Goal: Task Accomplishment & Management: Manage account settings

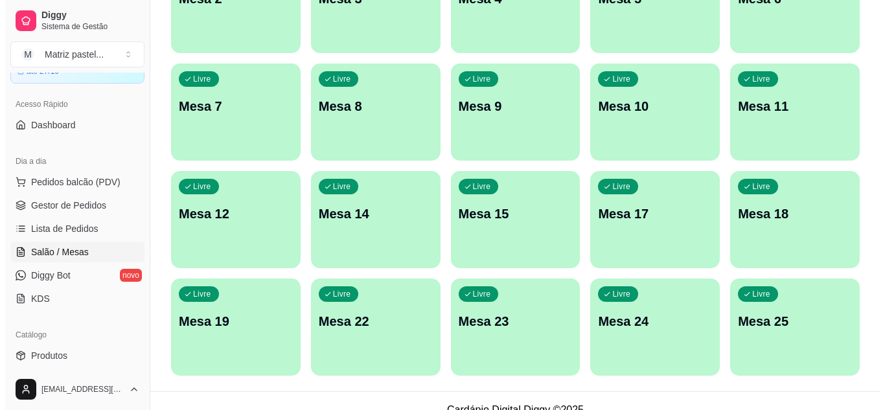
scroll to position [310, 0]
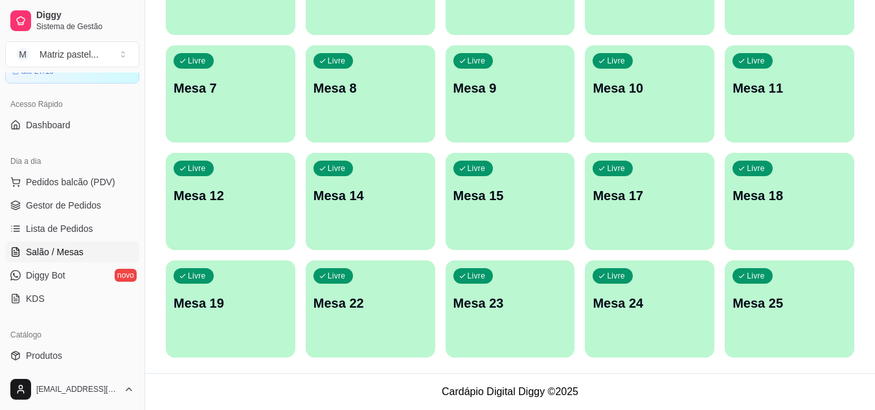
click at [778, 312] on div "Livre Mesa 25" at bounding box center [790, 301] width 130 height 82
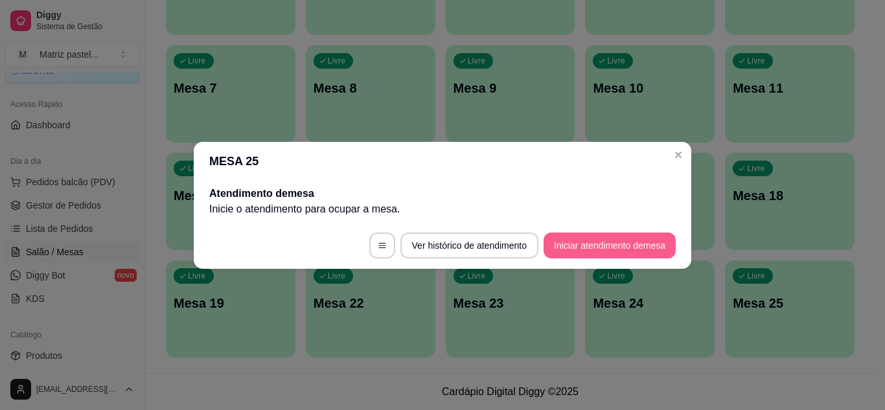
click at [578, 233] on button "Iniciar atendimento de mesa" at bounding box center [610, 246] width 132 height 26
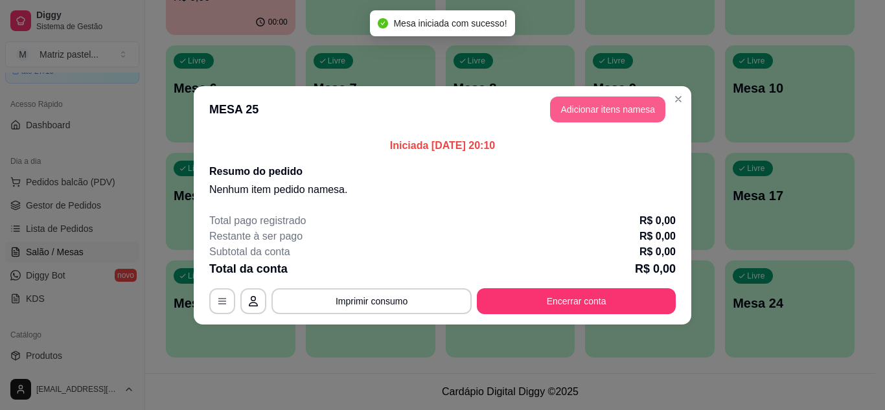
click at [603, 111] on button "Adicionar itens na mesa" at bounding box center [607, 110] width 115 height 26
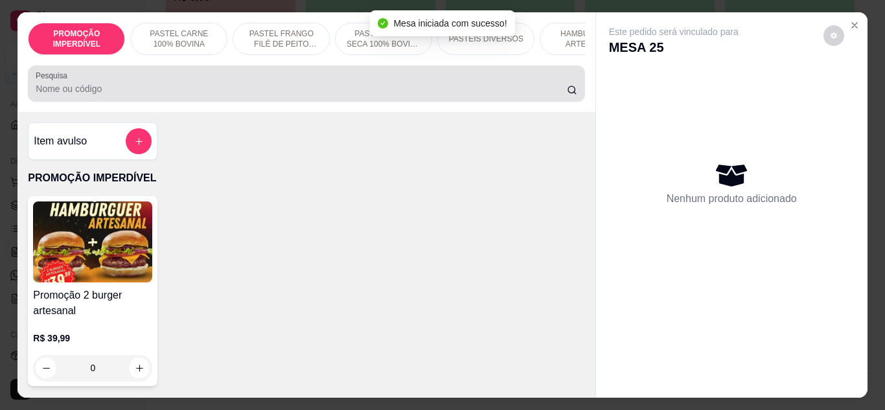
click at [260, 95] on input "Pesquisa" at bounding box center [301, 88] width 531 height 13
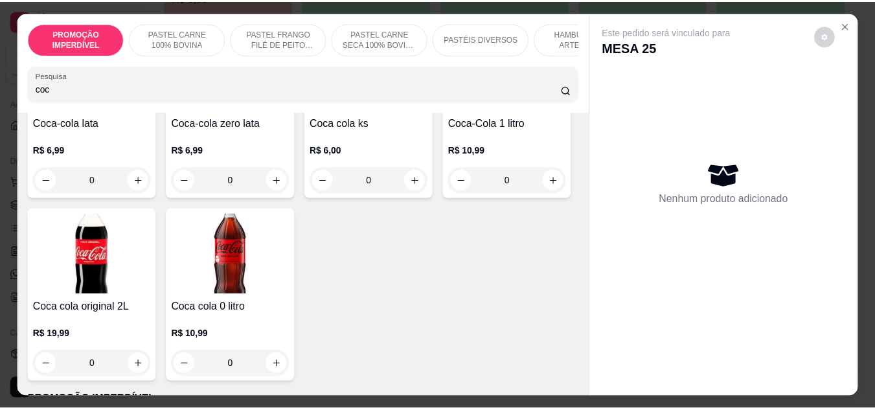
scroll to position [194, 0]
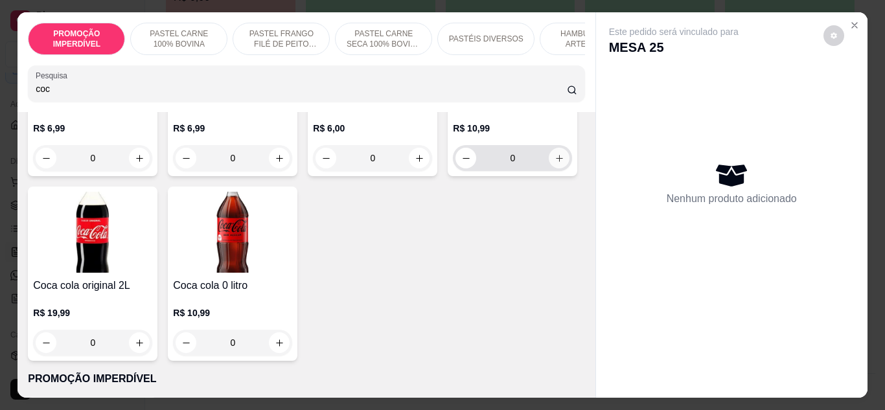
type input "coc"
click at [555, 163] on icon "increase-product-quantity" at bounding box center [560, 159] width 10 height 10
type input "1"
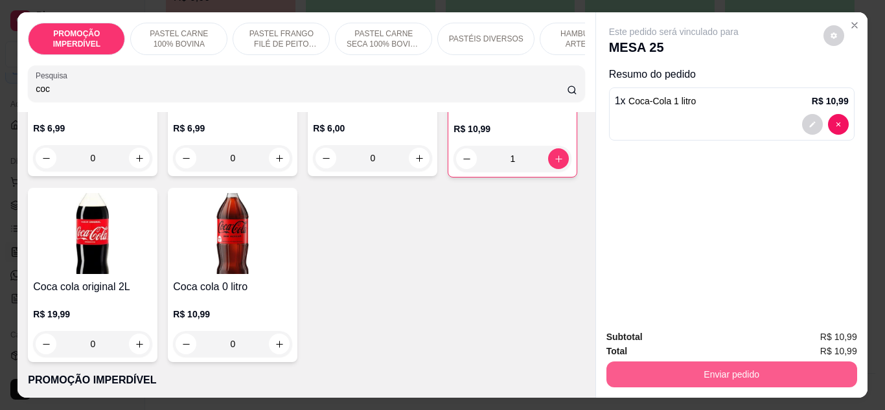
click at [687, 373] on button "Enviar pedido" at bounding box center [731, 375] width 251 height 26
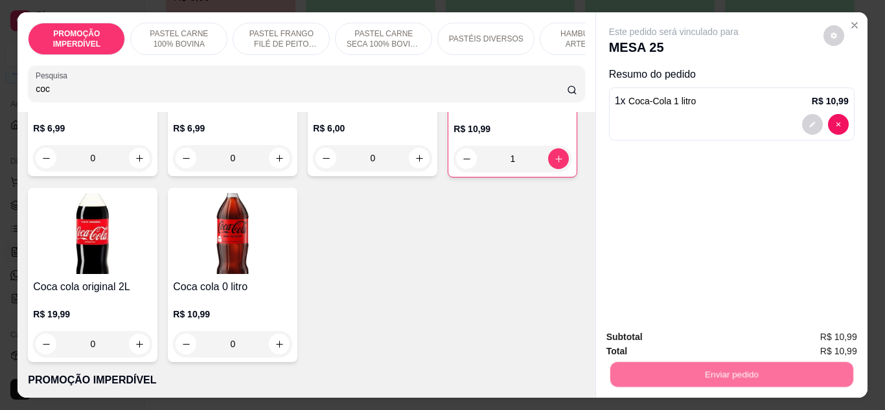
click at [806, 337] on button "Enviar pedido" at bounding box center [823, 338] width 73 height 25
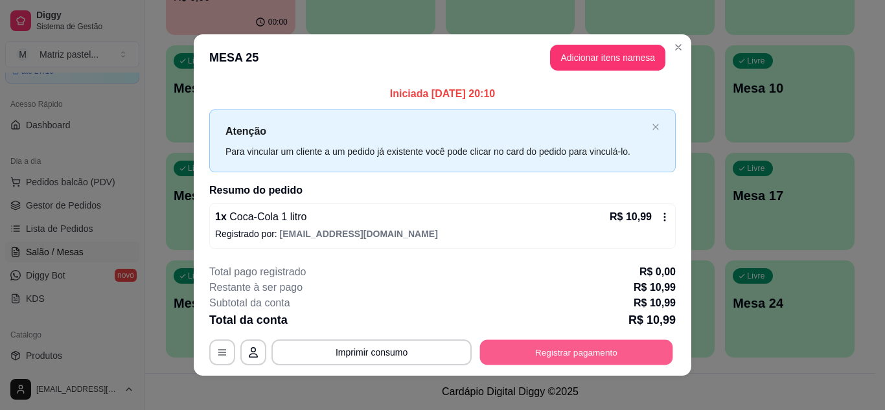
click at [613, 346] on button "Registrar pagamento" at bounding box center [576, 352] width 193 height 25
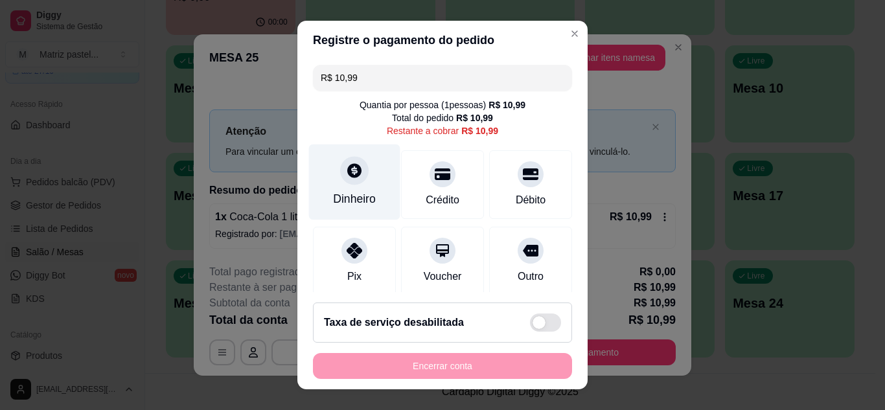
click at [340, 189] on div "Dinheiro" at bounding box center [354, 182] width 91 height 76
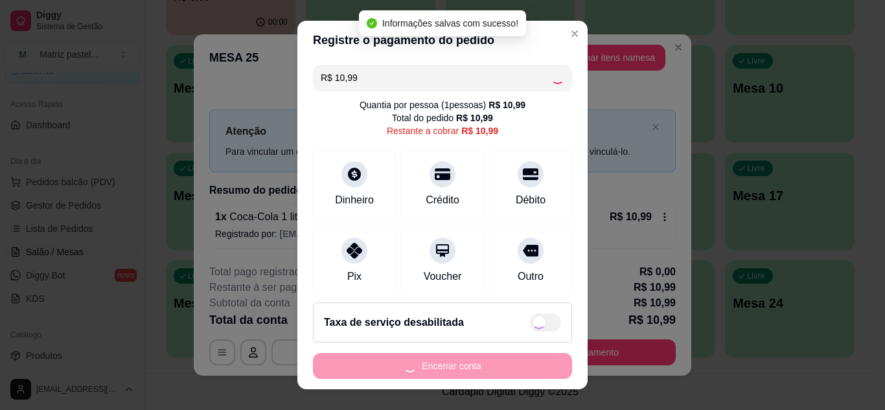
type input "R$ 0,00"
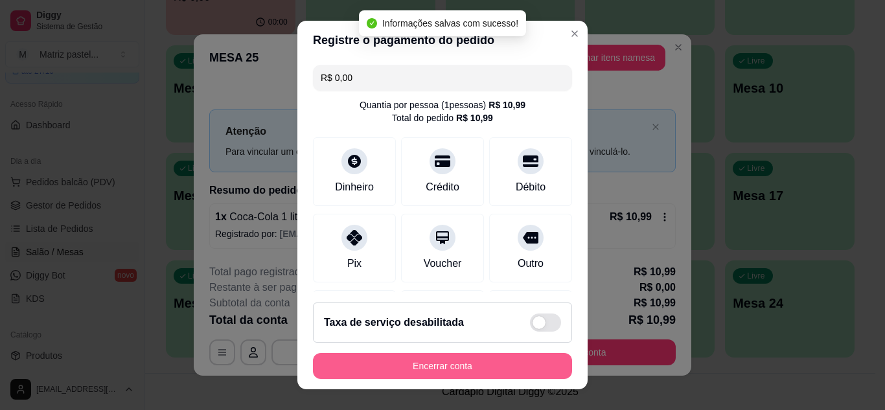
click at [436, 368] on button "Encerrar conta" at bounding box center [442, 366] width 259 height 26
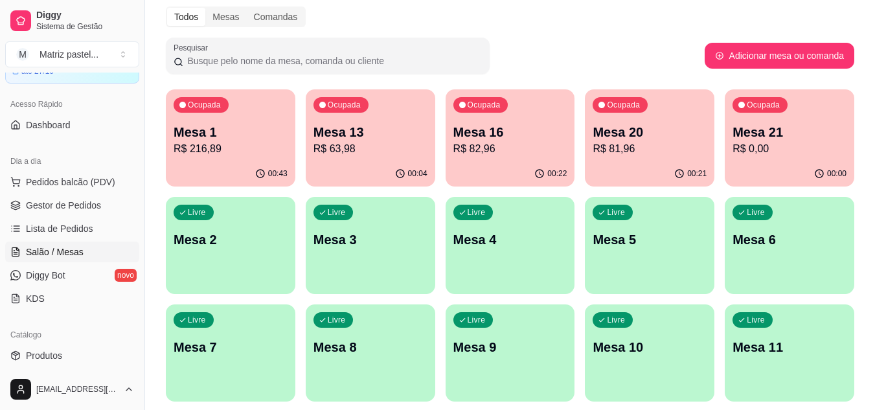
scroll to position [0, 0]
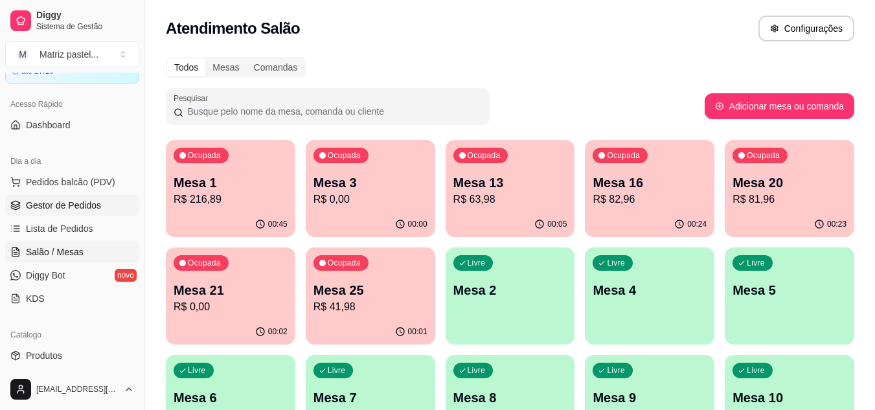
click at [69, 203] on span "Gestor de Pedidos" at bounding box center [63, 205] width 75 height 13
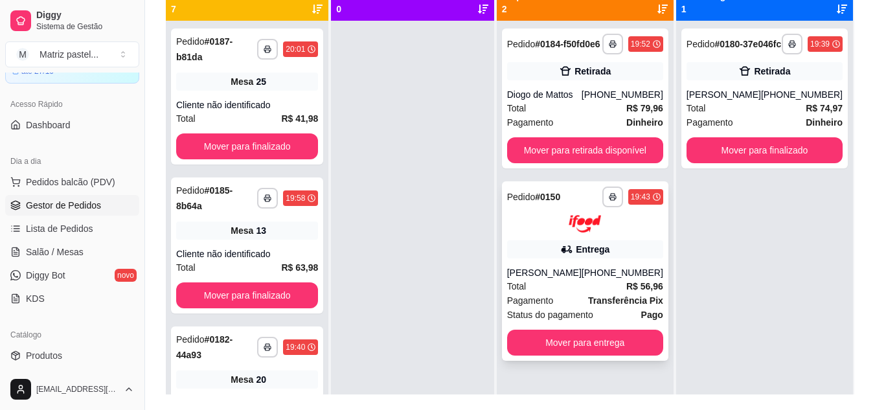
scroll to position [130, 0]
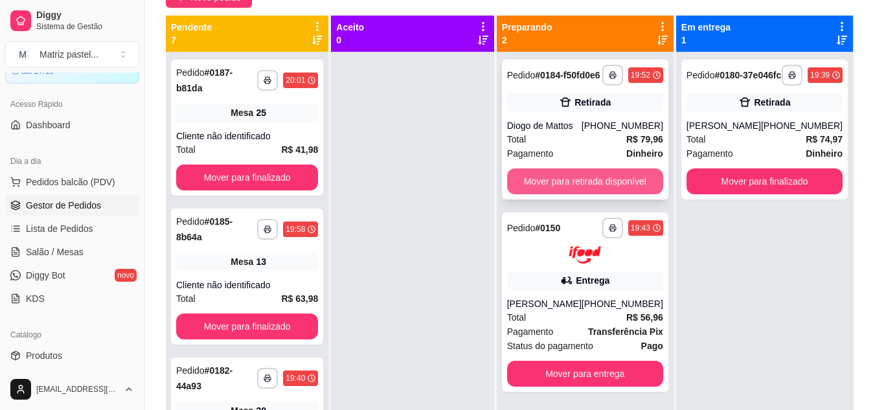
click at [585, 186] on button "Mover para retirada disponível" at bounding box center [585, 181] width 156 height 26
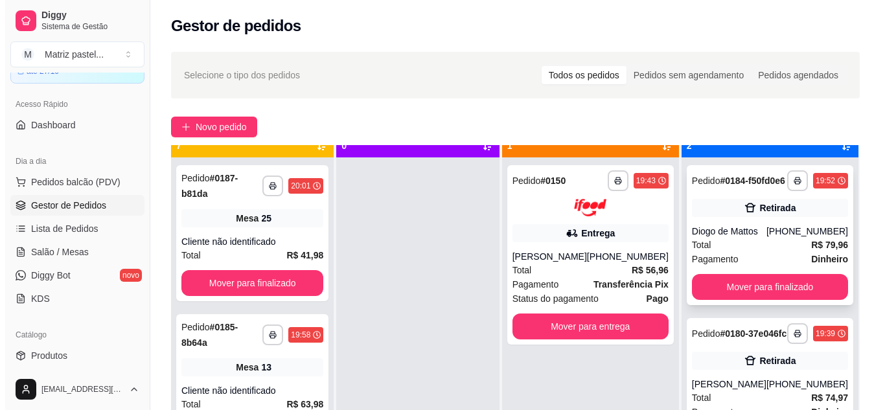
scroll to position [36, 0]
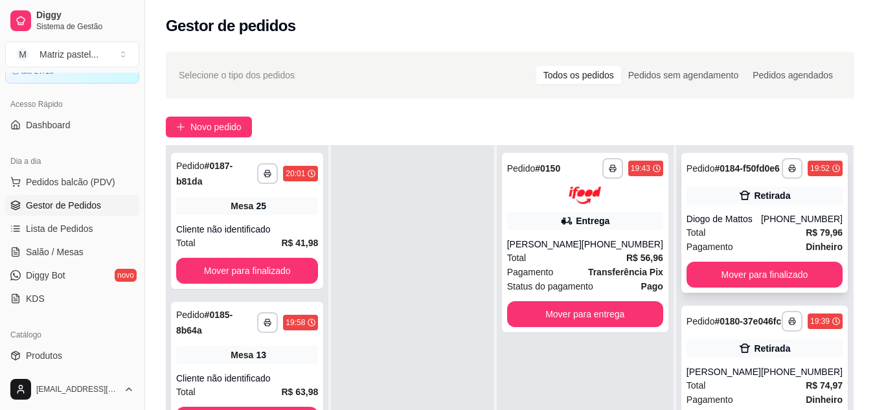
click at [761, 205] on div "Retirada" at bounding box center [765, 196] width 156 height 18
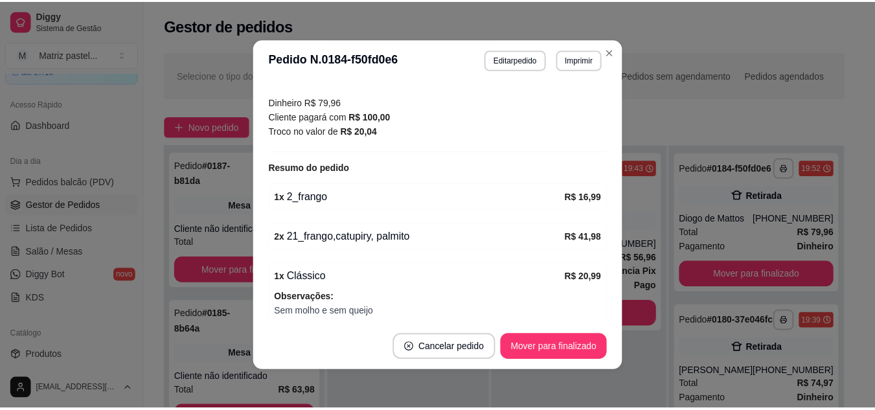
scroll to position [311, 0]
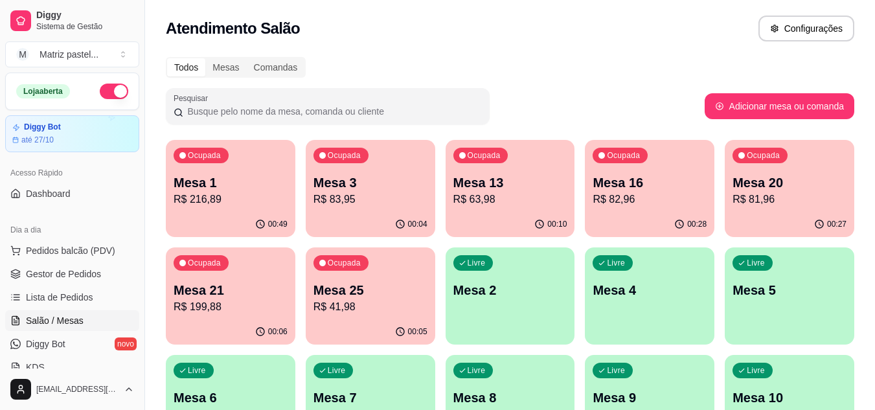
click at [271, 203] on p "R$ 216,89" at bounding box center [231, 200] width 114 height 16
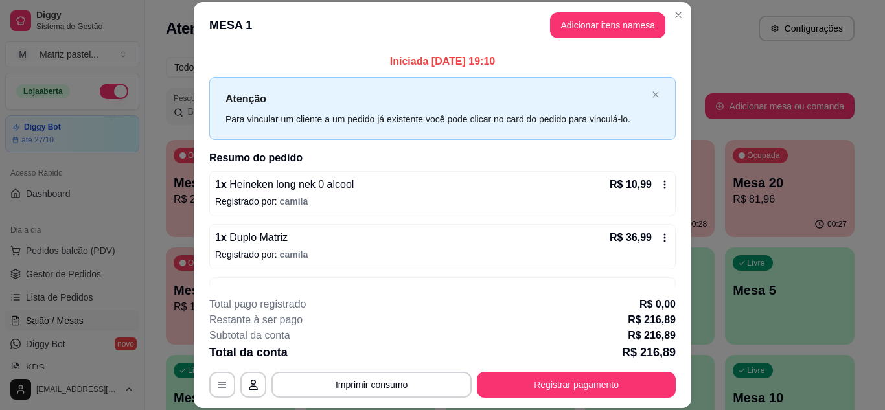
scroll to position [130, 0]
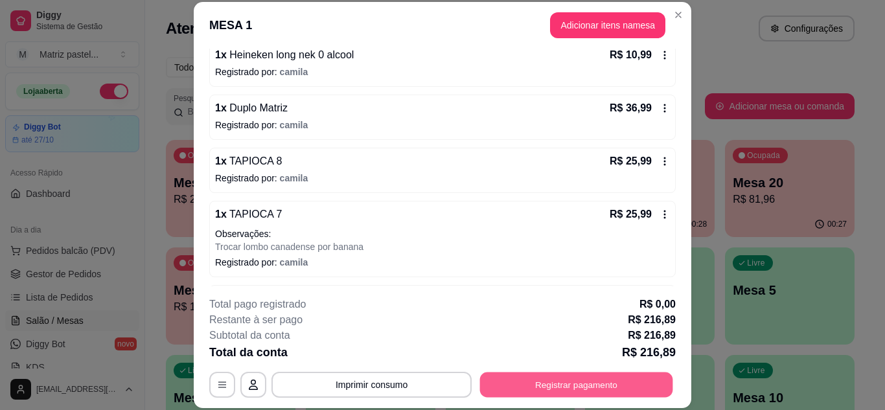
click at [584, 378] on button "Registrar pagamento" at bounding box center [576, 384] width 193 height 25
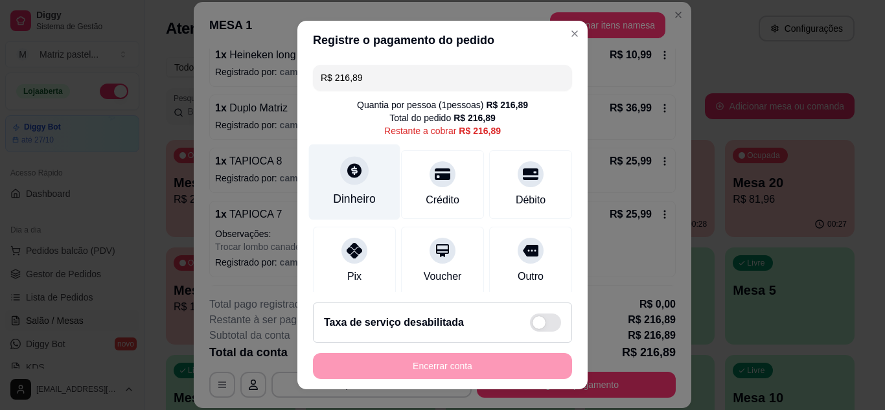
click at [340, 174] on div at bounding box center [354, 170] width 29 height 29
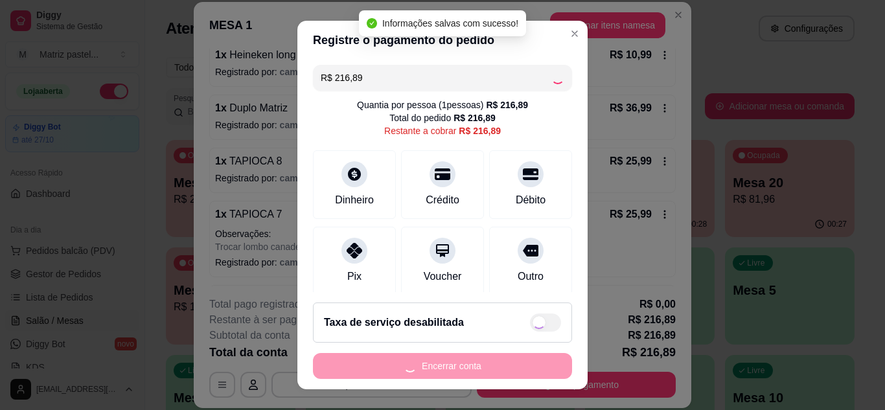
type input "R$ 0,00"
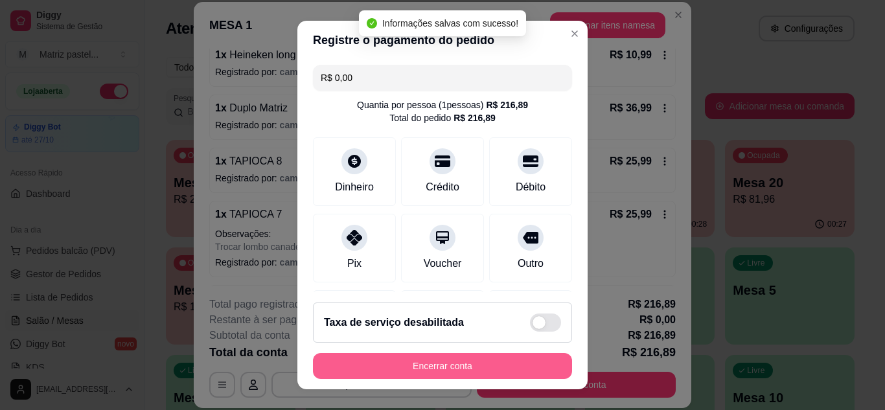
click at [487, 362] on button "Encerrar conta" at bounding box center [442, 366] width 259 height 26
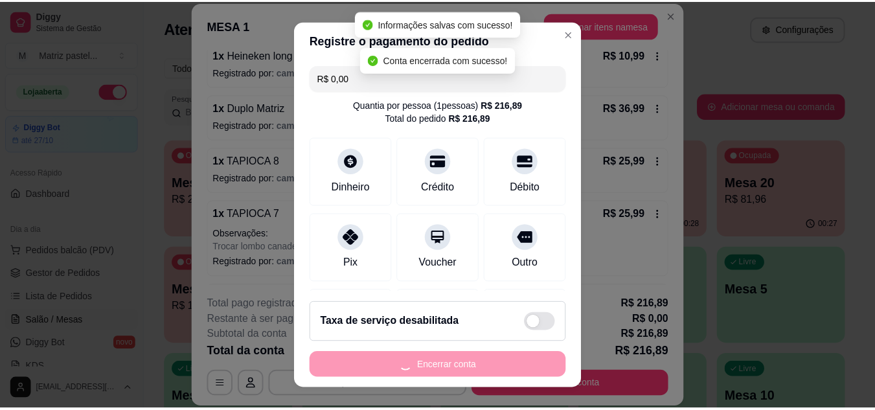
scroll to position [0, 0]
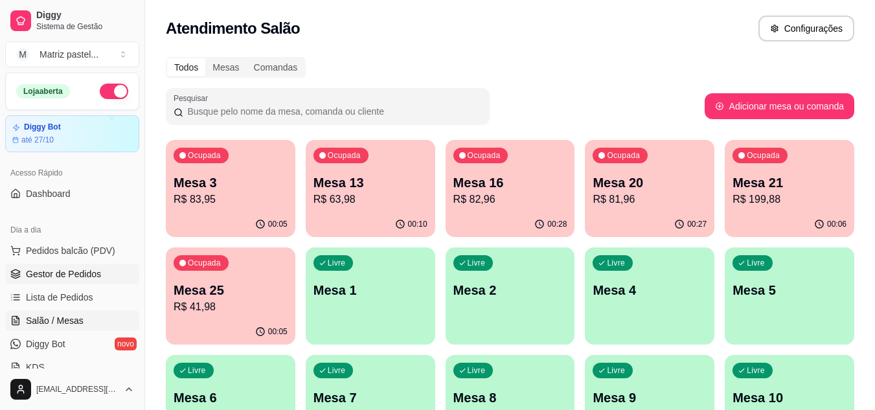
click at [82, 284] on link "Gestor de Pedidos" at bounding box center [72, 274] width 134 height 21
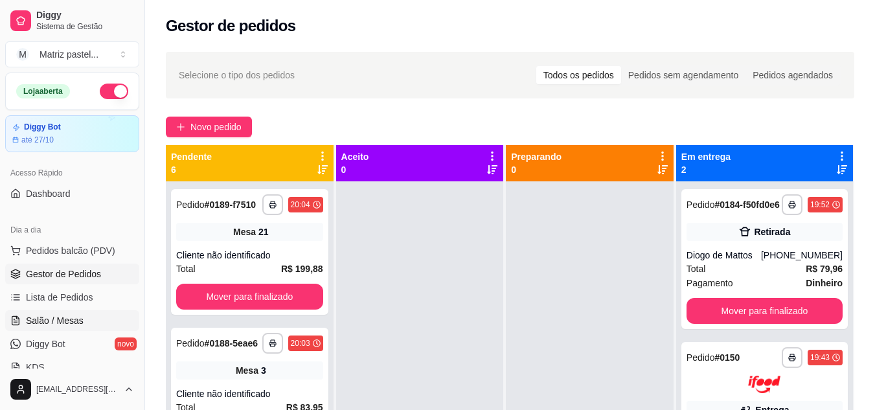
click at [89, 327] on link "Salão / Mesas" at bounding box center [72, 320] width 134 height 21
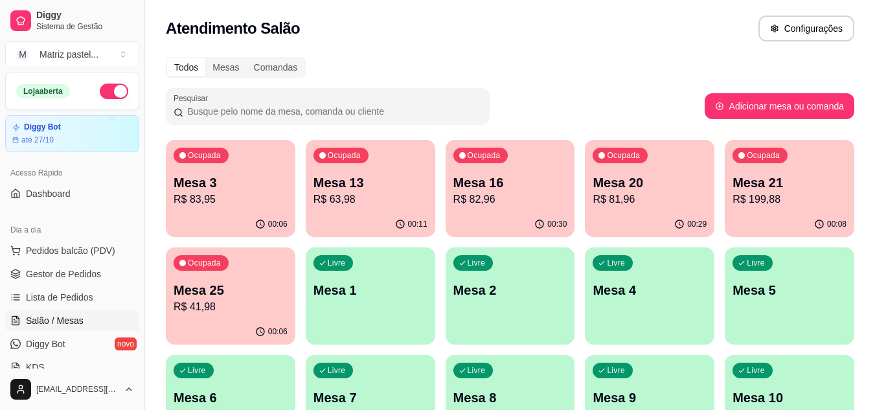
click at [548, 215] on div "00:30" at bounding box center [511, 224] width 130 height 25
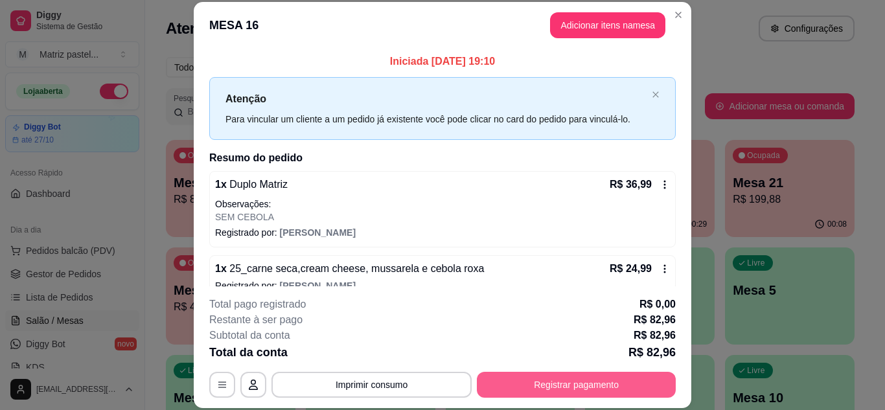
click at [572, 393] on button "Registrar pagamento" at bounding box center [576, 385] width 199 height 26
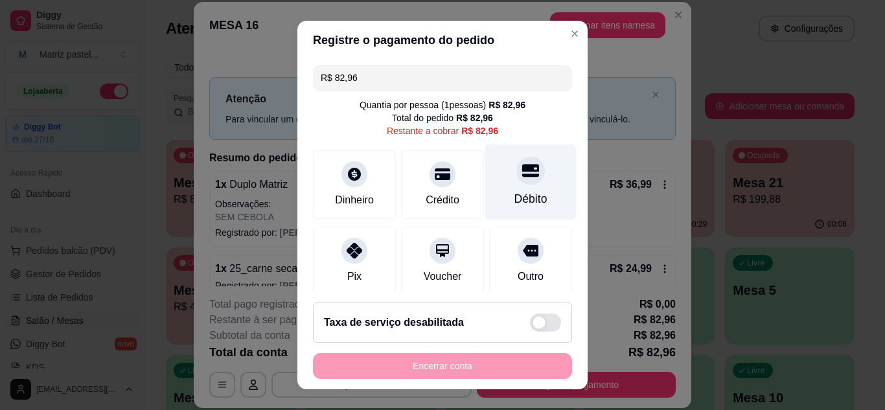
click at [515, 192] on div "Débito" at bounding box center [530, 199] width 33 height 17
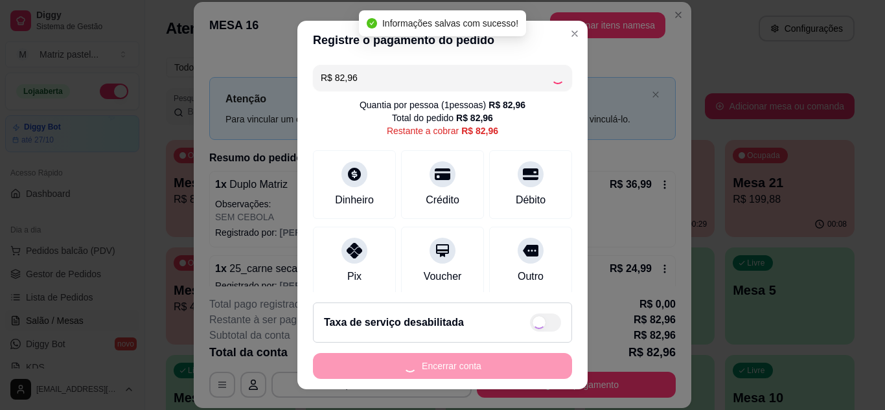
type input "R$ 0,00"
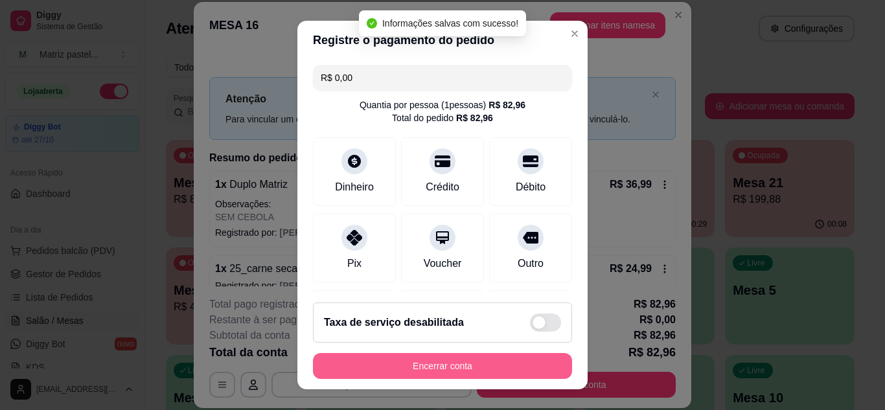
click at [461, 356] on button "Encerrar conta" at bounding box center [442, 366] width 259 height 26
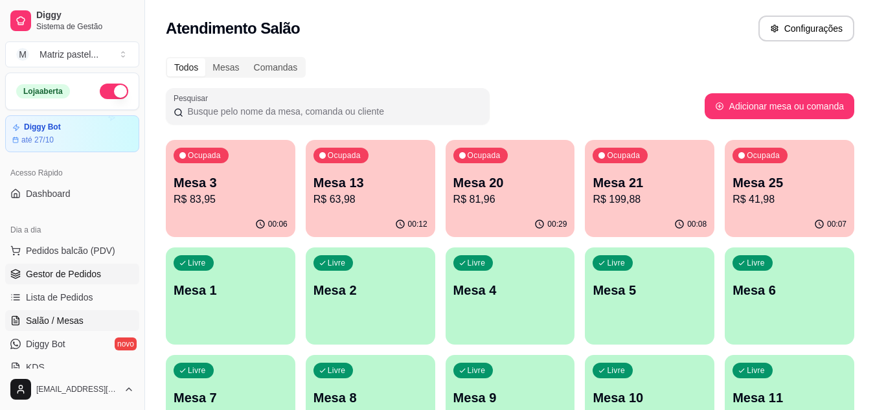
click at [54, 281] on link "Gestor de Pedidos" at bounding box center [72, 274] width 134 height 21
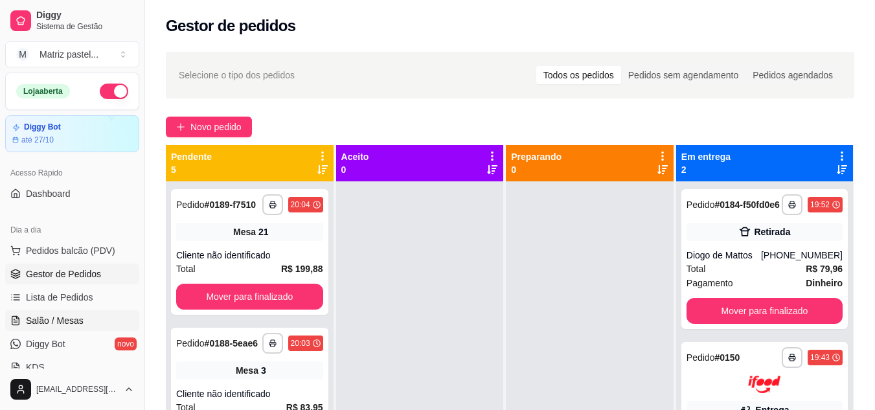
click at [92, 323] on link "Salão / Mesas" at bounding box center [72, 320] width 134 height 21
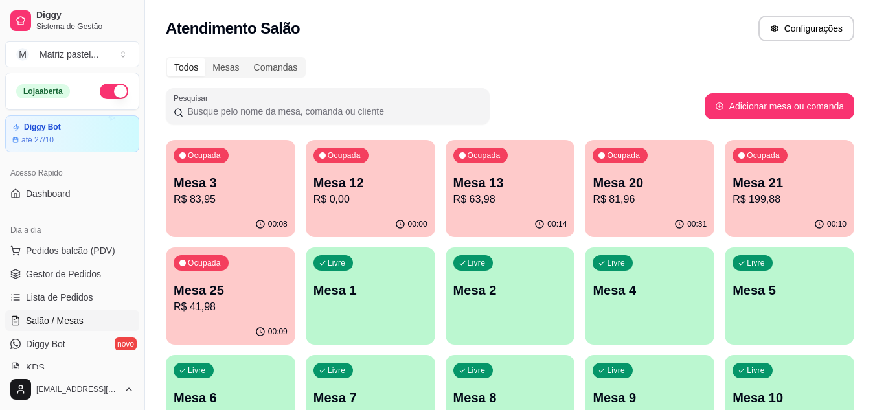
click at [273, 286] on p "Mesa 25" at bounding box center [231, 290] width 114 height 18
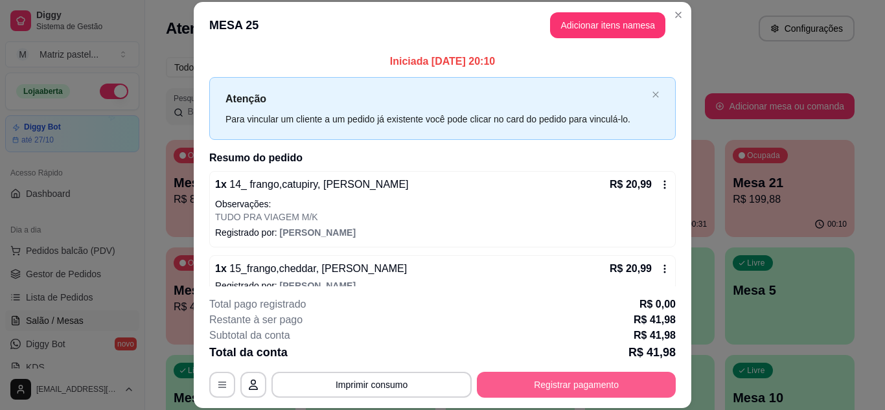
click at [576, 376] on button "Registrar pagamento" at bounding box center [576, 385] width 199 height 26
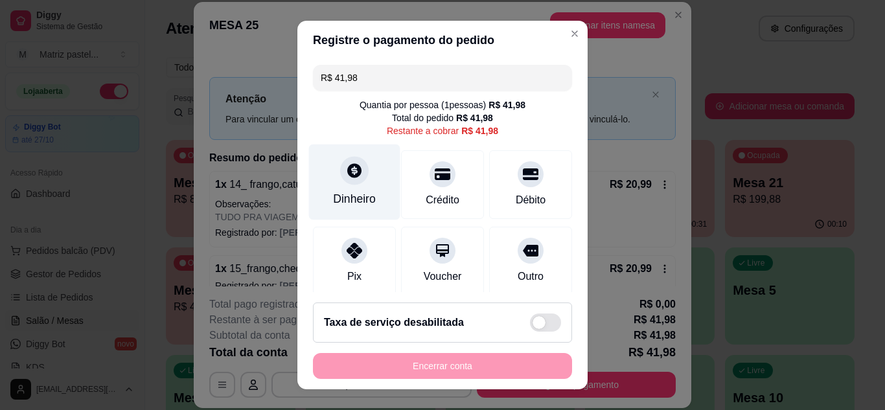
click at [356, 183] on div "Dinheiro" at bounding box center [354, 182] width 91 height 76
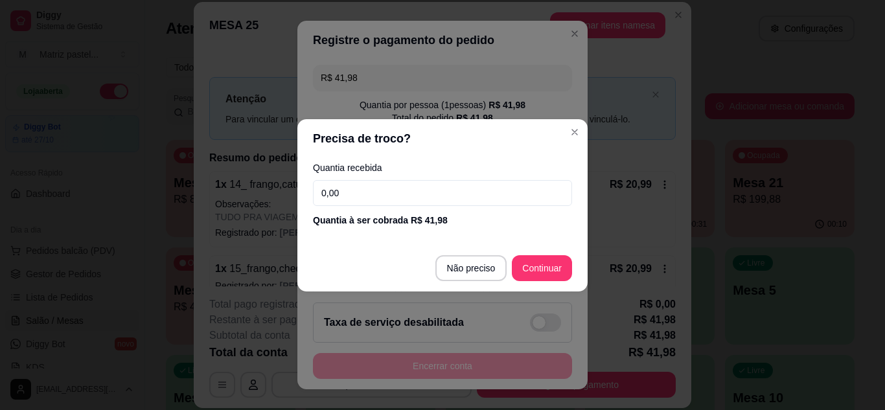
click at [527, 254] on footer "Não preciso Continuar" at bounding box center [442, 268] width 290 height 47
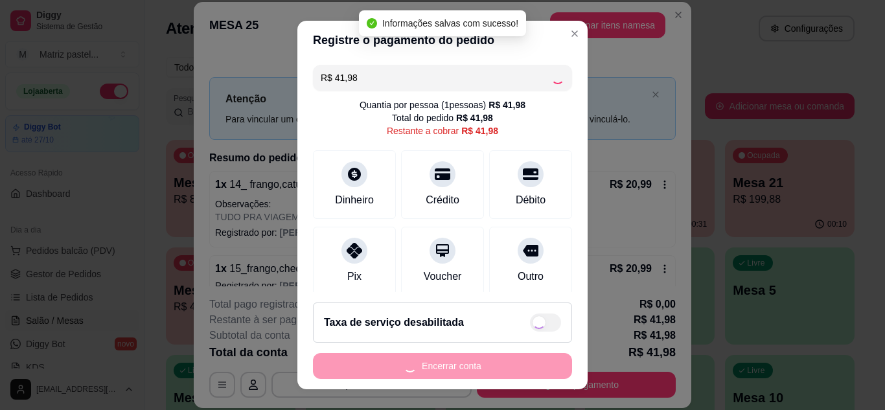
type input "R$ 0,00"
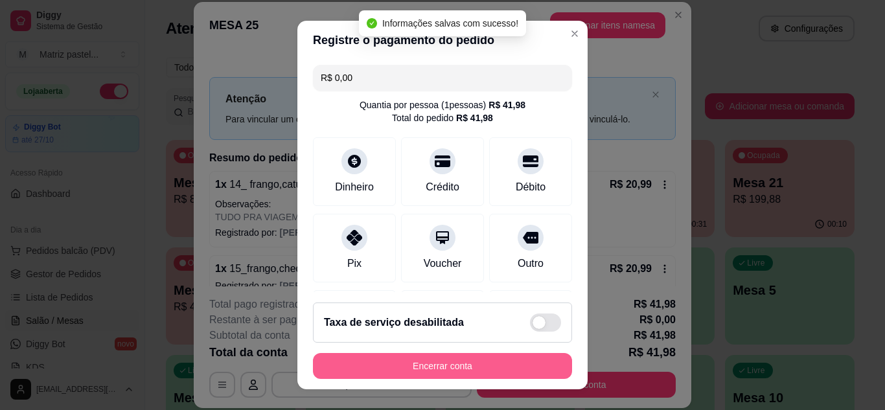
click at [457, 370] on button "Encerrar conta" at bounding box center [442, 366] width 259 height 26
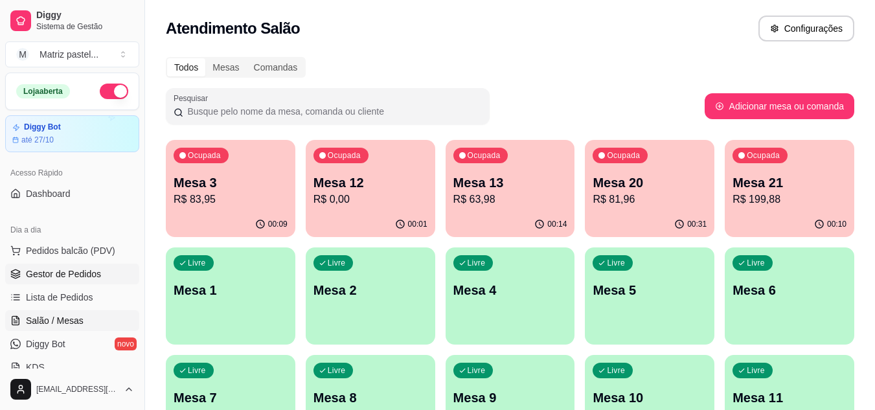
click at [72, 270] on span "Gestor de Pedidos" at bounding box center [63, 274] width 75 height 13
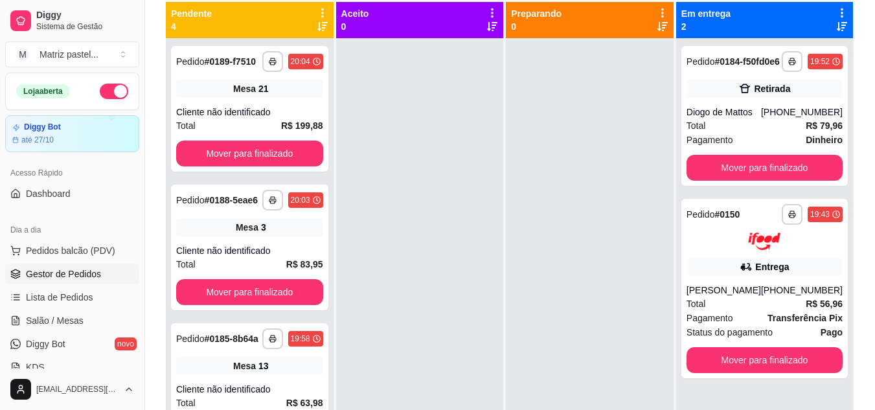
scroll to position [194, 0]
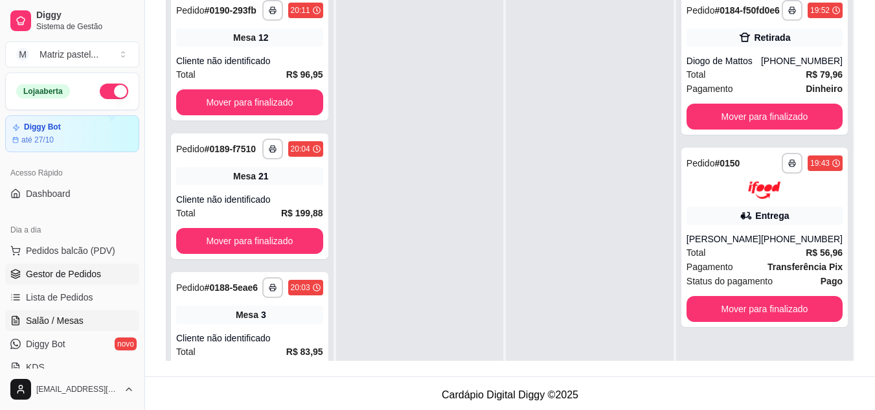
click at [41, 324] on span "Salão / Mesas" at bounding box center [55, 320] width 58 height 13
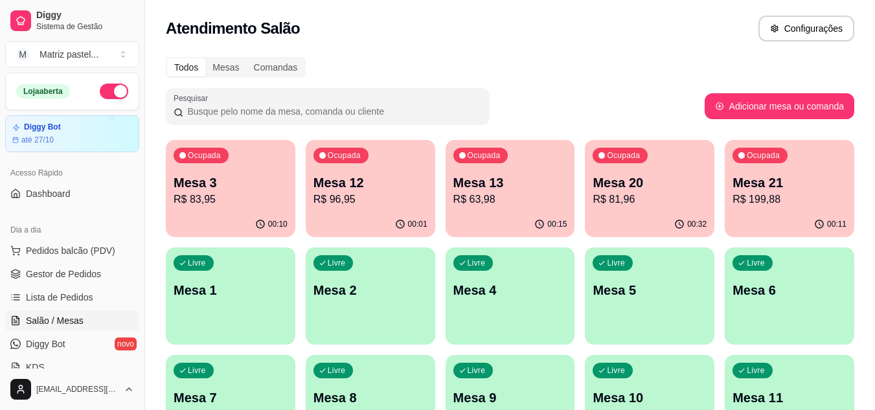
click at [37, 286] on ul "Pedidos balcão (PDV) Gestor de Pedidos Lista de Pedidos Salão / Mesas Diggy Bot…" at bounding box center [72, 308] width 134 height 137
click at [75, 267] on link "Gestor de Pedidos" at bounding box center [72, 274] width 134 height 21
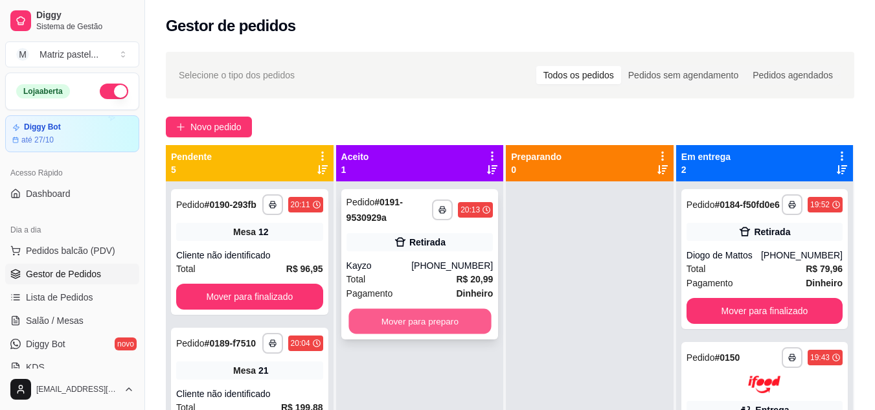
click at [394, 325] on button "Mover para preparo" at bounding box center [420, 321] width 143 height 25
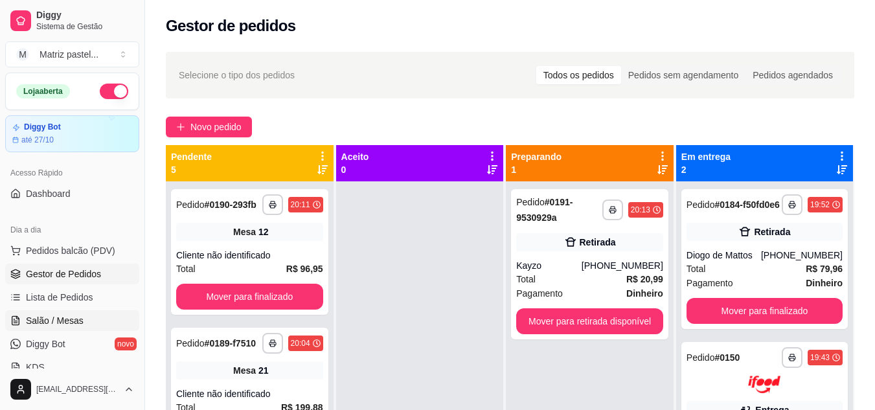
click at [50, 318] on span "Salão / Mesas" at bounding box center [55, 320] width 58 height 13
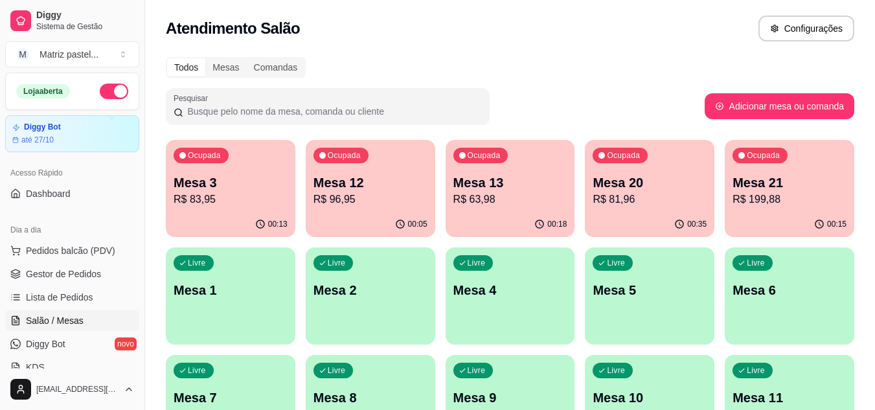
click at [615, 208] on div "Ocupada Mesa 20 R$ 81,96" at bounding box center [650, 176] width 130 height 72
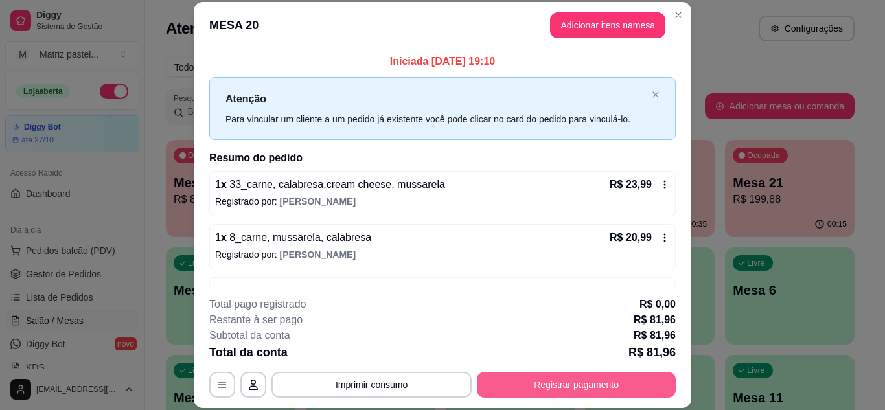
click at [534, 386] on button "Registrar pagamento" at bounding box center [576, 385] width 199 height 26
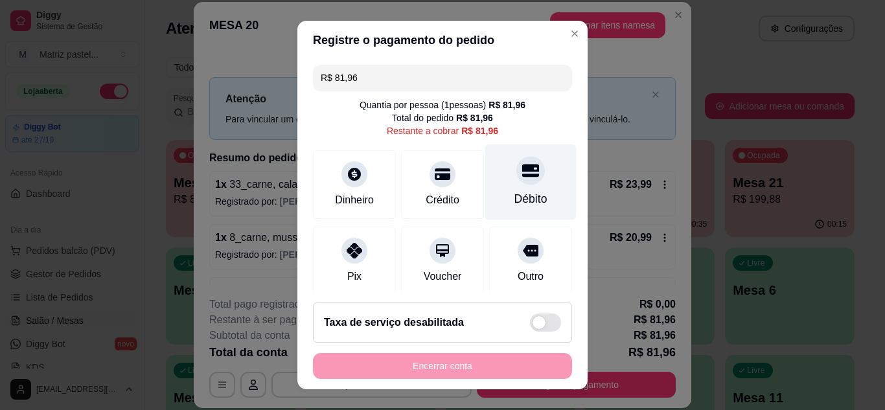
click at [527, 187] on div "Débito" at bounding box center [530, 182] width 91 height 76
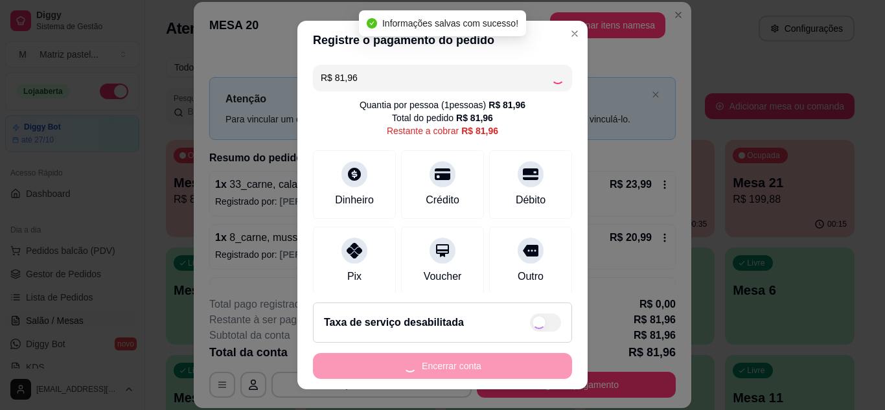
type input "R$ 0,00"
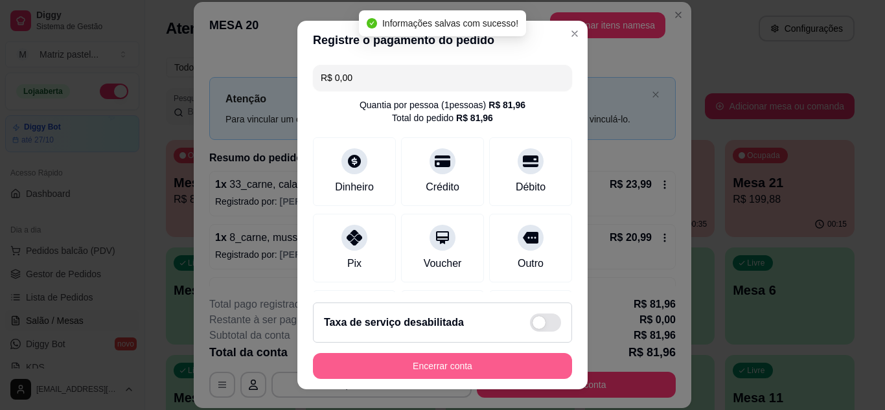
click at [448, 378] on button "Encerrar conta" at bounding box center [442, 366] width 259 height 26
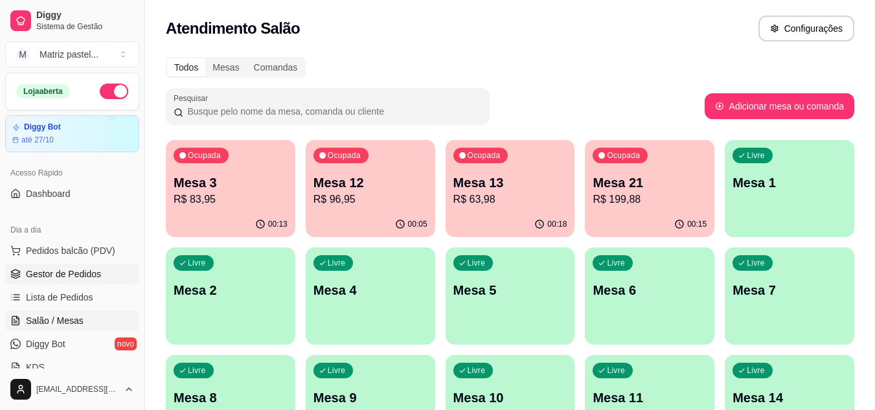
click at [36, 272] on span "Gestor de Pedidos" at bounding box center [63, 274] width 75 height 13
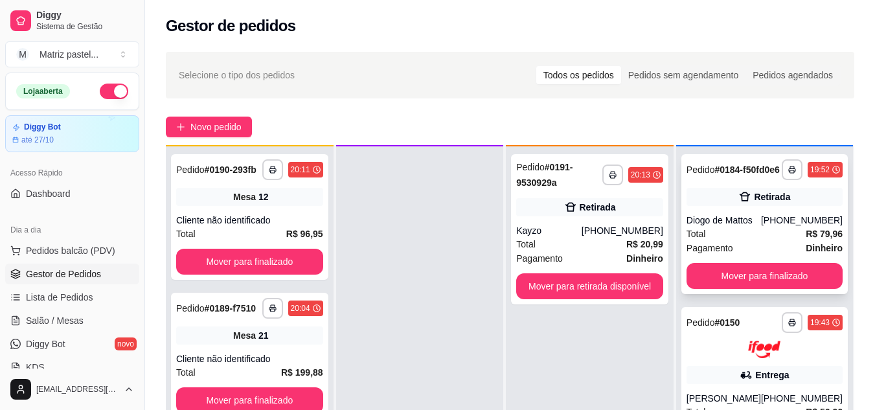
scroll to position [36, 0]
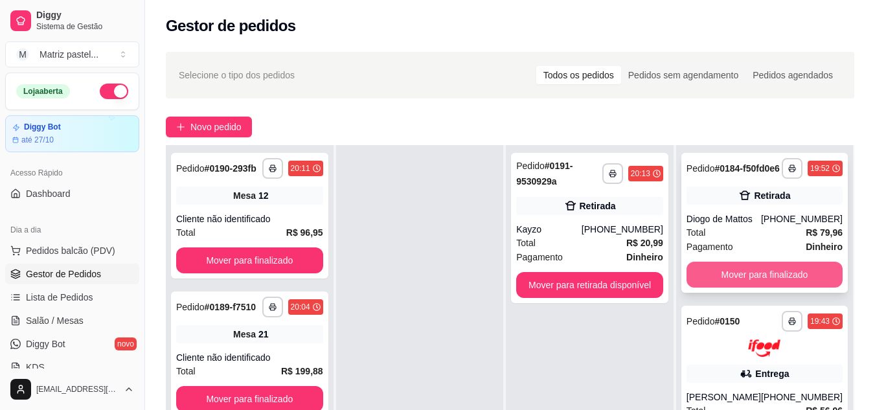
click at [760, 285] on button "Mover para finalizado" at bounding box center [765, 275] width 156 height 26
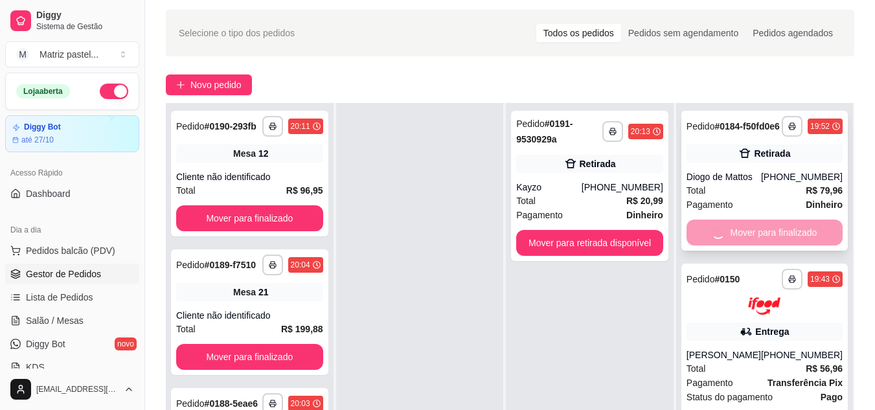
scroll to position [65, 0]
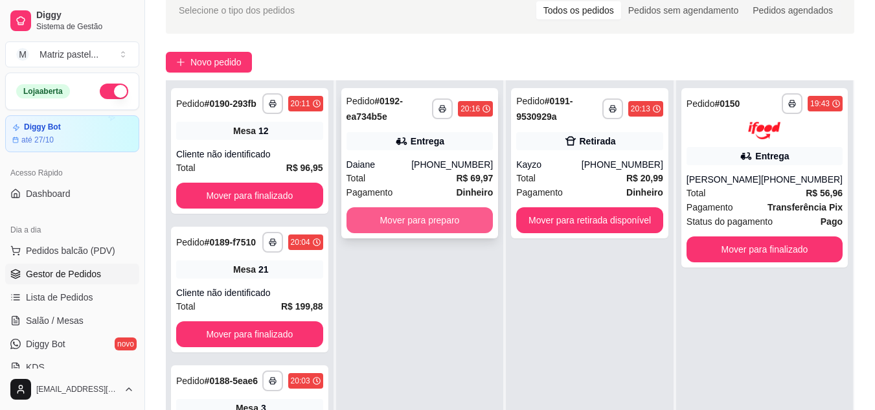
click at [453, 223] on button "Mover para preparo" at bounding box center [420, 220] width 147 height 26
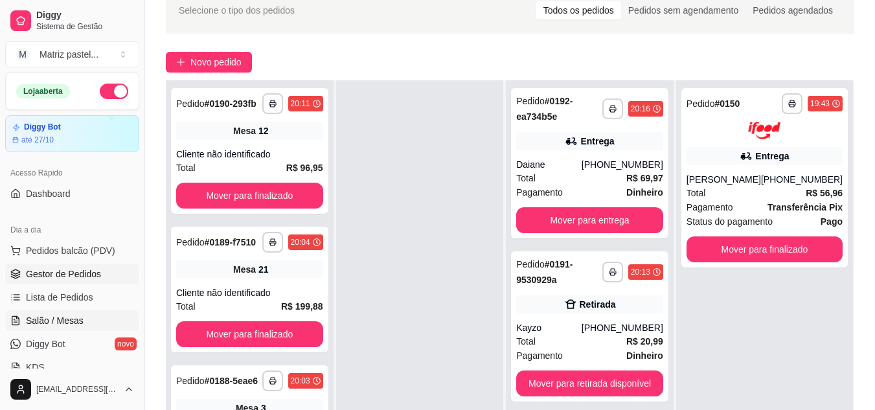
click at [32, 317] on span "Salão / Mesas" at bounding box center [55, 320] width 58 height 13
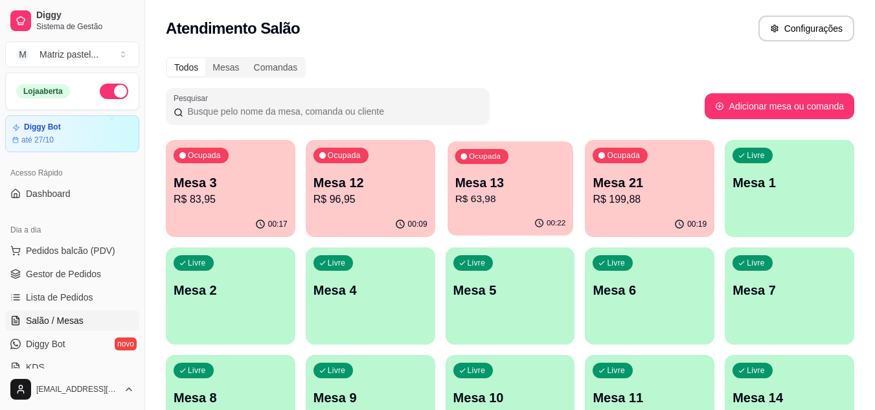
click at [506, 179] on p "Mesa 13" at bounding box center [510, 182] width 111 height 17
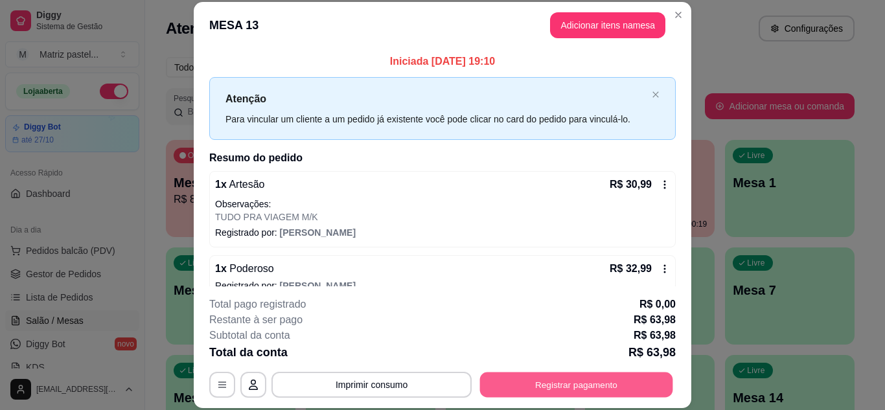
click at [540, 387] on button "Registrar pagamento" at bounding box center [576, 384] width 193 height 25
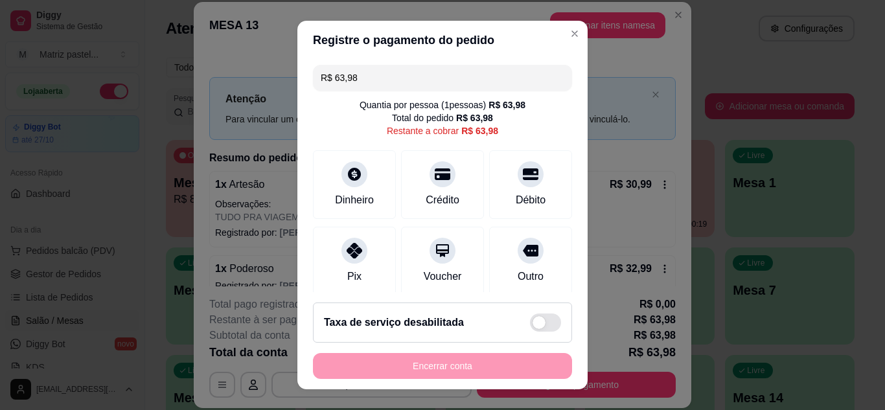
click at [405, 69] on input "R$ 63,98" at bounding box center [443, 78] width 244 height 26
click at [406, 70] on input "R$ 63,98" at bounding box center [443, 78] width 244 height 26
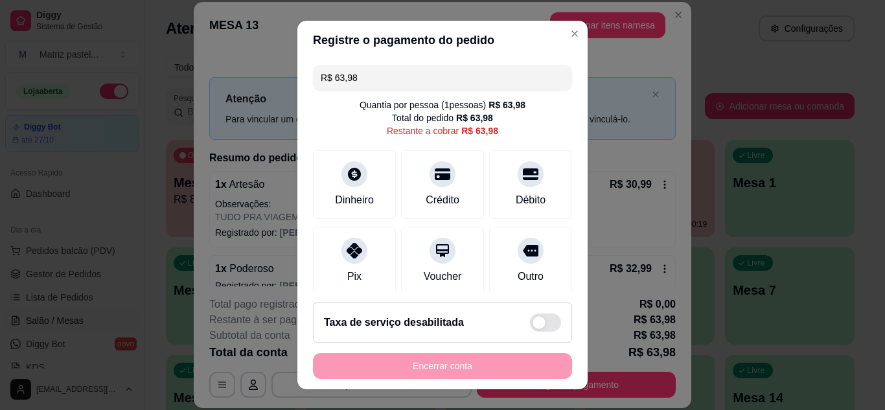
click at [406, 70] on input "R$ 63,98" at bounding box center [443, 78] width 244 height 26
click at [408, 73] on input "R$ 63,98" at bounding box center [443, 78] width 244 height 26
drag, startPoint x: 416, startPoint y: 76, endPoint x: 324, endPoint y: 89, distance: 92.8
click at [324, 89] on input "R$ 63,98" at bounding box center [443, 78] width 244 height 26
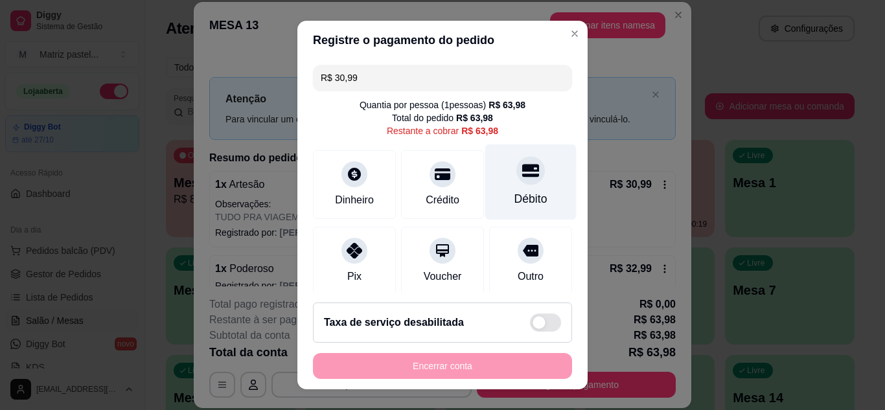
click at [513, 190] on div "Débito" at bounding box center [530, 182] width 91 height 76
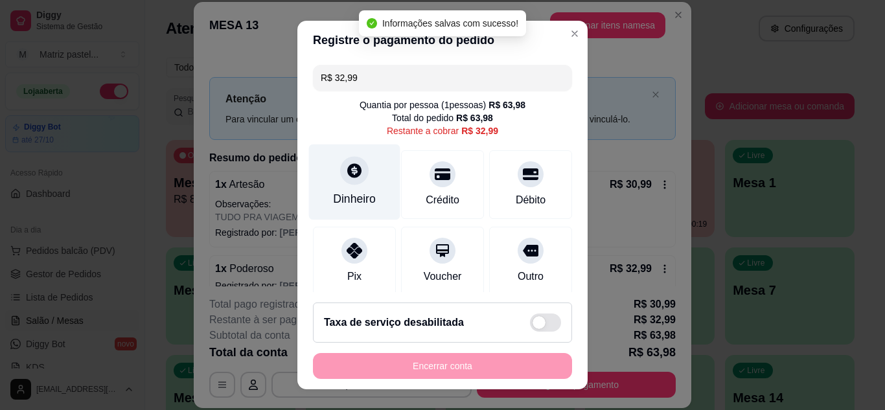
click at [362, 199] on div "Dinheiro" at bounding box center [354, 199] width 43 height 17
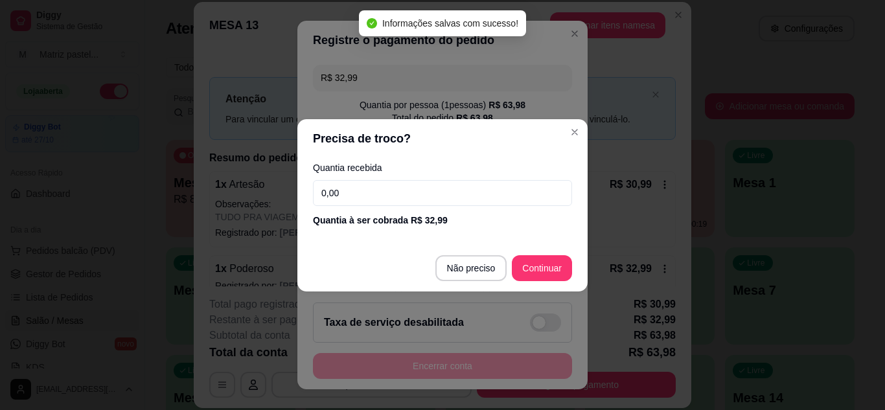
click at [553, 283] on footer "Não preciso Continuar" at bounding box center [442, 268] width 290 height 47
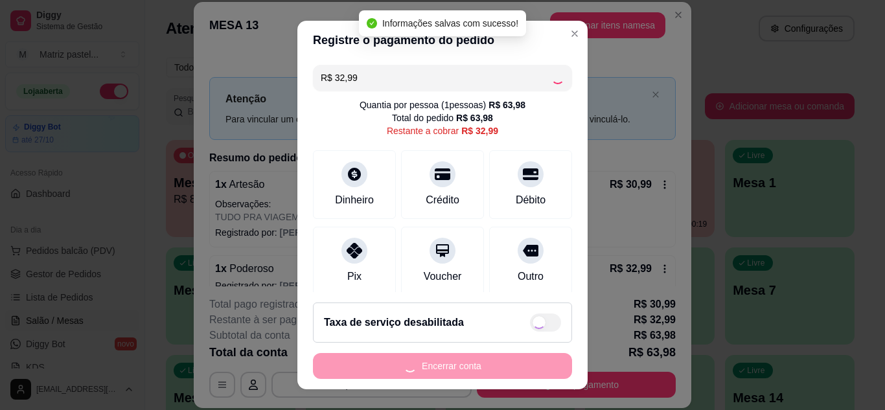
type input "R$ 0,00"
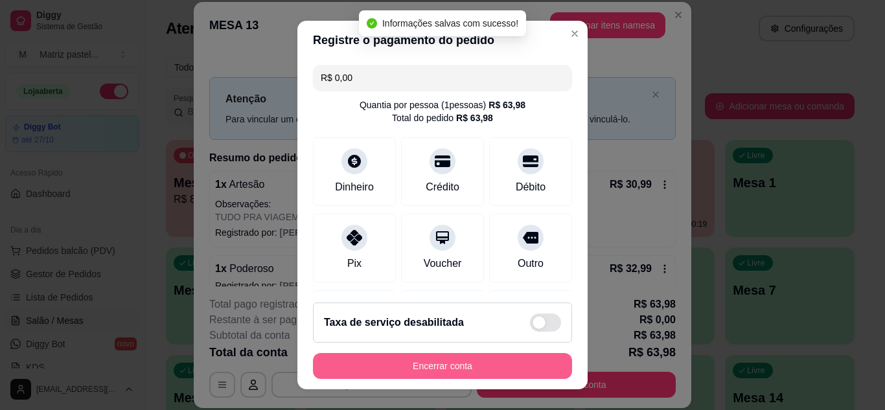
click at [467, 366] on button "Encerrar conta" at bounding box center [442, 366] width 259 height 26
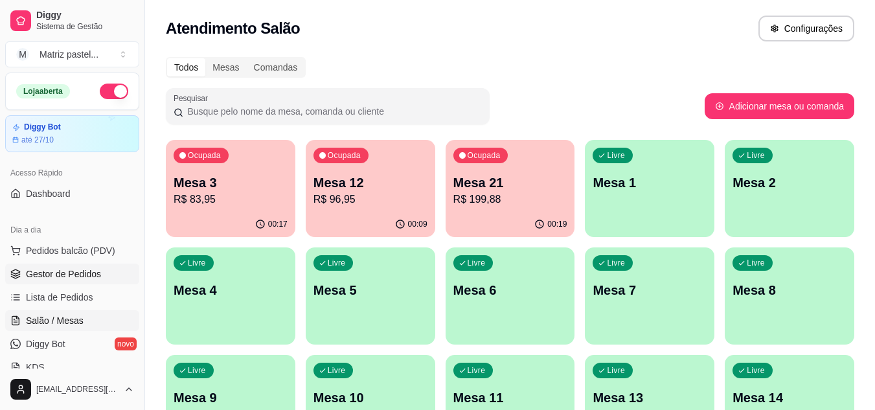
click at [62, 264] on link "Gestor de Pedidos" at bounding box center [72, 274] width 134 height 21
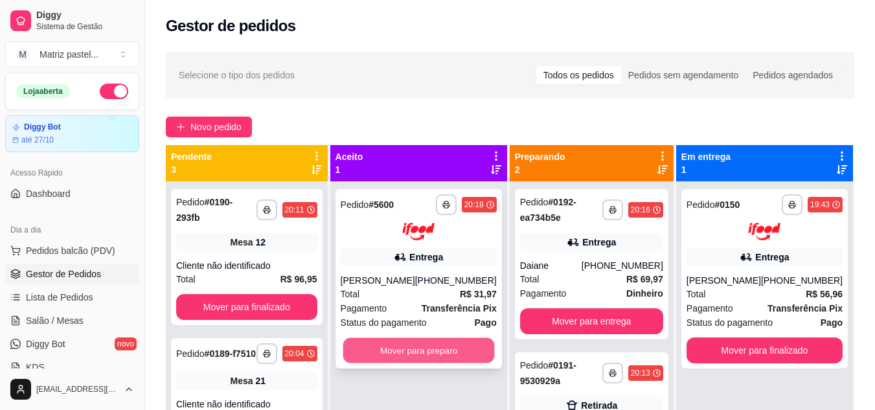
click at [450, 360] on button "Mover para preparo" at bounding box center [419, 350] width 152 height 25
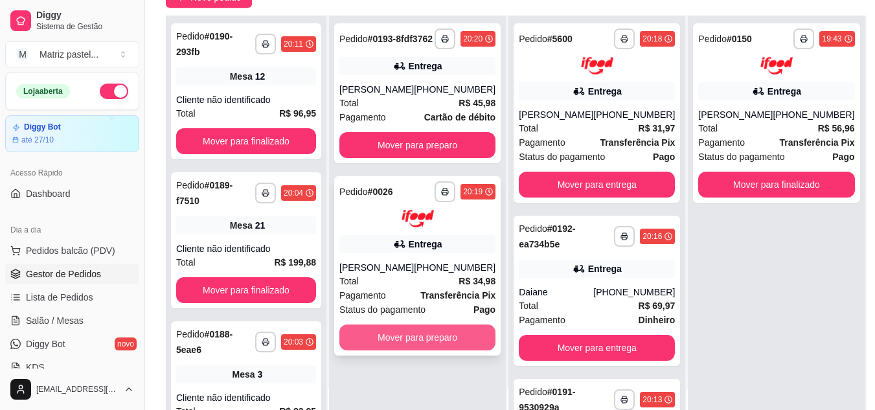
click at [422, 345] on button "Mover para preparo" at bounding box center [418, 338] width 156 height 26
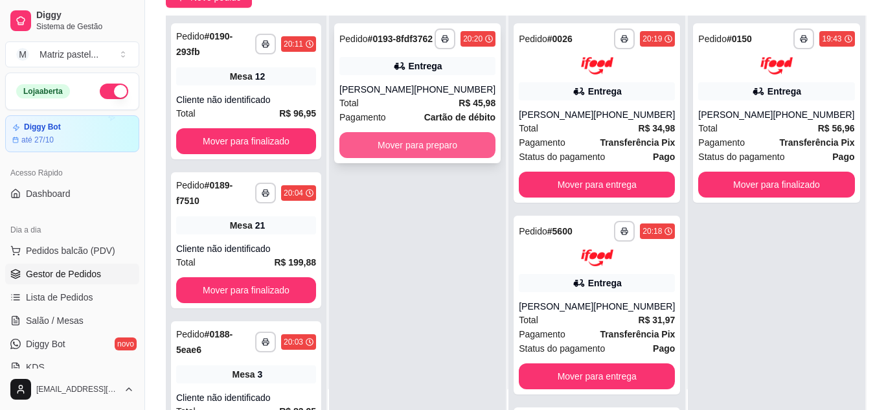
click at [405, 158] on button "Mover para preparo" at bounding box center [418, 145] width 156 height 26
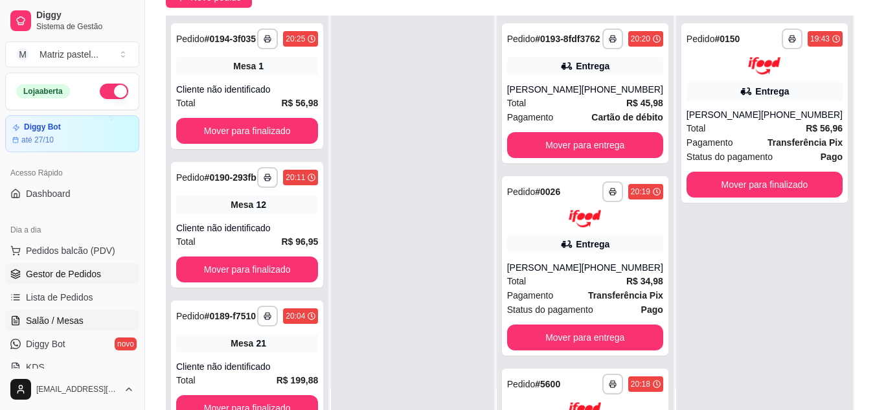
click at [53, 329] on link "Salão / Mesas" at bounding box center [72, 320] width 134 height 21
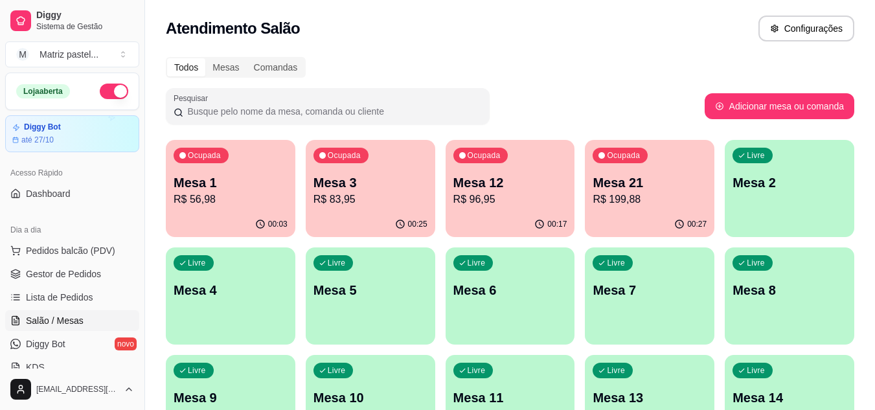
click at [267, 205] on p "R$ 56,98" at bounding box center [231, 200] width 114 height 16
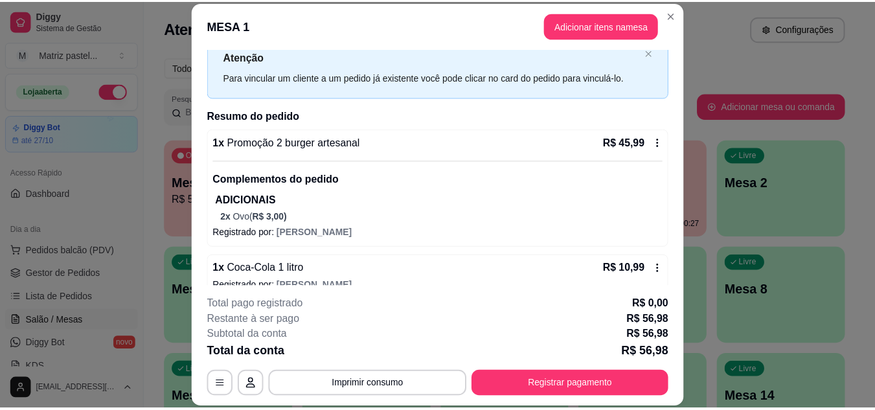
scroll to position [62, 0]
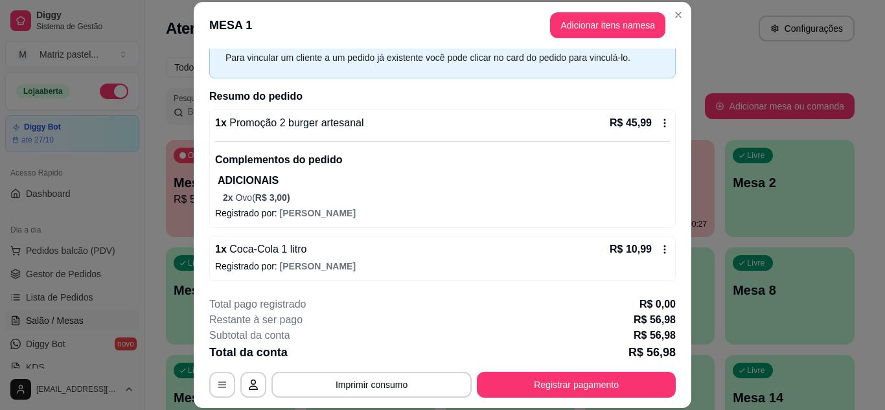
click at [640, 246] on div "R$ 10,99" at bounding box center [640, 250] width 60 height 16
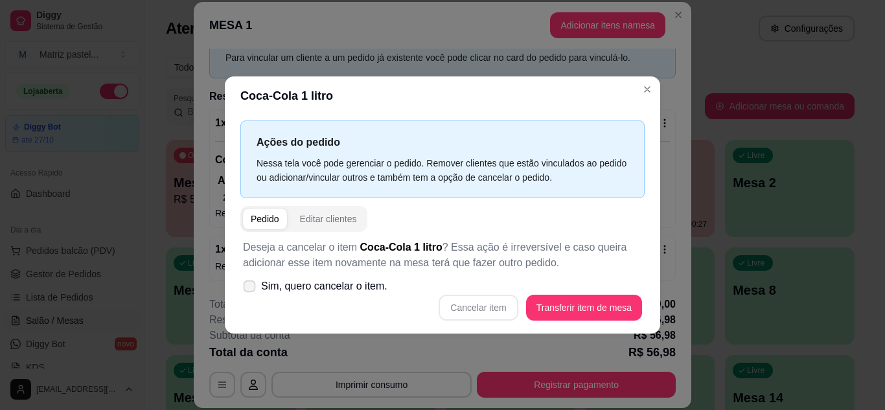
click at [324, 281] on span "Sim, quero cancelar o item." at bounding box center [324, 287] width 126 height 16
click at [251, 288] on input "Sim, quero cancelar o item." at bounding box center [246, 292] width 8 height 8
checkbox input "true"
click at [470, 299] on button "Cancelar item" at bounding box center [478, 307] width 77 height 25
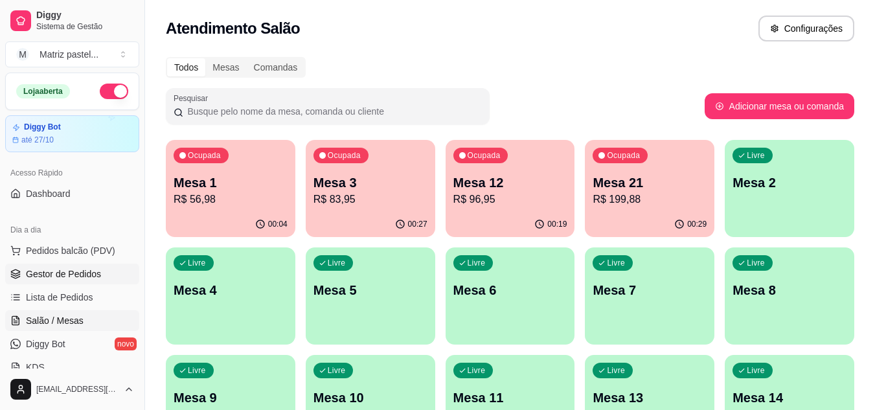
click at [80, 271] on span "Gestor de Pedidos" at bounding box center [63, 274] width 75 height 13
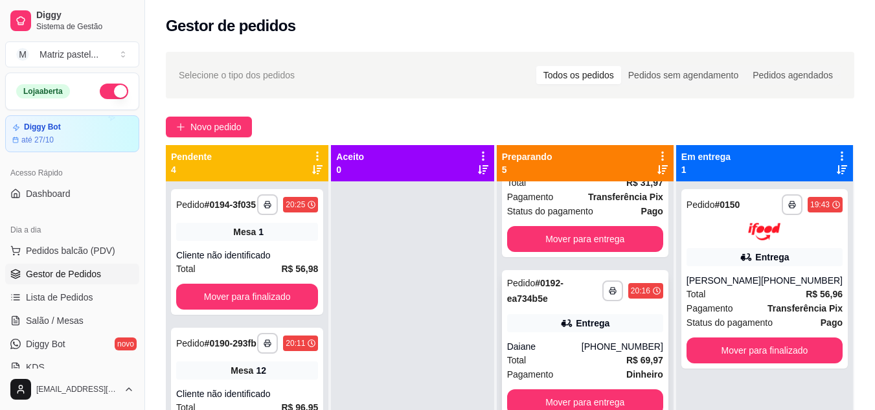
scroll to position [490, 0]
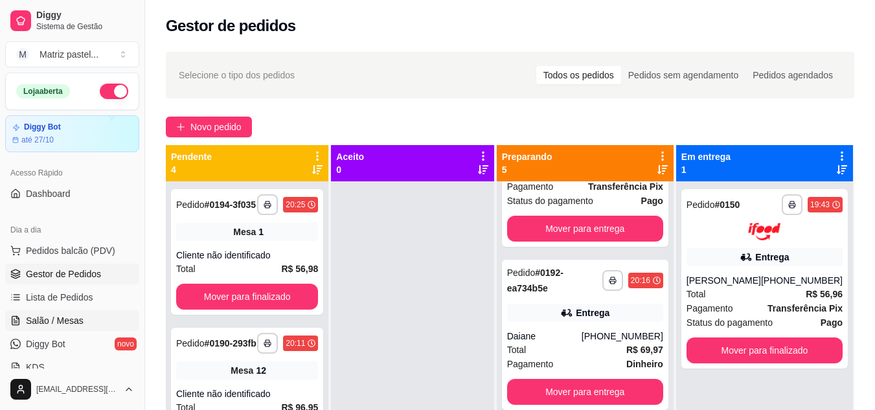
click at [86, 316] on link "Salão / Mesas" at bounding box center [72, 320] width 134 height 21
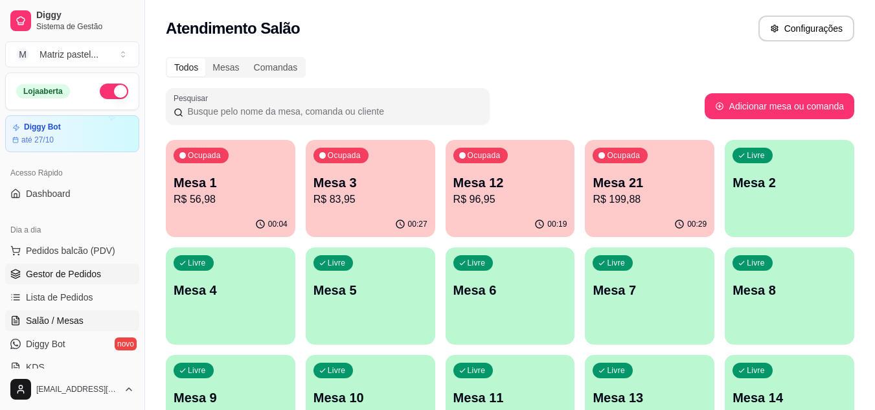
click at [34, 277] on span "Gestor de Pedidos" at bounding box center [63, 274] width 75 height 13
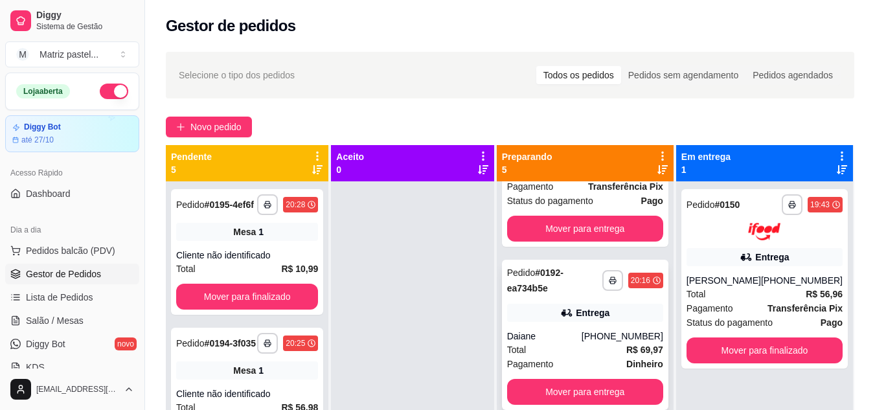
scroll to position [36, 0]
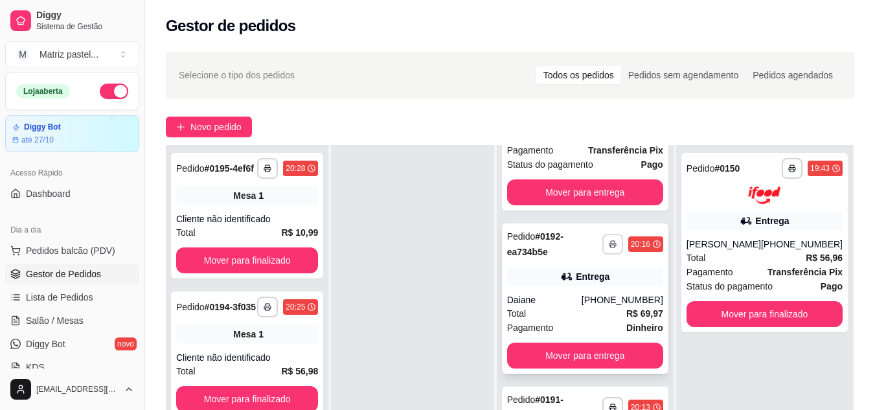
click at [603, 244] on button "button" at bounding box center [613, 244] width 21 height 21
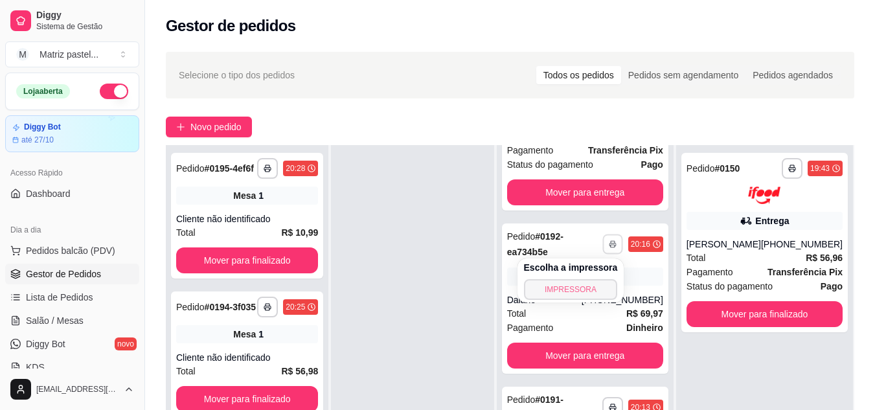
click at [571, 290] on button "IMPRESSORA" at bounding box center [571, 289] width 94 height 21
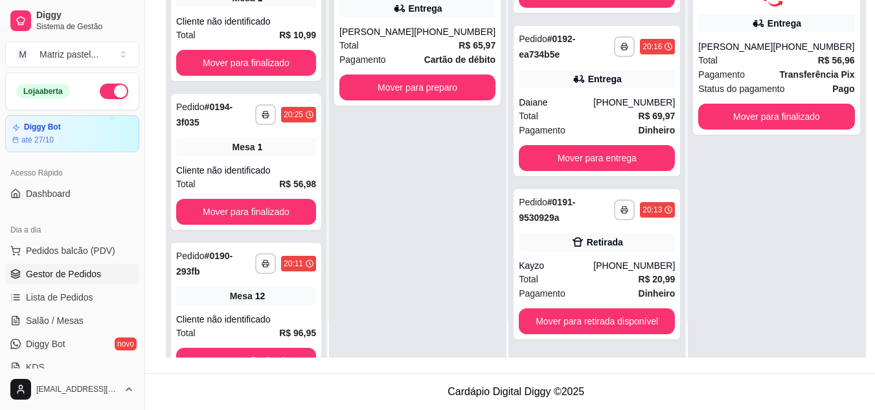
scroll to position [0, 0]
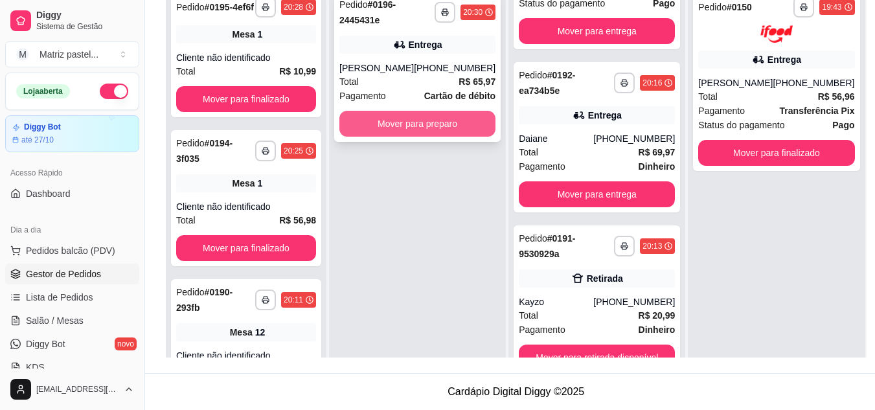
click at [426, 137] on button "Mover para preparo" at bounding box center [418, 124] width 156 height 26
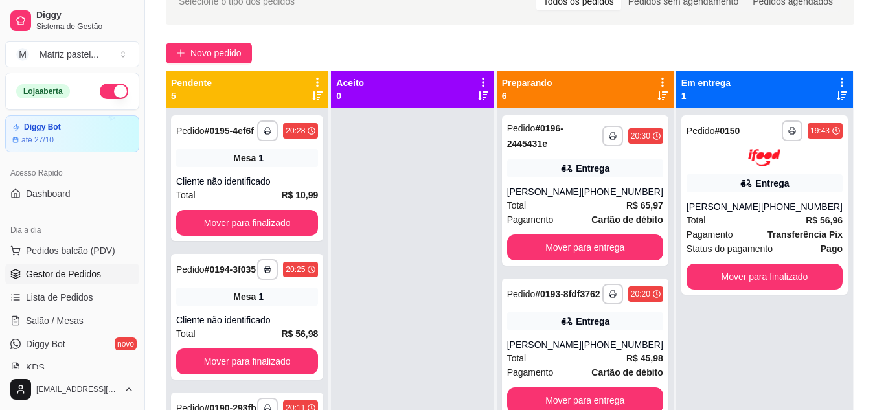
scroll to position [68, 0]
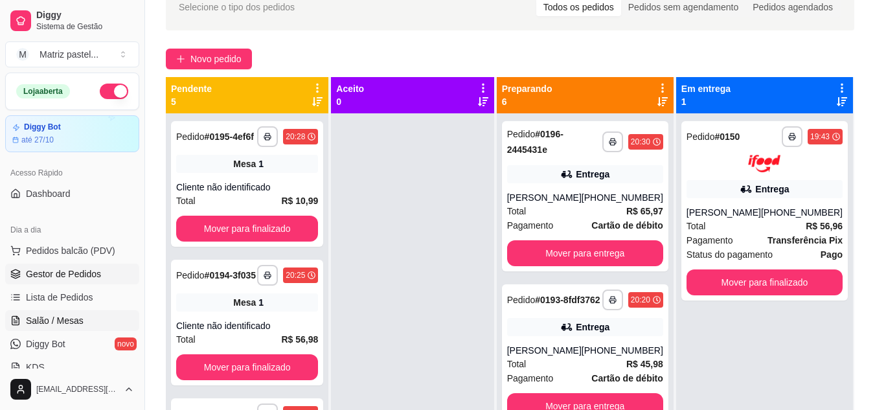
click at [62, 314] on link "Salão / Mesas" at bounding box center [72, 320] width 134 height 21
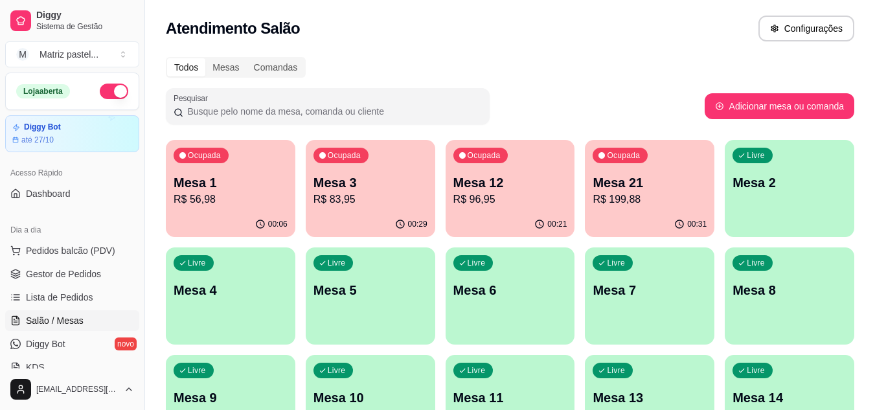
click at [353, 218] on div "00:29" at bounding box center [371, 224] width 130 height 25
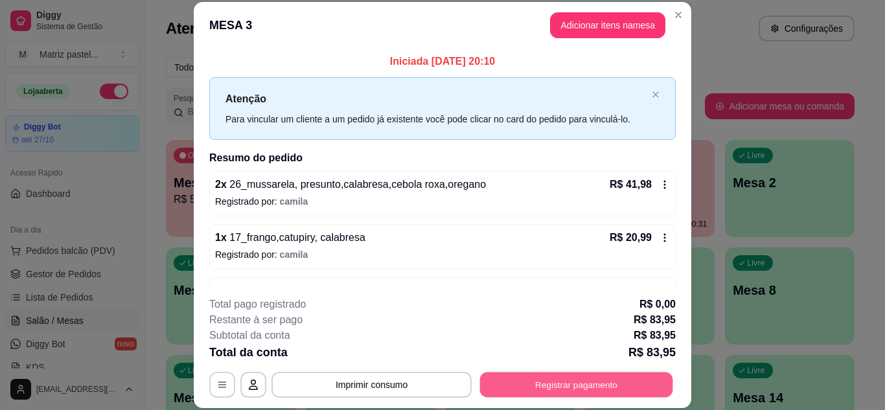
click at [506, 378] on button "Registrar pagamento" at bounding box center [576, 384] width 193 height 25
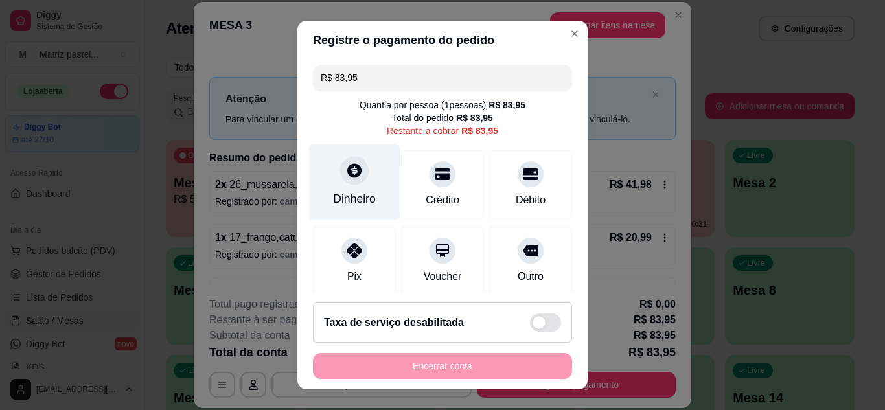
click at [347, 172] on icon at bounding box center [354, 170] width 14 height 14
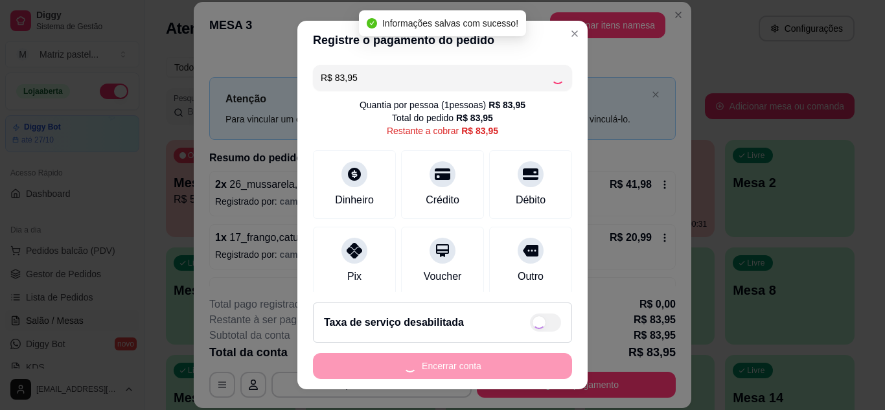
type input "R$ 0,00"
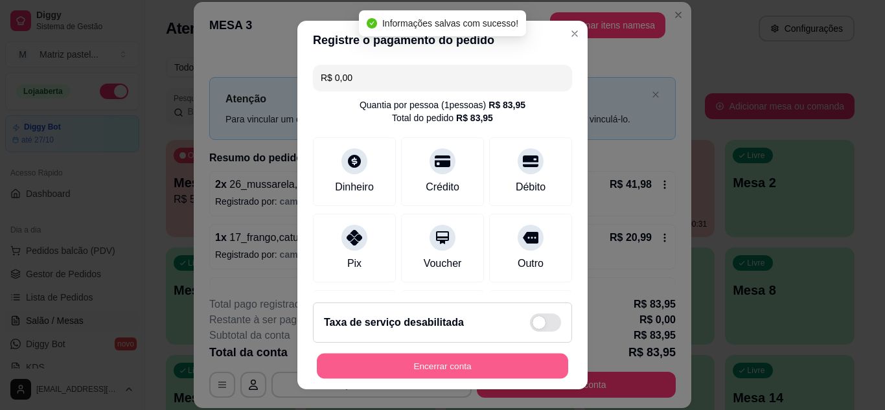
click at [458, 363] on button "Encerrar conta" at bounding box center [442, 366] width 251 height 25
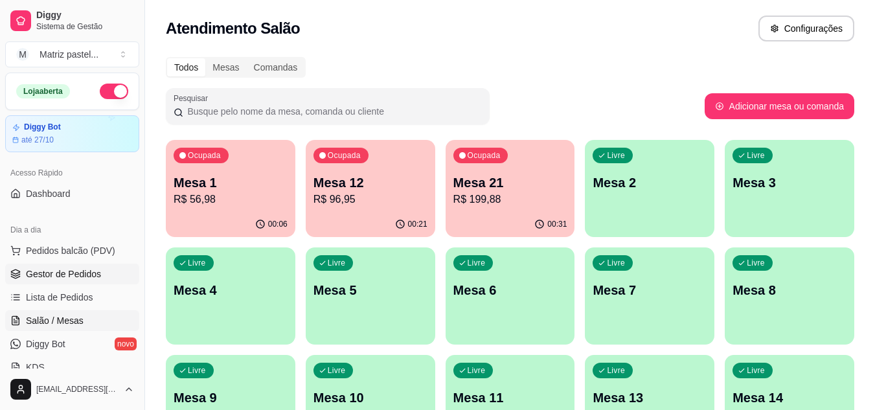
click at [98, 271] on span "Gestor de Pedidos" at bounding box center [63, 274] width 75 height 13
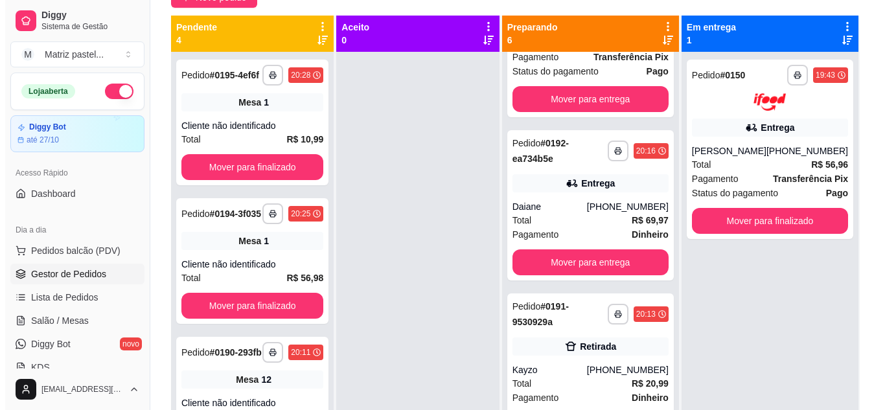
scroll to position [36, 0]
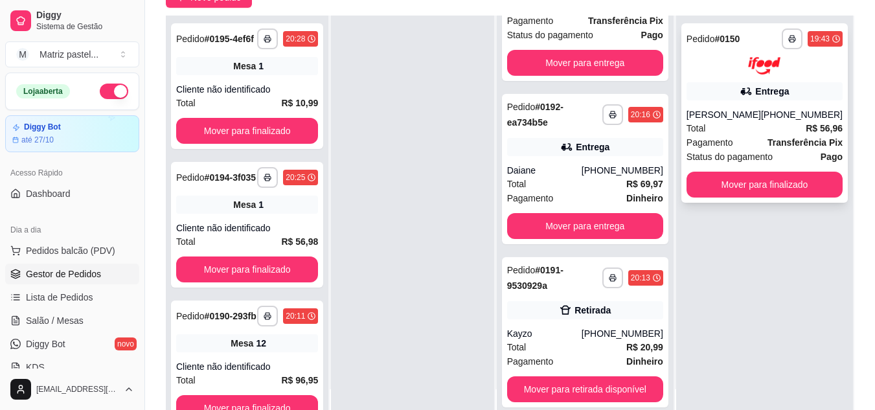
click at [746, 150] on div "Pagamento Transferência Pix" at bounding box center [765, 142] width 156 height 14
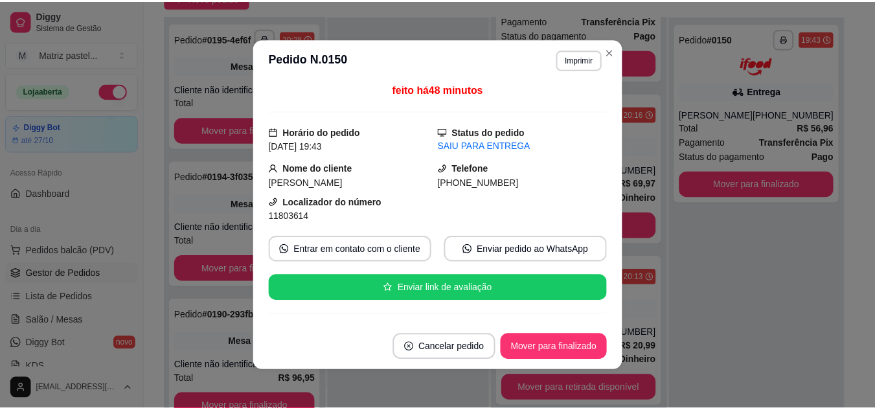
scroll to position [0, 0]
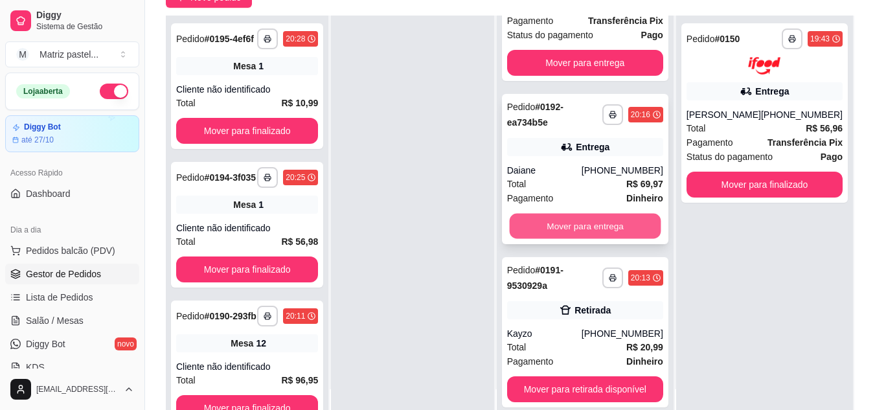
click at [564, 219] on button "Mover para entrega" at bounding box center [585, 226] width 152 height 25
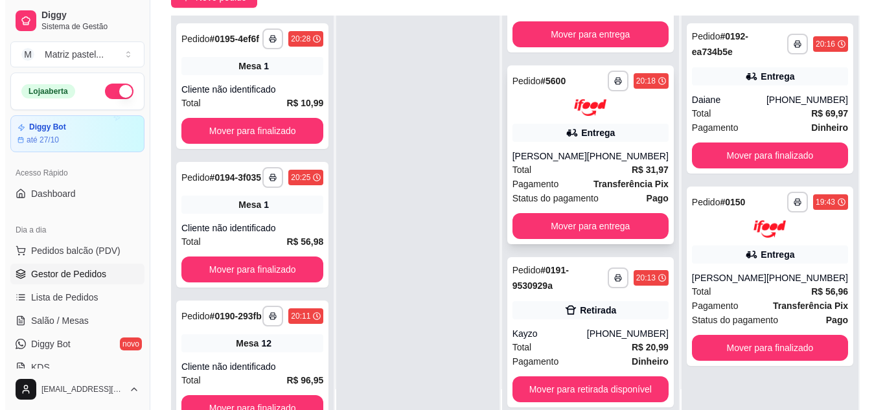
scroll to position [503, 0]
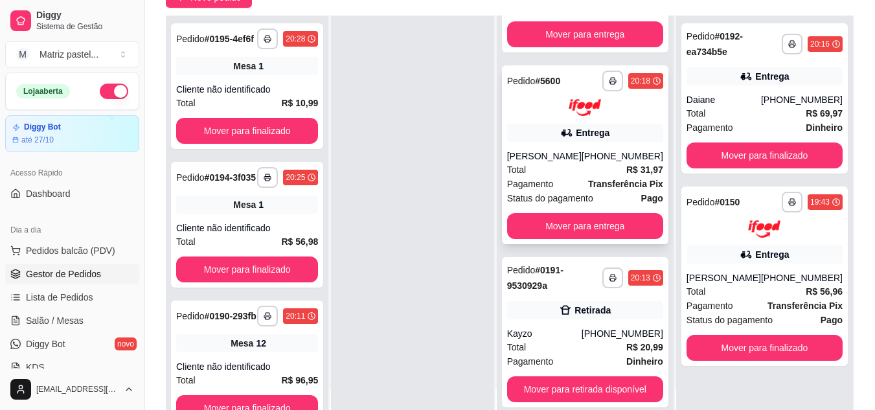
click at [575, 176] on div "Total R$ 31,97" at bounding box center [585, 170] width 156 height 14
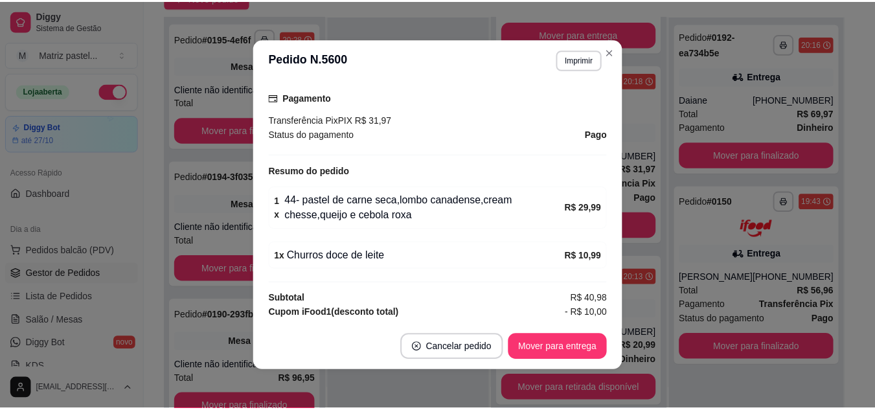
scroll to position [389, 0]
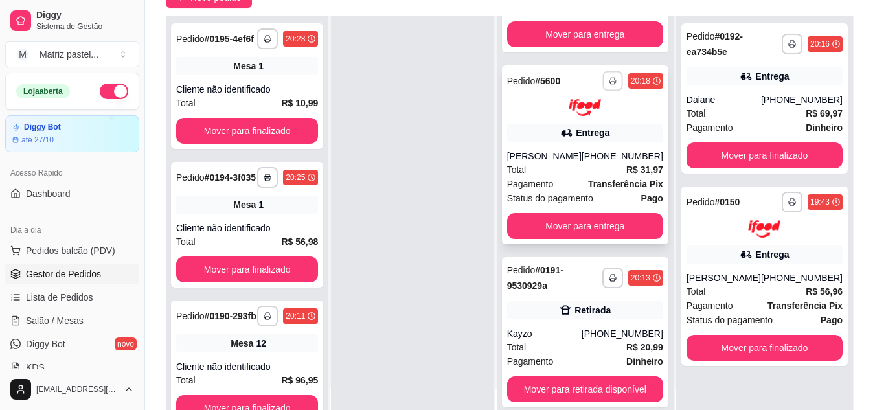
click at [603, 71] on button "button" at bounding box center [613, 81] width 20 height 20
click at [564, 115] on button "IMPRESSORA" at bounding box center [571, 113] width 91 height 20
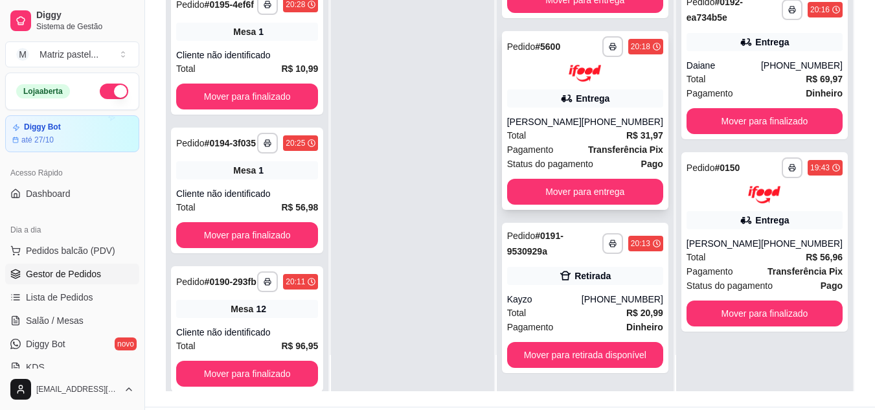
scroll to position [194, 0]
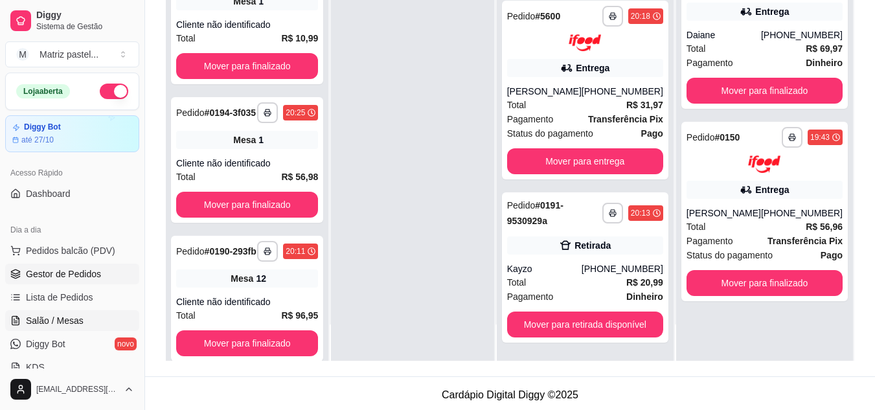
click at [61, 310] on link "Salão / Mesas" at bounding box center [72, 320] width 134 height 21
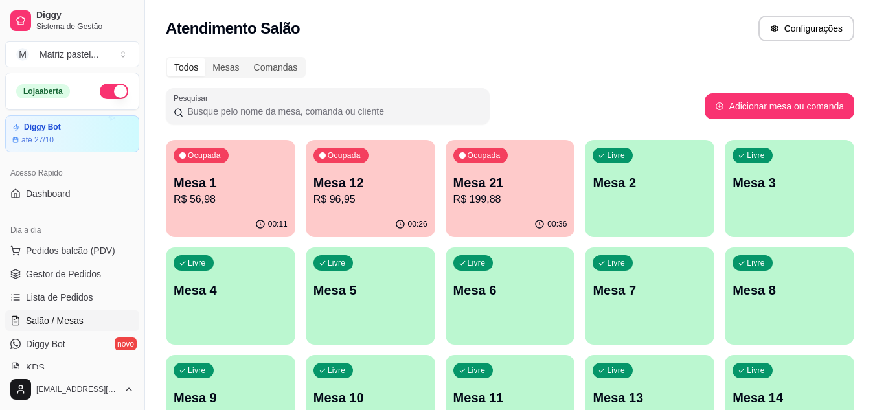
click at [335, 154] on p "Ocupada" at bounding box center [344, 155] width 33 height 10
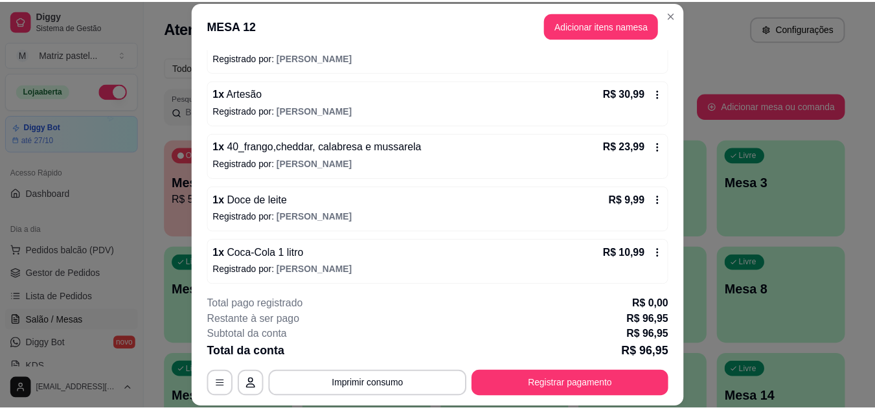
scroll to position [148, 0]
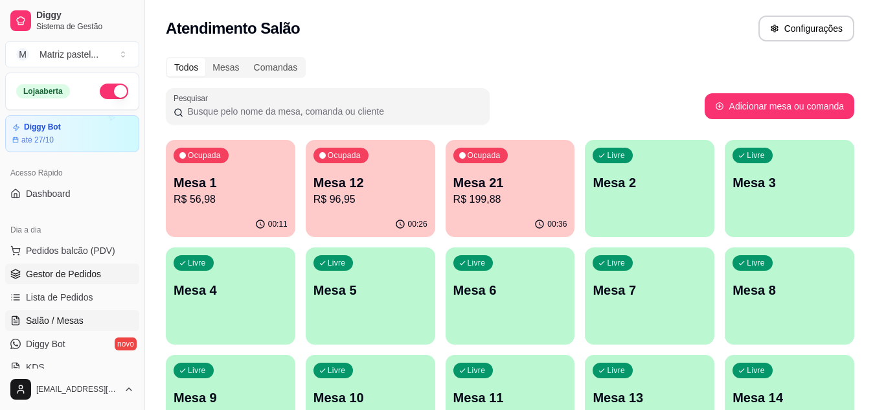
click at [45, 270] on span "Gestor de Pedidos" at bounding box center [63, 274] width 75 height 13
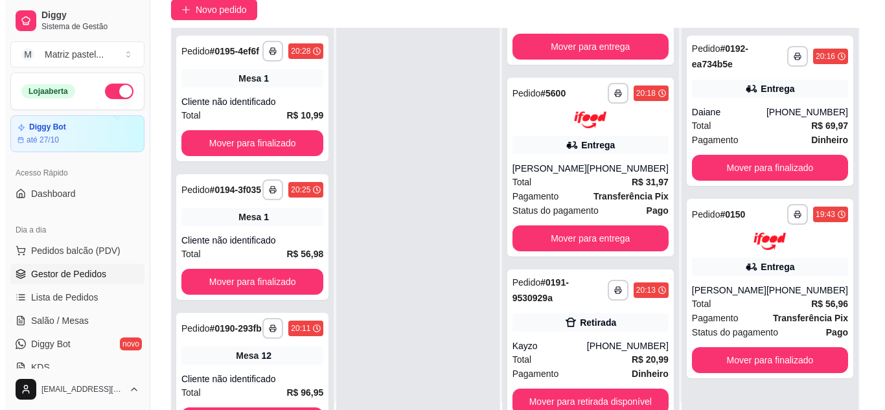
scroll to position [130, 0]
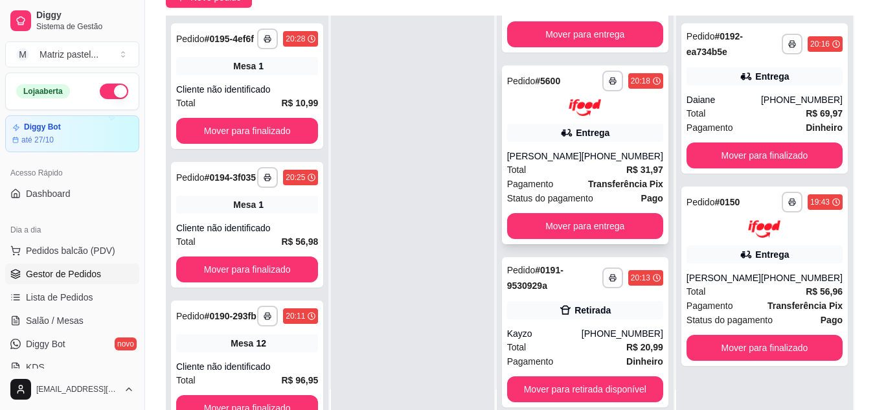
click at [552, 175] on div "Total R$ 31,97" at bounding box center [585, 170] width 156 height 14
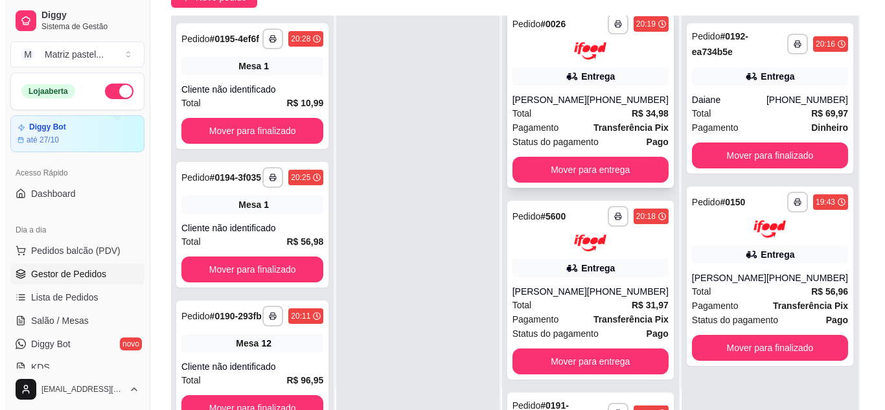
scroll to position [308, 0]
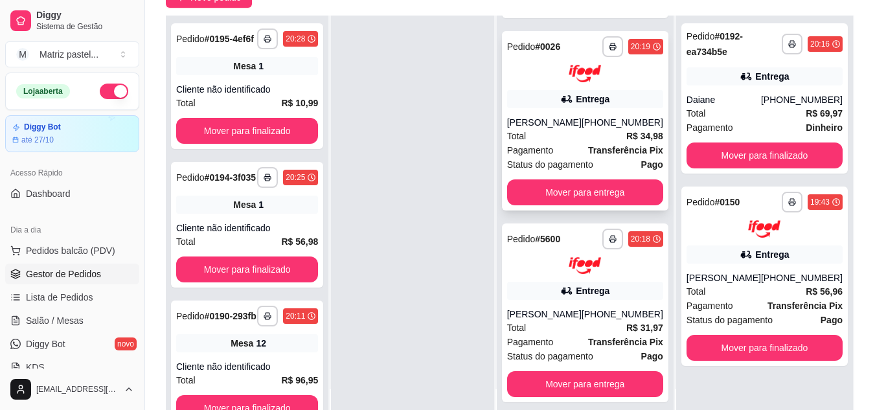
click at [544, 132] on div "**********" at bounding box center [585, 120] width 167 height 179
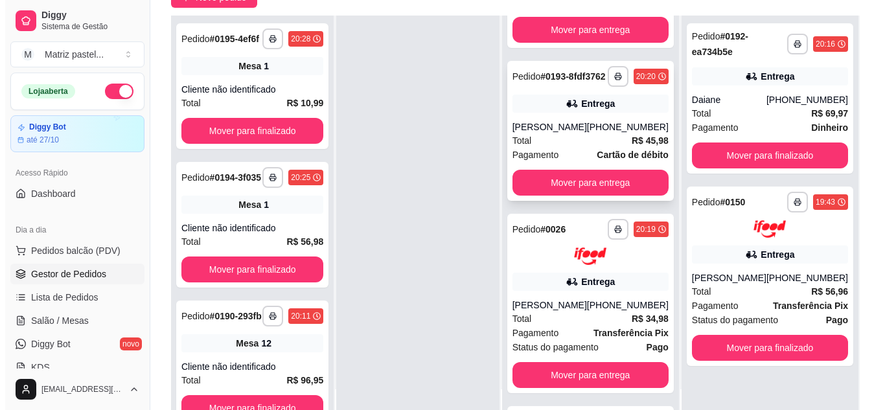
scroll to position [114, 0]
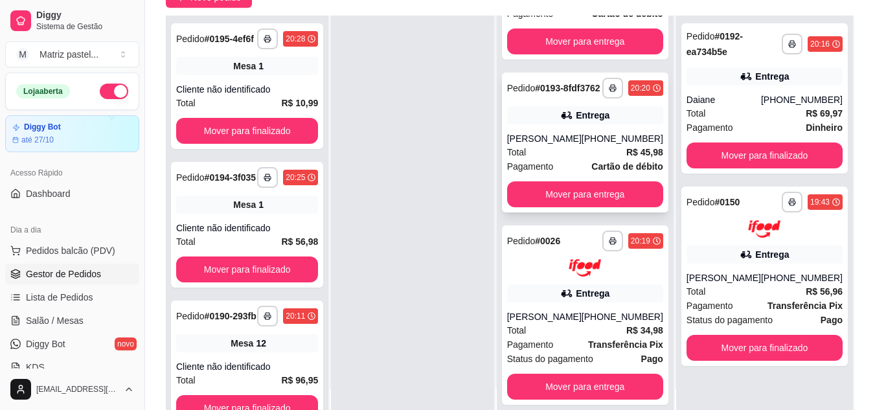
click at [548, 124] on div "Entrega" at bounding box center [585, 115] width 156 height 18
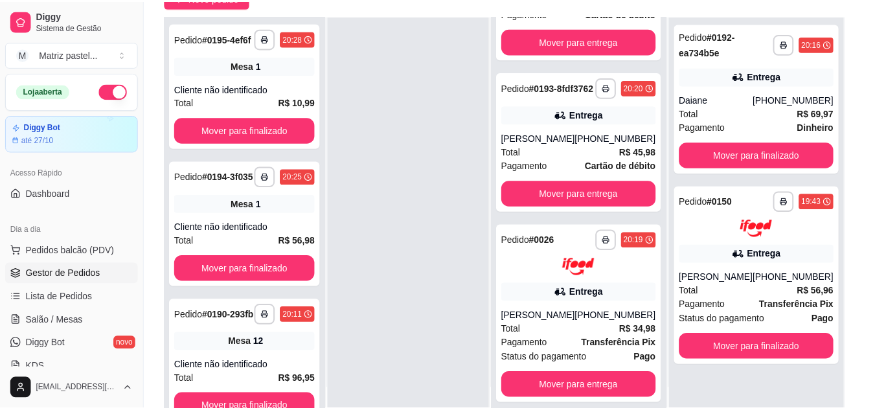
scroll to position [193, 0]
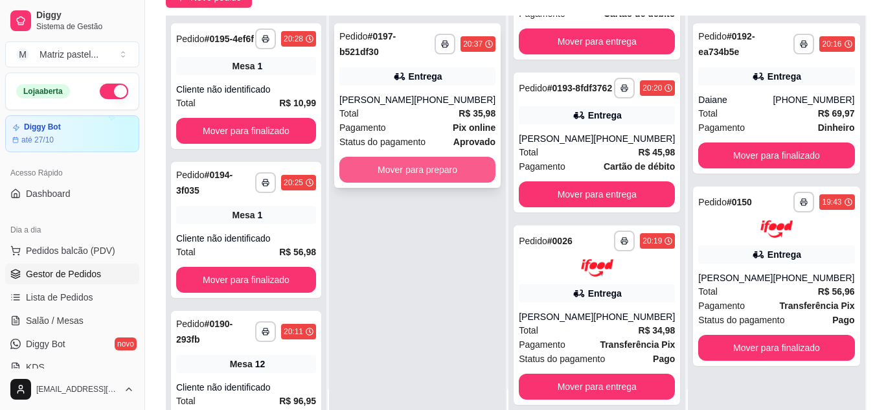
click at [461, 167] on button "Mover para preparo" at bounding box center [418, 170] width 156 height 26
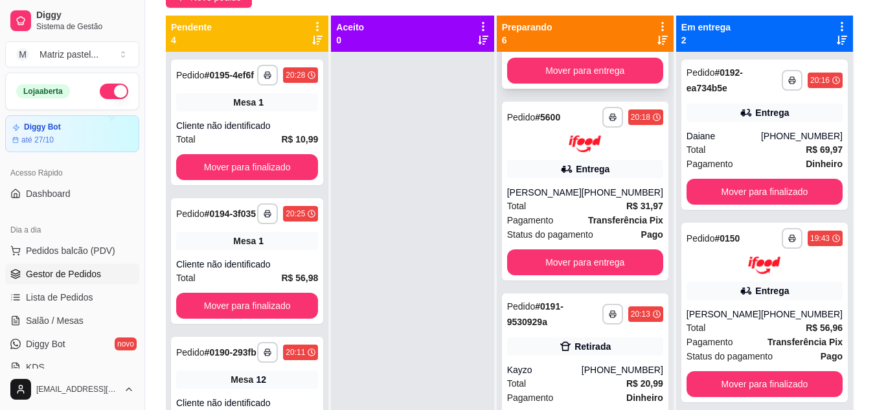
scroll to position [648, 0]
click at [64, 316] on span "Salão / Mesas" at bounding box center [55, 320] width 58 height 13
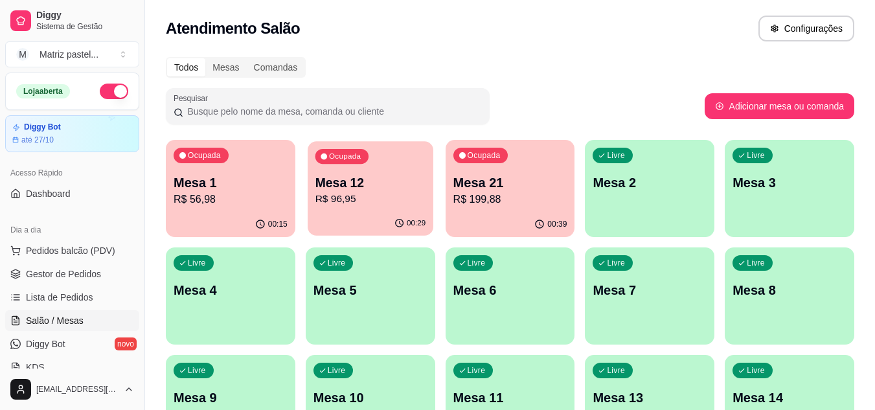
click at [325, 188] on p "Mesa 12" at bounding box center [370, 182] width 111 height 17
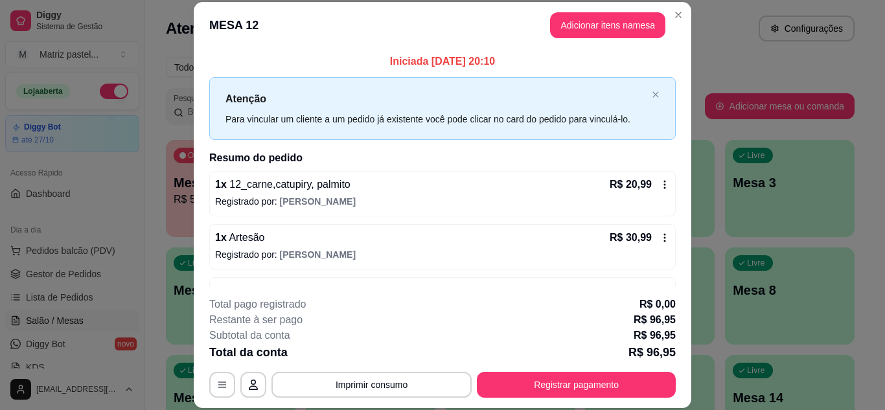
click at [642, 182] on div "R$ 20,99" at bounding box center [640, 185] width 60 height 16
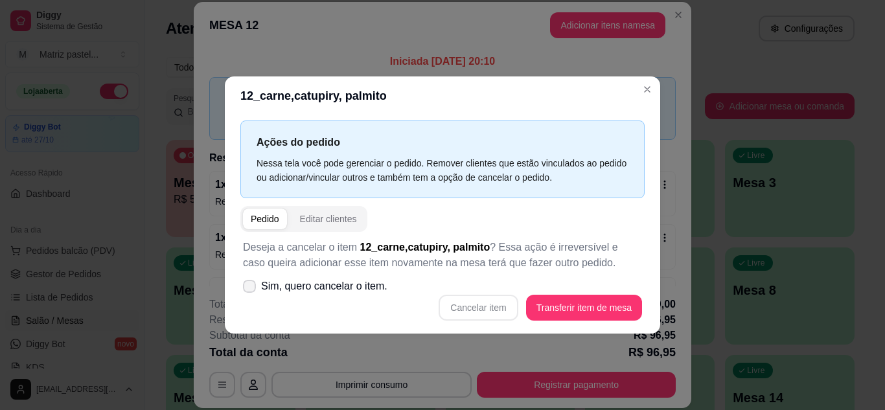
click at [311, 291] on span "Sim, quero cancelar o item." at bounding box center [324, 287] width 126 height 16
click at [251, 291] on input "Sim, quero cancelar o item." at bounding box center [246, 292] width 8 height 8
checkbox input "true"
click at [463, 304] on button "Cancelar item" at bounding box center [478, 307] width 77 height 25
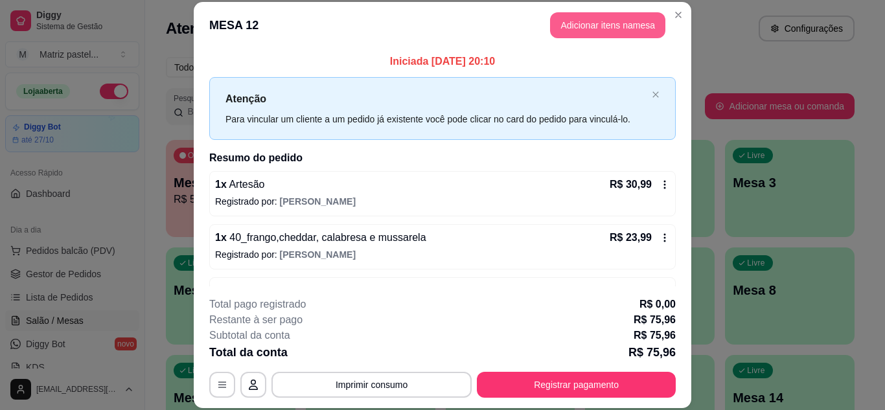
click at [590, 30] on button "Adicionar itens na mesa" at bounding box center [607, 25] width 115 height 26
click at [330, 89] on input "Pesquisa" at bounding box center [301, 88] width 531 height 13
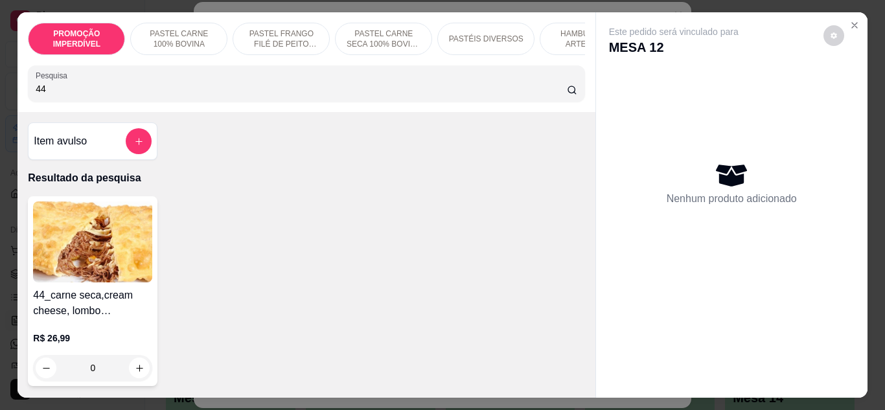
type input "44"
click at [133, 371] on div "0" at bounding box center [92, 368] width 119 height 26
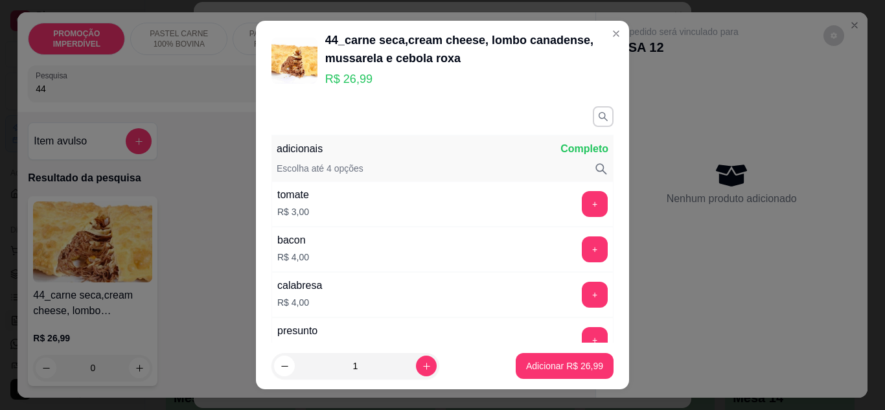
click at [526, 362] on p "Adicionar R$ 26,99" at bounding box center [564, 366] width 77 height 13
type input "1"
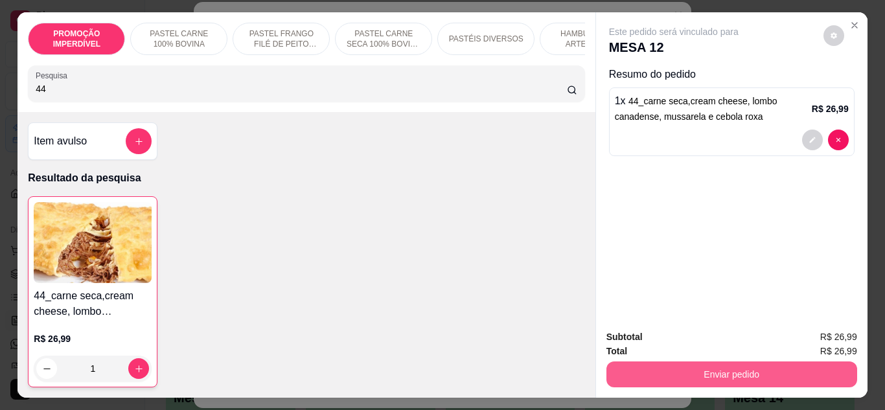
click at [691, 376] on button "Enviar pedido" at bounding box center [731, 375] width 251 height 26
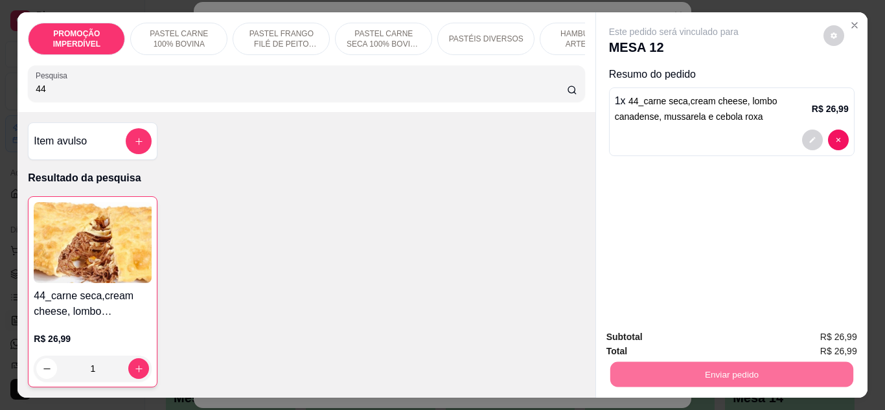
click at [809, 329] on button "Enviar pedido" at bounding box center [823, 337] width 71 height 24
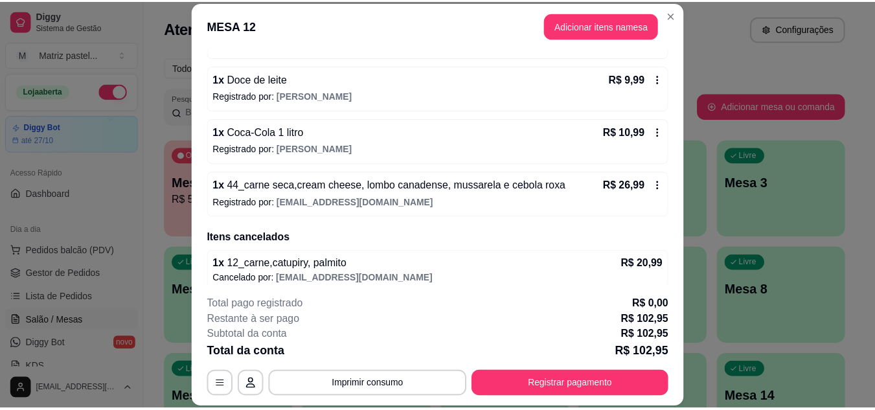
scroll to position [222, 0]
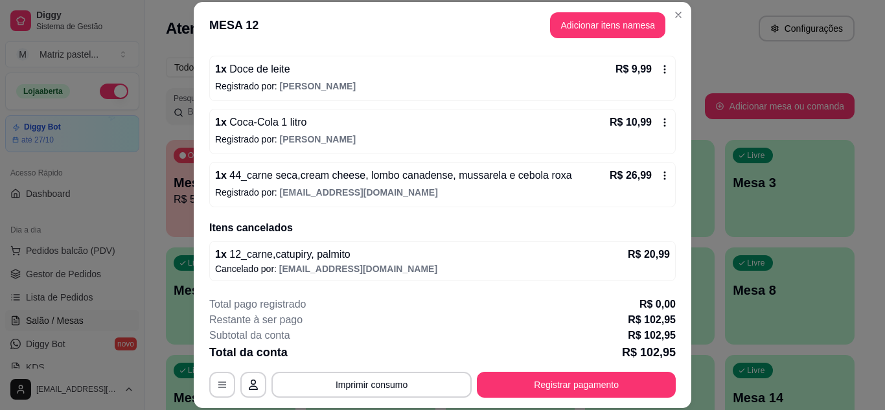
click at [686, 17] on header "MESA 12 Adicionar itens na mesa" at bounding box center [443, 25] width 498 height 47
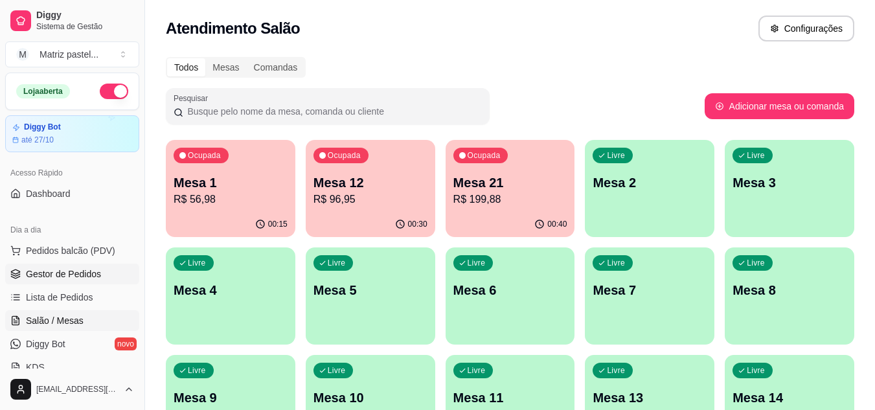
click at [67, 275] on span "Gestor de Pedidos" at bounding box center [63, 274] width 75 height 13
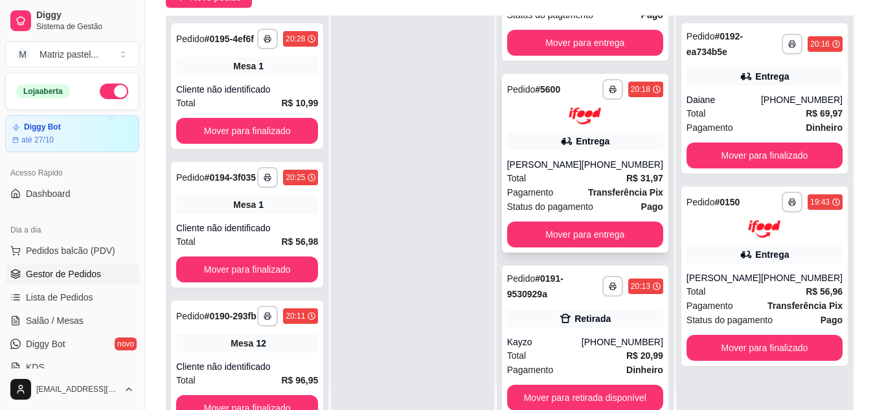
scroll to position [616, 0]
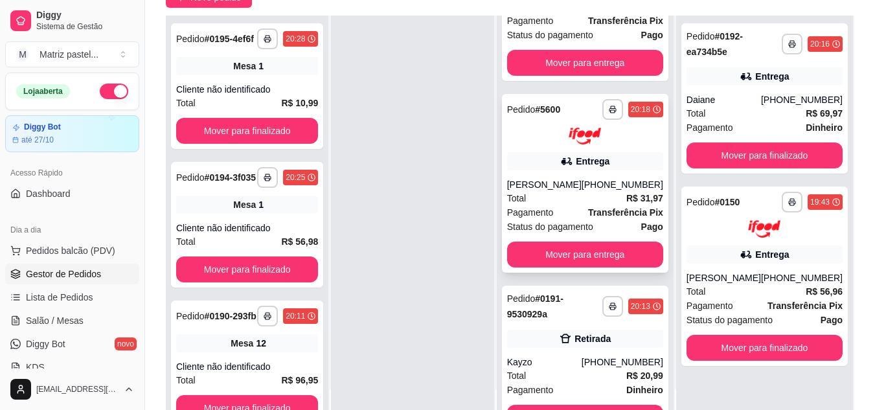
click at [568, 191] on div "[PERSON_NAME]" at bounding box center [544, 184] width 75 height 13
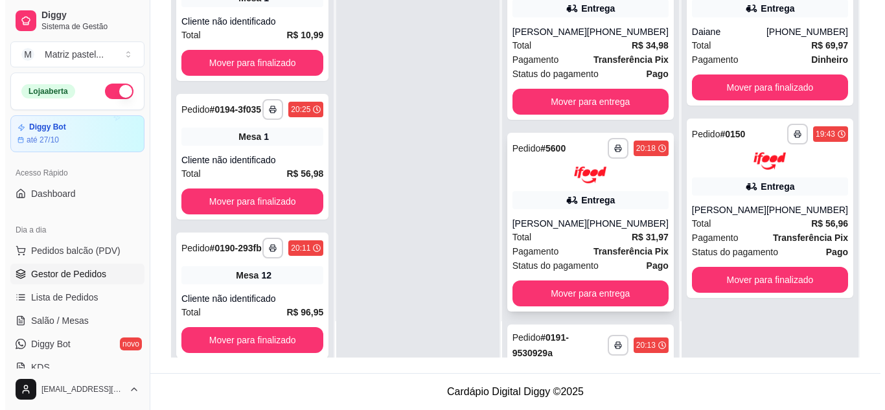
scroll to position [486, 0]
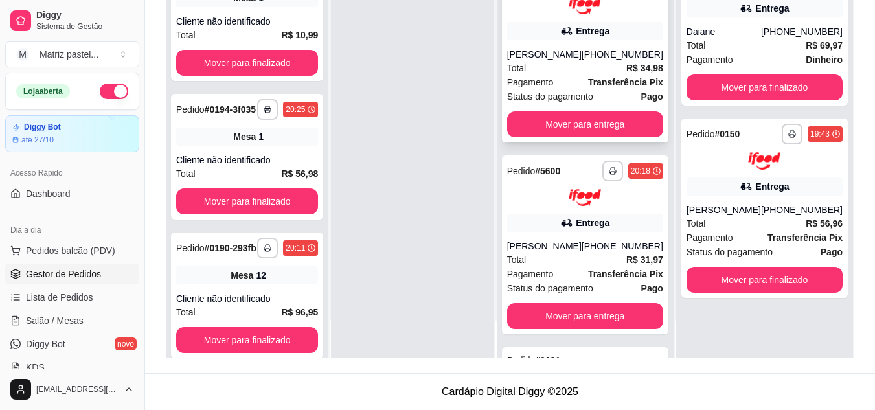
click at [549, 69] on div "**********" at bounding box center [585, 52] width 167 height 179
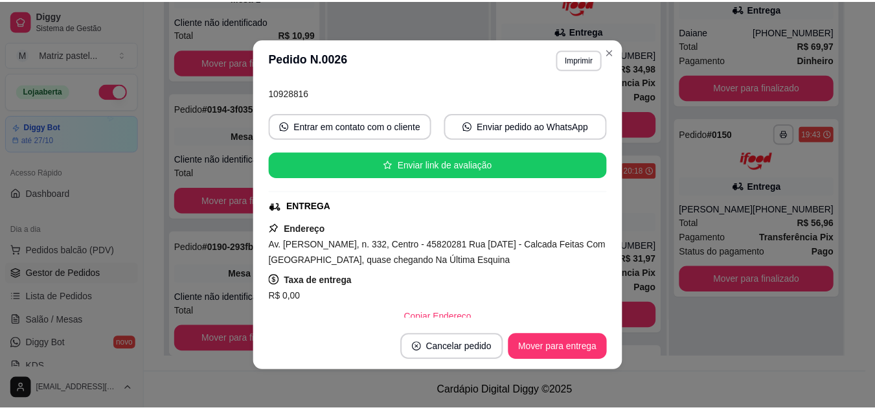
scroll to position [130, 0]
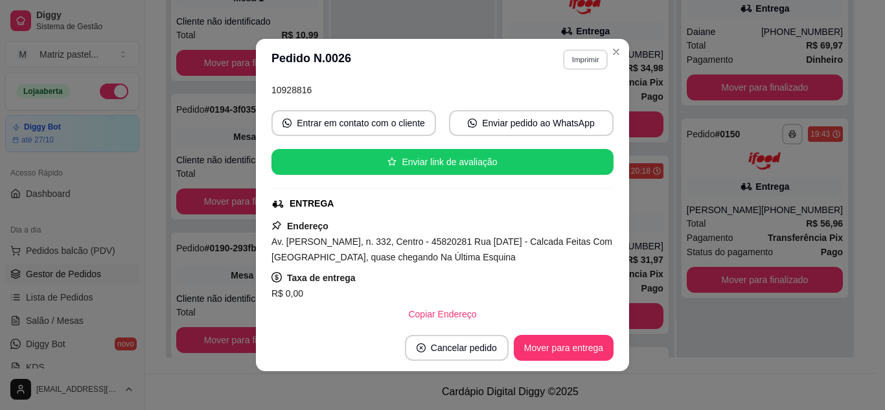
click at [591, 58] on button "Imprimir" at bounding box center [585, 59] width 45 height 20
click at [568, 105] on button "IMPRESSORA" at bounding box center [558, 105] width 94 height 21
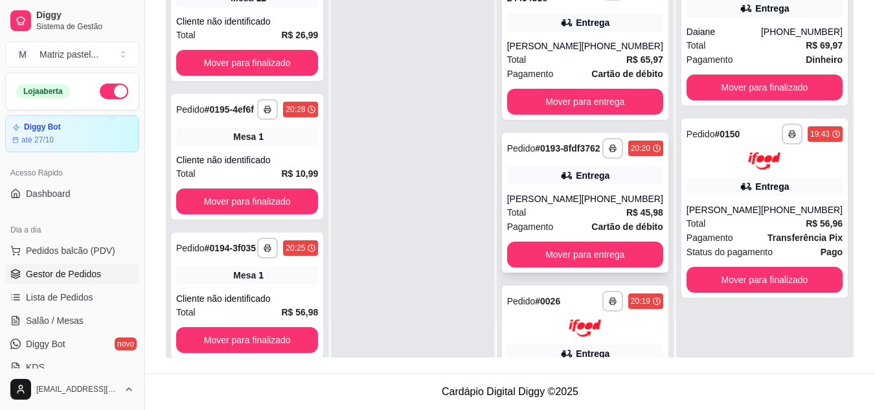
scroll to position [162, 0]
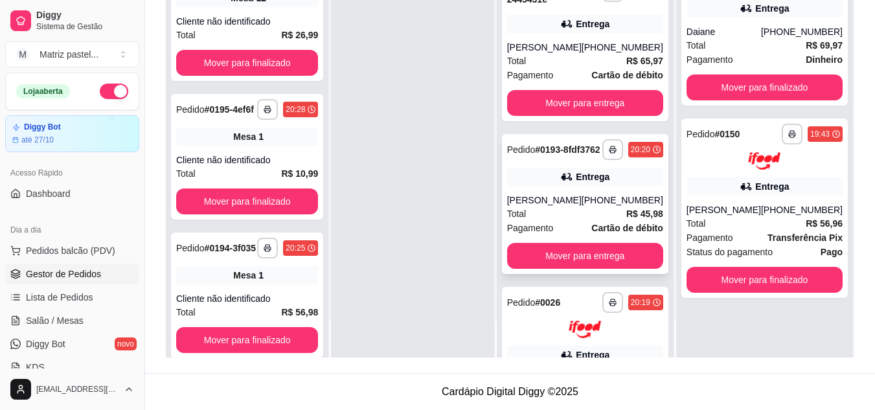
click at [603, 160] on button "button" at bounding box center [613, 149] width 21 height 21
click at [568, 211] on button "IMPRESSORA" at bounding box center [571, 213] width 94 height 21
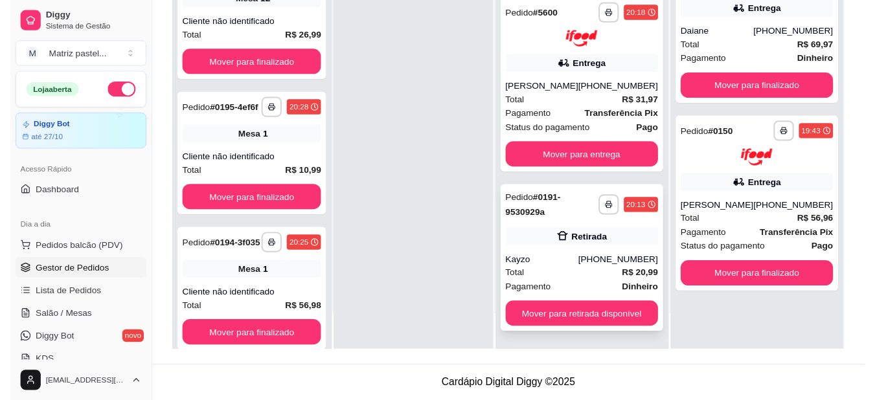
scroll to position [680, 0]
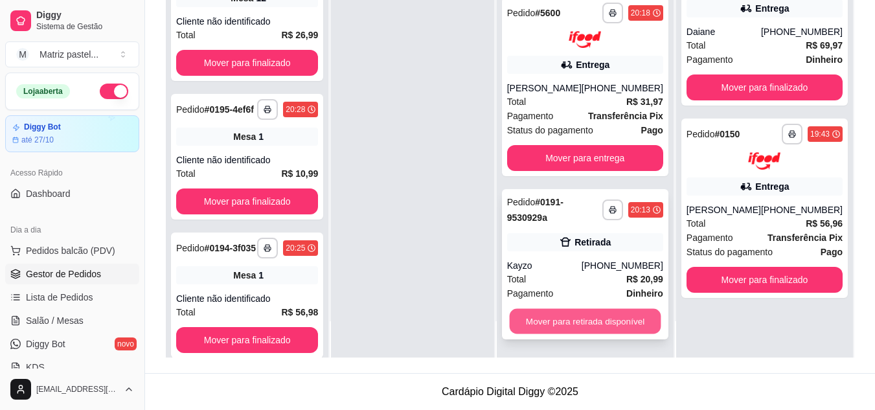
click at [551, 323] on button "Mover para retirada disponível" at bounding box center [585, 321] width 152 height 25
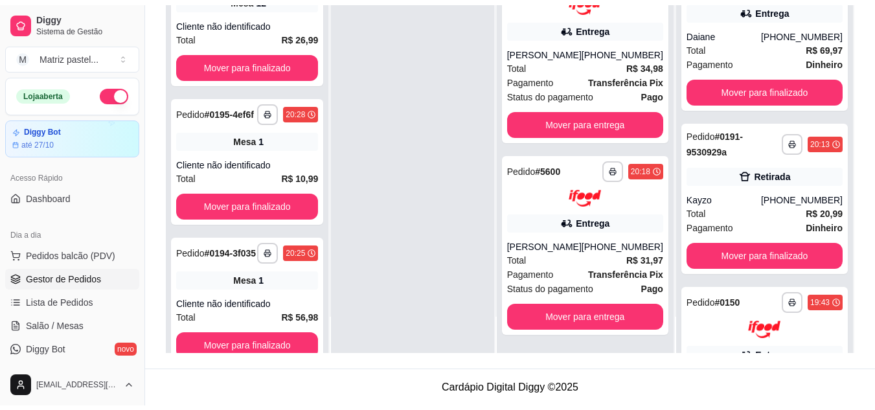
scroll to position [517, 0]
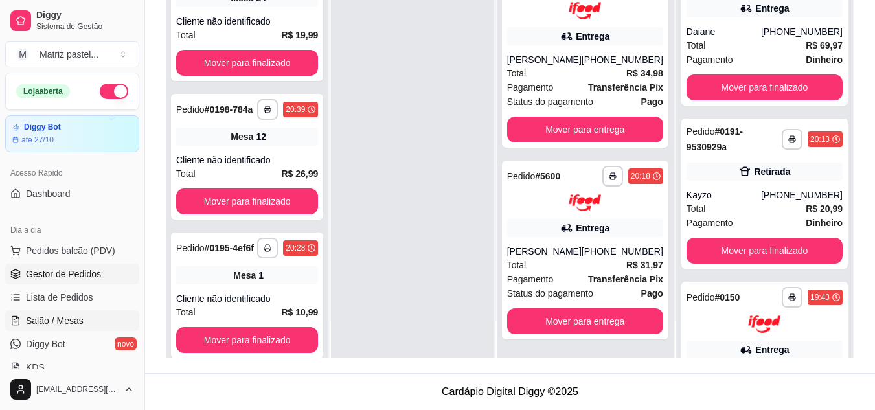
click at [90, 321] on link "Salão / Mesas" at bounding box center [72, 320] width 134 height 21
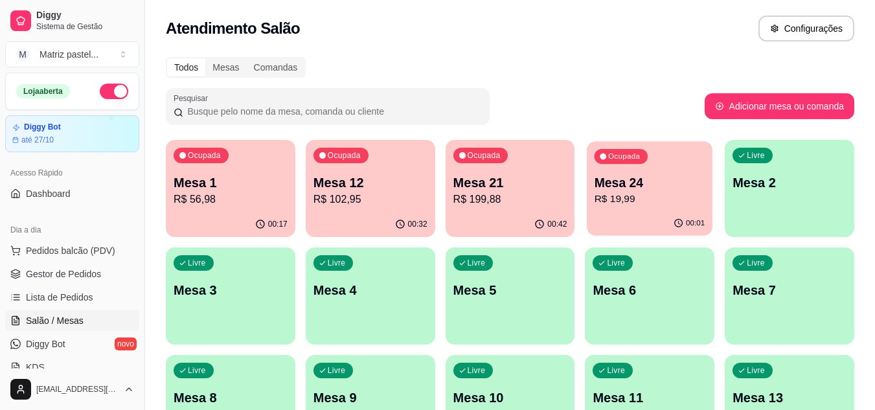
click at [630, 205] on p "R$ 19,99" at bounding box center [650, 199] width 111 height 15
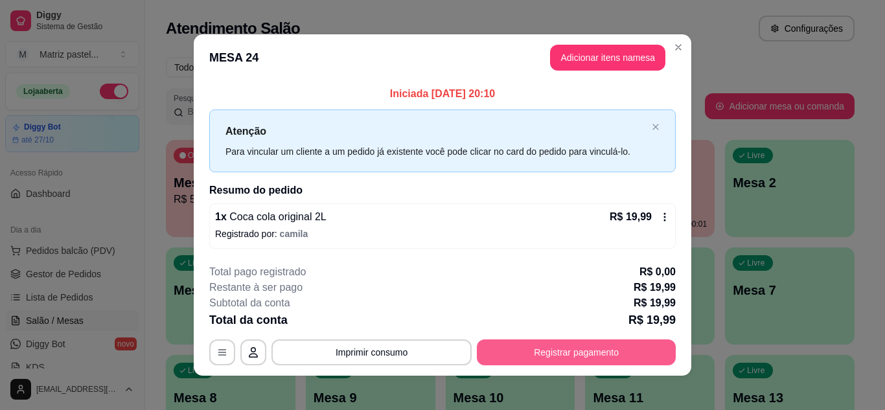
click at [561, 358] on button "Registrar pagamento" at bounding box center [576, 353] width 199 height 26
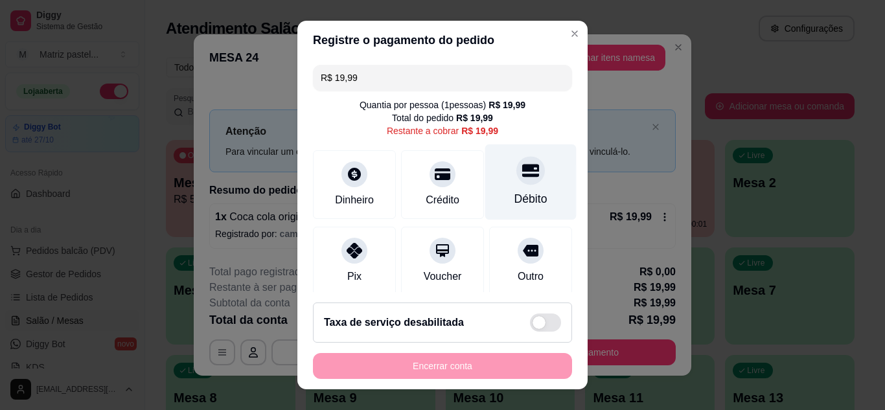
click at [524, 191] on div "Débito" at bounding box center [530, 199] width 33 height 17
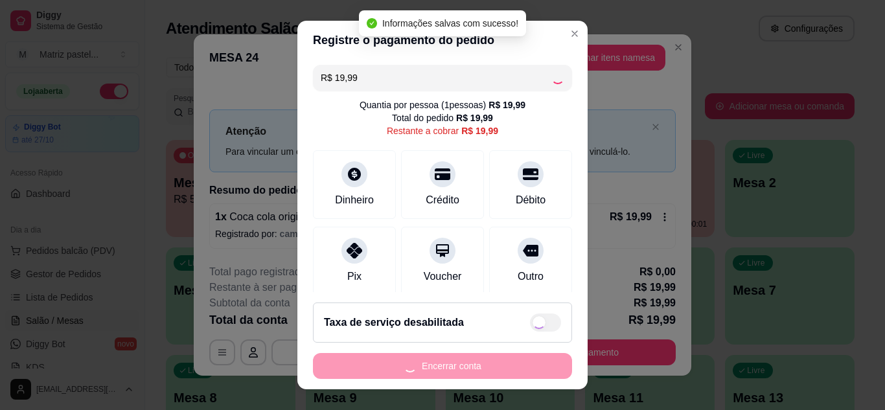
type input "R$ 0,00"
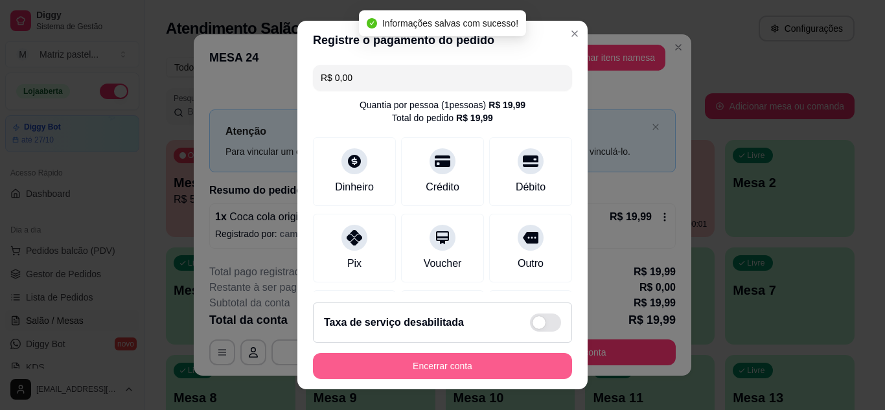
click at [452, 365] on button "Encerrar conta" at bounding box center [442, 366] width 259 height 26
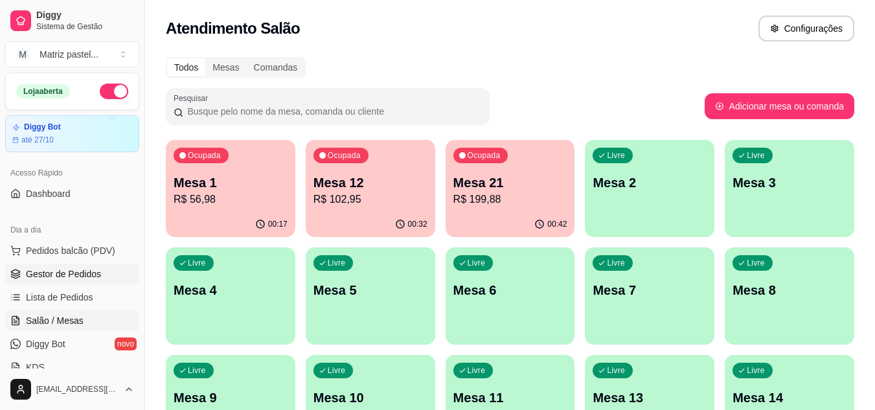
click at [70, 273] on span "Gestor de Pedidos" at bounding box center [63, 274] width 75 height 13
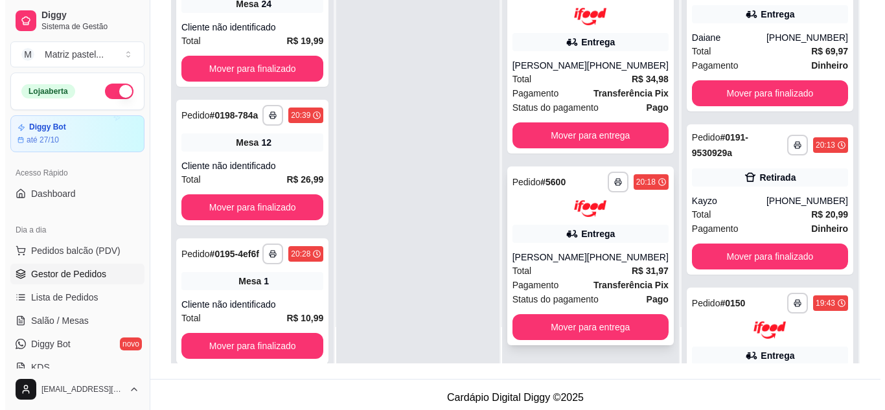
scroll to position [194, 0]
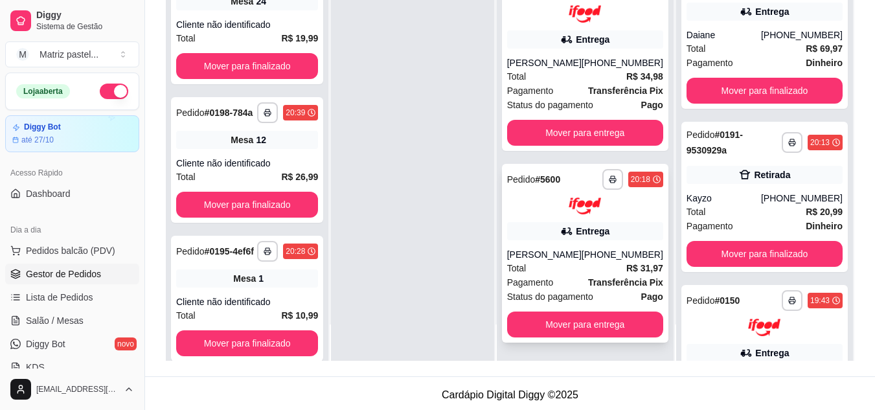
click at [546, 248] on div "[PERSON_NAME]" at bounding box center [544, 254] width 75 height 13
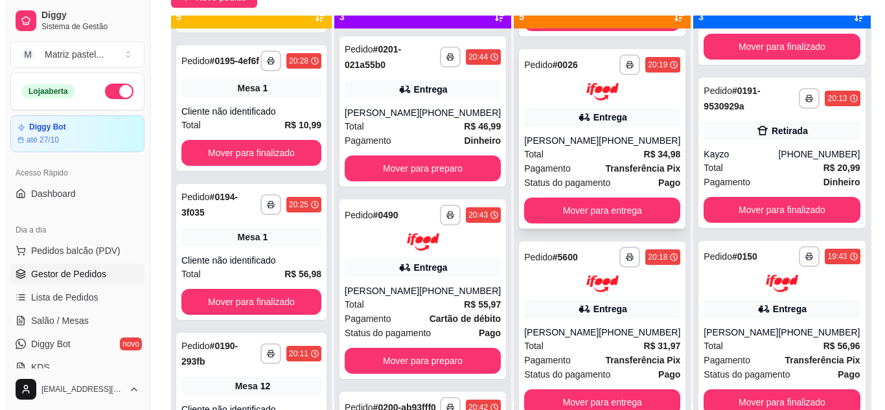
scroll to position [36, 0]
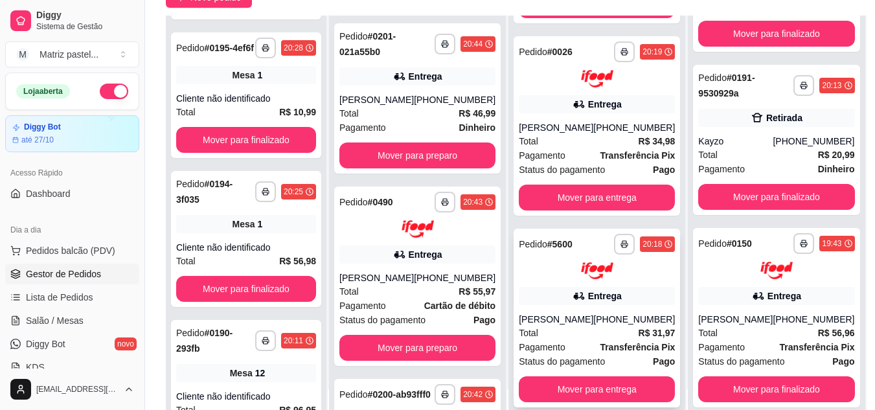
click at [551, 270] on div "**********" at bounding box center [597, 318] width 167 height 179
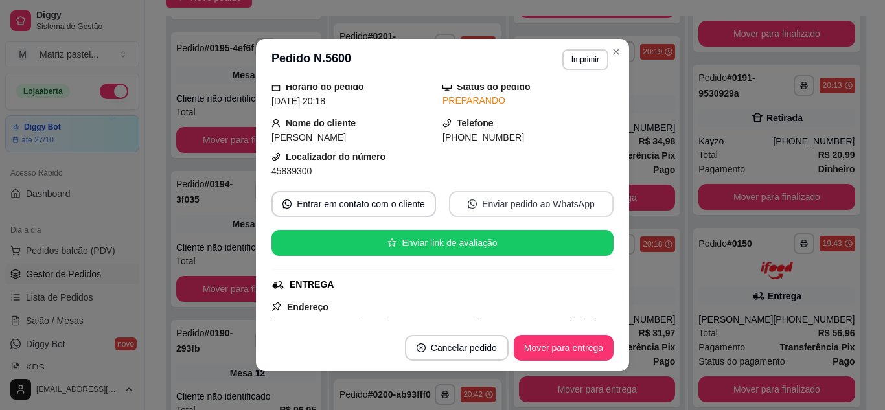
scroll to position [65, 0]
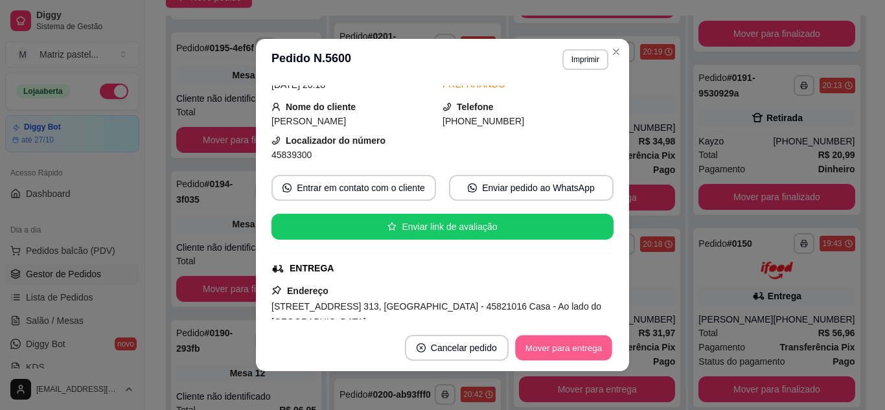
click at [581, 354] on button "Mover para entrega" at bounding box center [563, 348] width 97 height 25
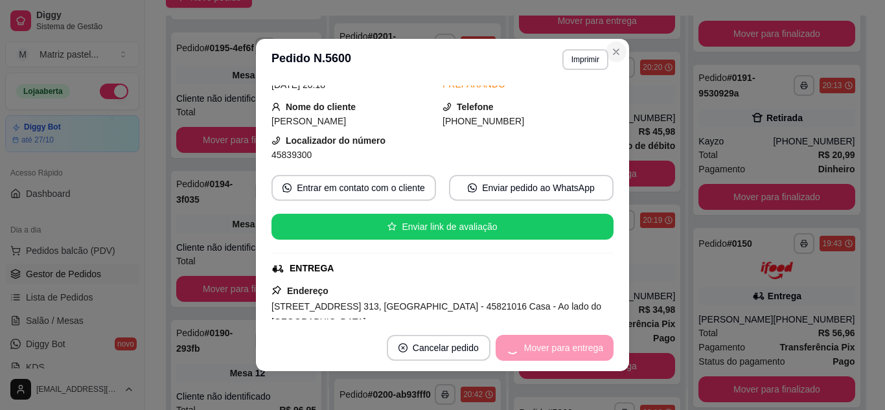
scroll to position [340, 0]
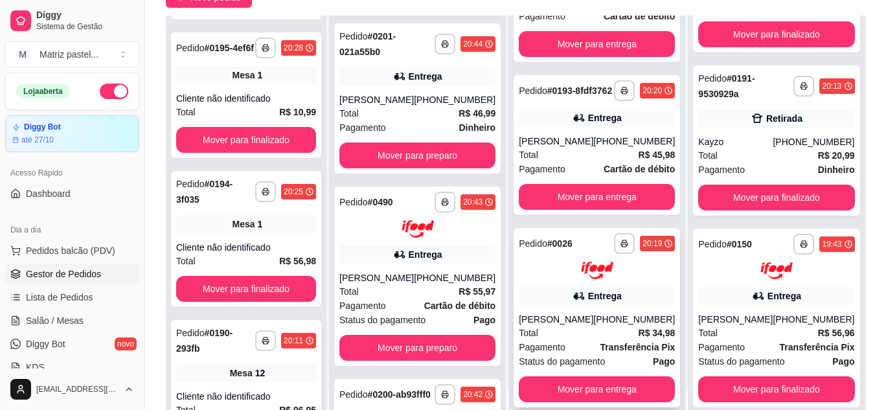
click at [603, 287] on div "Entrega" at bounding box center [597, 296] width 156 height 18
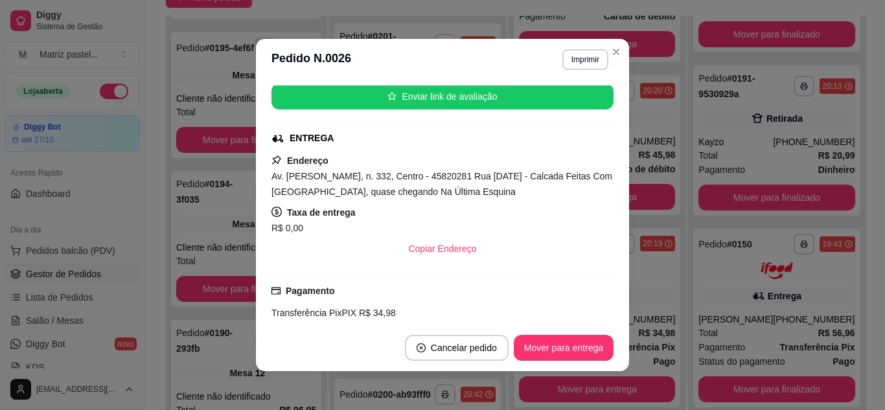
scroll to position [333, 0]
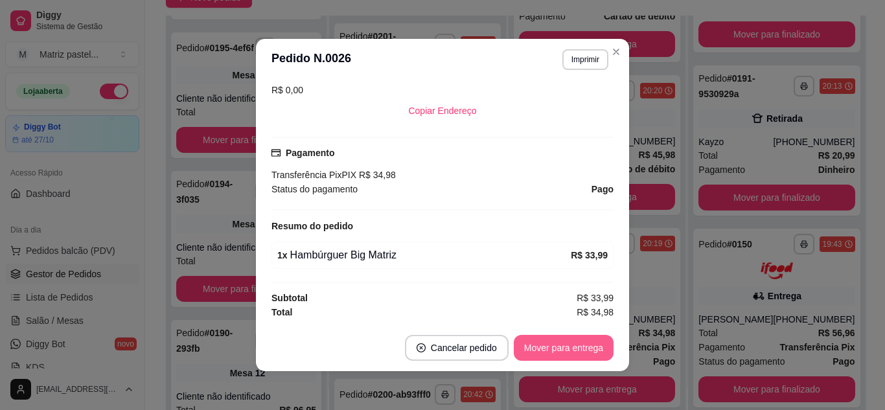
click at [551, 351] on button "Mover para entrega" at bounding box center [564, 348] width 100 height 26
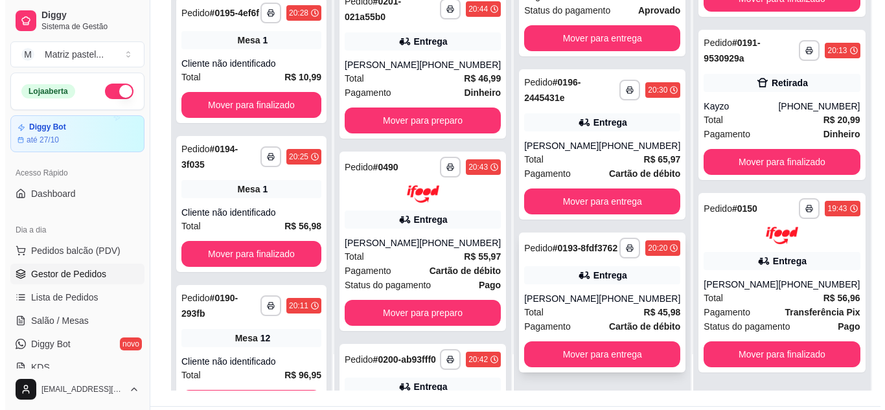
scroll to position [198, 0]
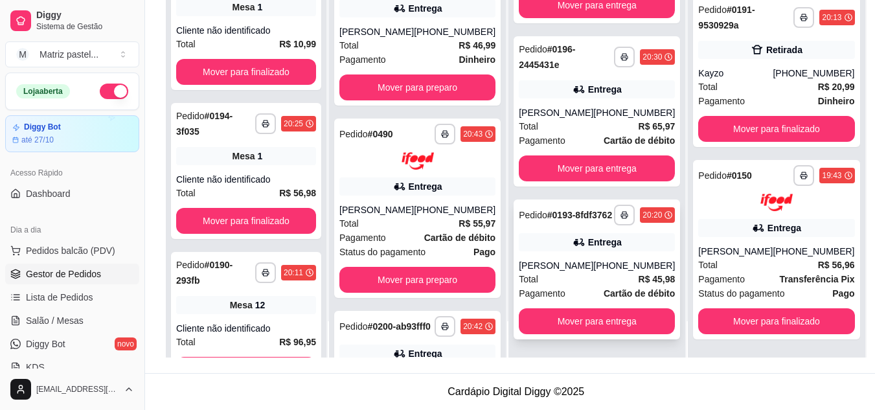
click at [562, 262] on div "[PERSON_NAME]" at bounding box center [556, 265] width 75 height 13
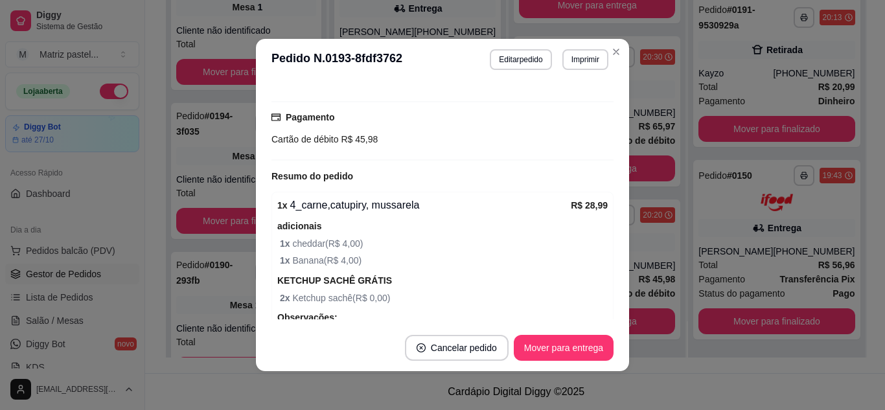
scroll to position [452, 0]
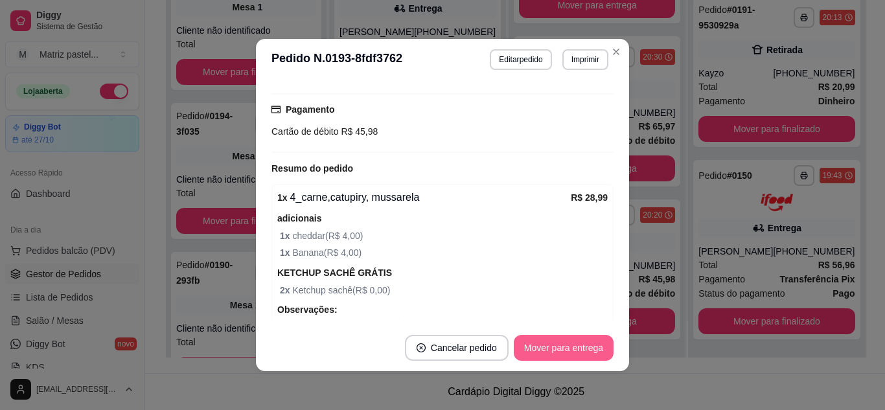
click at [564, 350] on button "Mover para entrega" at bounding box center [564, 348] width 100 height 26
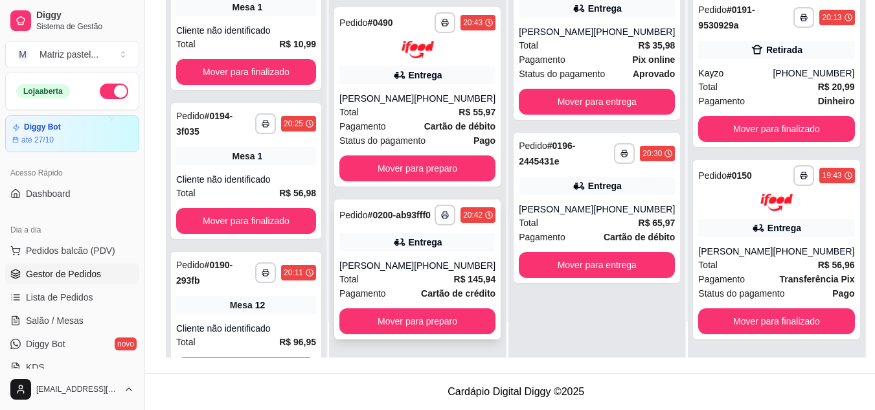
scroll to position [135, 0]
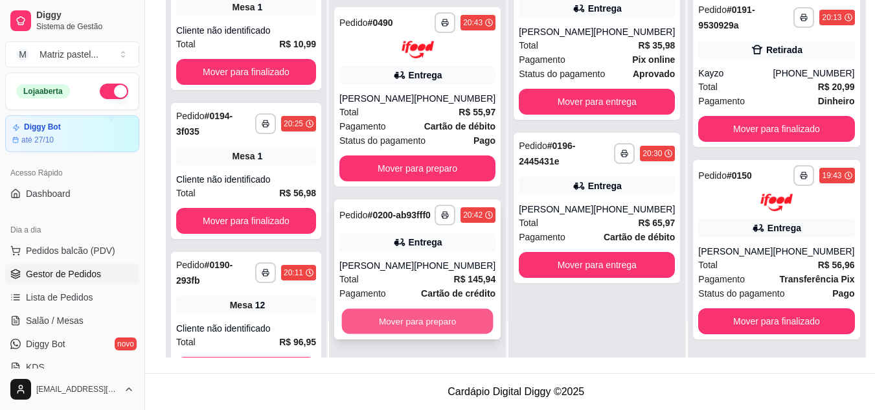
click at [398, 321] on button "Mover para preparo" at bounding box center [418, 320] width 152 height 25
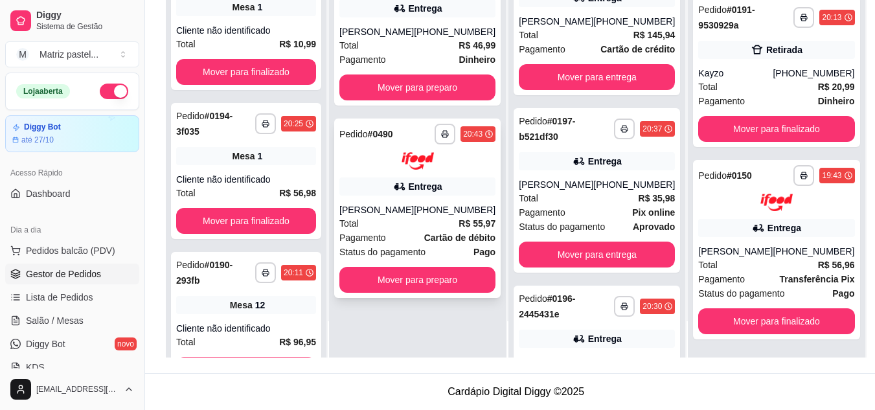
scroll to position [0, 0]
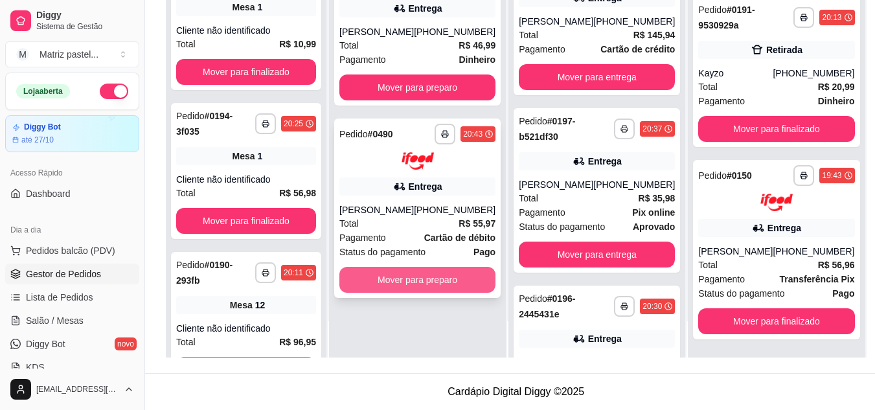
click at [422, 271] on button "Mover para preparo" at bounding box center [418, 280] width 156 height 26
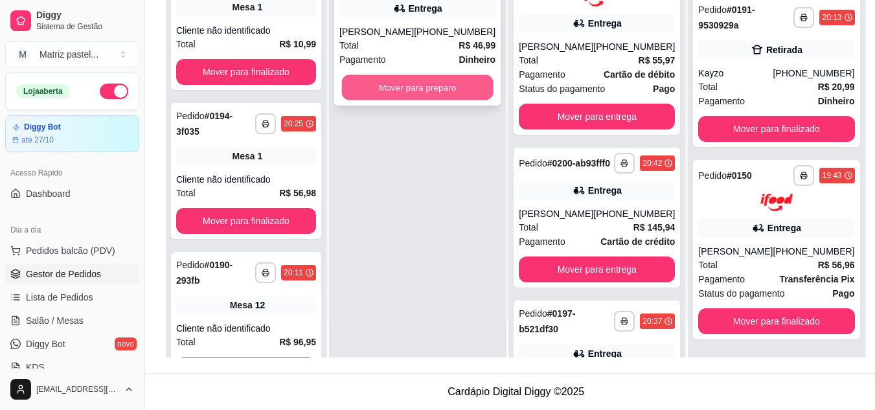
click at [421, 88] on button "Mover para preparo" at bounding box center [418, 87] width 152 height 25
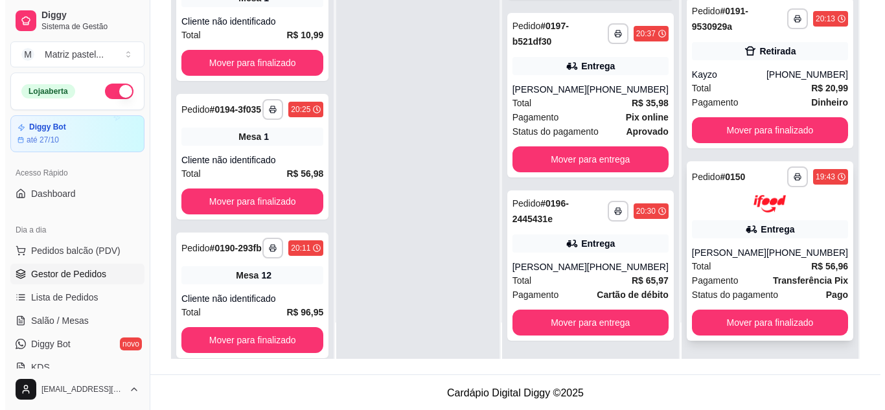
scroll to position [198, 0]
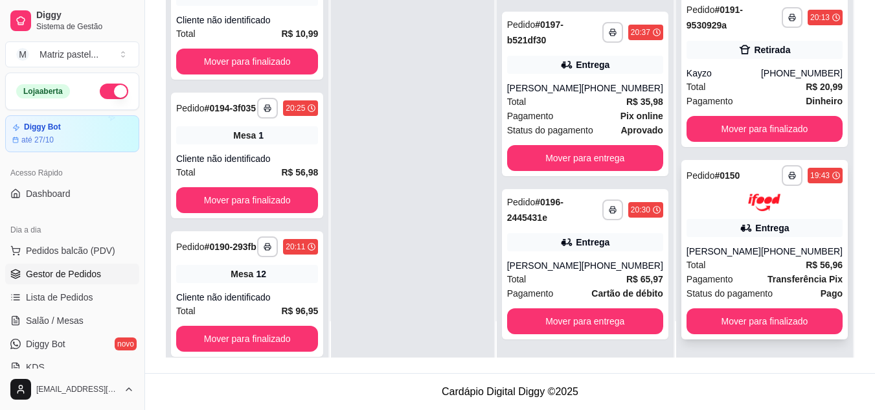
click at [724, 229] on div "**********" at bounding box center [765, 249] width 167 height 179
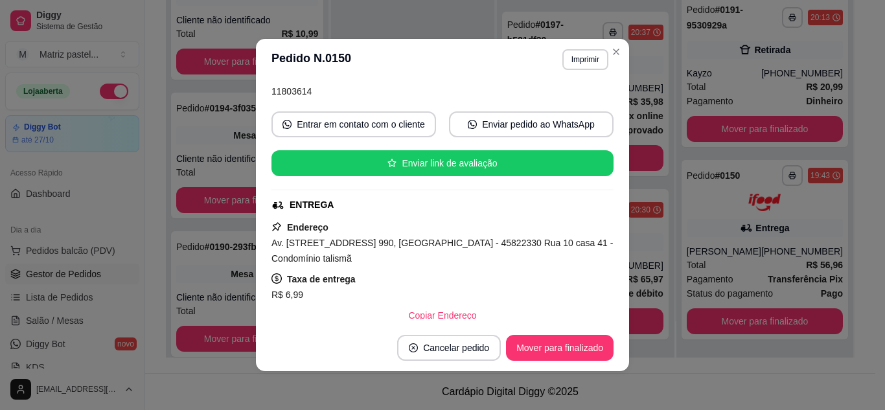
scroll to position [130, 0]
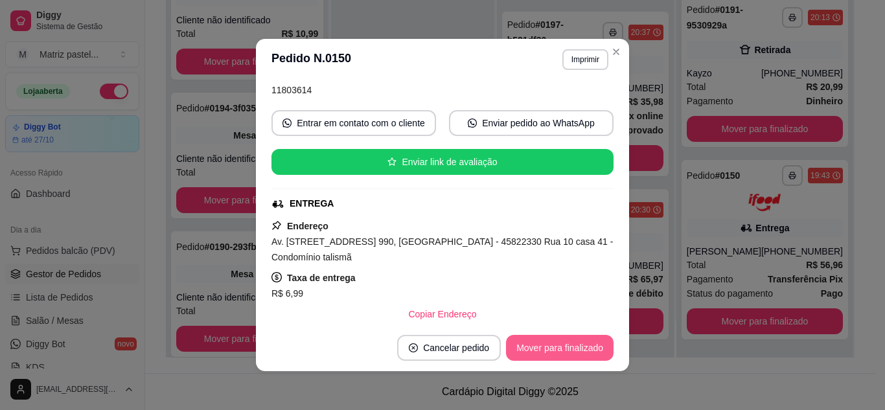
click at [559, 352] on button "Mover para finalizado" at bounding box center [560, 348] width 108 height 26
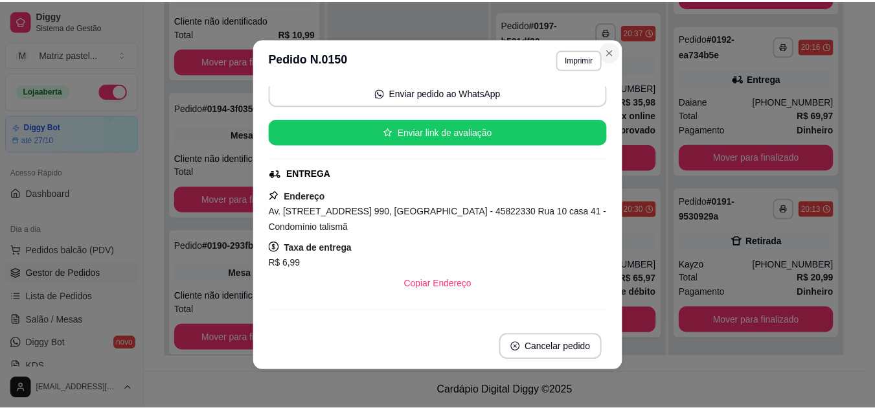
scroll to position [100, 0]
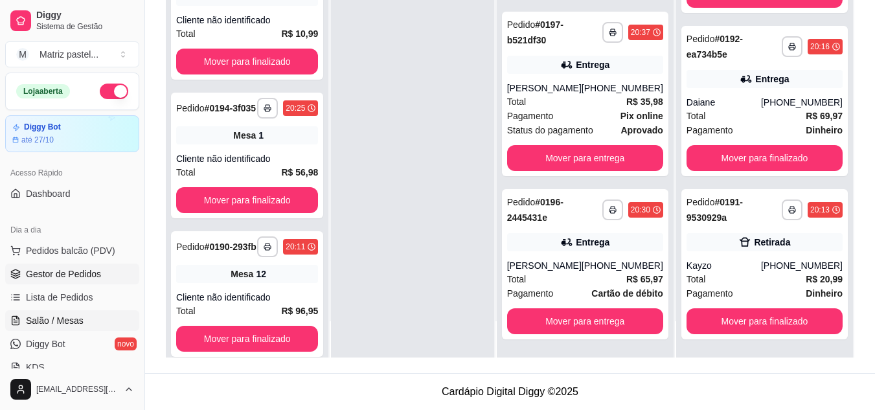
click at [60, 326] on span "Salão / Mesas" at bounding box center [55, 320] width 58 height 13
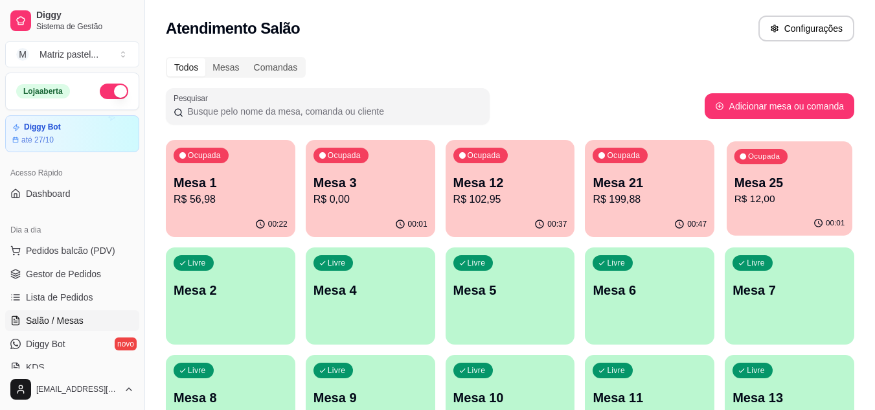
click at [772, 204] on p "R$ 12,00" at bounding box center [790, 199] width 111 height 15
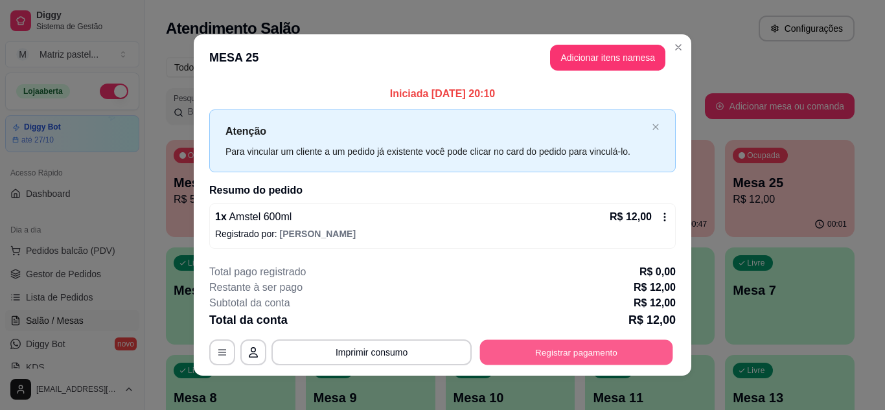
click at [562, 364] on button "Registrar pagamento" at bounding box center [576, 352] width 193 height 25
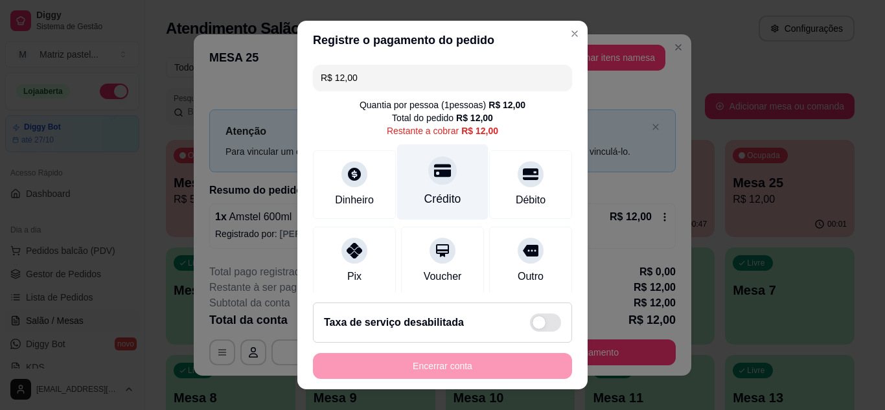
click at [441, 200] on div "Crédito" at bounding box center [442, 199] width 37 height 17
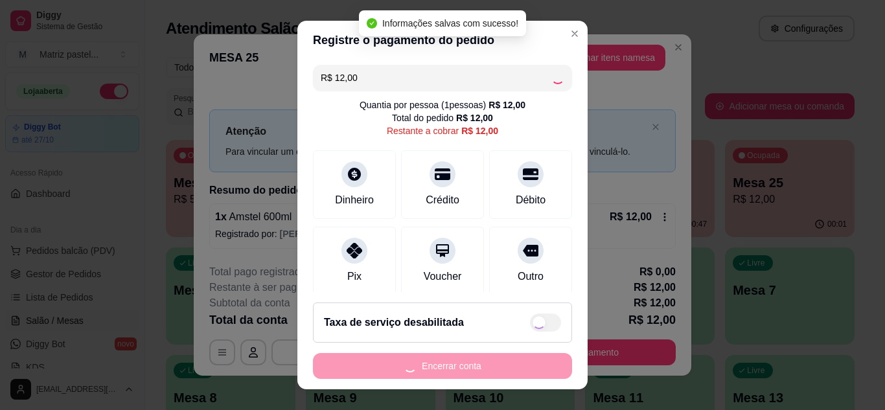
type input "R$ 0,00"
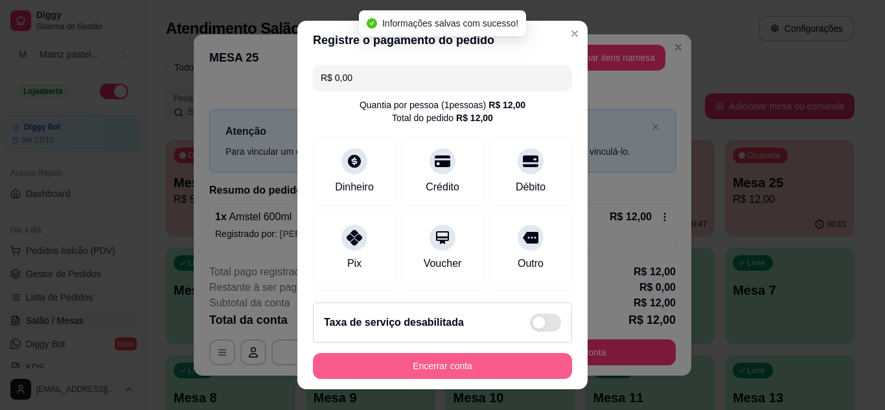
click at [449, 369] on button "Encerrar conta" at bounding box center [442, 366] width 259 height 26
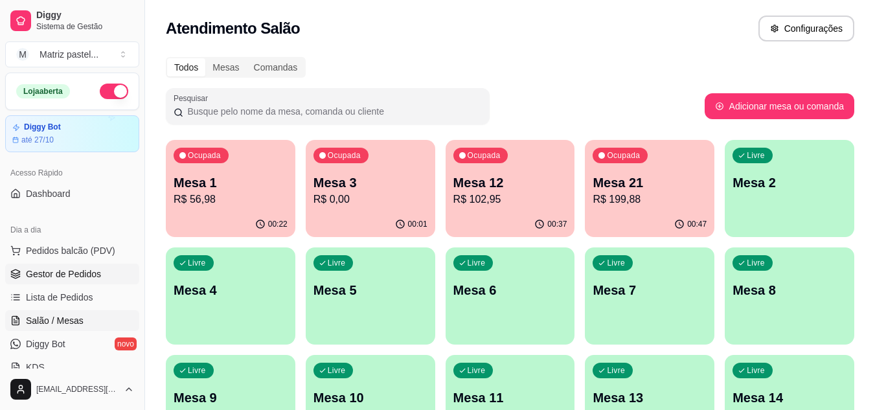
click at [61, 275] on span "Gestor de Pedidos" at bounding box center [63, 274] width 75 height 13
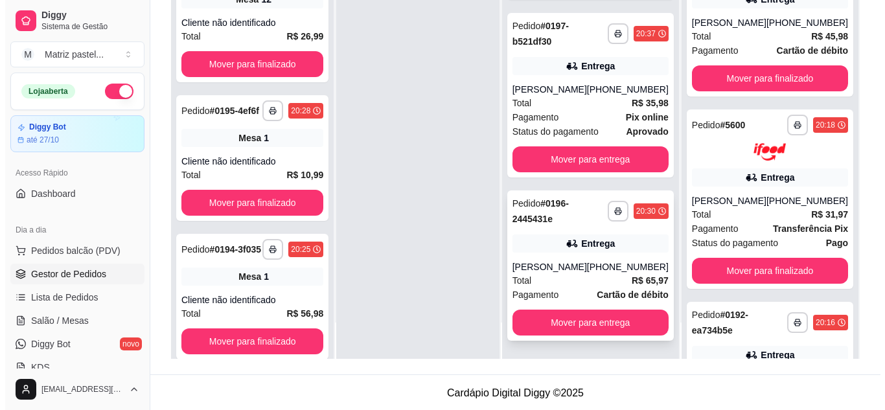
scroll to position [198, 0]
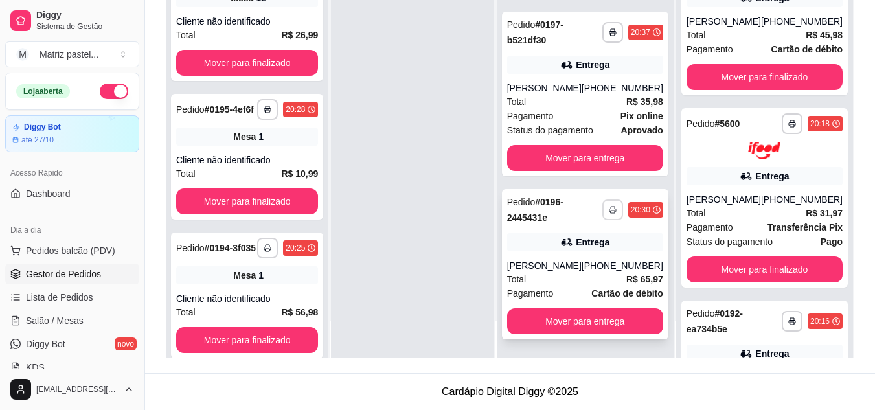
click at [603, 205] on button "button" at bounding box center [613, 210] width 21 height 21
click at [579, 242] on button "IMPRESSORA" at bounding box center [569, 242] width 94 height 21
click at [592, 95] on div "Total R$ 35,98" at bounding box center [585, 102] width 156 height 14
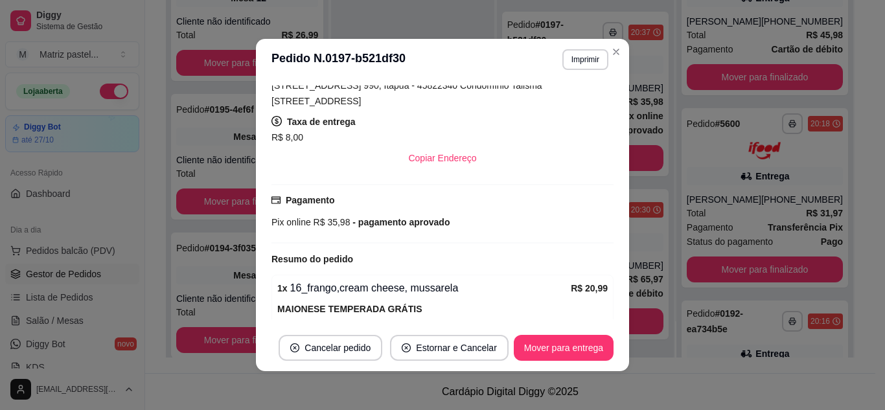
scroll to position [387, 0]
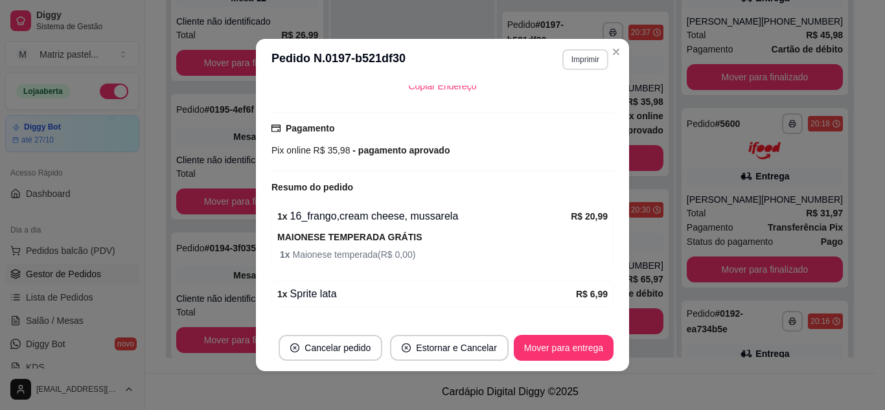
click at [575, 67] on button "Imprimir" at bounding box center [585, 59] width 46 height 21
click at [555, 109] on button "IMPRESSORA" at bounding box center [558, 105] width 94 height 21
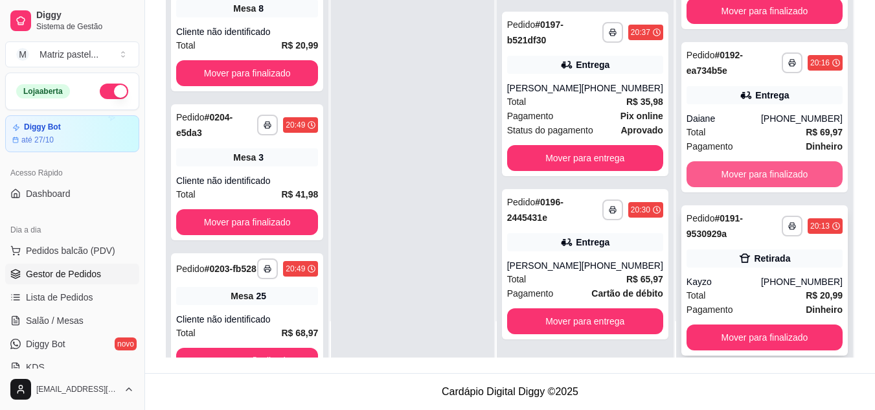
scroll to position [93, 0]
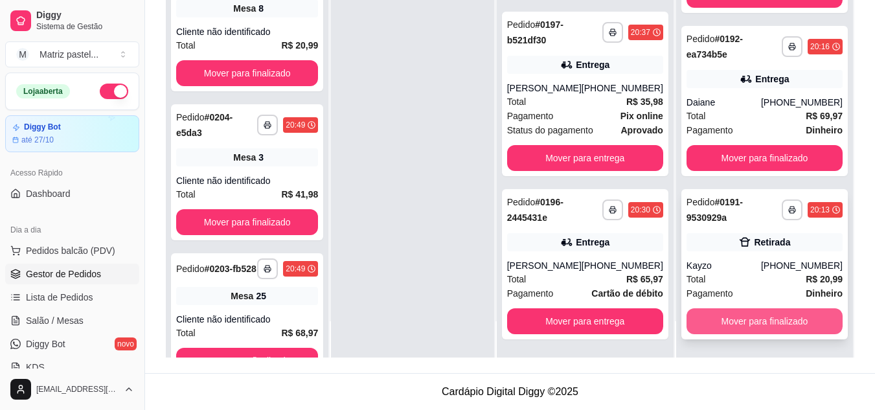
click at [719, 326] on button "Mover para finalizado" at bounding box center [765, 321] width 156 height 26
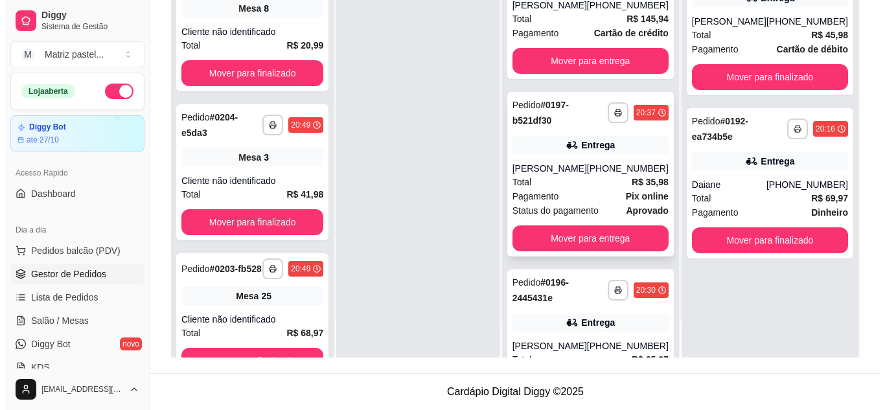
scroll to position [294, 0]
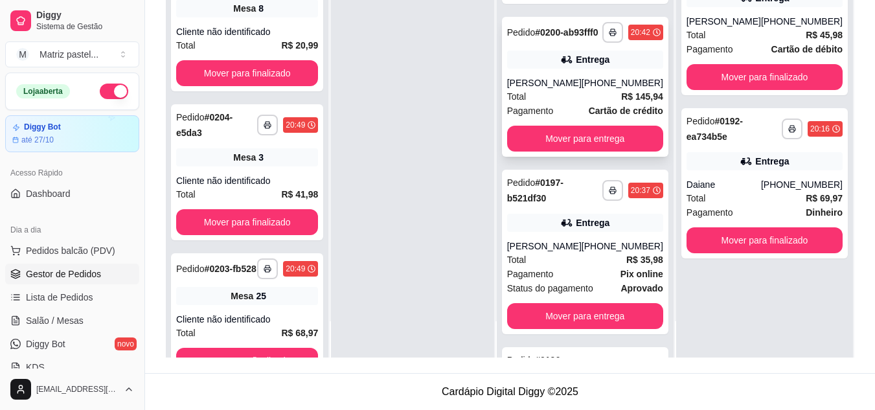
click at [575, 97] on div "**********" at bounding box center [585, 87] width 167 height 140
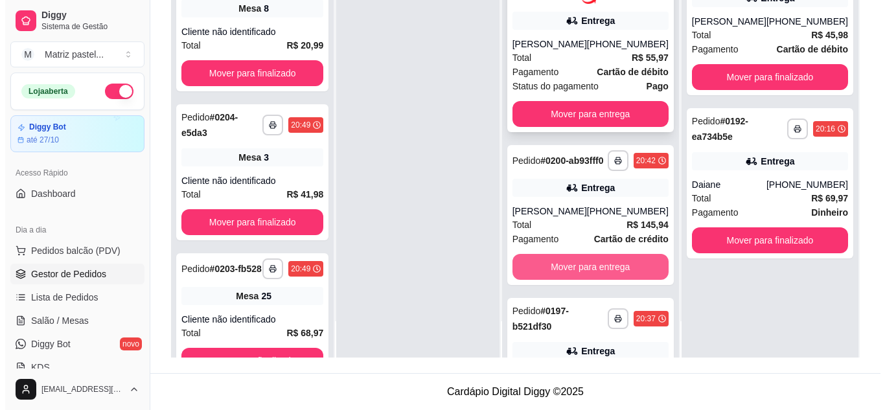
scroll to position [165, 0]
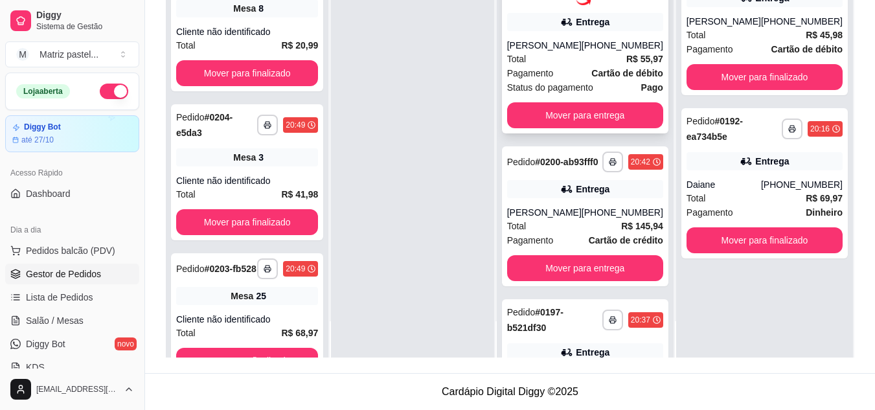
click at [551, 80] on span "Pagamento" at bounding box center [530, 73] width 47 height 14
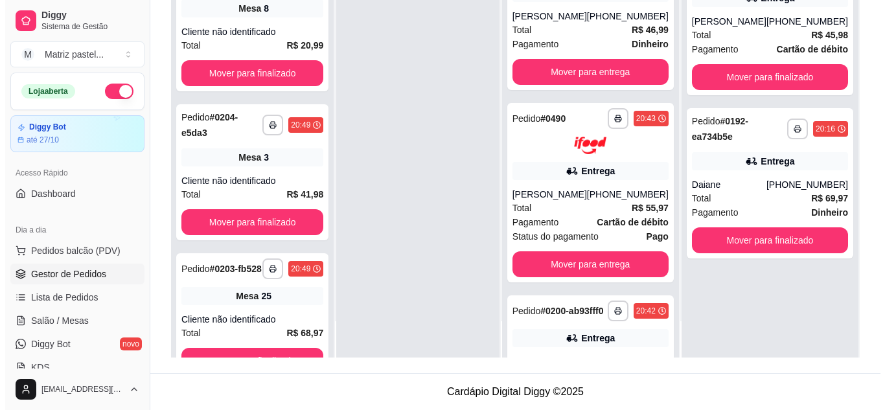
scroll to position [0, 0]
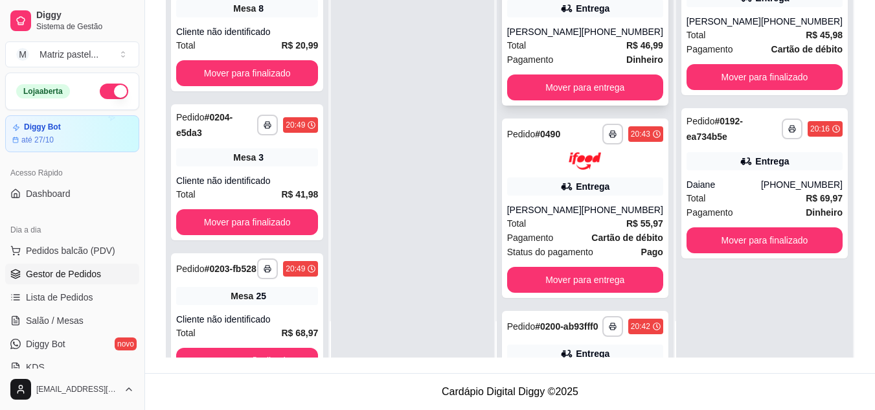
click at [531, 52] on span "Pagamento" at bounding box center [530, 59] width 47 height 14
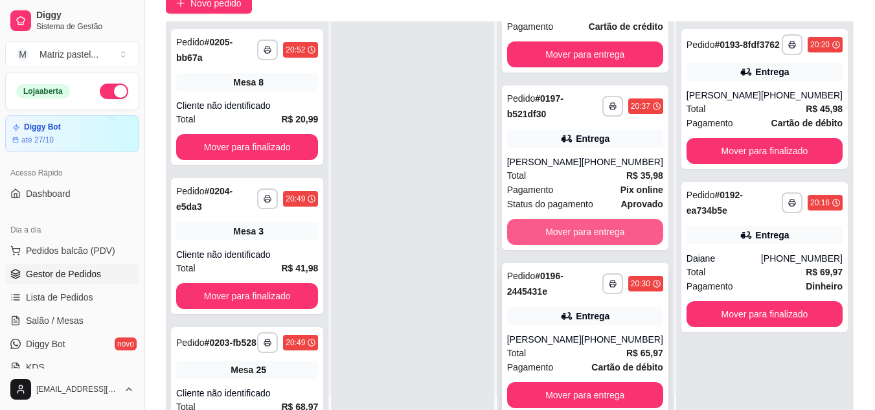
scroll to position [198, 0]
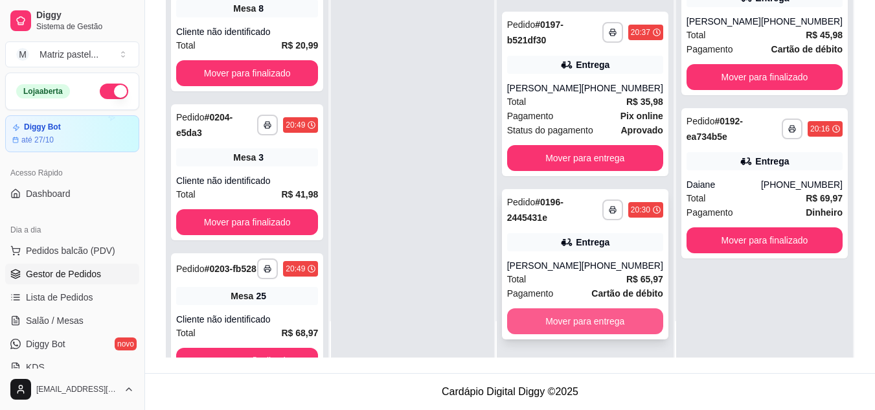
click at [555, 321] on button "Mover para entrega" at bounding box center [585, 321] width 156 height 26
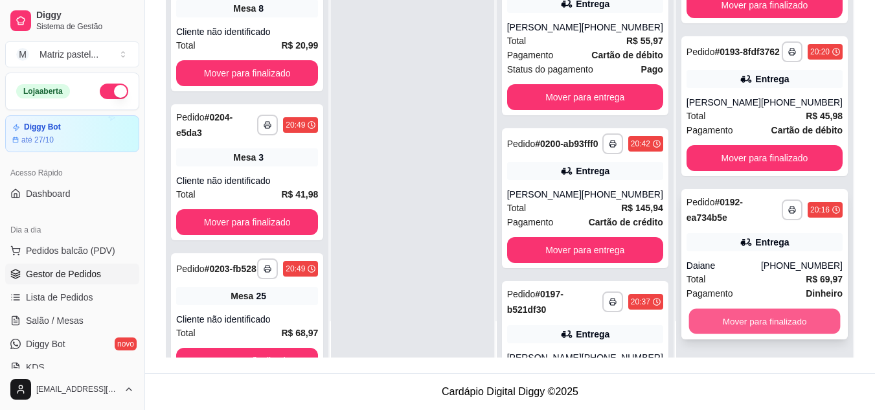
click at [752, 316] on button "Mover para finalizado" at bounding box center [765, 321] width 152 height 25
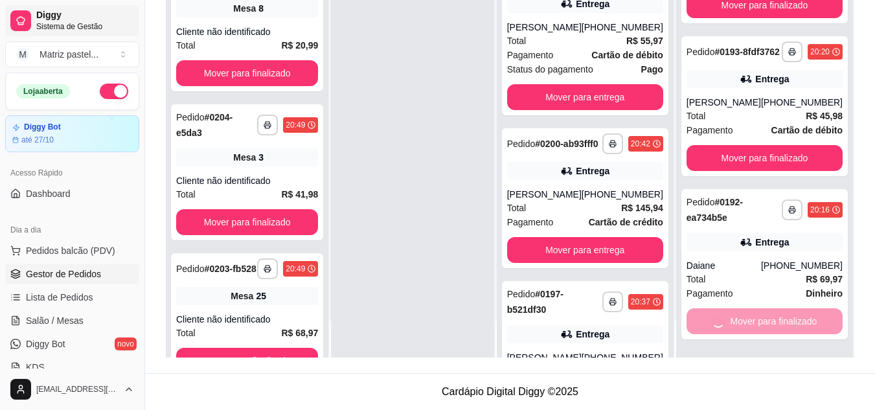
scroll to position [0, 0]
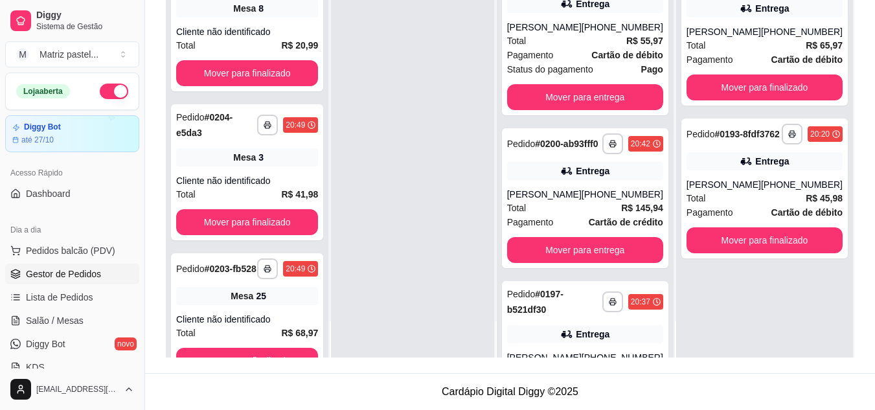
click at [756, 253] on button "Mover para finalizado" at bounding box center [765, 240] width 156 height 26
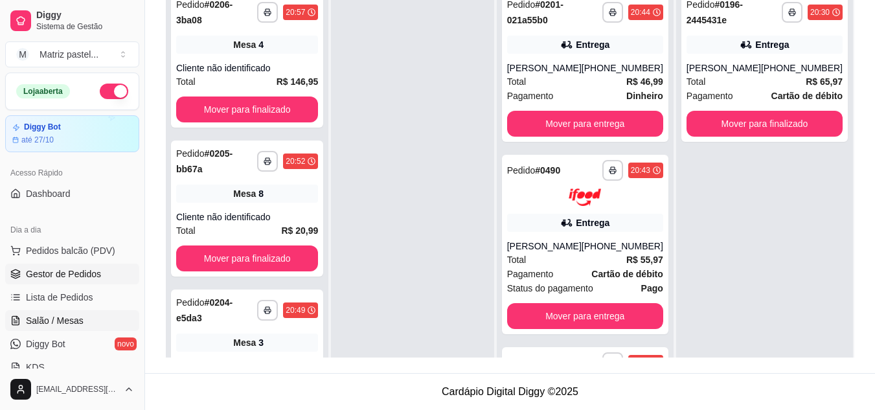
click at [67, 313] on link "Salão / Mesas" at bounding box center [72, 320] width 134 height 21
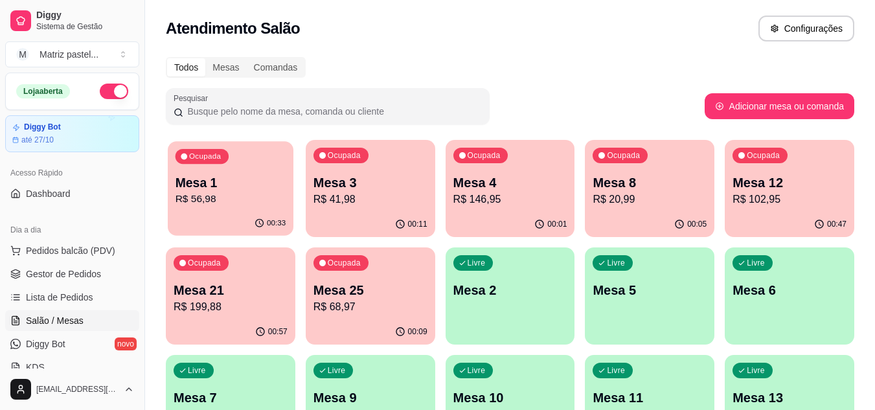
click at [252, 207] on p "R$ 56,98" at bounding box center [231, 199] width 111 height 15
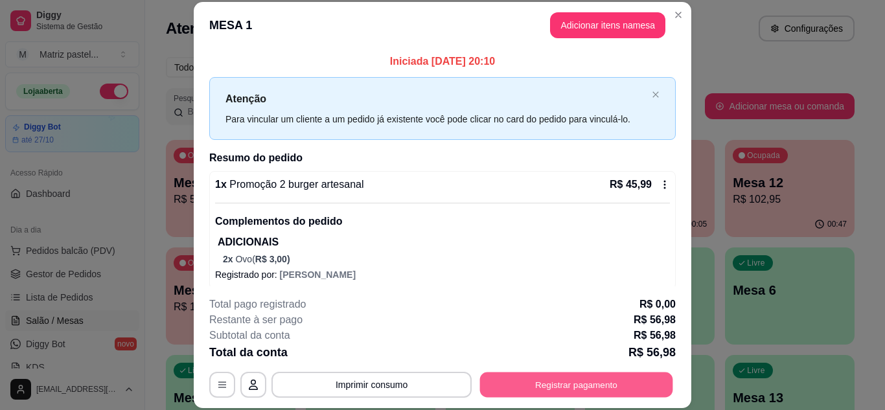
click at [596, 382] on button "Registrar pagamento" at bounding box center [576, 384] width 193 height 25
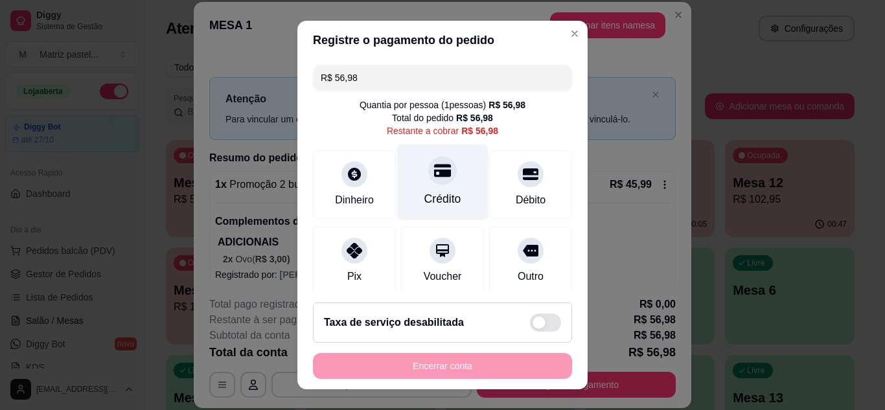
click at [434, 183] on div at bounding box center [442, 170] width 29 height 29
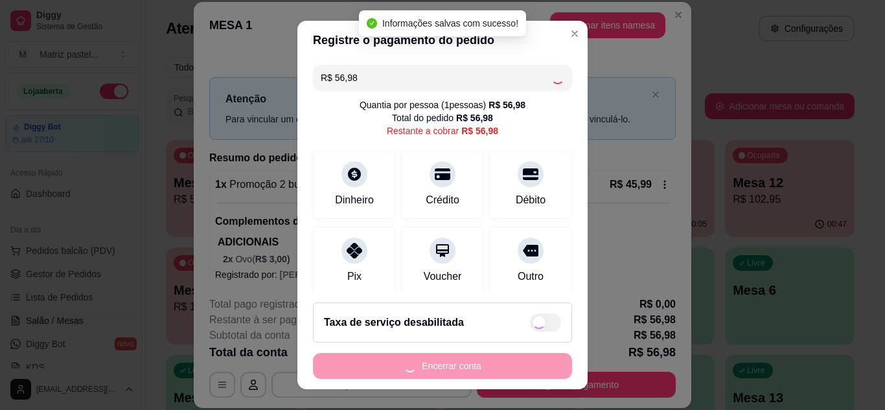
type input "R$ 0,00"
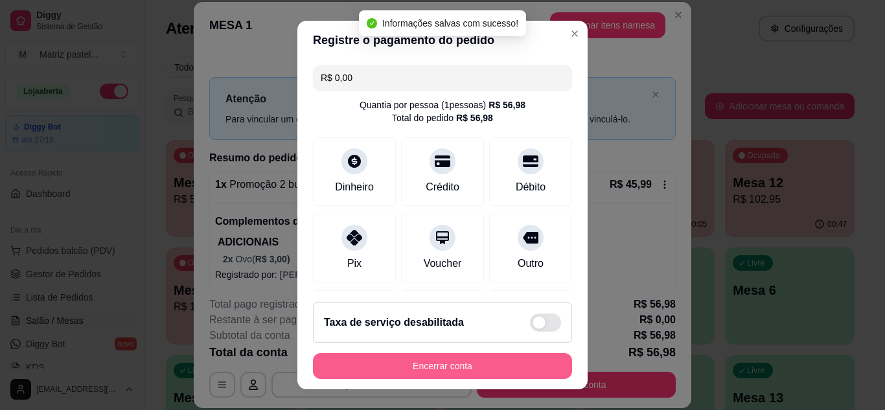
click at [391, 375] on button "Encerrar conta" at bounding box center [442, 366] width 259 height 26
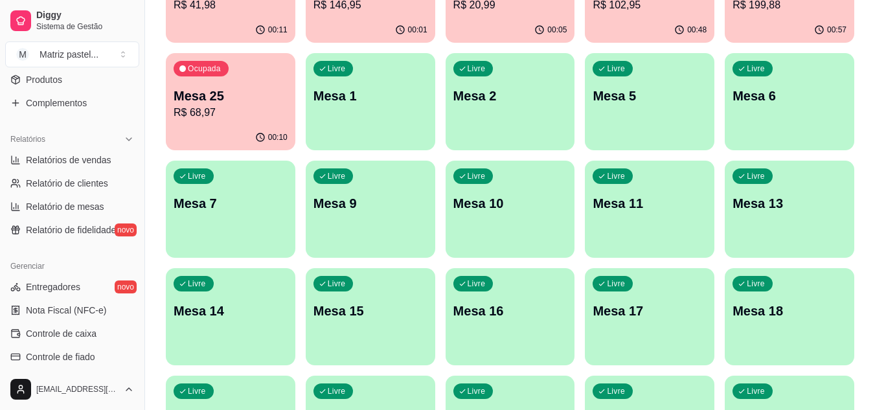
scroll to position [454, 0]
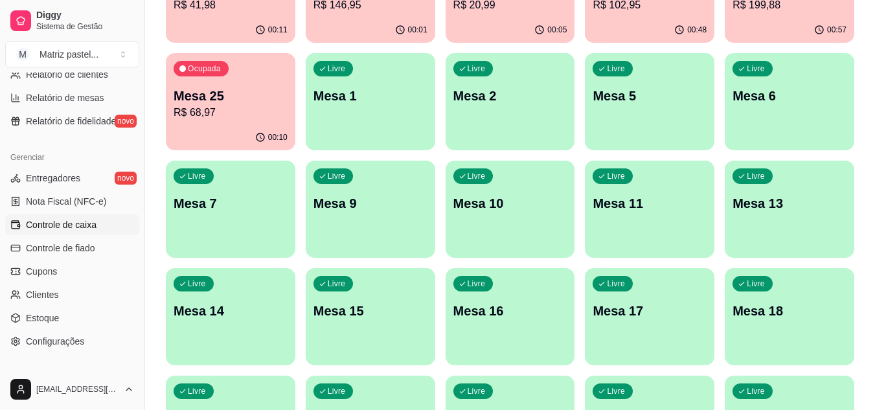
click at [78, 223] on span "Controle de caixa" at bounding box center [61, 224] width 71 height 13
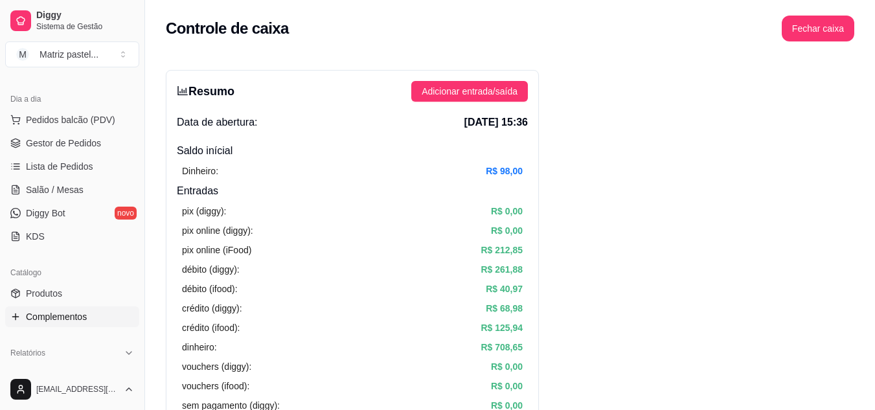
scroll to position [130, 0]
click at [43, 149] on span "Gestor de Pedidos" at bounding box center [63, 144] width 75 height 13
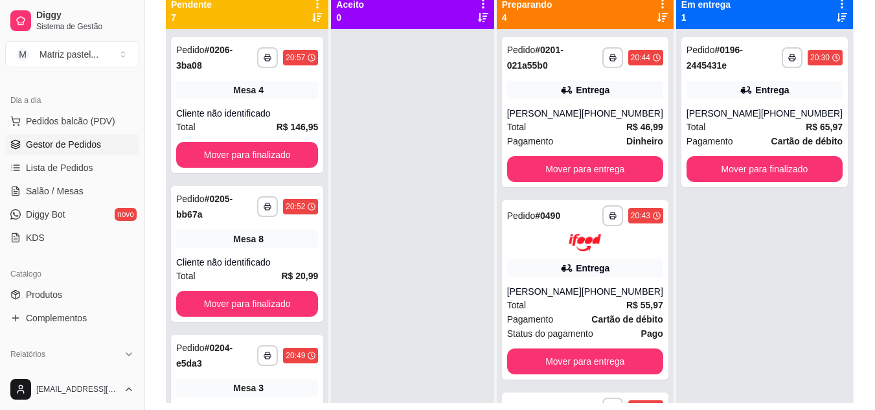
scroll to position [130, 0]
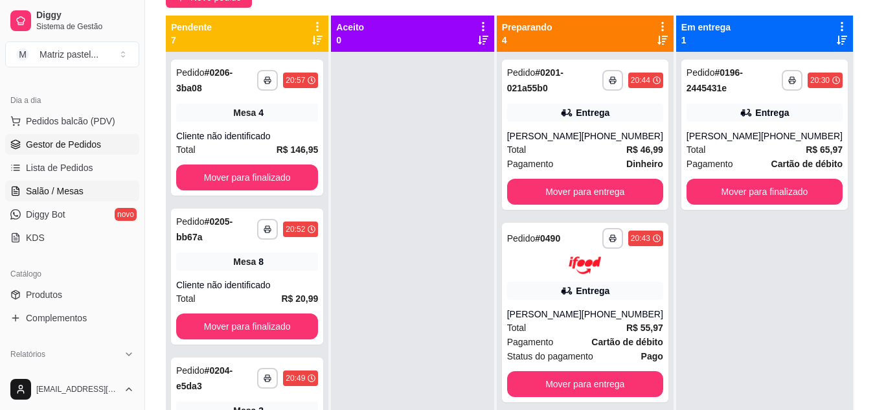
click at [50, 193] on span "Salão / Mesas" at bounding box center [55, 191] width 58 height 13
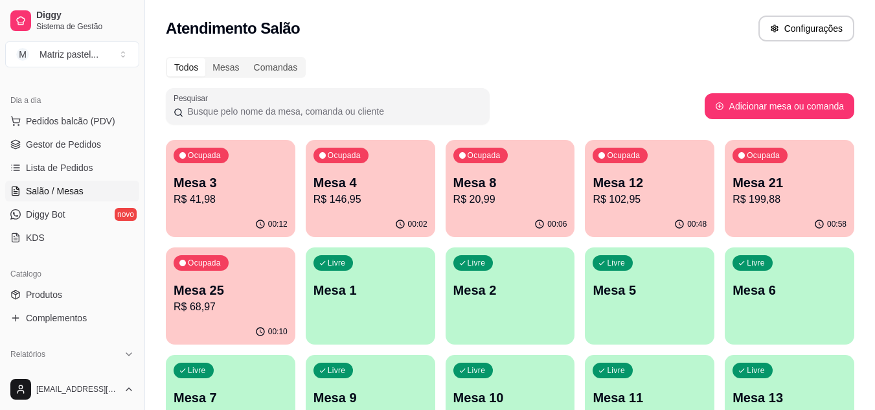
scroll to position [65, 0]
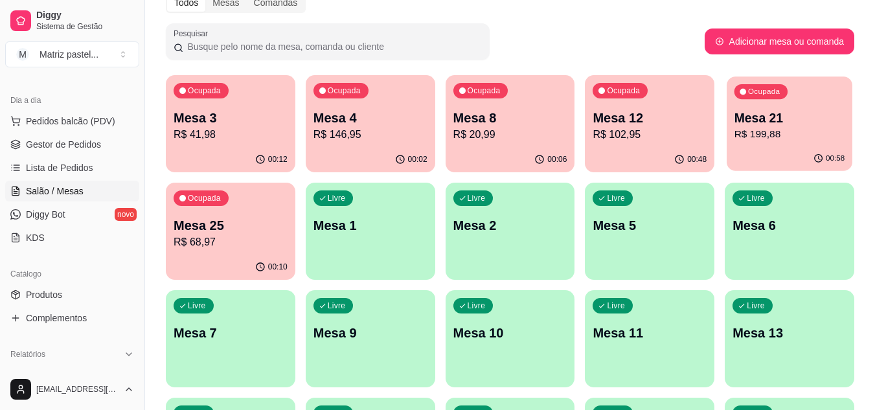
click at [826, 126] on div "Mesa 21 R$ 199,88" at bounding box center [790, 126] width 111 height 32
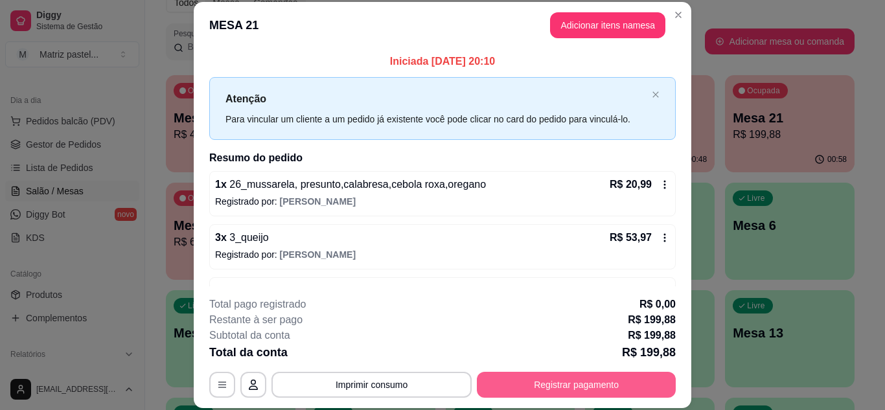
click at [583, 381] on button "Registrar pagamento" at bounding box center [576, 385] width 199 height 26
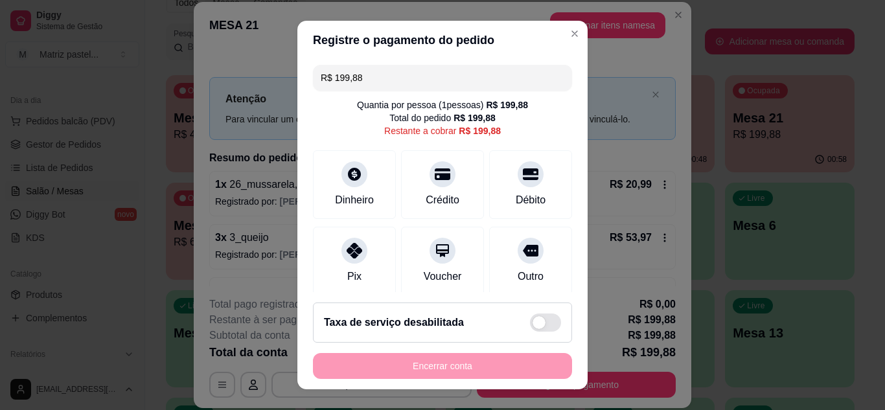
click at [398, 65] on input "R$ 199,88" at bounding box center [443, 78] width 244 height 26
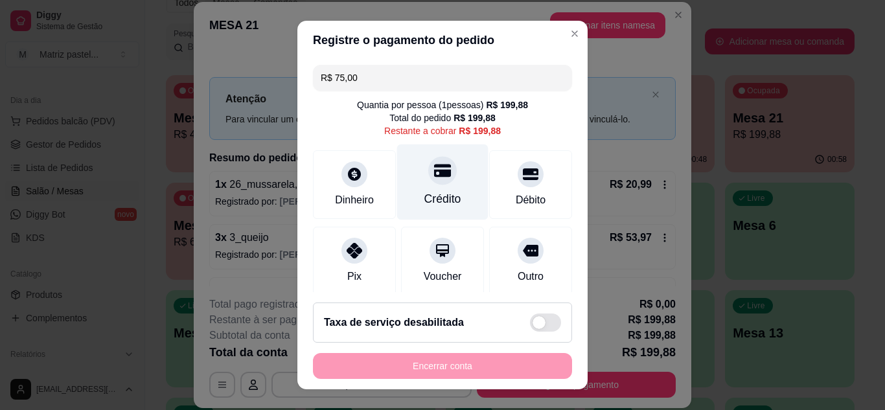
click at [444, 187] on div "Crédito" at bounding box center [442, 182] width 91 height 76
click at [439, 188] on div "Crédito" at bounding box center [442, 182] width 91 height 76
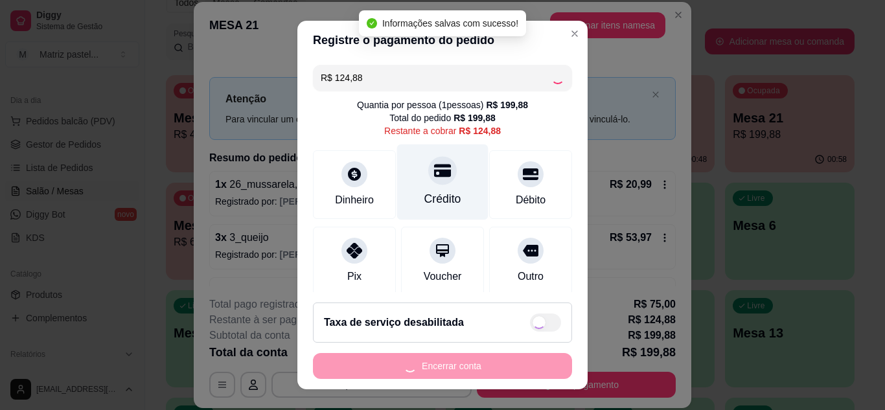
type input "R$ 0,00"
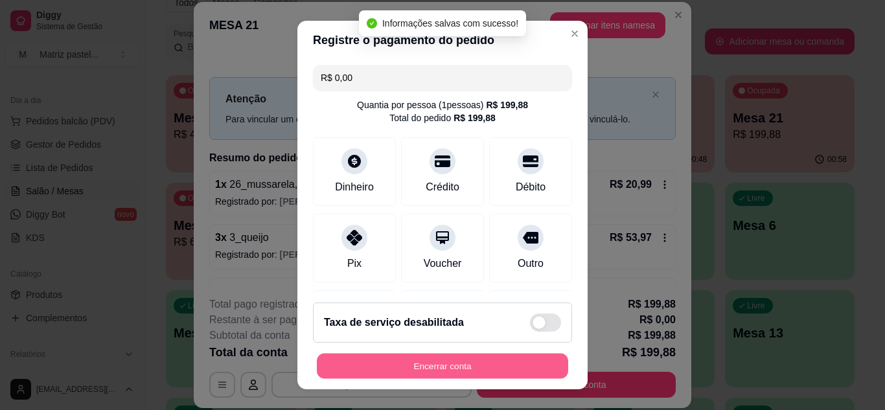
click at [450, 376] on button "Encerrar conta" at bounding box center [442, 366] width 251 height 25
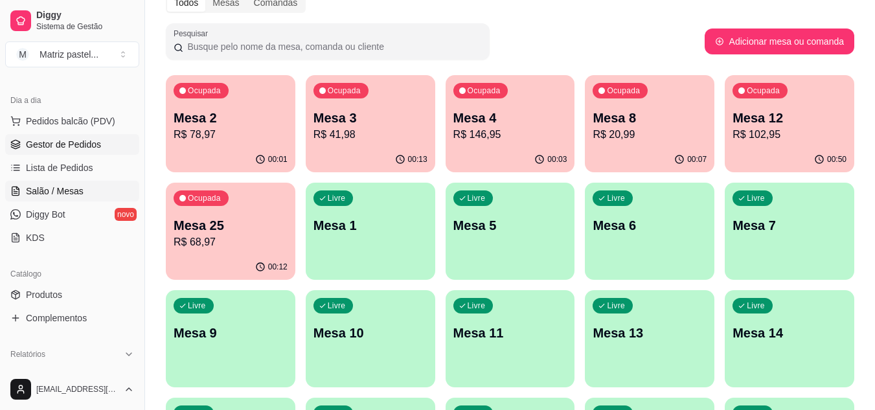
click at [67, 147] on span "Gestor de Pedidos" at bounding box center [63, 144] width 75 height 13
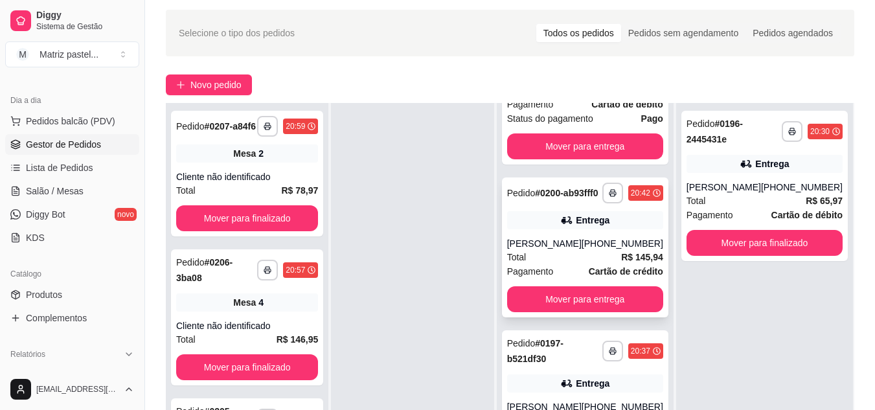
scroll to position [65, 0]
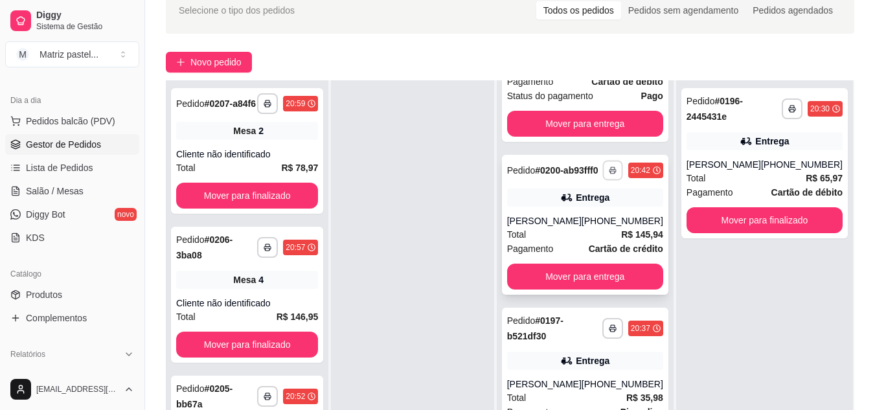
click at [603, 172] on button "button" at bounding box center [613, 170] width 20 height 20
click at [578, 203] on button "IMPRESSORA" at bounding box center [569, 210] width 94 height 21
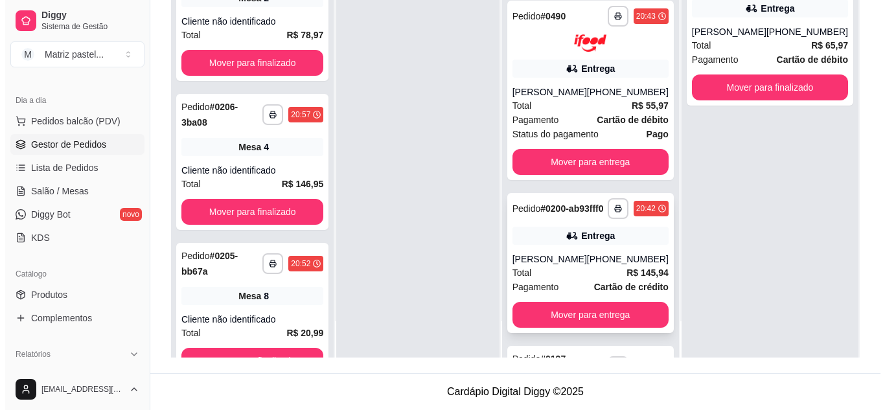
scroll to position [0, 0]
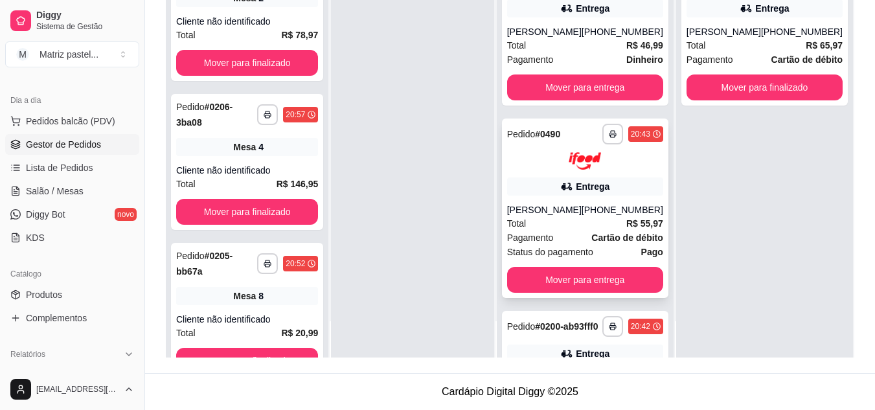
click at [555, 213] on div "[PERSON_NAME]" at bounding box center [544, 209] width 75 height 13
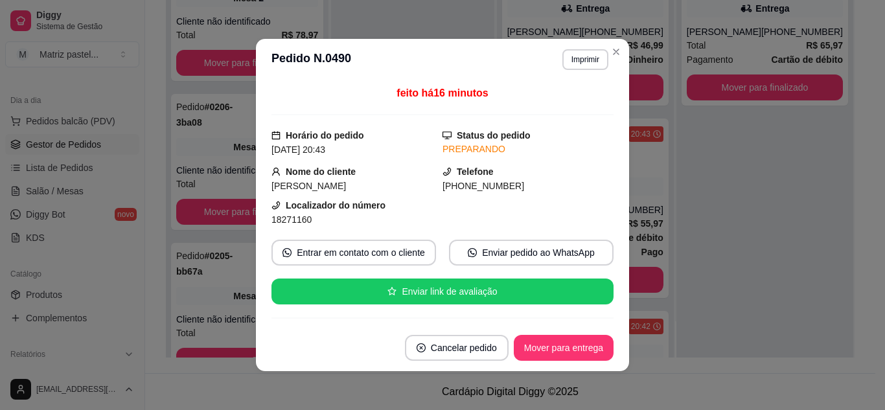
scroll to position [65, 0]
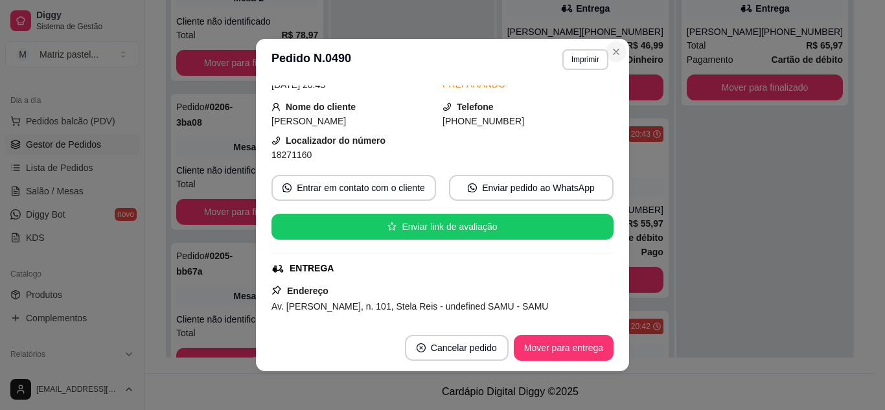
click at [621, 46] on header "**********" at bounding box center [442, 59] width 373 height 41
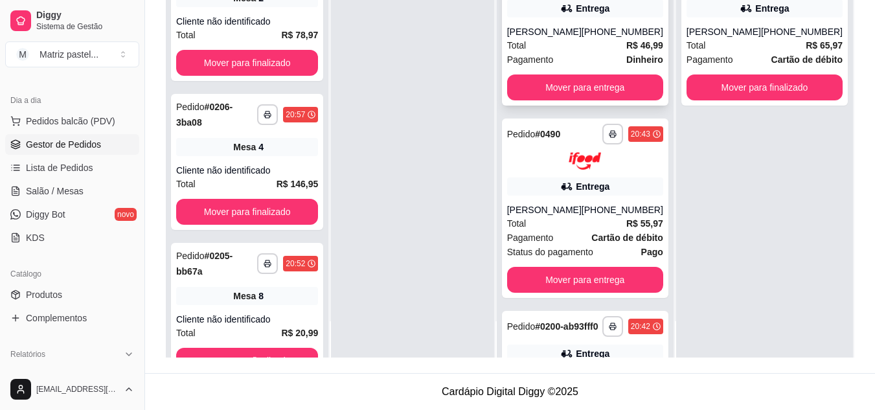
click at [610, 38] on div "Total R$ 46,99" at bounding box center [585, 45] width 156 height 14
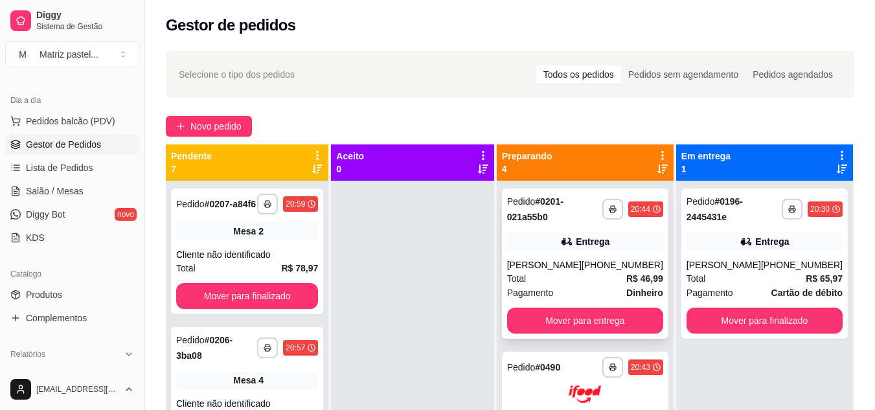
scroll to position [0, 0]
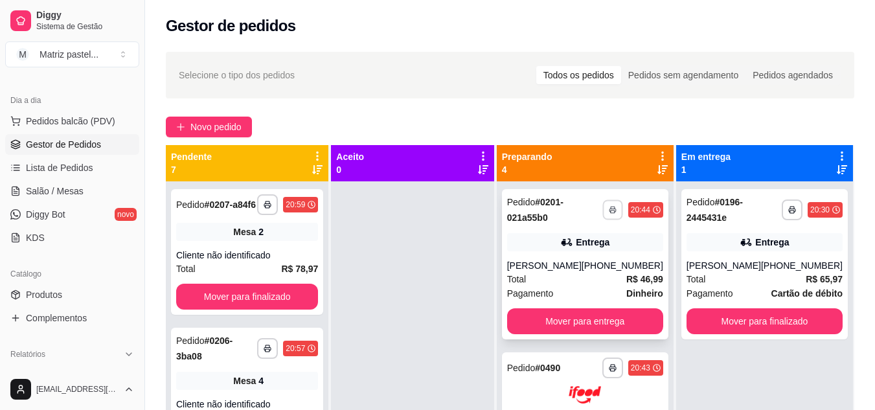
click at [603, 211] on button "button" at bounding box center [613, 210] width 20 height 20
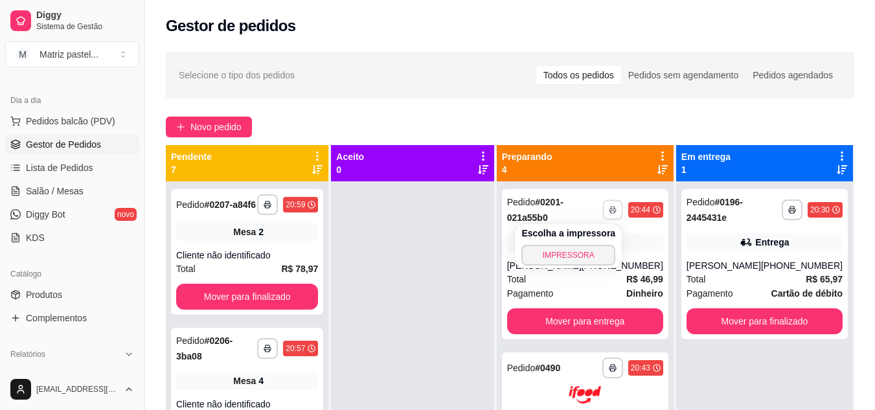
click at [579, 245] on button "IMPRESSORA" at bounding box center [569, 255] width 94 height 21
click at [52, 186] on span "Salão / Mesas" at bounding box center [55, 191] width 58 height 13
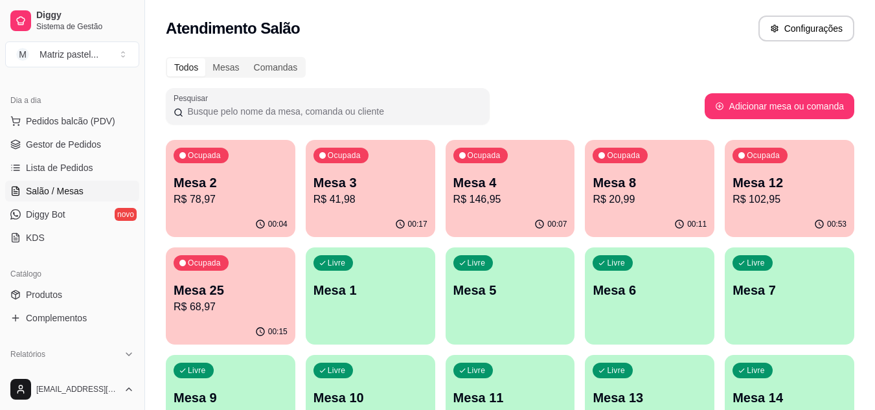
click at [224, 323] on div "00:15" at bounding box center [231, 331] width 130 height 25
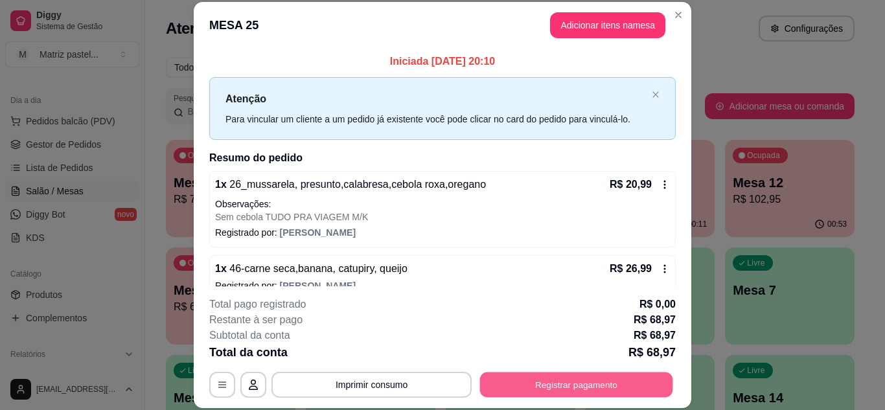
click at [575, 380] on button "Registrar pagamento" at bounding box center [576, 384] width 193 height 25
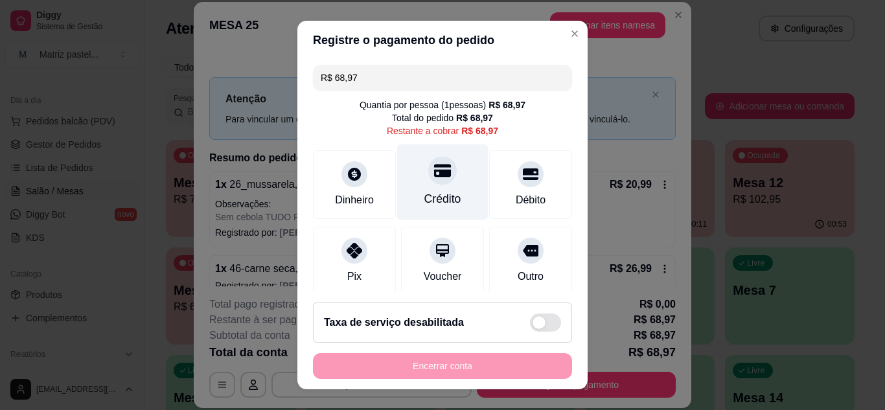
click at [452, 188] on div "Crédito" at bounding box center [442, 182] width 91 height 76
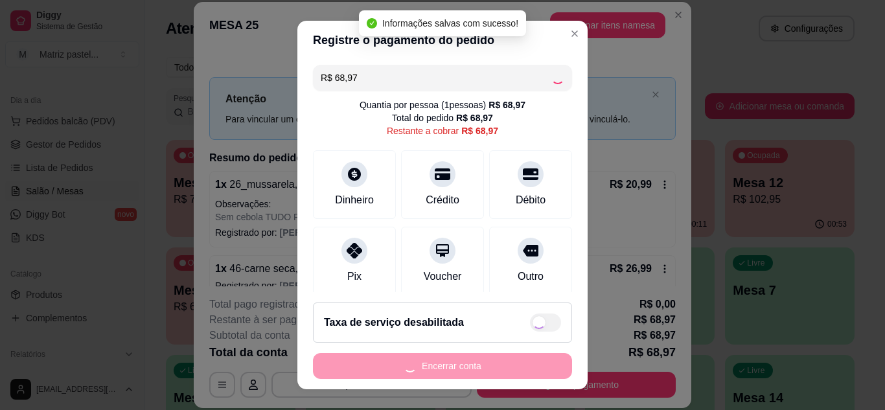
type input "R$ 0,00"
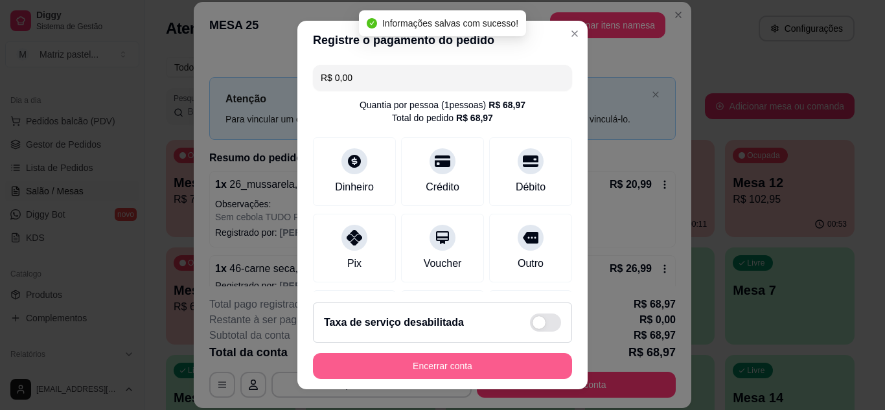
click at [410, 366] on button "Encerrar conta" at bounding box center [442, 366] width 259 height 26
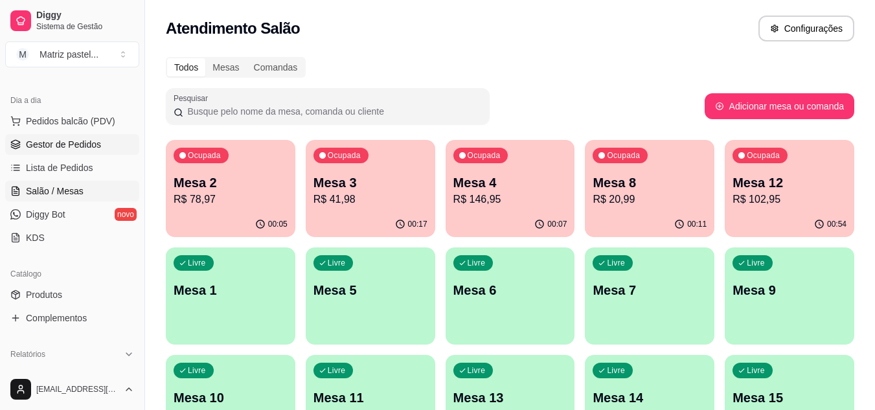
click at [81, 143] on span "Gestor de Pedidos" at bounding box center [63, 144] width 75 height 13
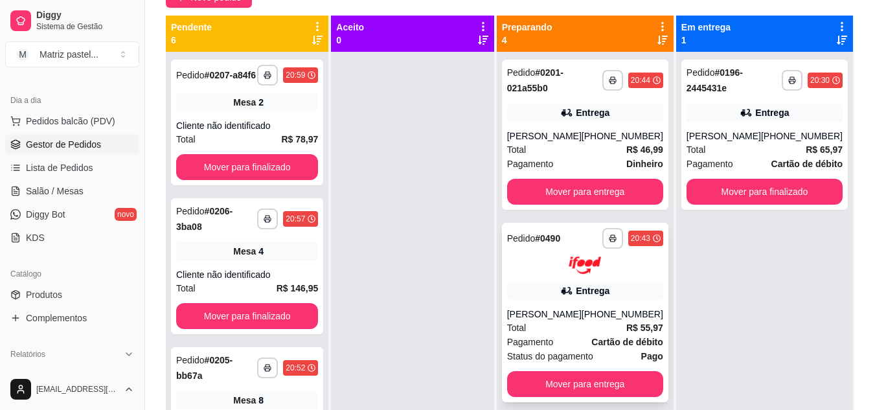
click at [529, 301] on div "**********" at bounding box center [585, 312] width 167 height 179
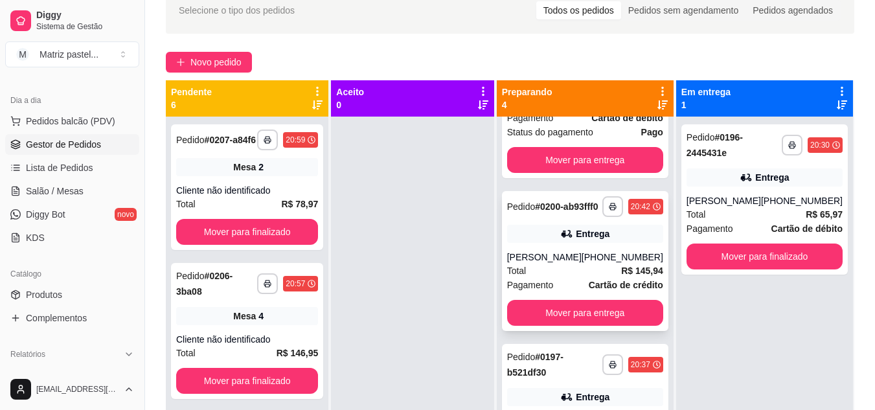
scroll to position [36, 0]
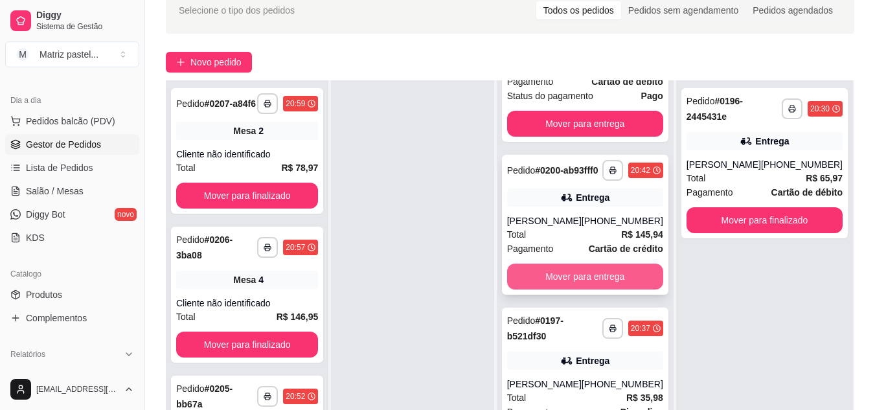
click at [541, 264] on div "Mover para entrega" at bounding box center [585, 277] width 156 height 26
click at [624, 266] on button "Mover para entrega" at bounding box center [585, 276] width 152 height 25
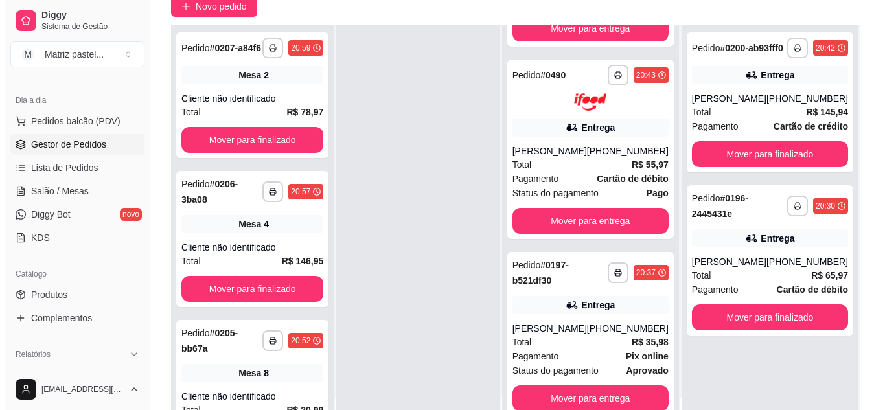
scroll to position [198, 0]
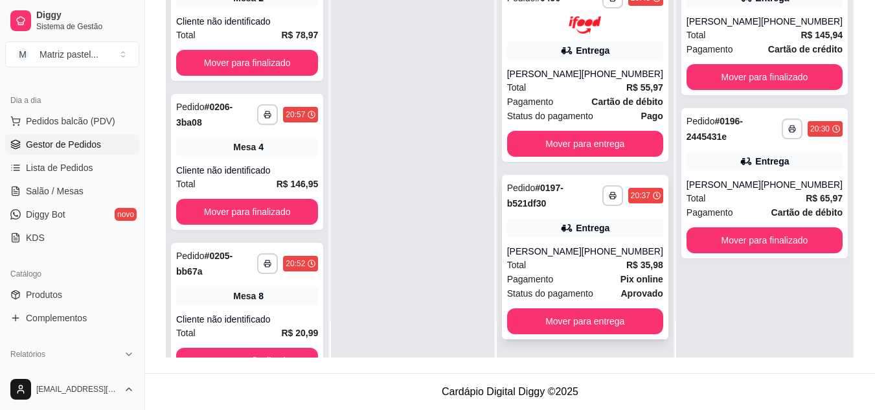
click at [550, 259] on div "Total R$ 35,98" at bounding box center [585, 265] width 156 height 14
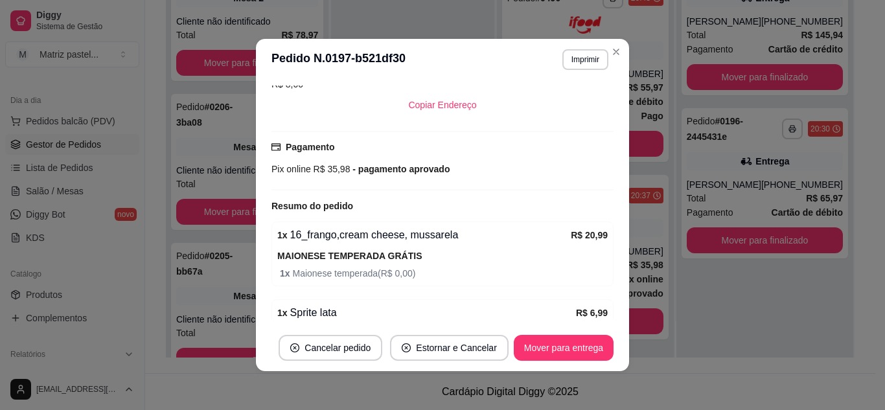
scroll to position [389, 0]
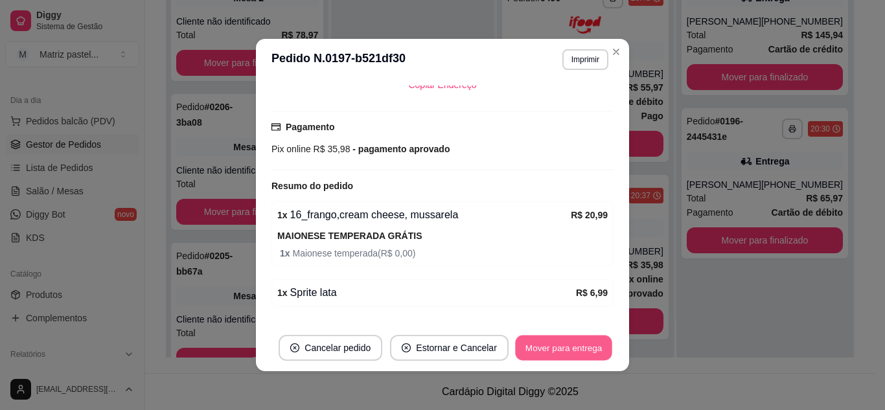
click at [548, 345] on button "Mover para entrega" at bounding box center [563, 348] width 97 height 25
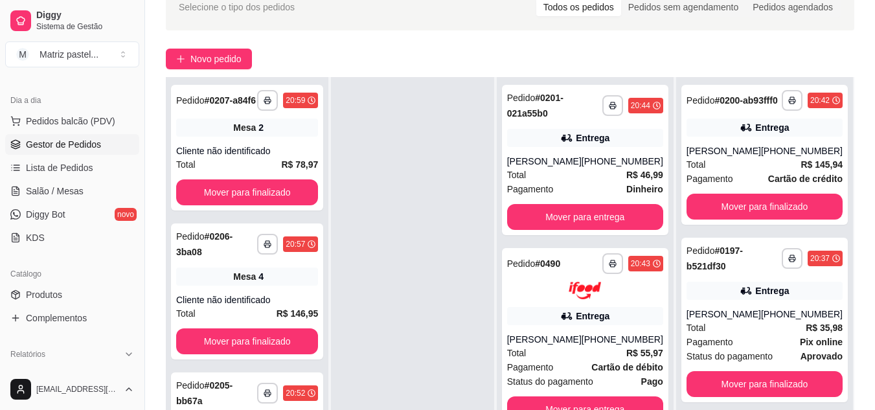
scroll to position [133, 0]
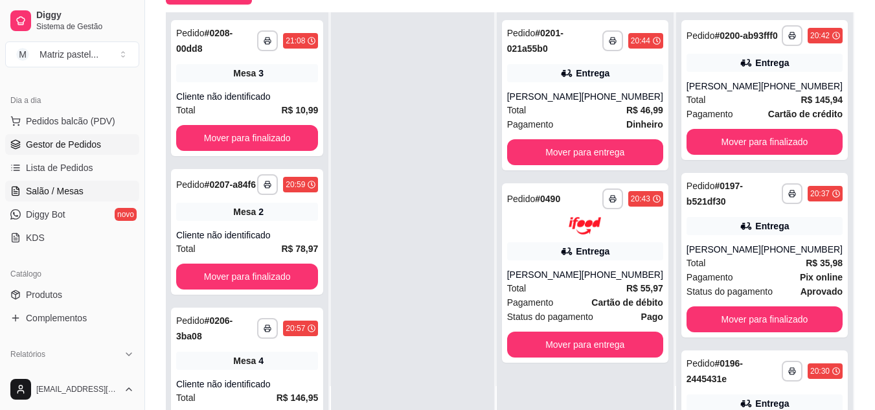
click at [69, 185] on span "Salão / Mesas" at bounding box center [55, 191] width 58 height 13
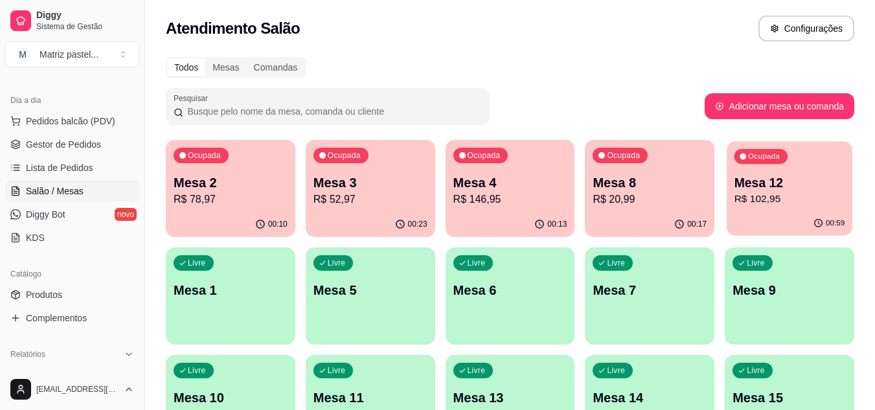
click at [772, 176] on p "Mesa 12" at bounding box center [790, 182] width 111 height 17
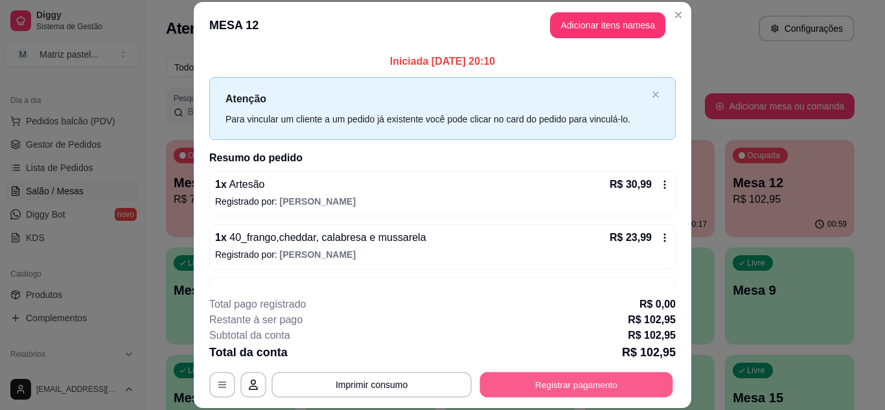
click at [564, 385] on button "Registrar pagamento" at bounding box center [576, 384] width 193 height 25
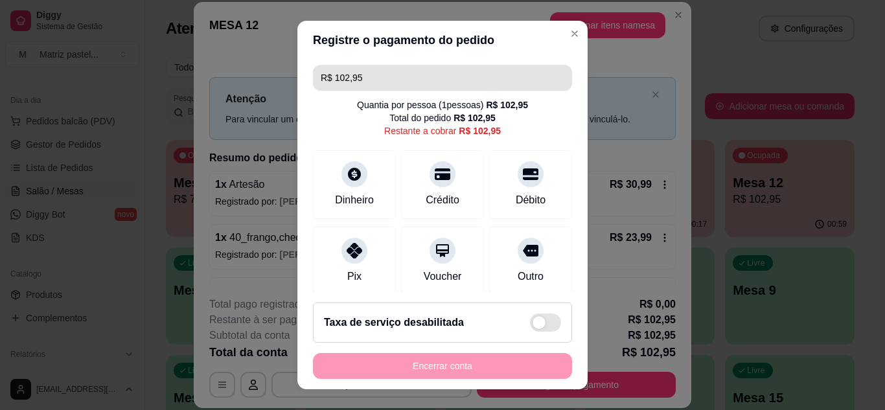
click at [407, 77] on input "R$ 102,95" at bounding box center [443, 78] width 244 height 26
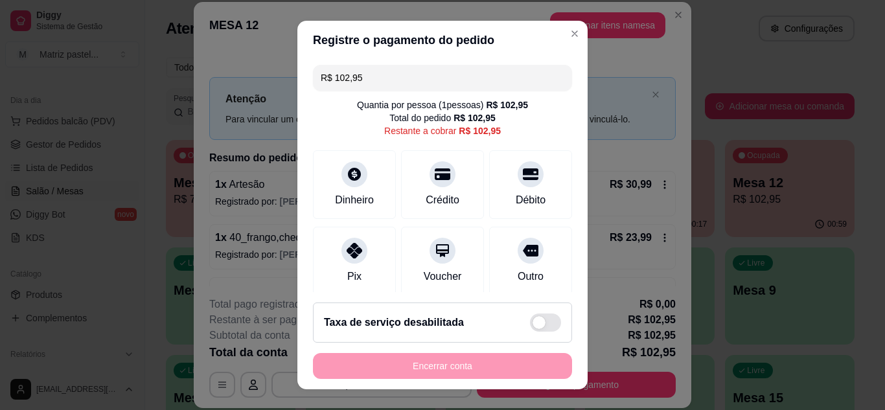
click at [407, 77] on input "R$ 102,95" at bounding box center [443, 78] width 244 height 26
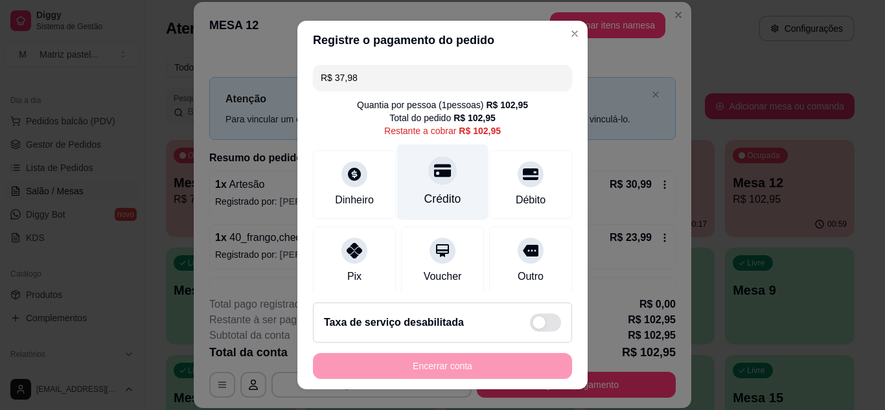
click at [441, 185] on div "Crédito" at bounding box center [442, 182] width 91 height 76
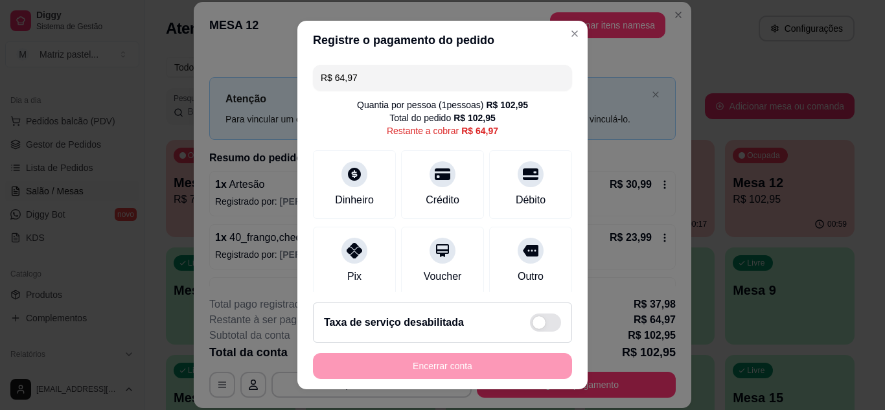
click at [354, 86] on input "R$ 64,97" at bounding box center [443, 78] width 244 height 26
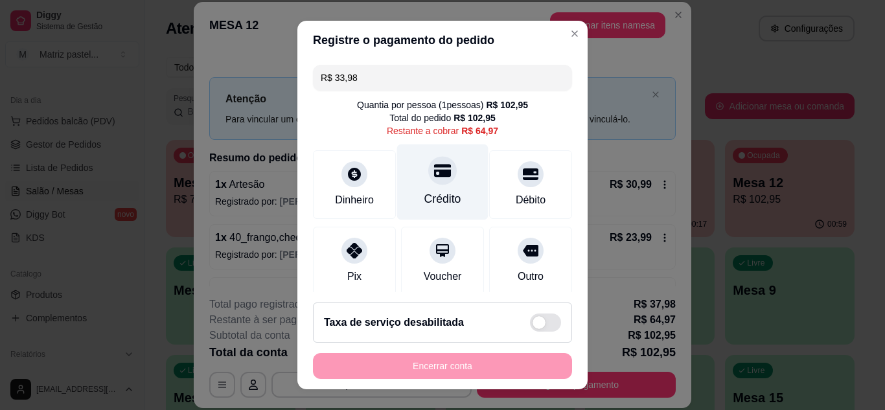
click at [443, 176] on div "Crédito" at bounding box center [442, 182] width 91 height 76
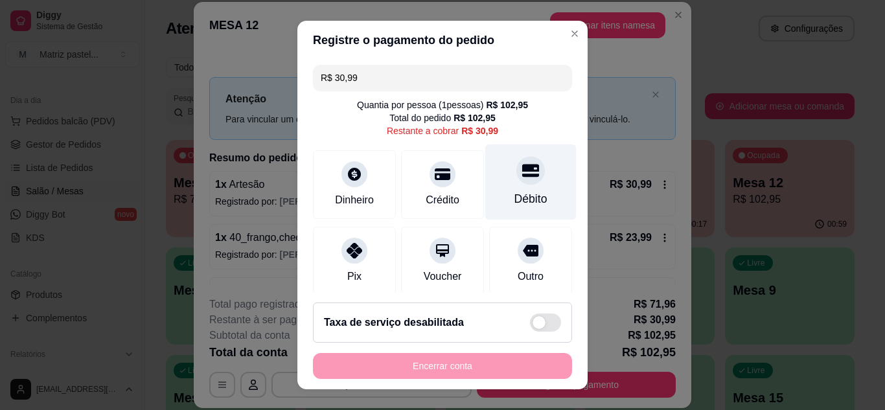
click at [522, 175] on icon at bounding box center [530, 170] width 17 height 13
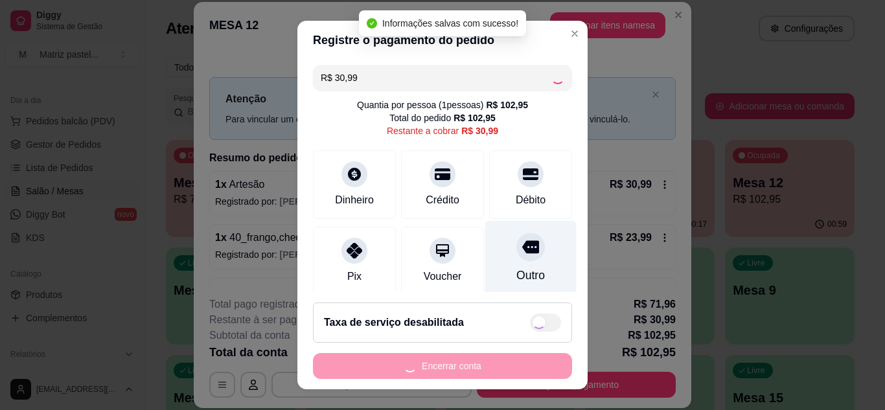
type input "R$ 0,00"
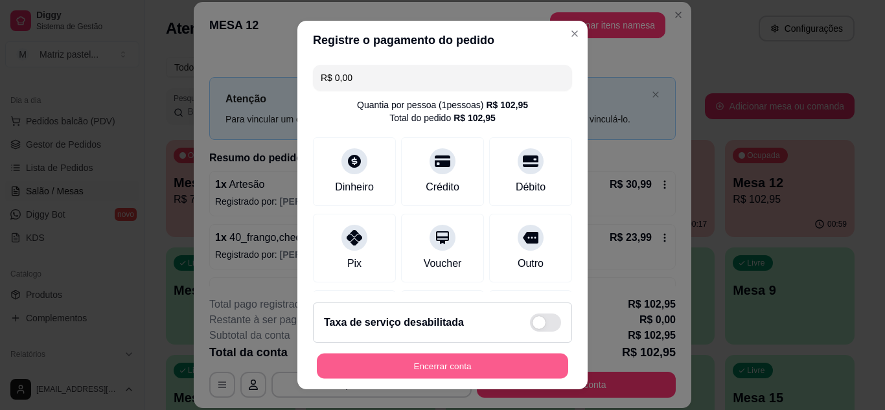
click at [472, 363] on button "Encerrar conta" at bounding box center [442, 366] width 251 height 25
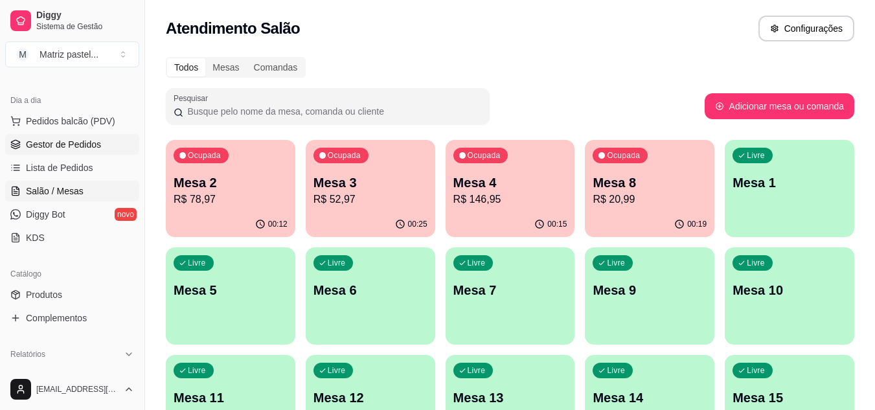
click at [91, 139] on span "Gestor de Pedidos" at bounding box center [63, 144] width 75 height 13
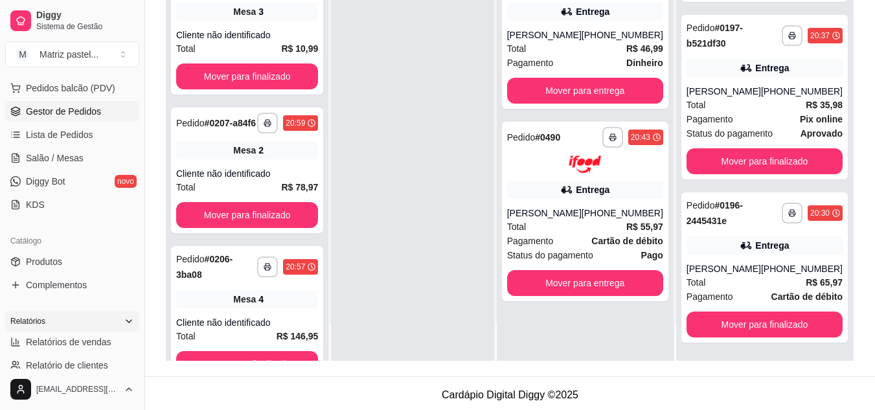
scroll to position [194, 0]
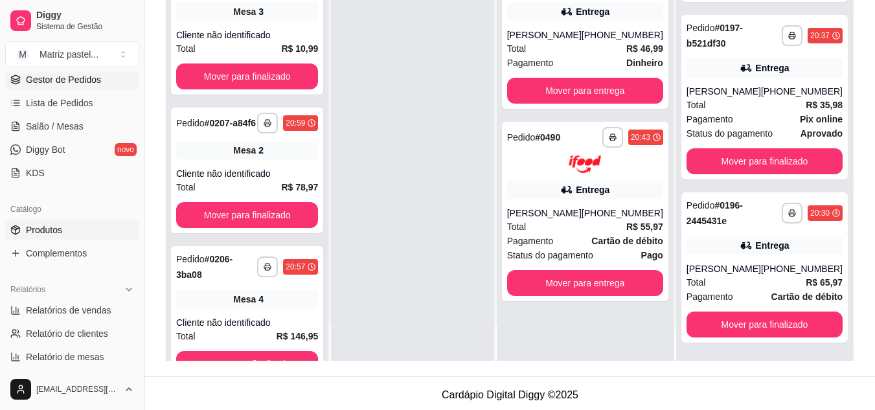
click at [48, 231] on span "Produtos" at bounding box center [44, 230] width 36 height 13
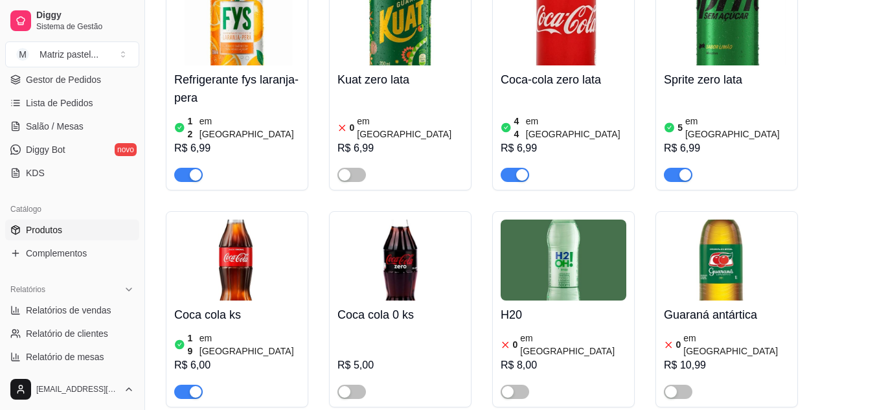
scroll to position [6951, 0]
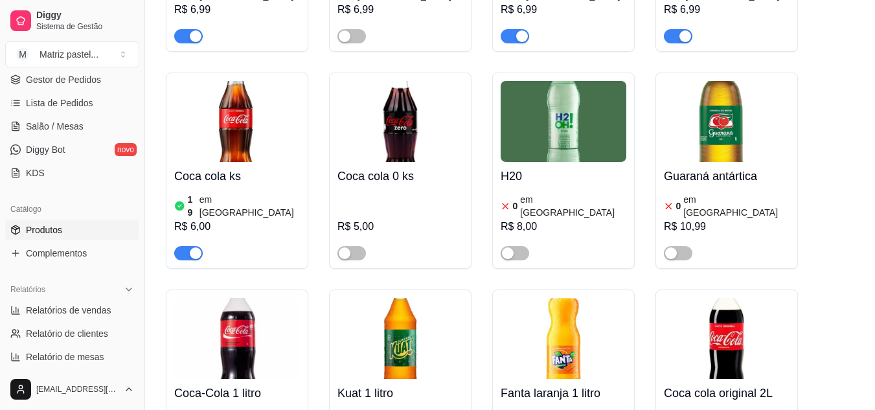
click at [45, 80] on span "Gestor de Pedidos" at bounding box center [63, 79] width 75 height 13
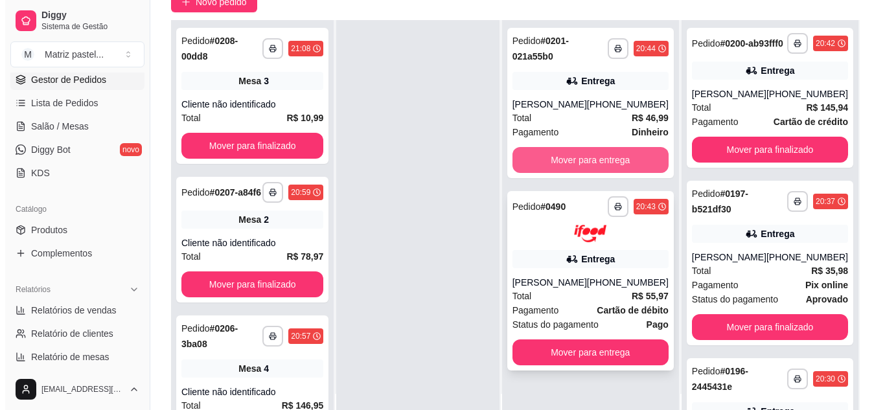
scroll to position [130, 0]
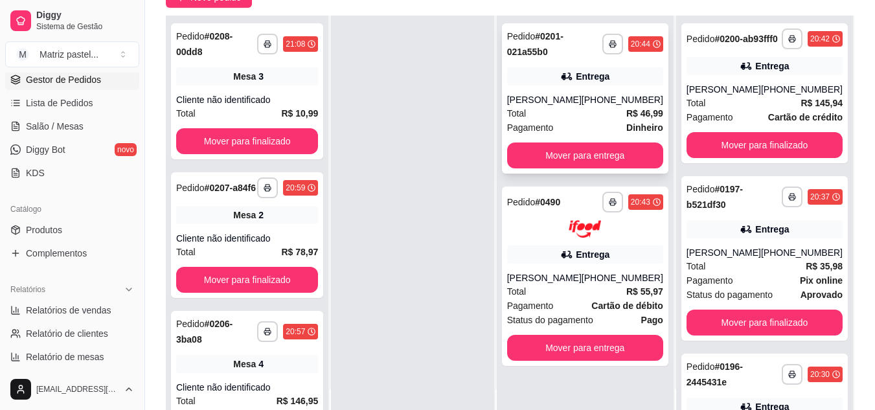
click at [600, 112] on div "Total R$ 46,99" at bounding box center [585, 113] width 156 height 14
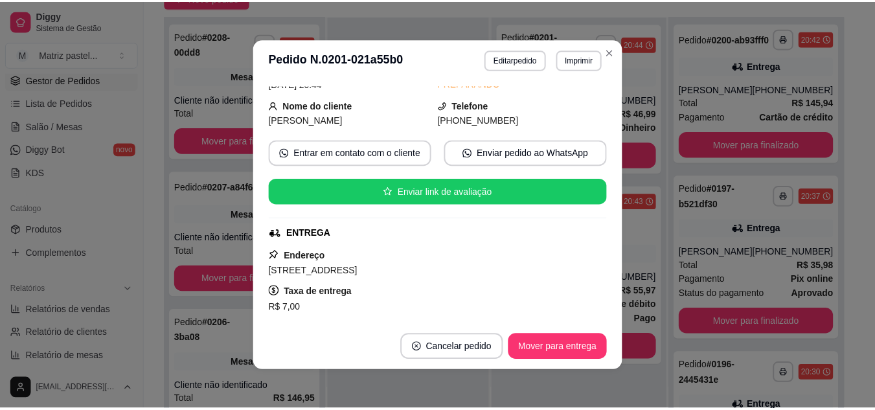
scroll to position [193, 0]
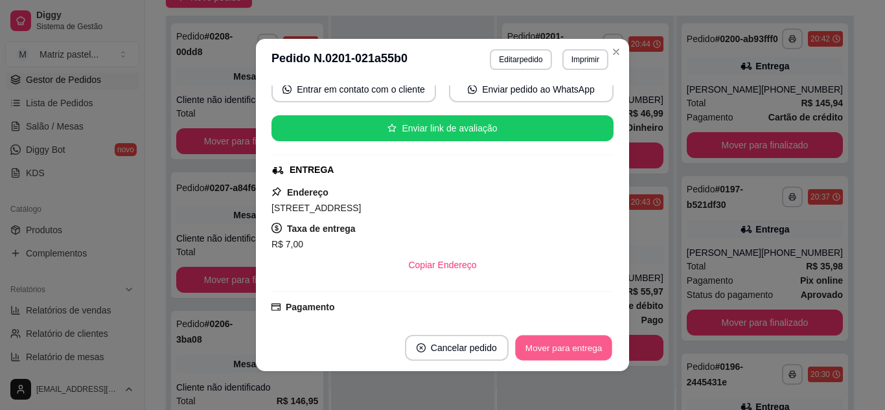
click at [557, 356] on button "Mover para entrega" at bounding box center [563, 348] width 97 height 25
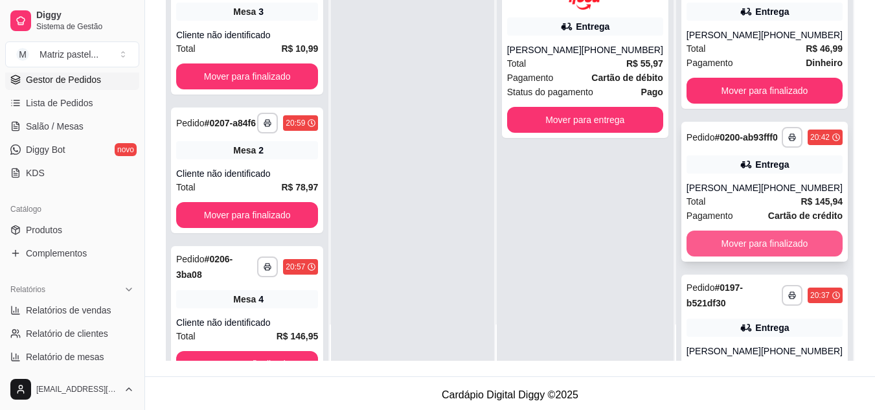
scroll to position [130, 0]
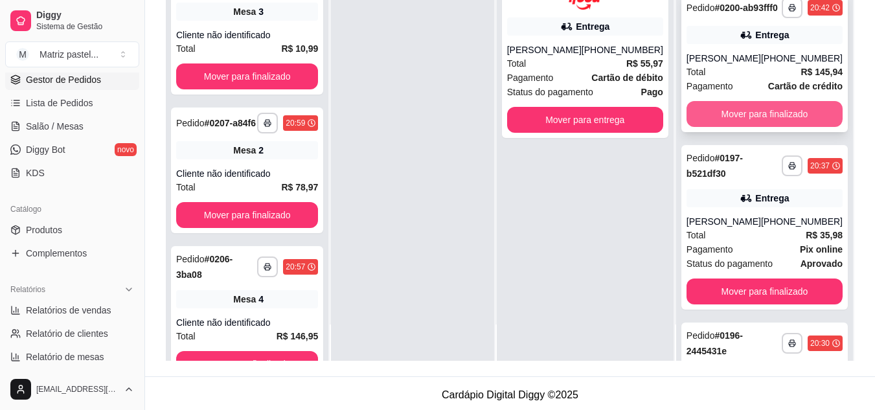
click at [721, 114] on button "Mover para finalizado" at bounding box center [765, 114] width 156 height 26
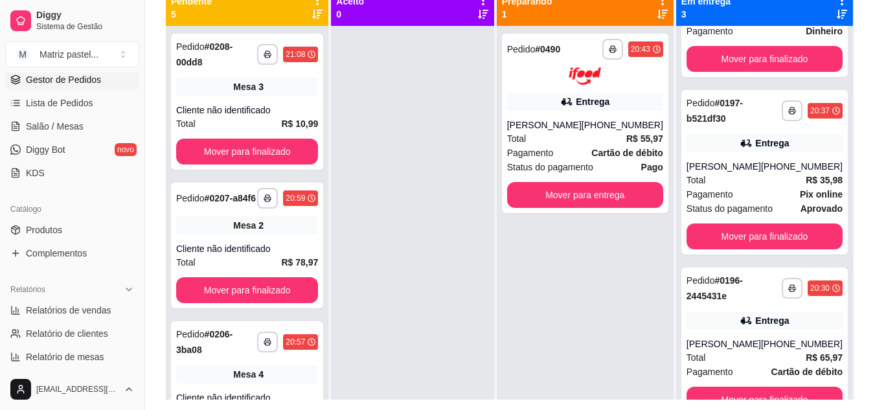
scroll to position [68, 0]
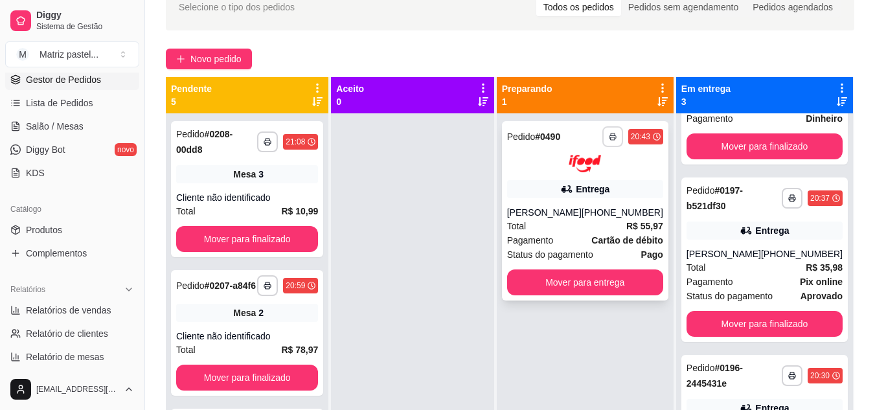
click at [610, 133] on icon "button" at bounding box center [613, 137] width 8 height 8
click at [583, 184] on button "IMPRESSORA" at bounding box center [578, 182] width 94 height 21
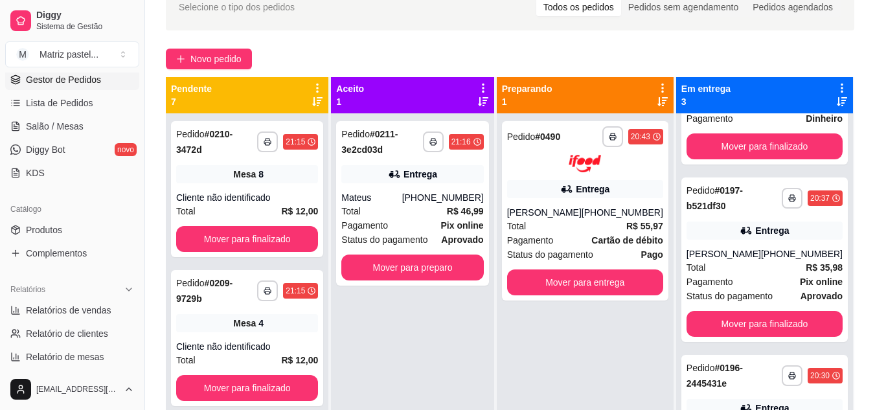
click at [383, 264] on button "Mover para preparo" at bounding box center [412, 268] width 142 height 26
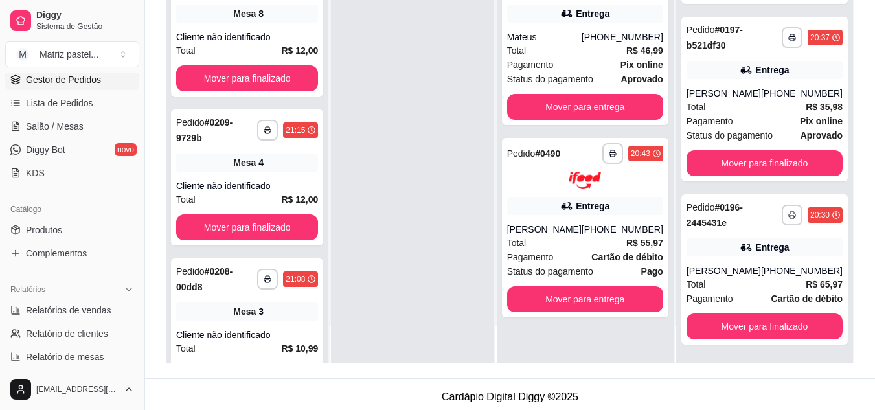
scroll to position [198, 0]
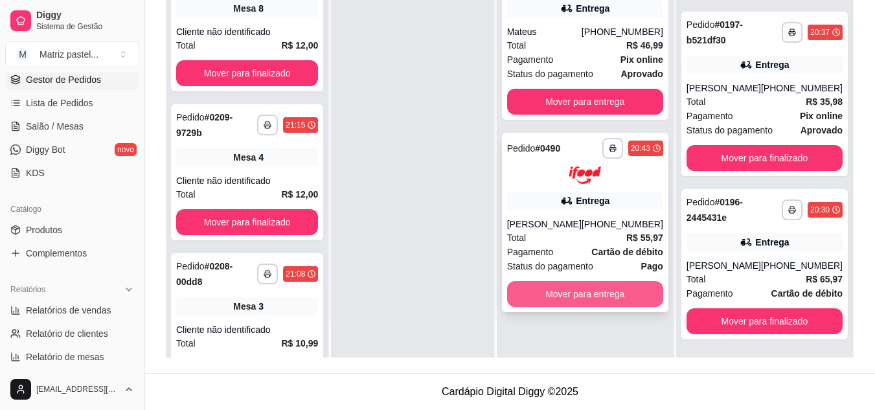
click at [583, 283] on button "Mover para entrega" at bounding box center [585, 294] width 156 height 26
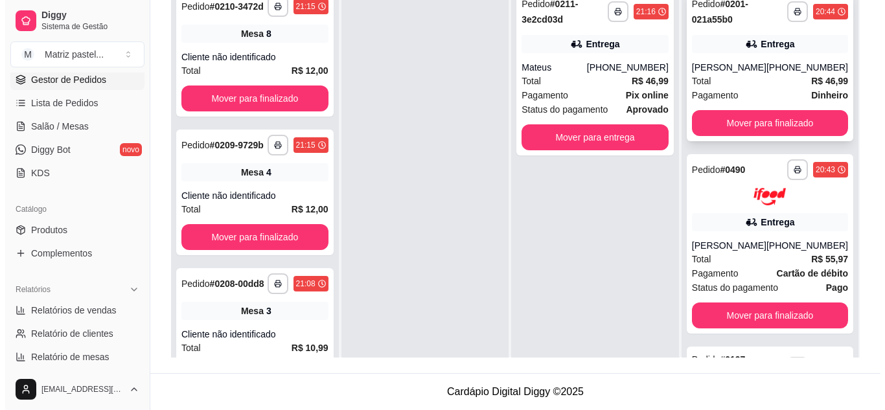
scroll to position [0, 0]
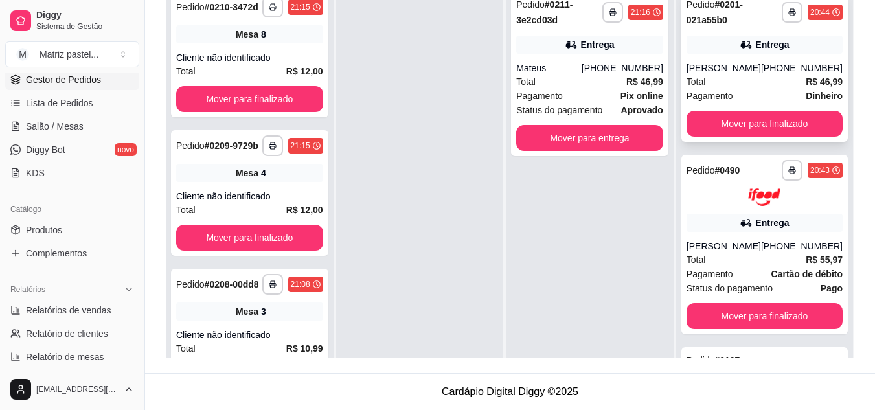
click at [726, 84] on div "Total R$ 46,99" at bounding box center [765, 82] width 156 height 14
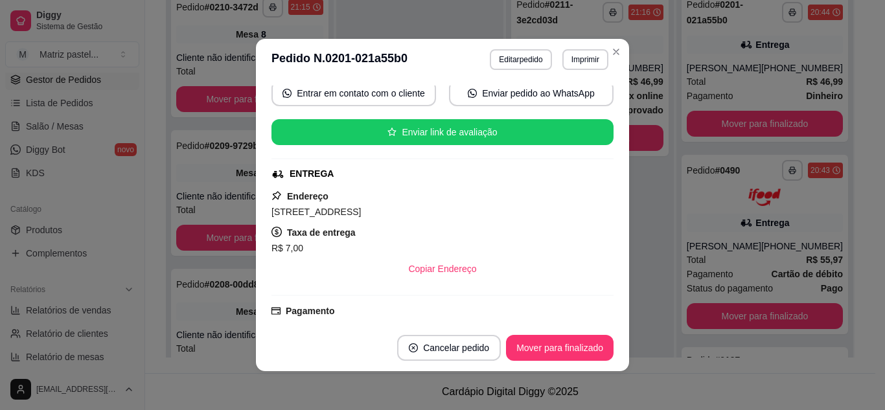
scroll to position [194, 0]
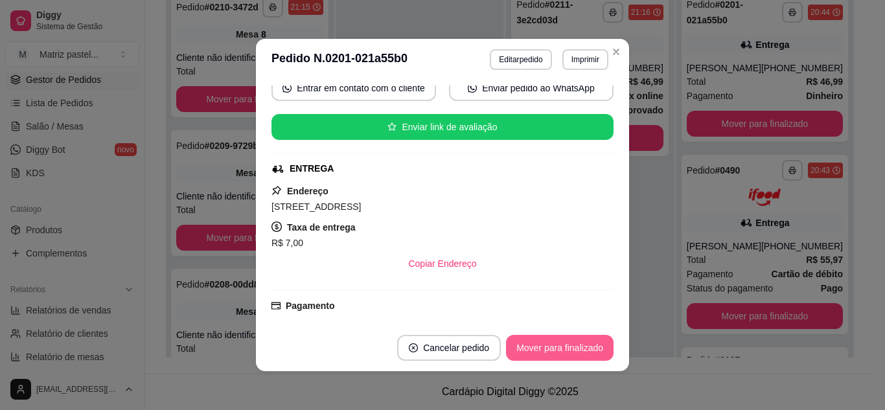
click at [556, 348] on button "Mover para finalizado" at bounding box center [560, 348] width 108 height 26
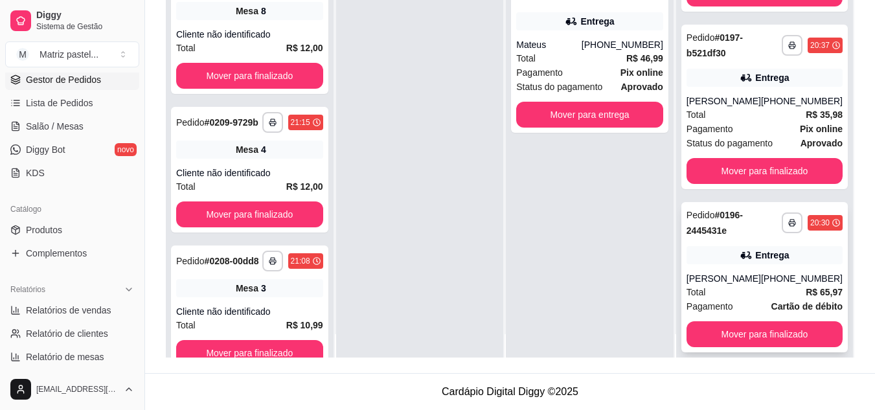
scroll to position [36, 0]
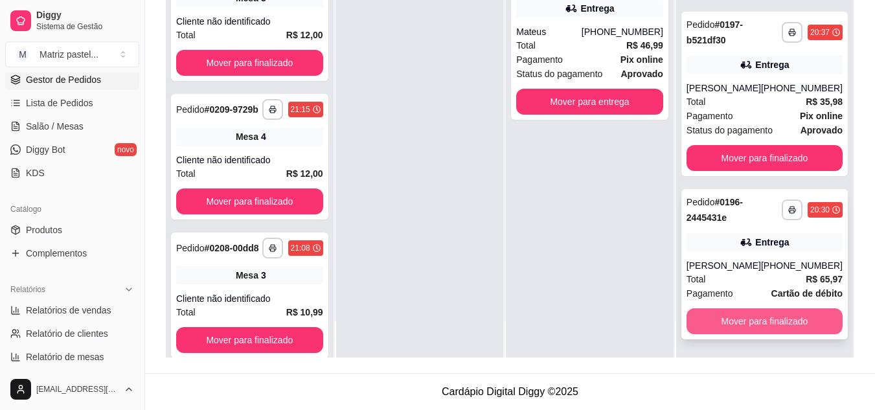
click at [741, 320] on button "Mover para finalizado" at bounding box center [765, 321] width 156 height 26
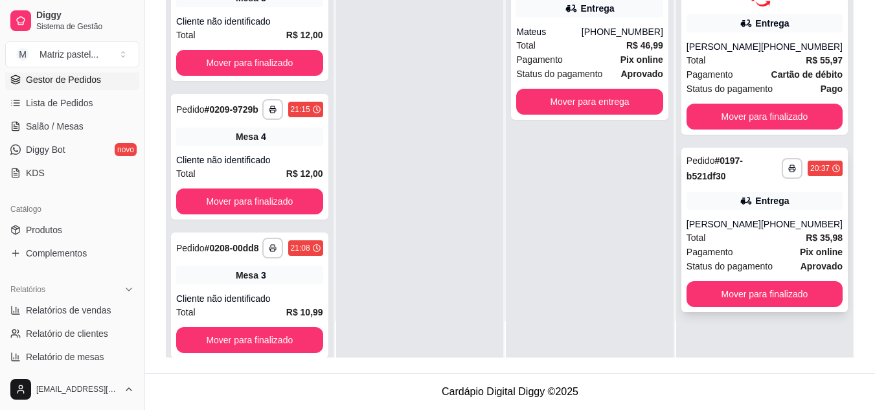
scroll to position [0, 0]
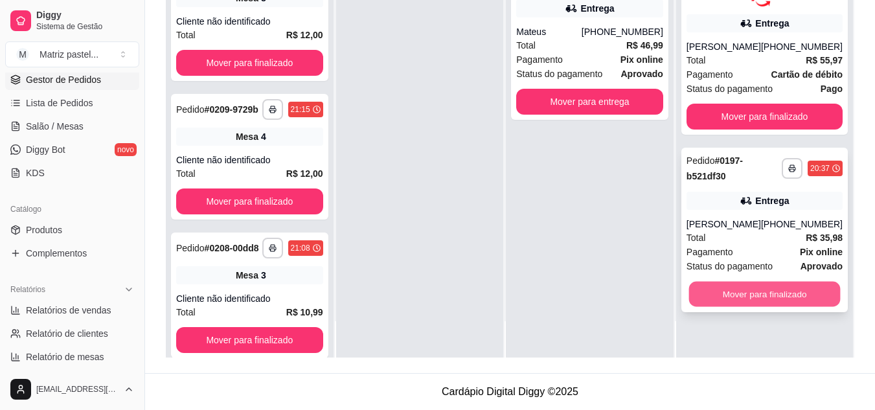
click at [749, 294] on button "Mover para finalizado" at bounding box center [765, 293] width 152 height 25
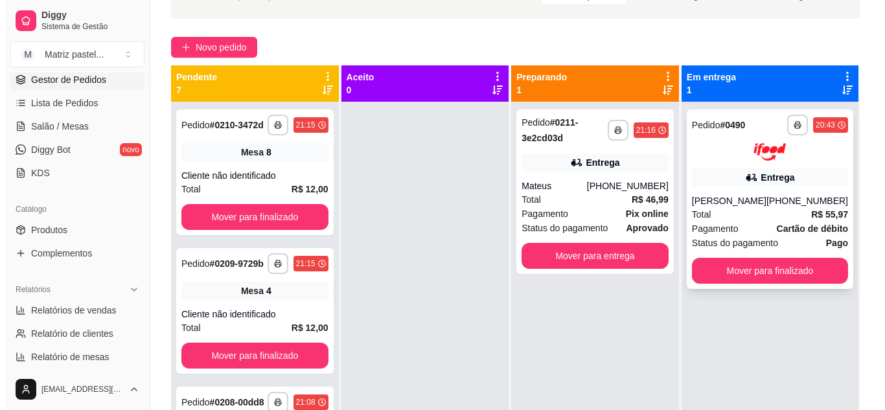
scroll to position [68, 0]
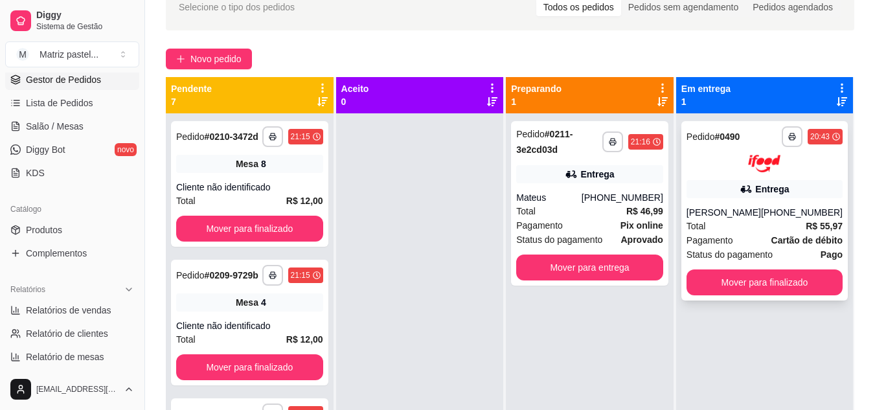
click at [703, 227] on span "Total" at bounding box center [696, 226] width 19 height 14
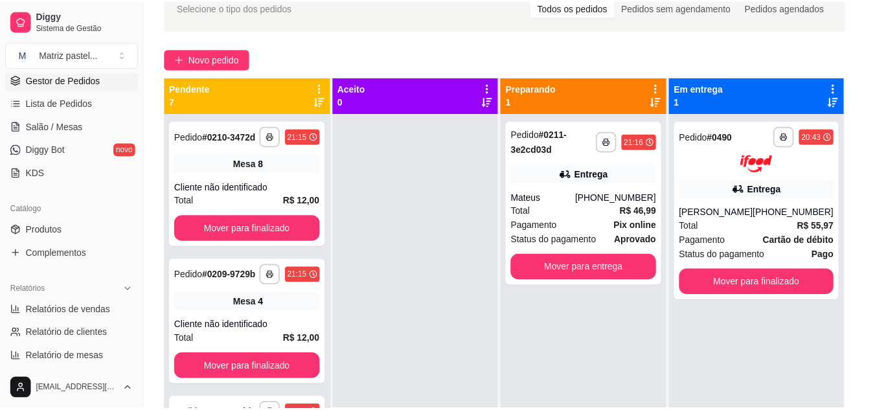
scroll to position [130, 0]
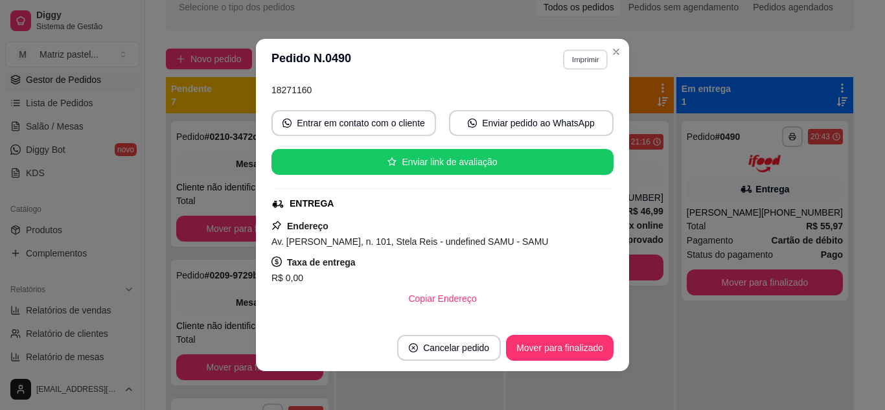
click at [603, 56] on section "**********" at bounding box center [442, 205] width 373 height 332
click at [606, 56] on button "Close" at bounding box center [616, 51] width 21 height 21
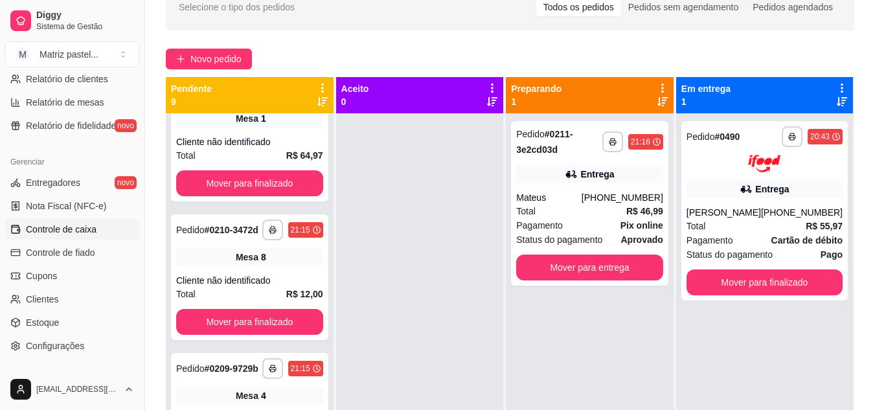
scroll to position [518, 0]
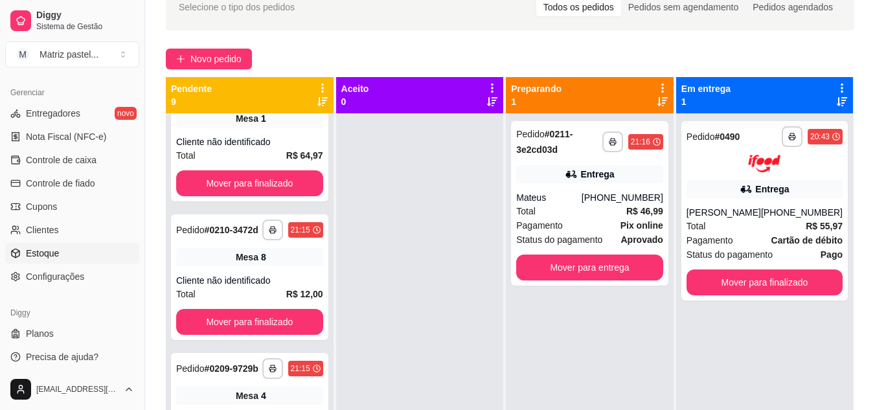
click at [65, 251] on link "Estoque" at bounding box center [72, 253] width 134 height 21
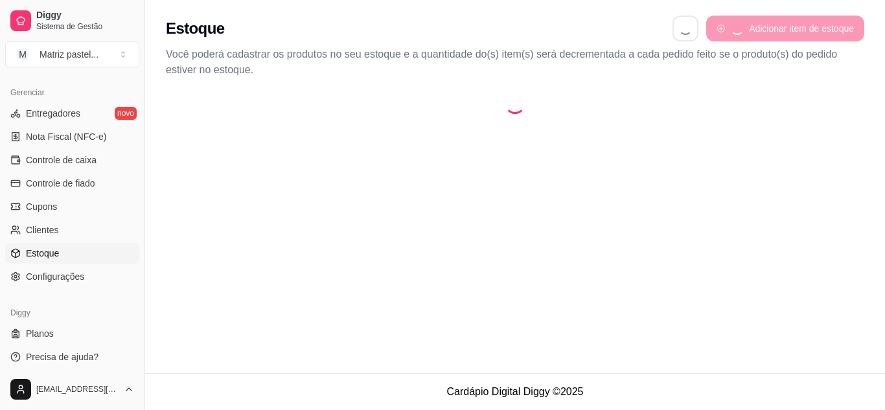
select select "QUANTITY_ORDER"
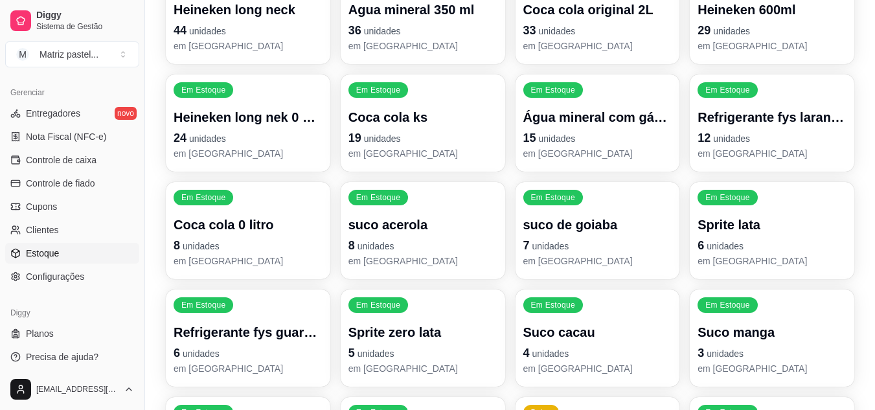
scroll to position [583, 0]
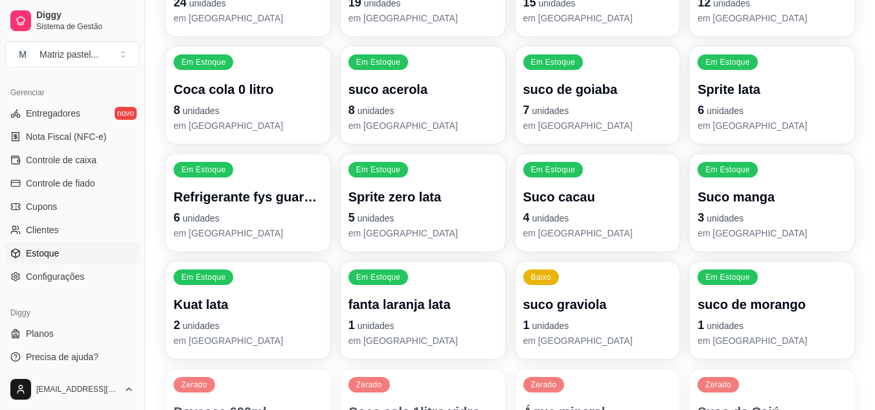
click at [699, 316] on div "Em Estoque suco de morango 1 unidades em [GEOGRAPHIC_DATA]" at bounding box center [772, 310] width 165 height 97
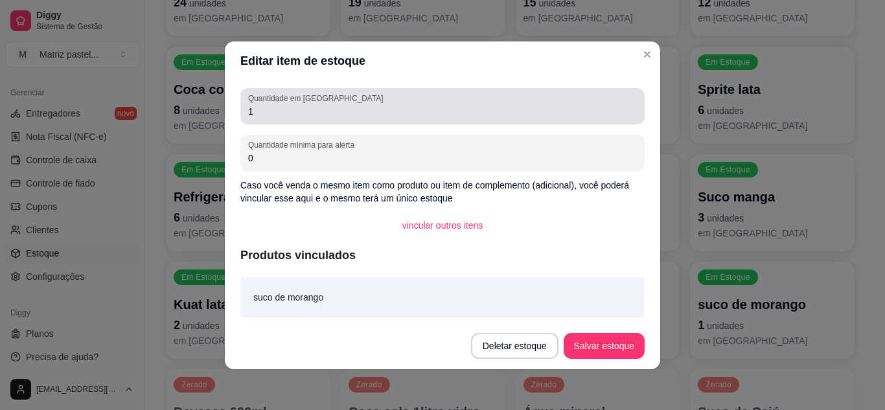
click at [381, 117] on input "1" at bounding box center [442, 111] width 389 height 13
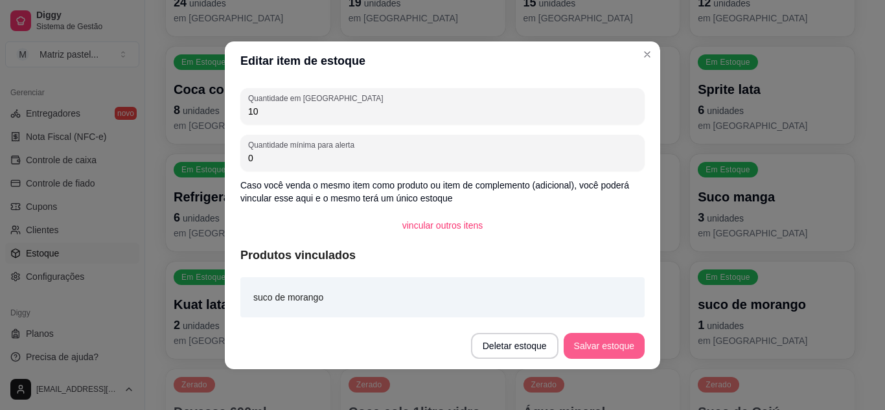
type input "10"
click at [614, 338] on button "Salvar estoque" at bounding box center [603, 345] width 79 height 25
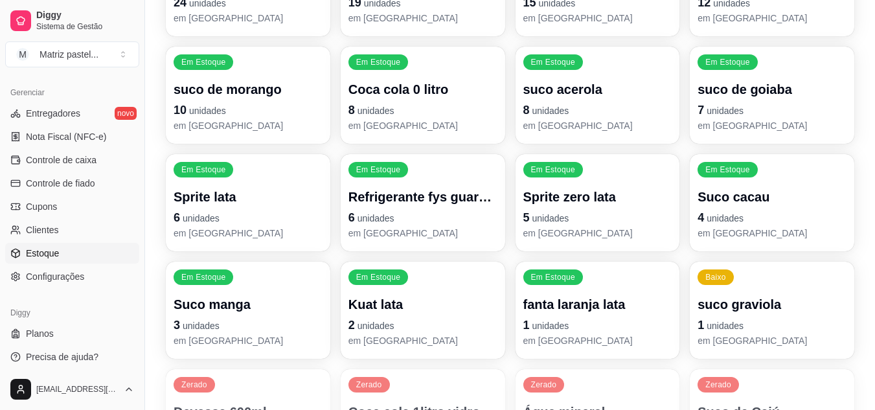
click at [701, 299] on p "suco graviola" at bounding box center [772, 304] width 149 height 18
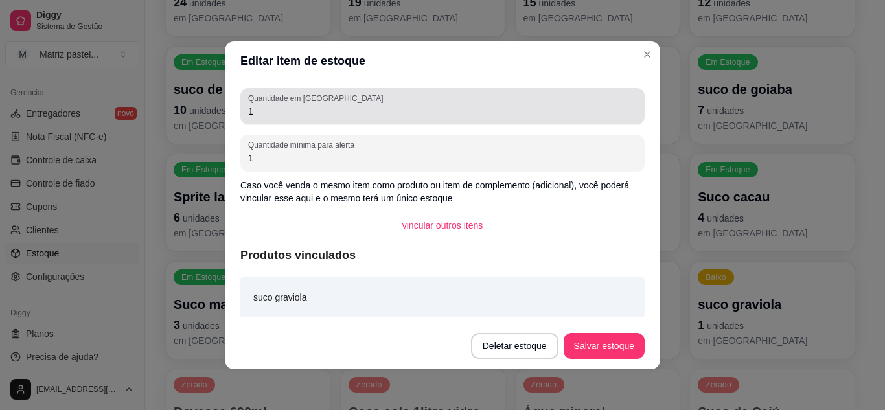
click at [365, 100] on div "1" at bounding box center [442, 106] width 389 height 26
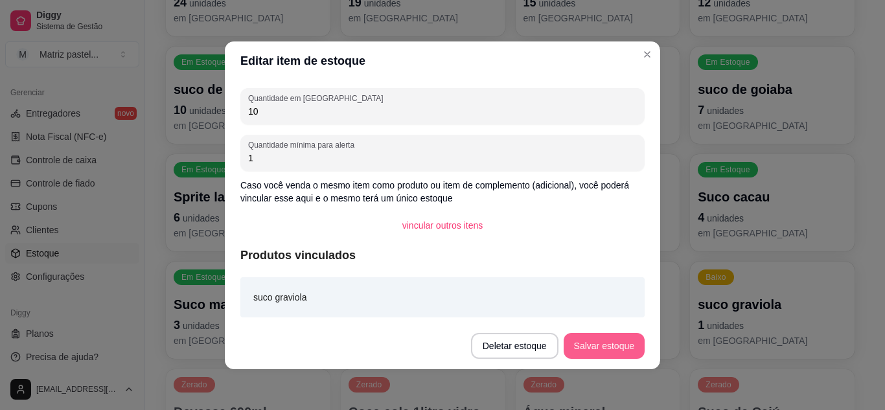
type input "10"
click at [597, 340] on button "Salvar estoque" at bounding box center [604, 346] width 81 height 26
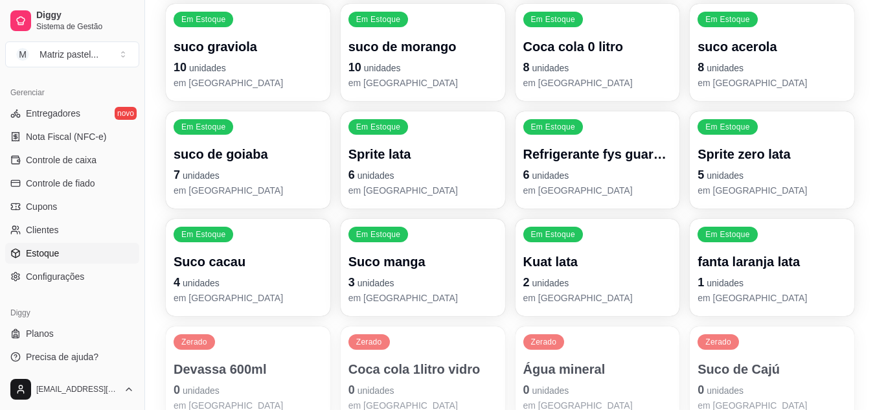
scroll to position [648, 0]
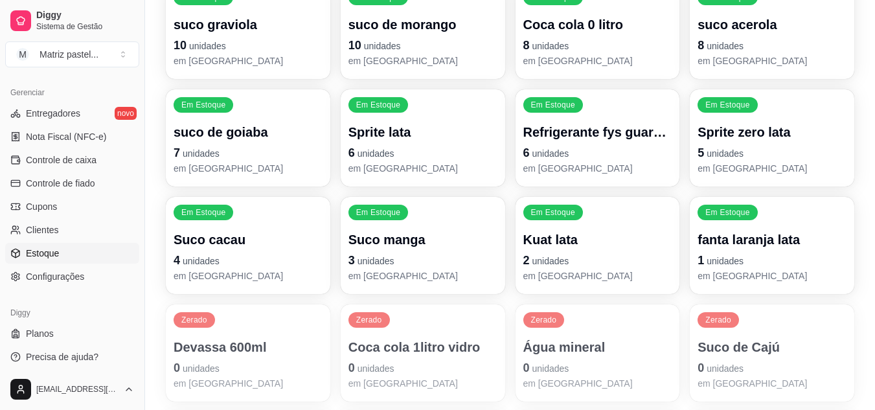
click at [393, 265] on p "3 unidades" at bounding box center [423, 260] width 149 height 18
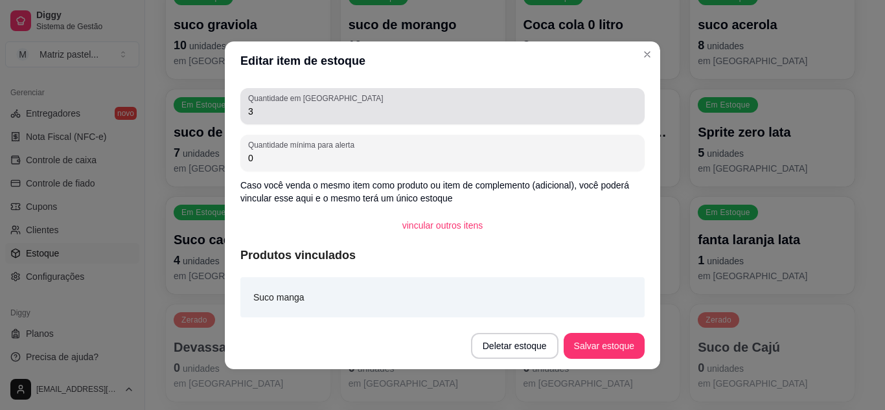
click at [332, 118] on div "3" at bounding box center [442, 106] width 389 height 26
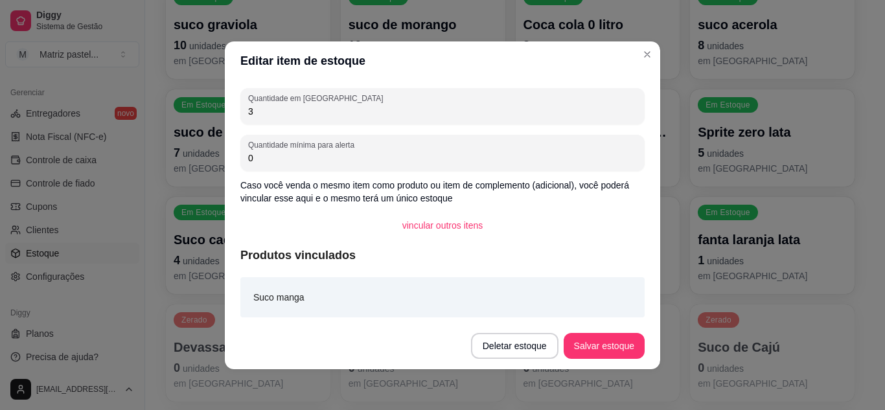
drag, startPoint x: 332, startPoint y: 117, endPoint x: 305, endPoint y: 119, distance: 27.3
click at [305, 119] on div "3" at bounding box center [442, 106] width 389 height 26
type input "10"
click at [605, 337] on button "Salvar estoque" at bounding box center [603, 345] width 79 height 25
click at [636, 67] on header "Editar item de estoque" at bounding box center [442, 60] width 435 height 39
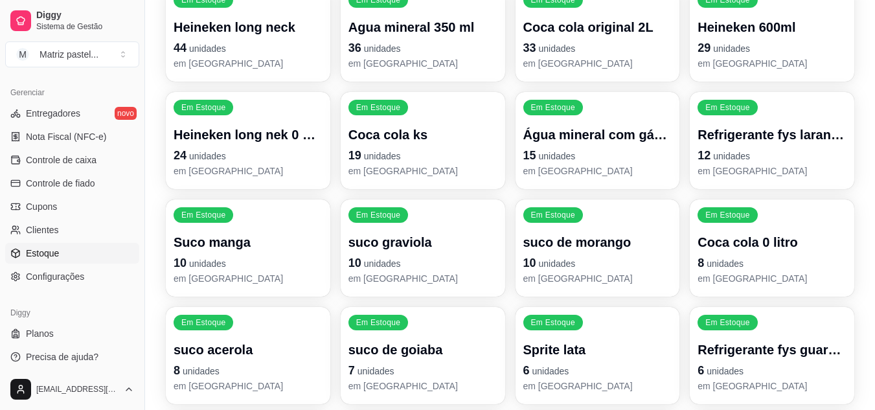
scroll to position [454, 0]
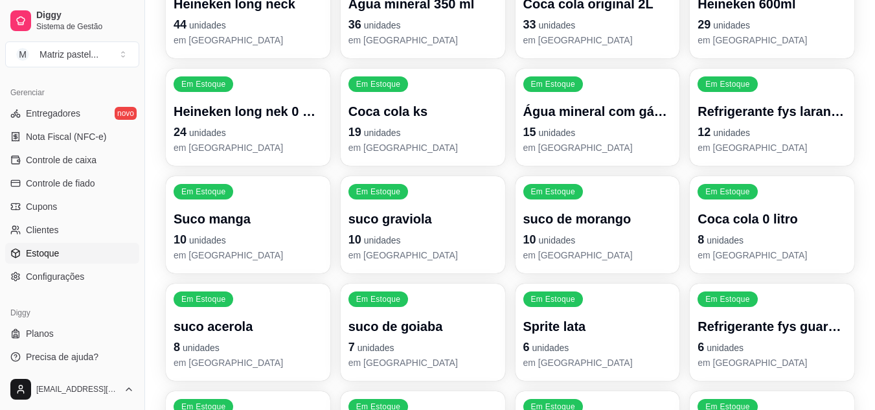
click at [721, 235] on span "unidades" at bounding box center [725, 240] width 37 height 10
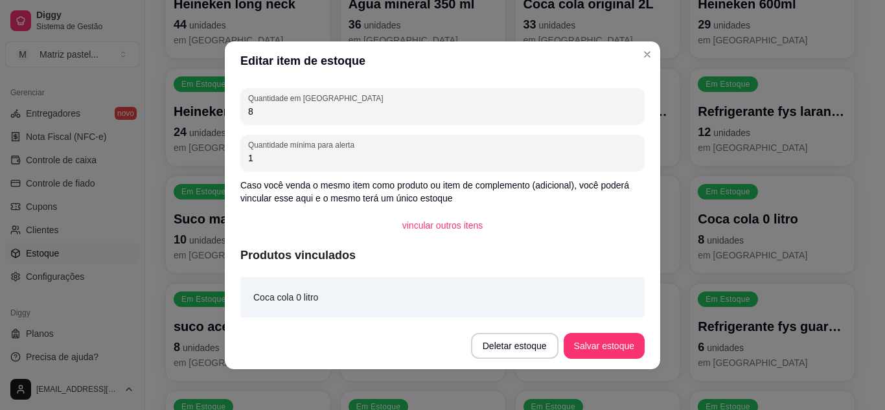
drag, startPoint x: 341, startPoint y: 113, endPoint x: 235, endPoint y: 124, distance: 107.5
click at [235, 124] on div "Quantidade em estoque 8 Quantidade mínima para alerta 1 Caso você venda o mesmo…" at bounding box center [442, 201] width 435 height 242
type input "1"
click at [597, 345] on button "Salvar estoque" at bounding box center [603, 345] width 79 height 25
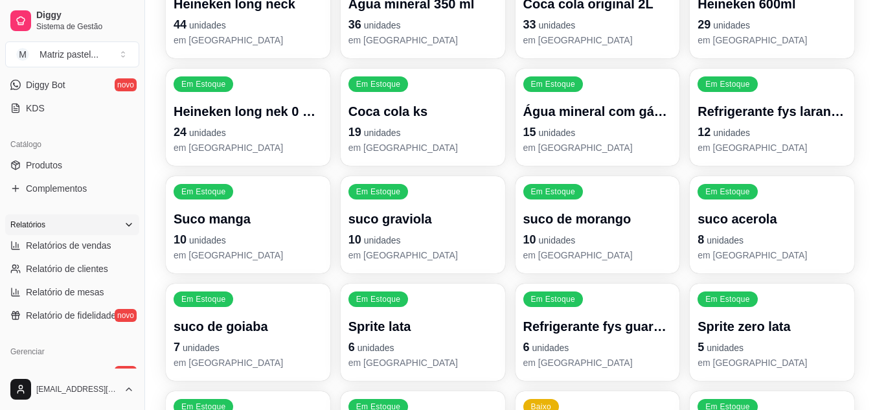
scroll to position [194, 0]
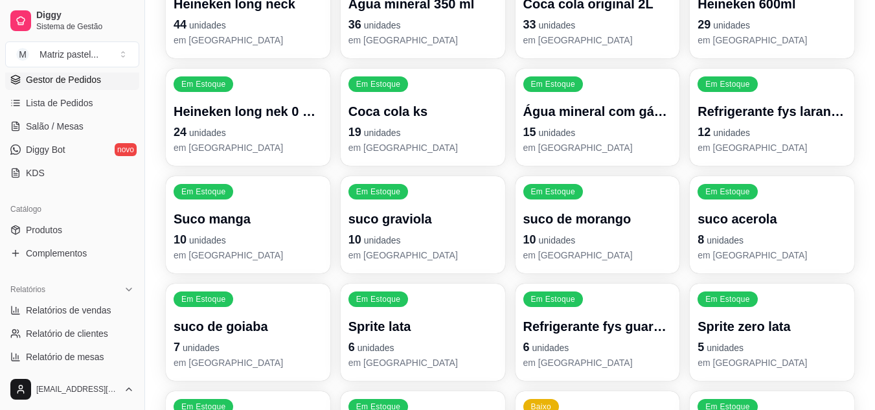
click at [62, 79] on span "Gestor de Pedidos" at bounding box center [63, 79] width 75 height 13
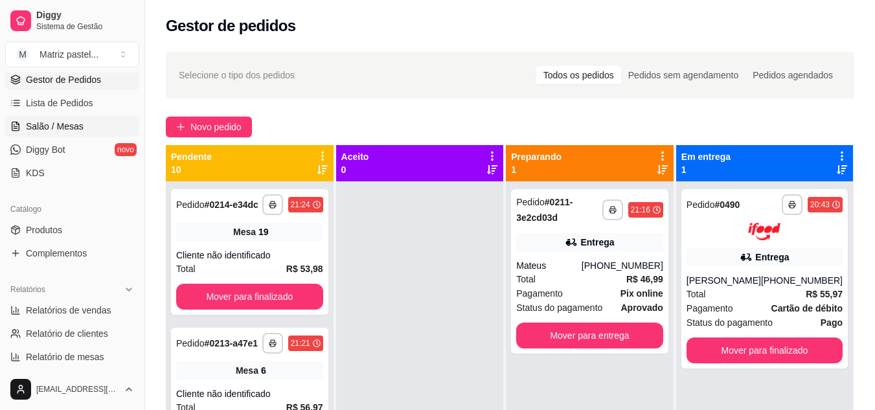
click at [49, 119] on link "Salão / Mesas" at bounding box center [72, 126] width 134 height 21
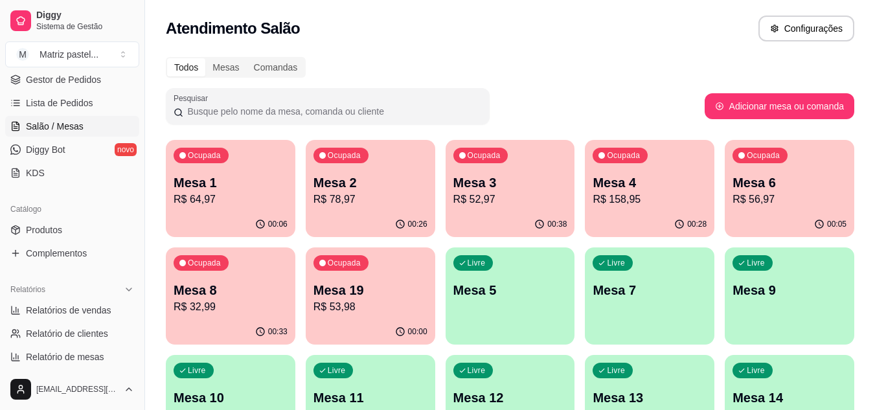
click at [238, 290] on p "Mesa 8" at bounding box center [231, 290] width 114 height 18
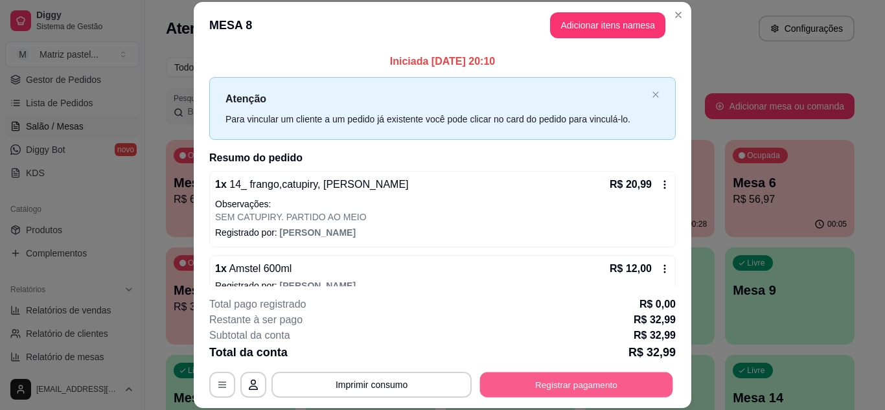
click at [570, 395] on button "Registrar pagamento" at bounding box center [576, 384] width 193 height 25
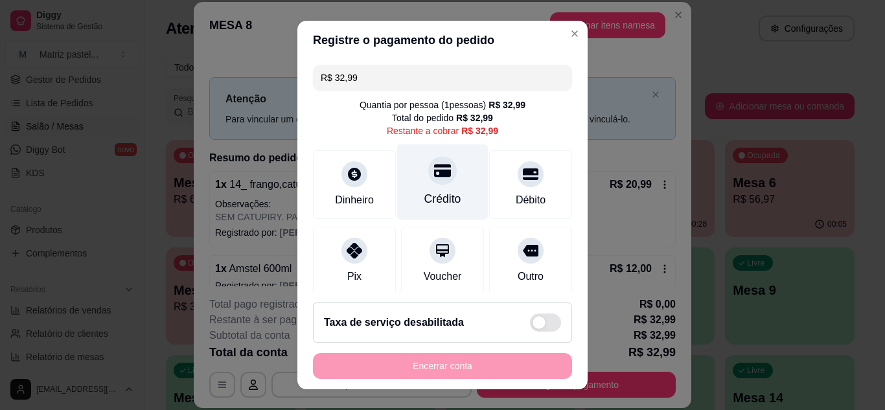
click at [446, 185] on div "Crédito" at bounding box center [442, 182] width 91 height 76
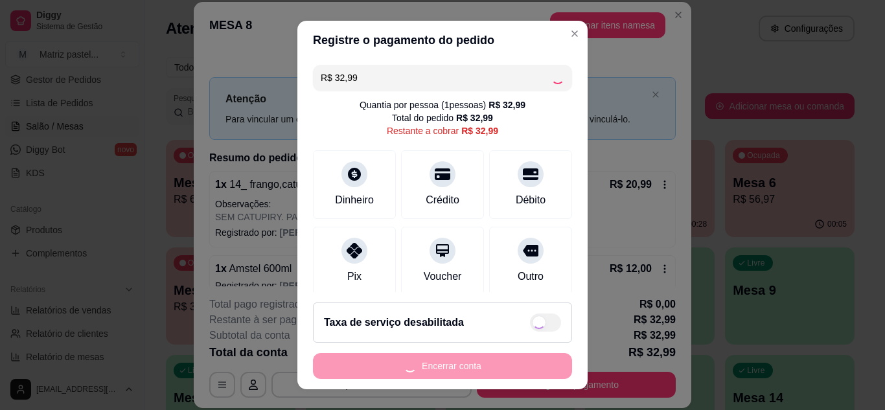
type input "R$ 0,00"
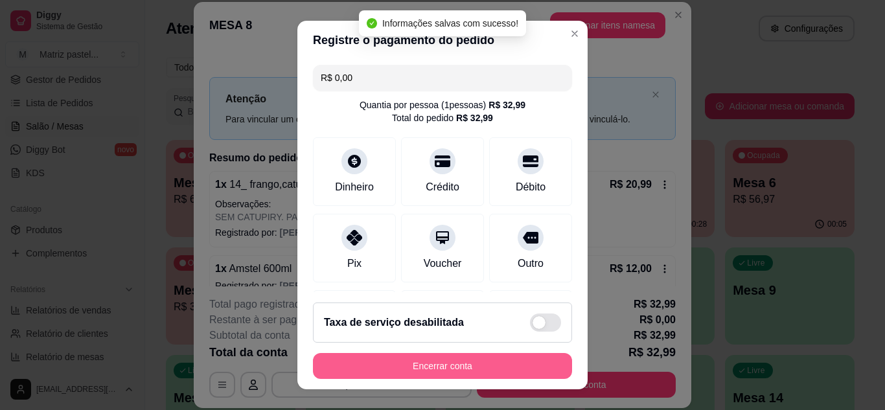
click at [467, 370] on button "Encerrar conta" at bounding box center [442, 366] width 259 height 26
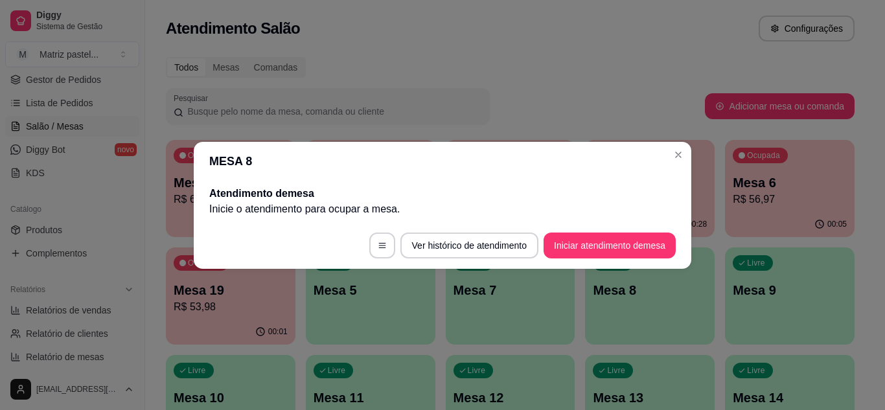
click at [664, 160] on header "MESA 8" at bounding box center [443, 161] width 498 height 39
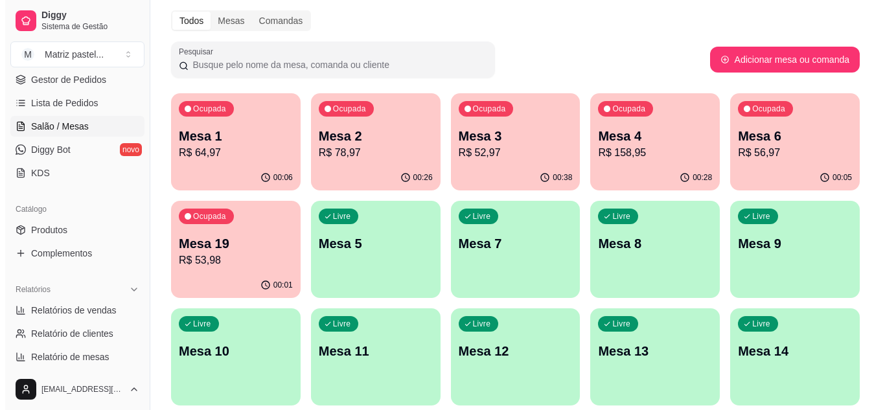
scroll to position [65, 0]
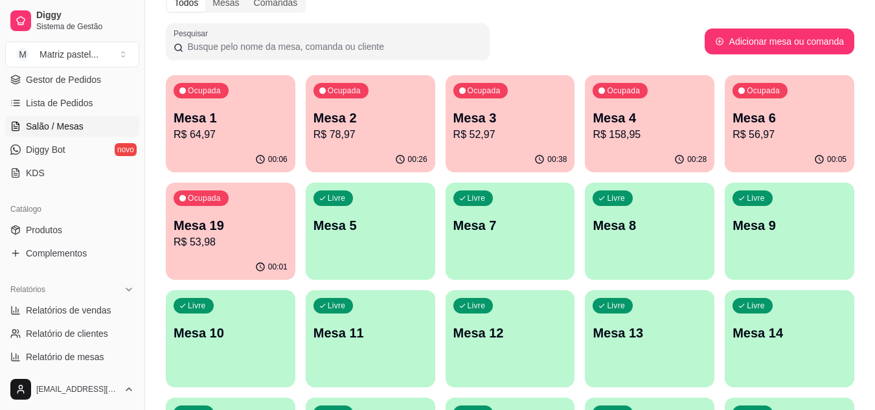
click at [259, 233] on p "Mesa 19" at bounding box center [231, 225] width 114 height 18
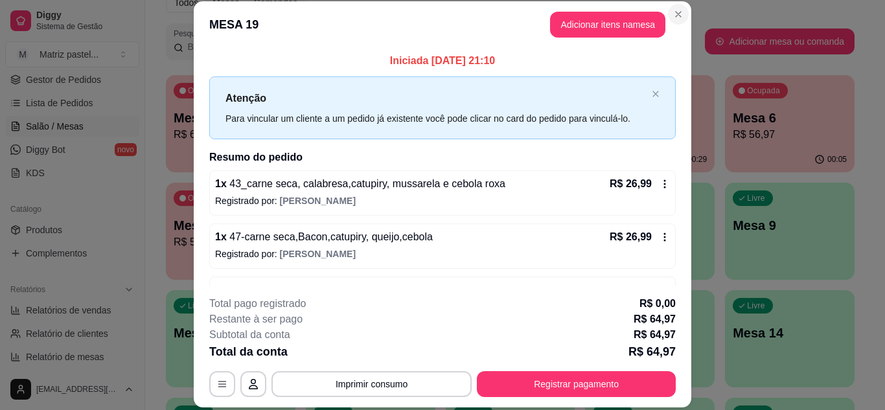
scroll to position [0, 0]
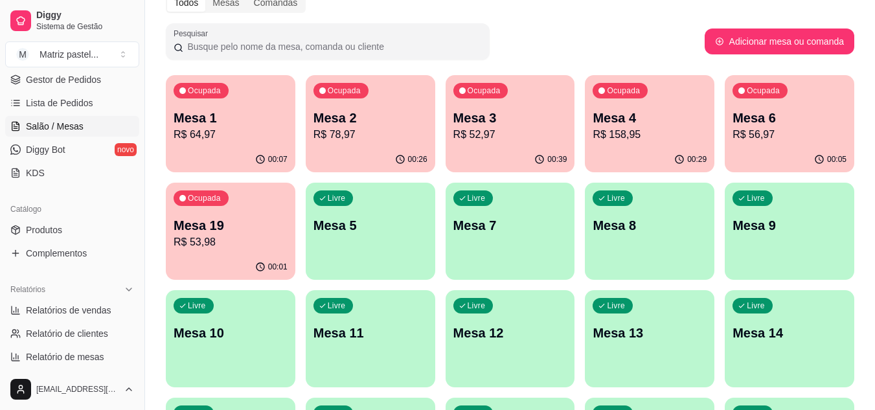
click at [233, 229] on p "Mesa 19" at bounding box center [231, 225] width 114 height 18
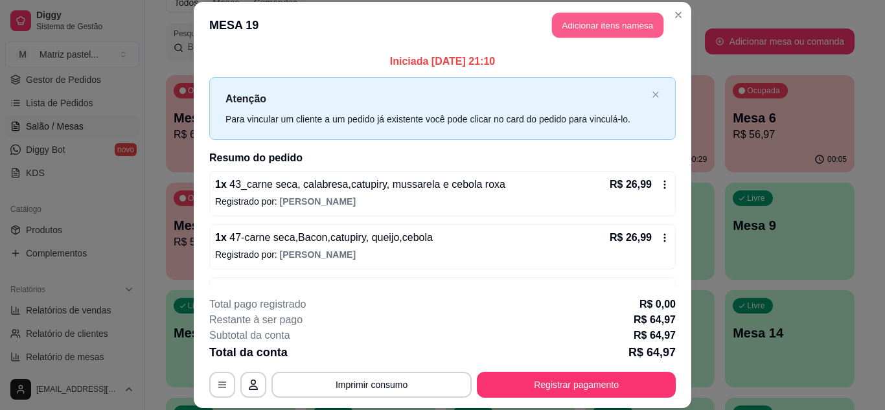
click at [561, 34] on button "Adicionar itens na mesa" at bounding box center [607, 25] width 111 height 25
click at [396, 65] on div "PROMOÇÃO IMPERDÍVEL PASTEL CARNE 100% BOVINA PASTEL FRANGO FILÉ DE PEITO DESFIA…" at bounding box center [305, 62] width 577 height 100
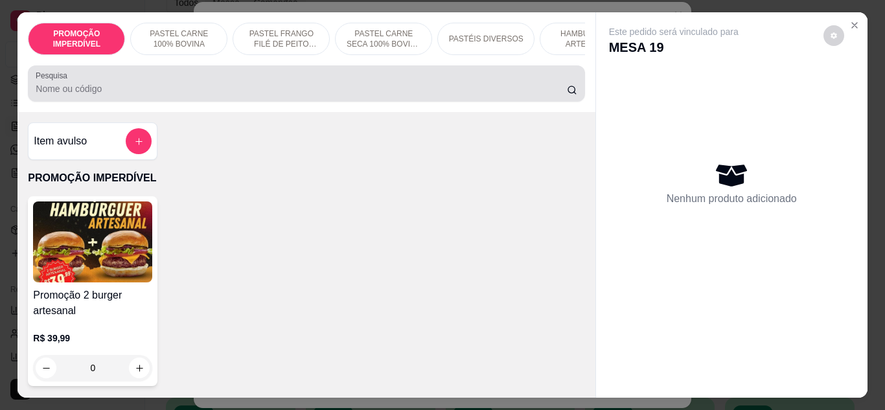
click at [390, 88] on input "Pesquisa" at bounding box center [301, 88] width 531 height 13
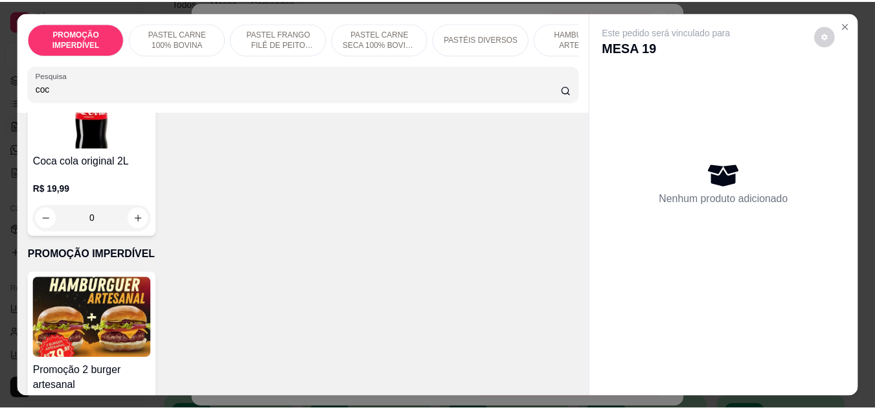
scroll to position [324, 0]
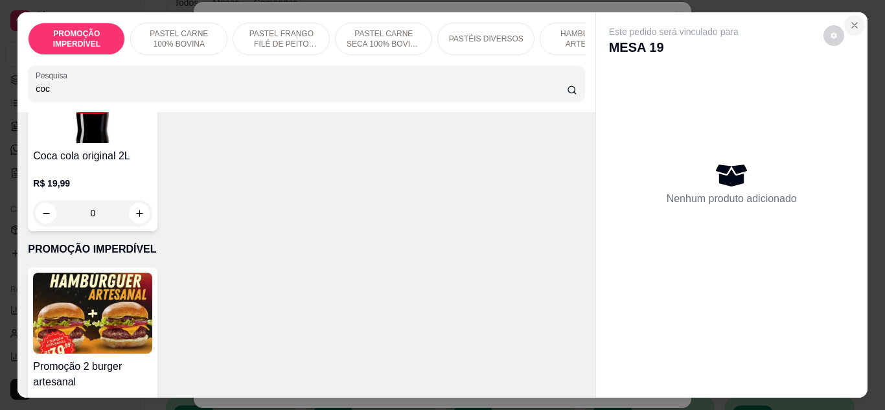
type input "coc"
click at [852, 23] on icon "Close" at bounding box center [854, 25] width 5 height 5
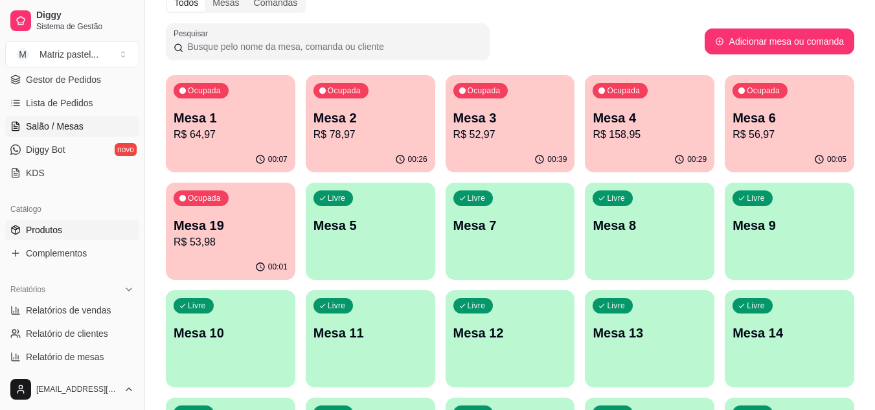
click at [49, 229] on span "Produtos" at bounding box center [44, 230] width 36 height 13
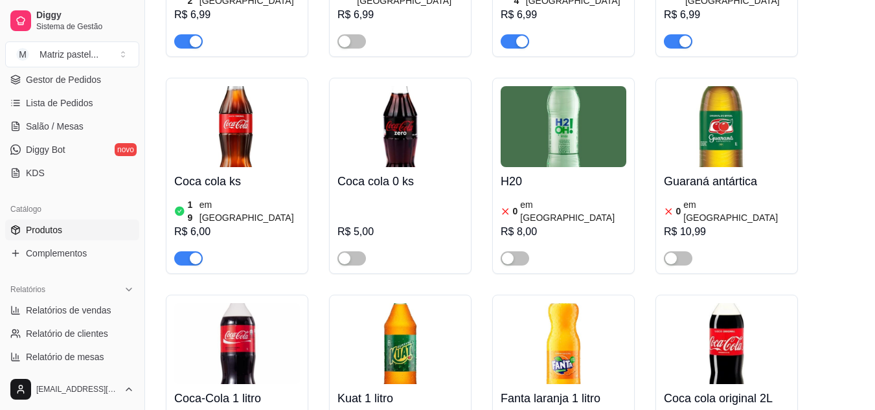
scroll to position [6977, 0]
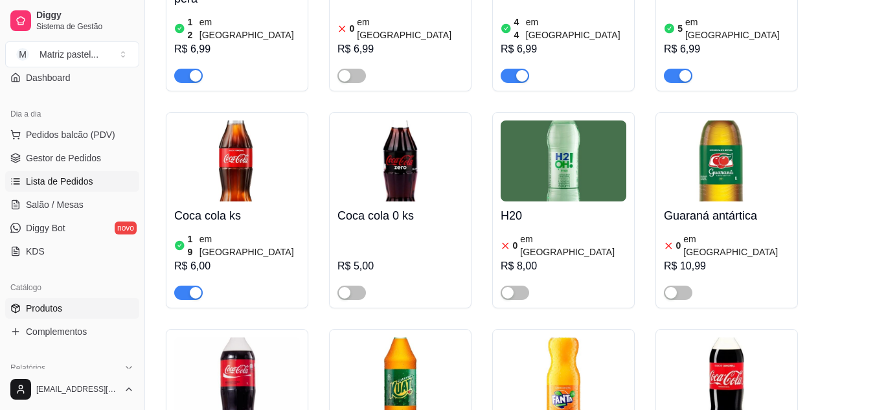
scroll to position [130, 0]
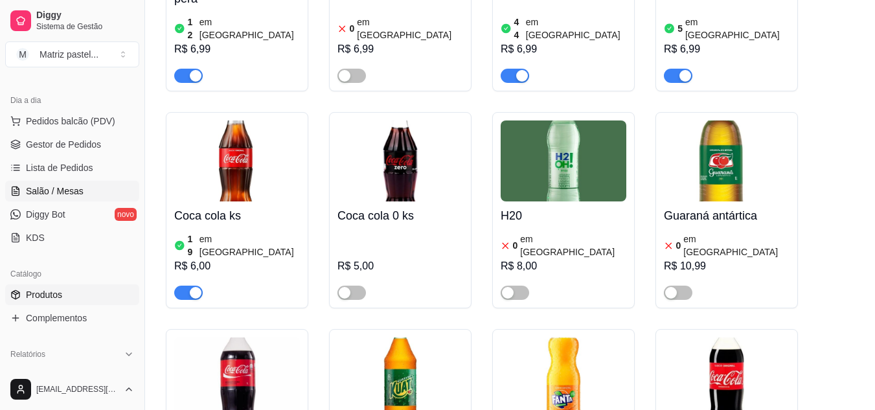
click at [69, 194] on span "Salão / Mesas" at bounding box center [55, 191] width 58 height 13
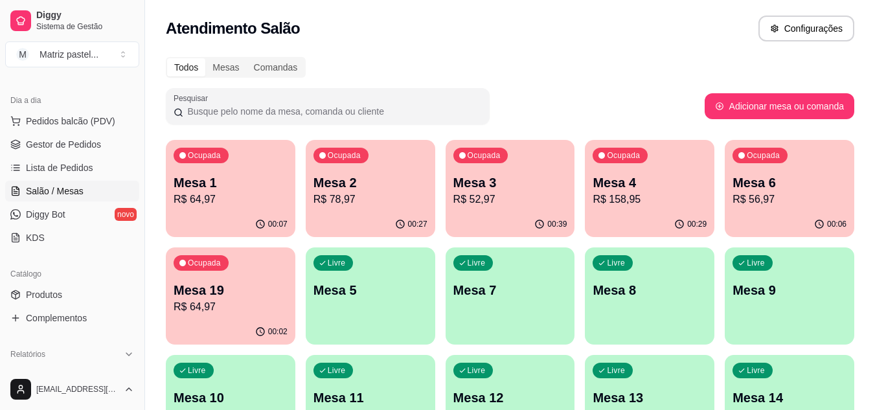
click at [239, 309] on p "R$ 64,97" at bounding box center [231, 307] width 114 height 16
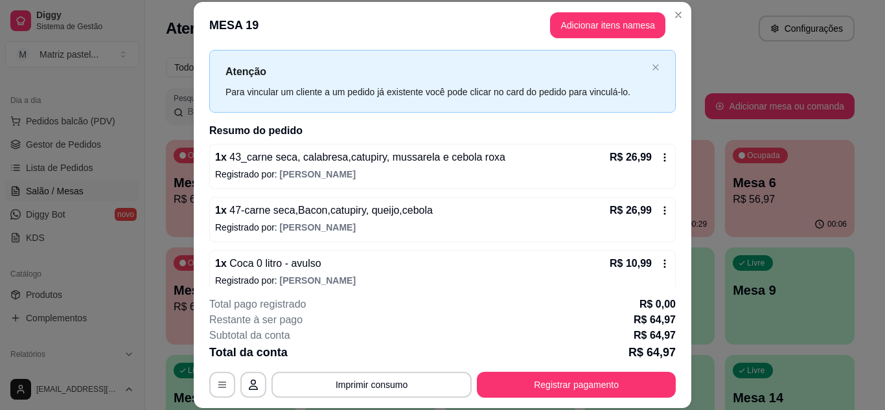
scroll to position [41, 0]
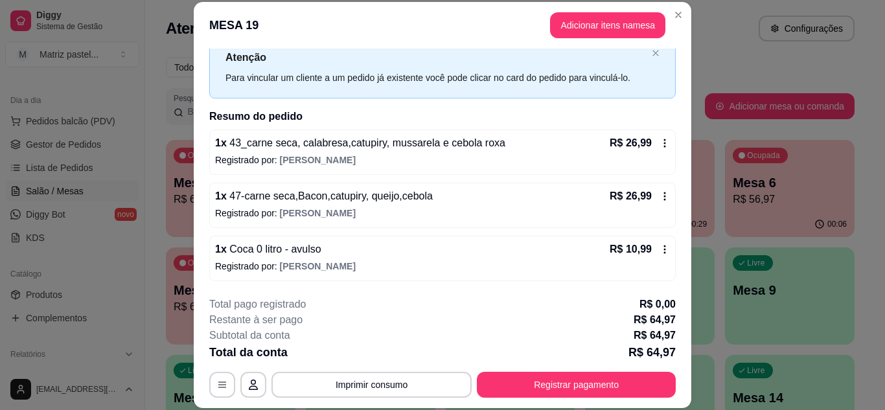
click at [643, 251] on div "R$ 10,99" at bounding box center [640, 250] width 60 height 16
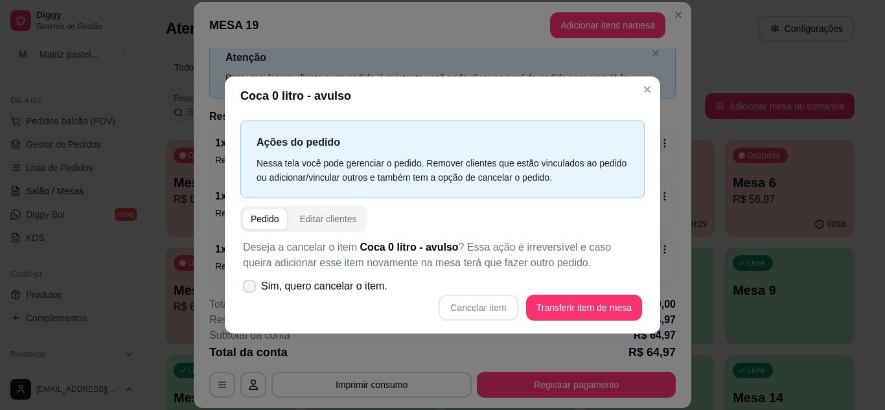
click at [326, 282] on span "Sim, quero cancelar o item." at bounding box center [324, 287] width 126 height 16
click at [251, 288] on input "Sim, quero cancelar o item." at bounding box center [246, 292] width 8 height 8
checkbox input "true"
click at [492, 309] on button "Cancelar item" at bounding box center [478, 308] width 79 height 26
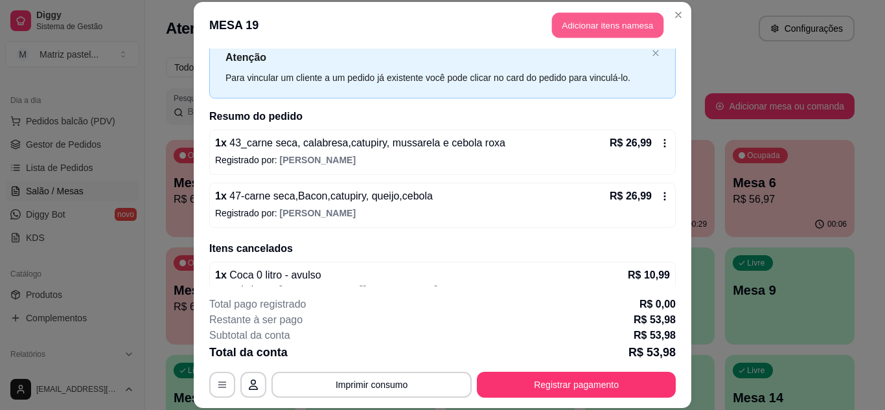
click at [572, 27] on button "Adicionar itens na mesa" at bounding box center [607, 25] width 111 height 25
click at [242, 83] on div at bounding box center [306, 84] width 541 height 26
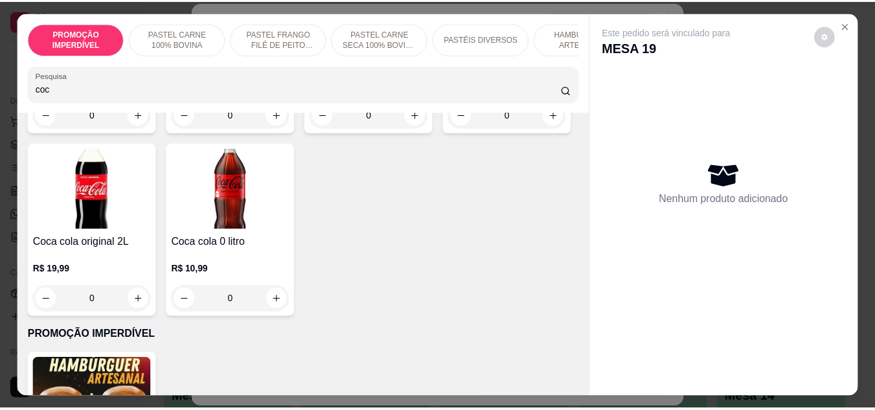
scroll to position [259, 0]
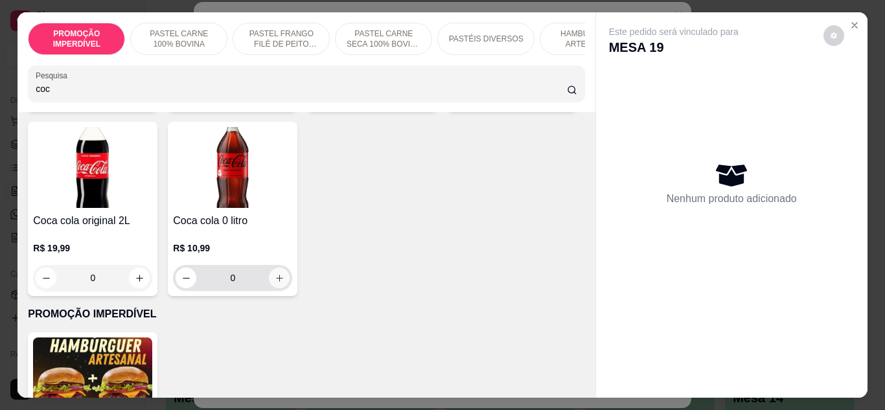
type input "coc"
click at [290, 288] on button "increase-product-quantity" at bounding box center [279, 278] width 21 height 21
type input "1"
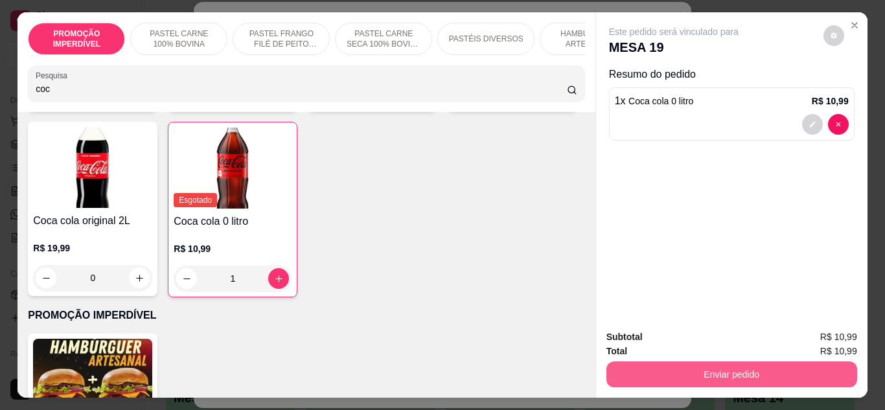
click at [659, 362] on button "Enviar pedido" at bounding box center [731, 375] width 251 height 26
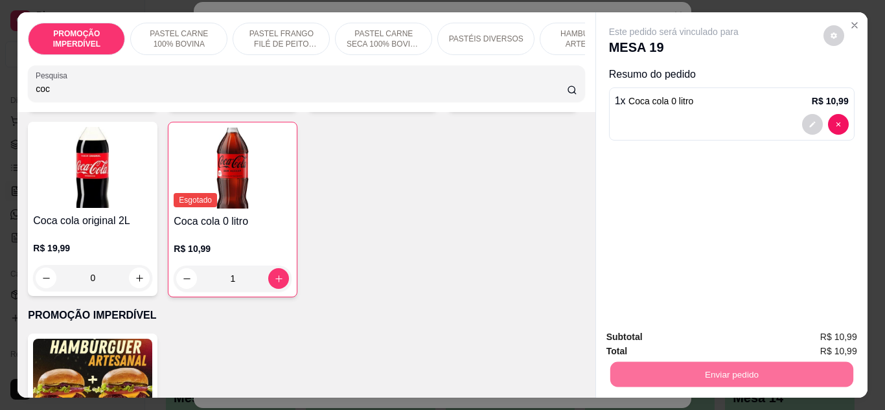
click at [822, 340] on button "Enviar pedido" at bounding box center [823, 337] width 73 height 25
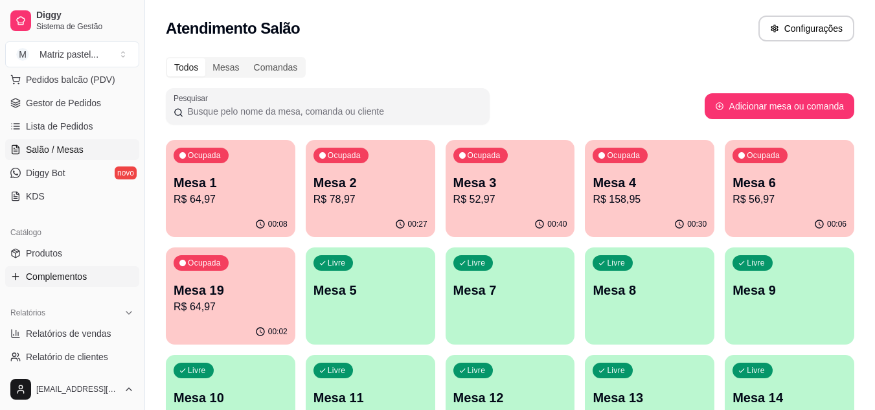
scroll to position [194, 0]
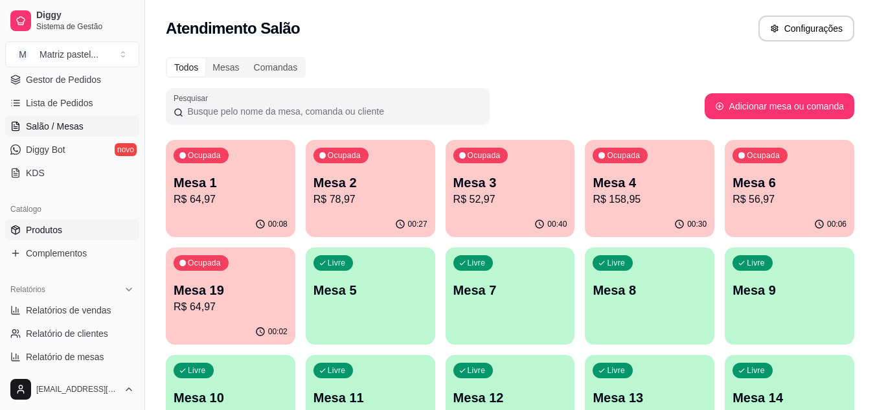
click at [79, 227] on link "Produtos" at bounding box center [72, 230] width 134 height 21
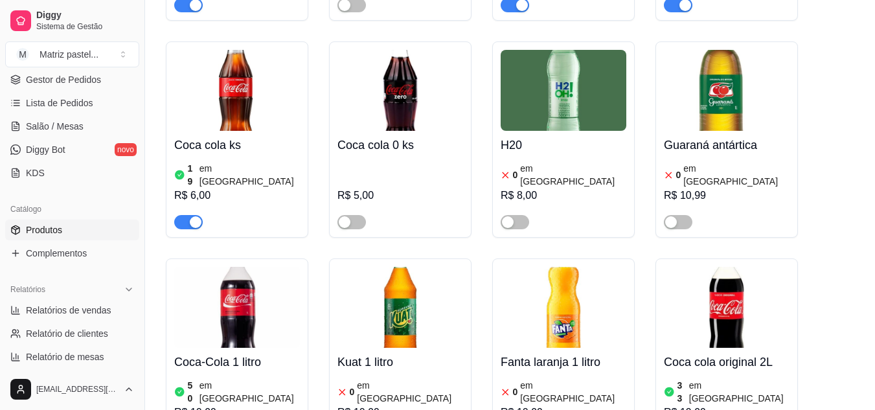
scroll to position [7046, 0]
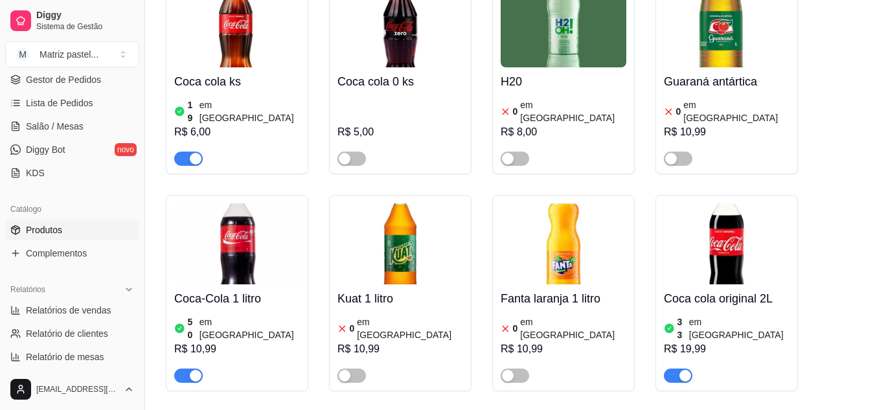
click at [79, 117] on link "Salão / Mesas" at bounding box center [72, 126] width 134 height 21
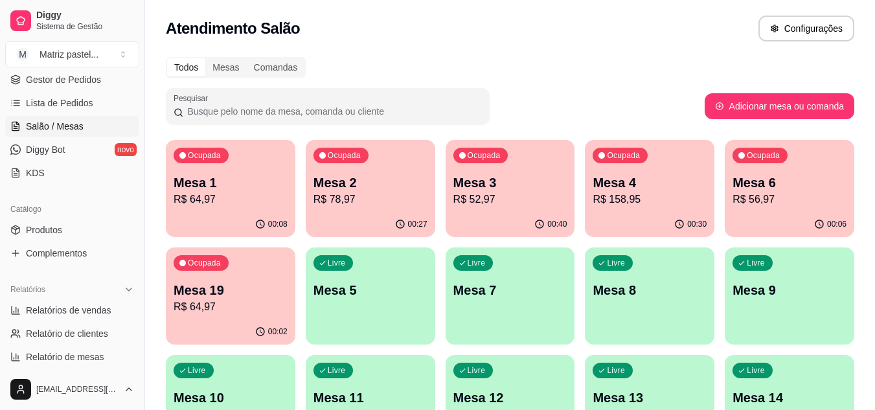
click at [489, 172] on div "Ocupada Mesa 3 R$ 52,97" at bounding box center [511, 176] width 130 height 72
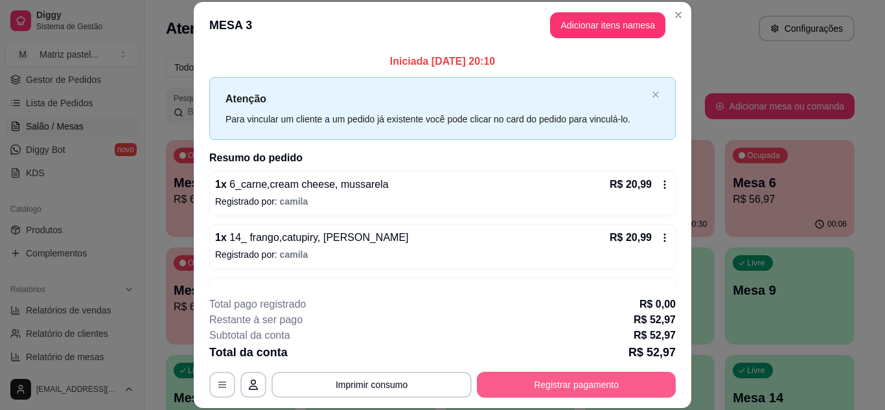
click at [547, 376] on button "Registrar pagamento" at bounding box center [576, 385] width 199 height 26
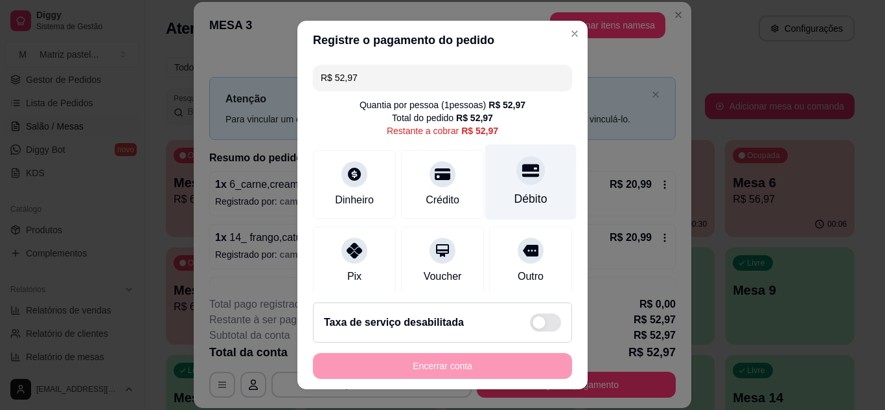
click at [500, 187] on div "Débito" at bounding box center [530, 182] width 91 height 76
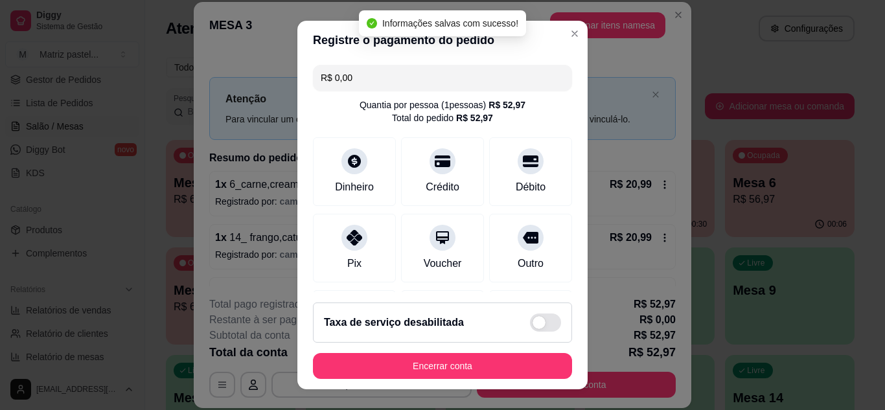
type input "R$ 0,00"
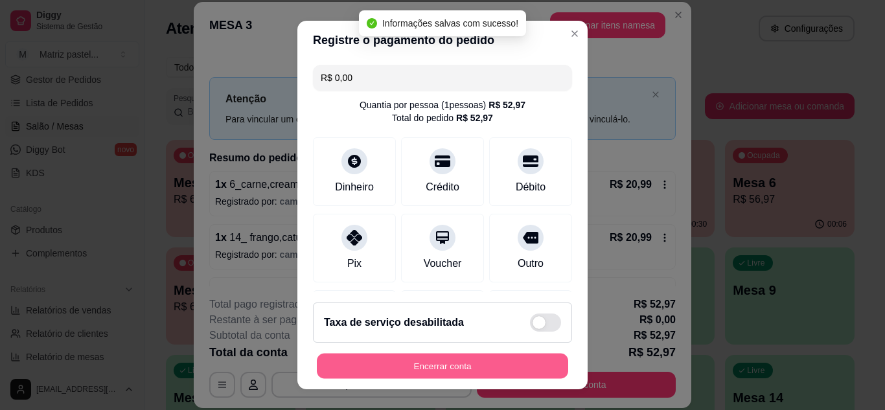
click at [457, 373] on button "Encerrar conta" at bounding box center [442, 366] width 251 height 25
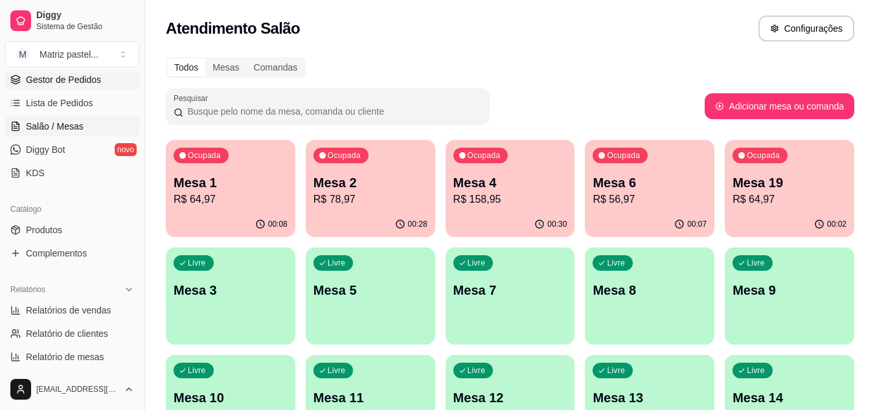
click at [36, 86] on link "Gestor de Pedidos" at bounding box center [72, 79] width 134 height 21
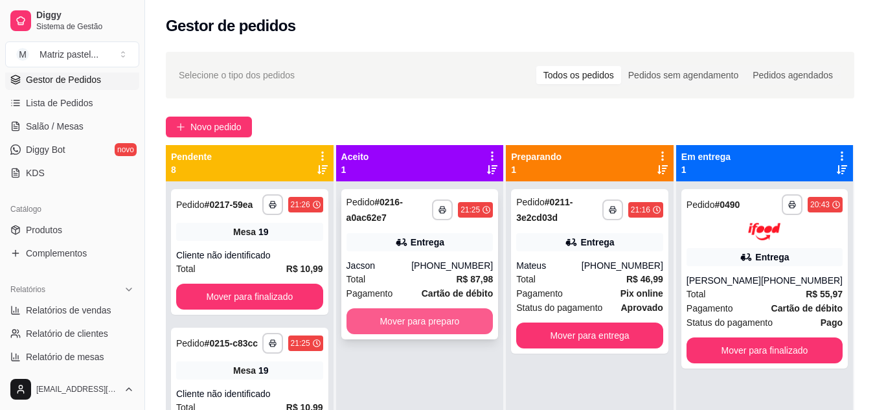
click at [401, 312] on button "Mover para preparo" at bounding box center [420, 321] width 147 height 26
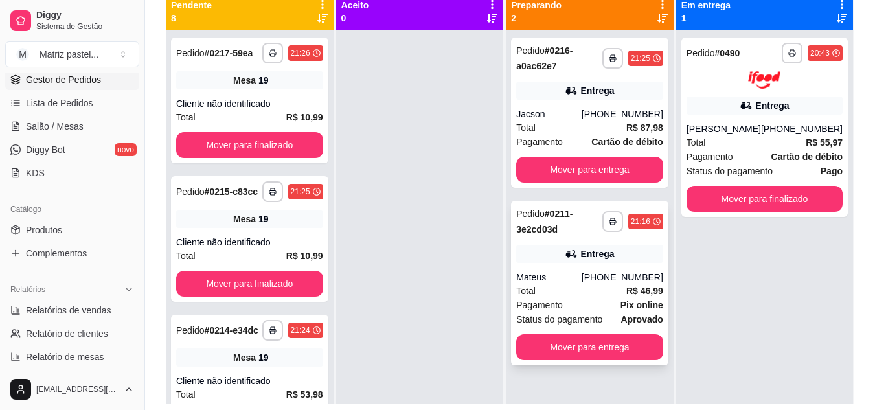
scroll to position [194, 0]
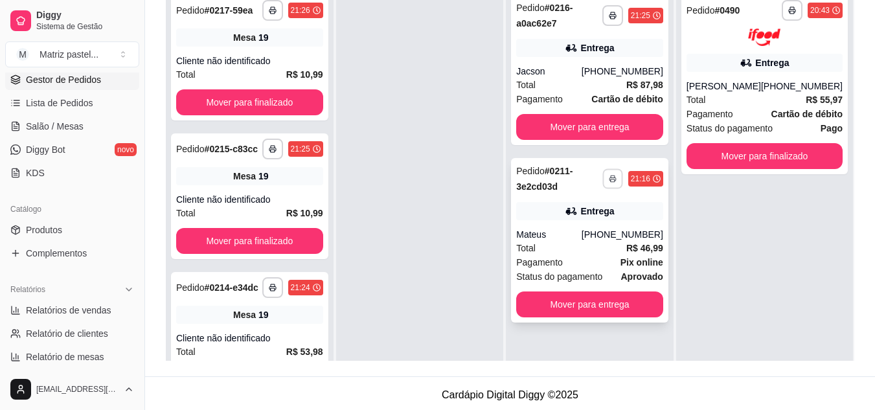
click at [612, 172] on button "button" at bounding box center [613, 178] width 20 height 20
click at [553, 220] on button "IMPRESSORA" at bounding box center [578, 224] width 94 height 21
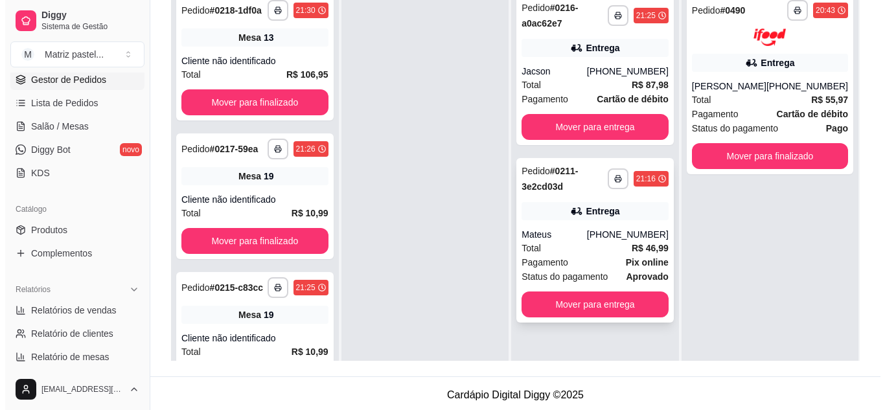
scroll to position [130, 0]
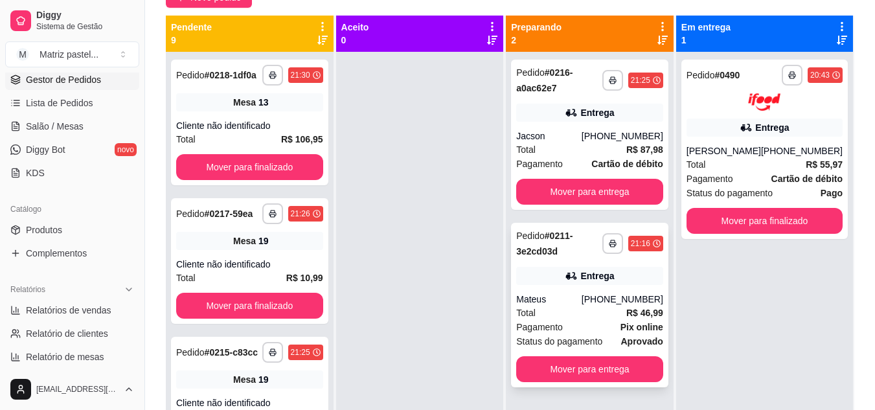
click at [575, 279] on icon at bounding box center [572, 276] width 9 height 7
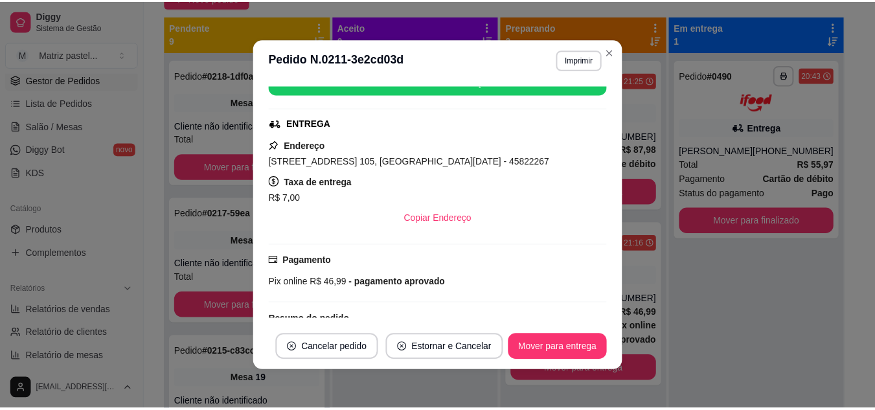
scroll to position [237, 0]
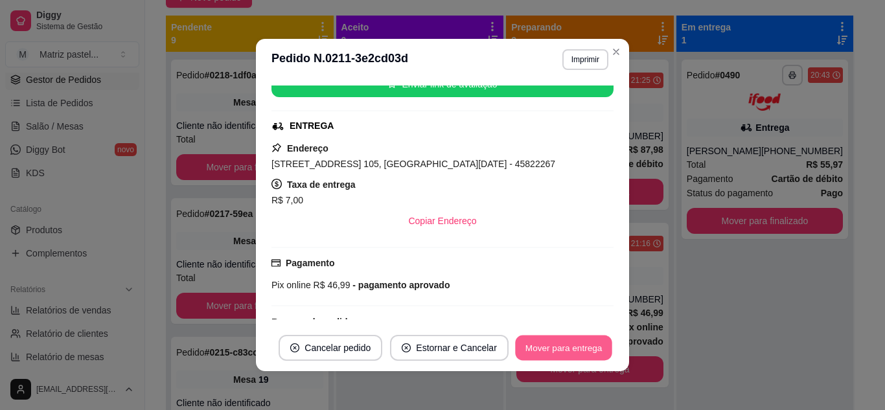
click at [554, 351] on button "Mover para entrega" at bounding box center [563, 348] width 97 height 25
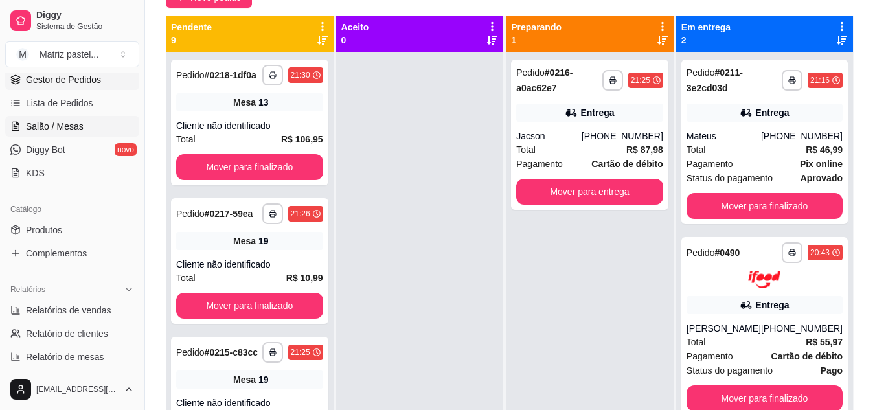
click at [73, 129] on span "Salão / Mesas" at bounding box center [55, 126] width 58 height 13
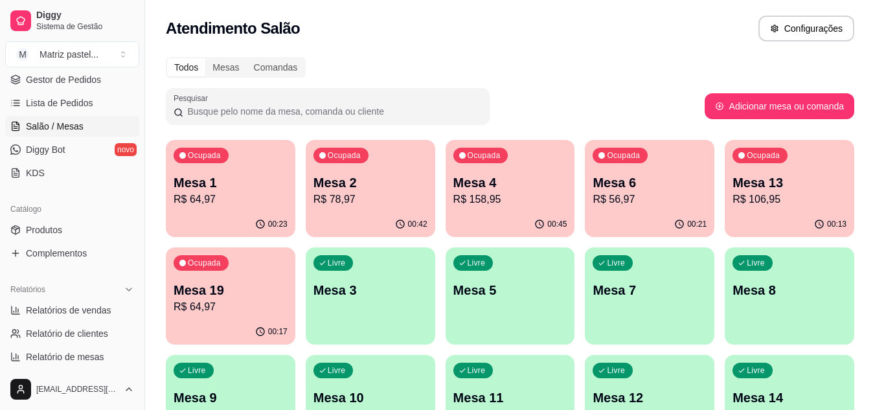
click at [362, 213] on div "00:42" at bounding box center [371, 224] width 130 height 25
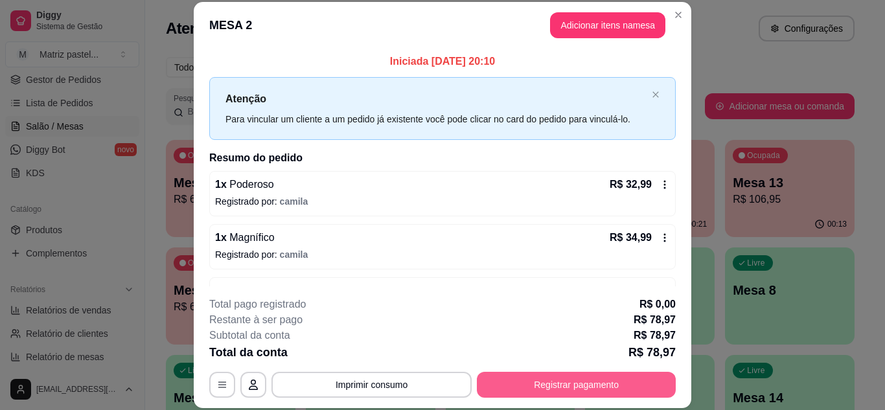
click at [573, 384] on button "Registrar pagamento" at bounding box center [576, 385] width 199 height 26
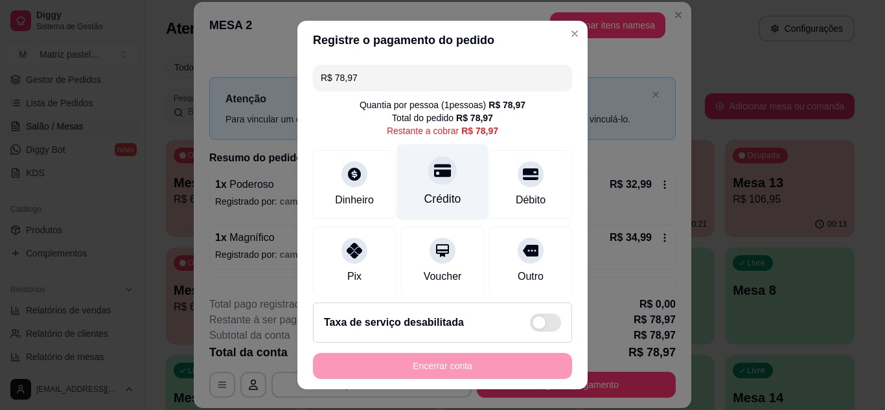
click at [434, 169] on icon at bounding box center [442, 170] width 17 height 17
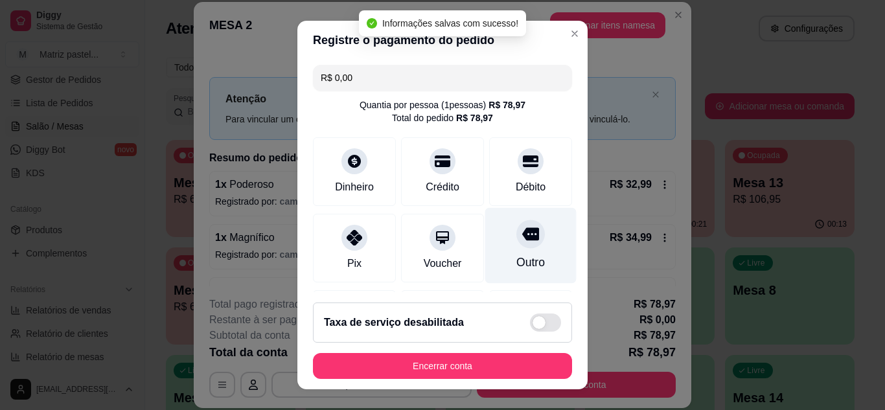
type input "R$ 0,00"
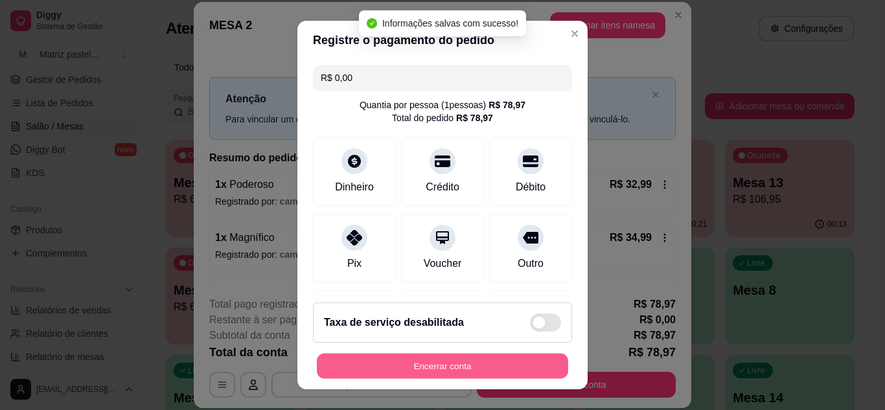
click at [507, 367] on button "Encerrar conta" at bounding box center [442, 366] width 251 height 25
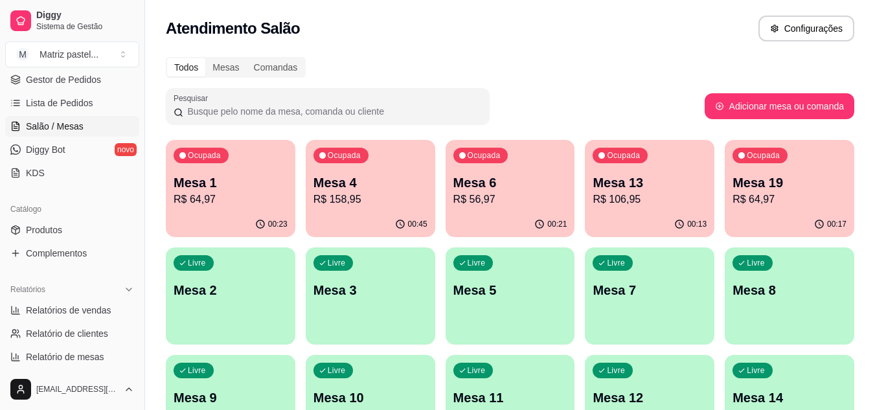
drag, startPoint x: 84, startPoint y: 82, endPoint x: 157, endPoint y: 113, distance: 79.2
click at [84, 82] on span "Gestor de Pedidos" at bounding box center [63, 79] width 75 height 13
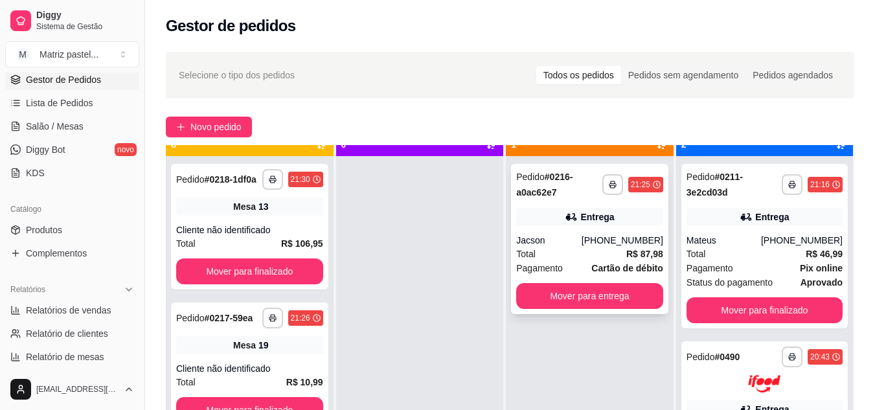
scroll to position [36, 0]
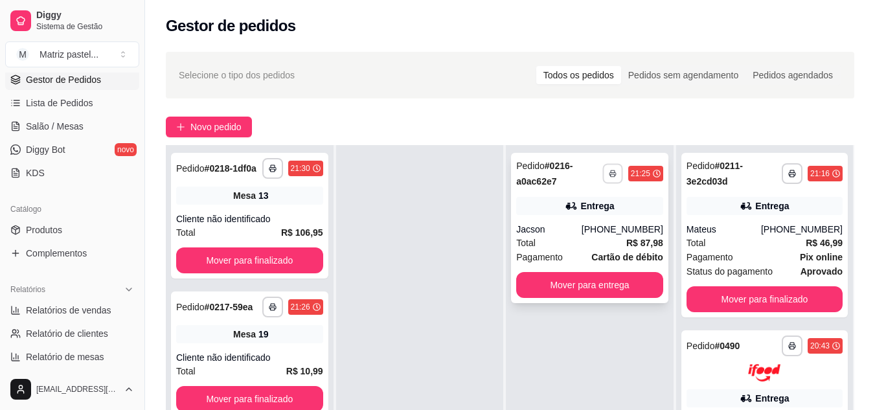
click at [610, 177] on icon "button" at bounding box center [613, 174] width 8 height 8
click at [580, 210] on button "IMPRESSORA" at bounding box center [578, 219] width 91 height 20
click at [69, 131] on span "Salão / Mesas" at bounding box center [55, 126] width 58 height 13
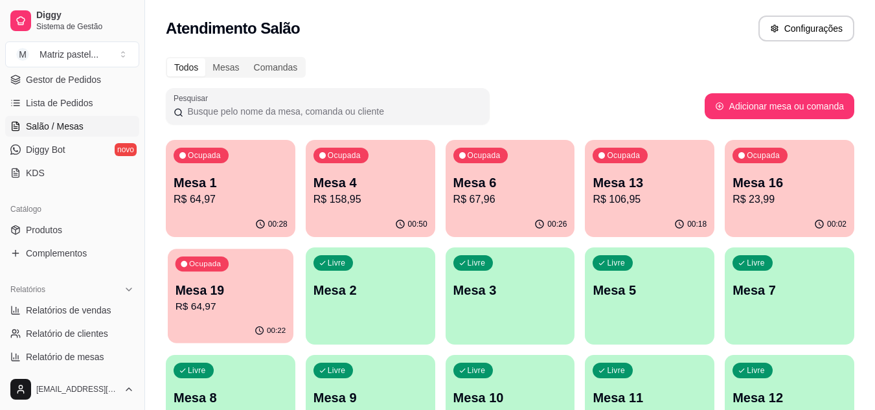
click at [241, 295] on p "Mesa 19" at bounding box center [231, 290] width 111 height 17
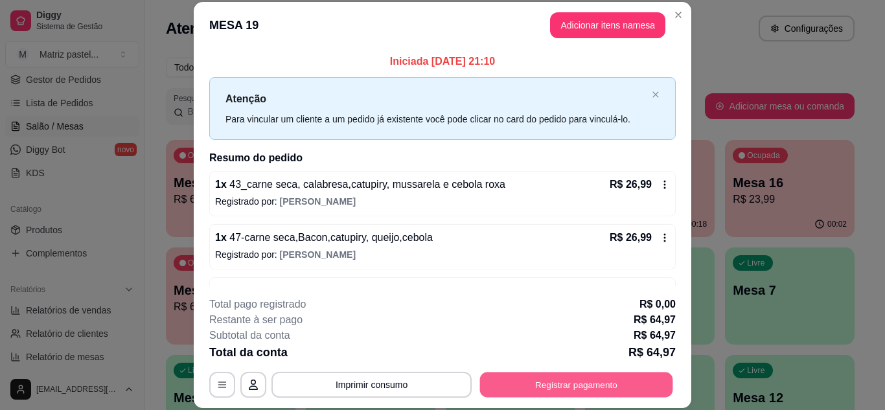
click at [563, 375] on button "Registrar pagamento" at bounding box center [576, 384] width 193 height 25
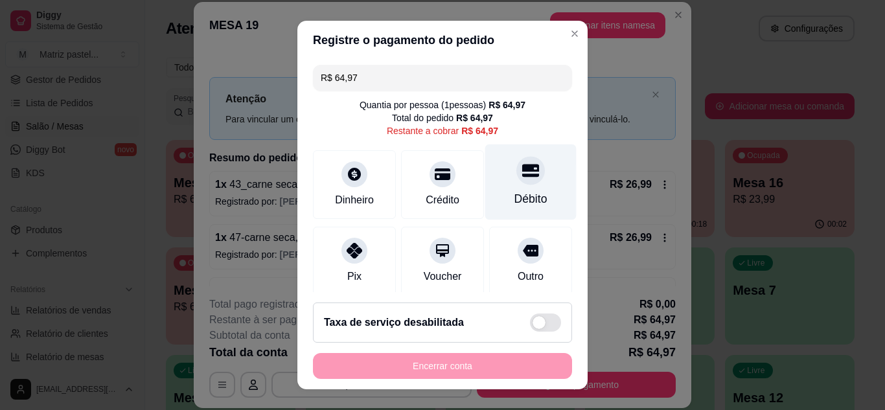
click at [522, 165] on icon at bounding box center [530, 170] width 17 height 17
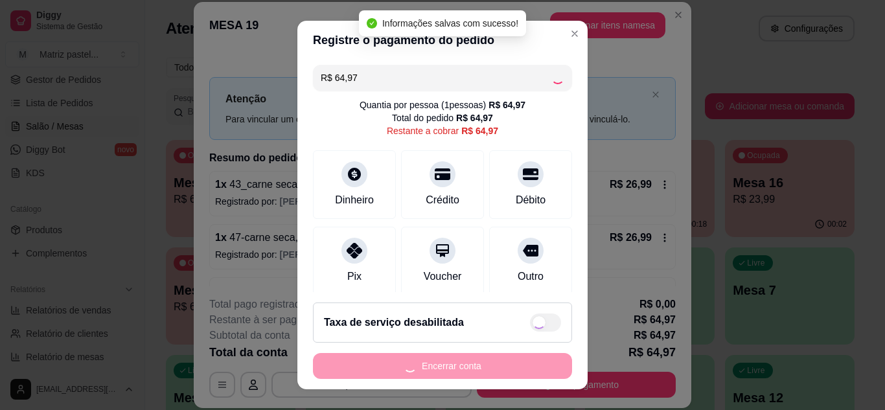
type input "R$ 0,00"
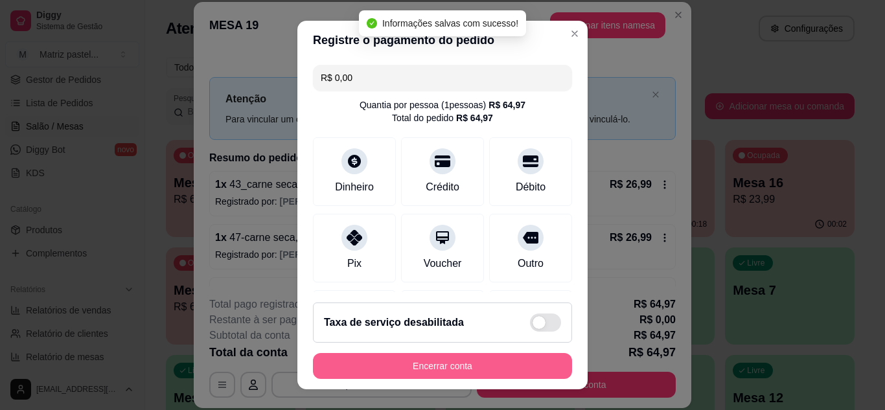
click at [436, 367] on button "Encerrar conta" at bounding box center [442, 366] width 259 height 26
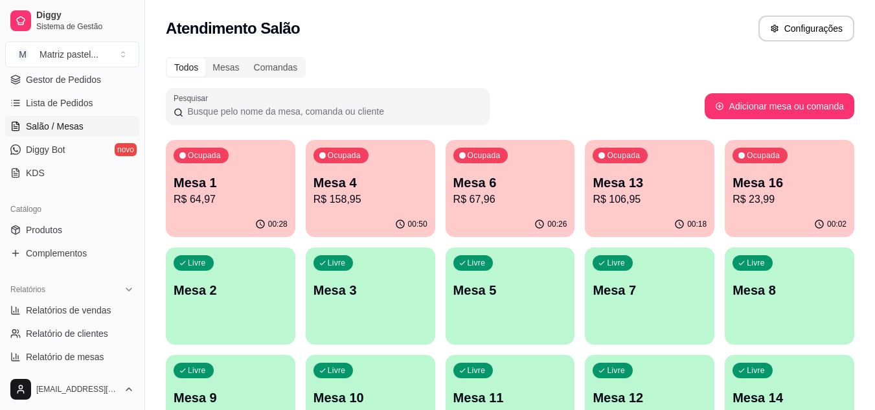
click at [395, 206] on p "R$ 158,95" at bounding box center [371, 200] width 114 height 16
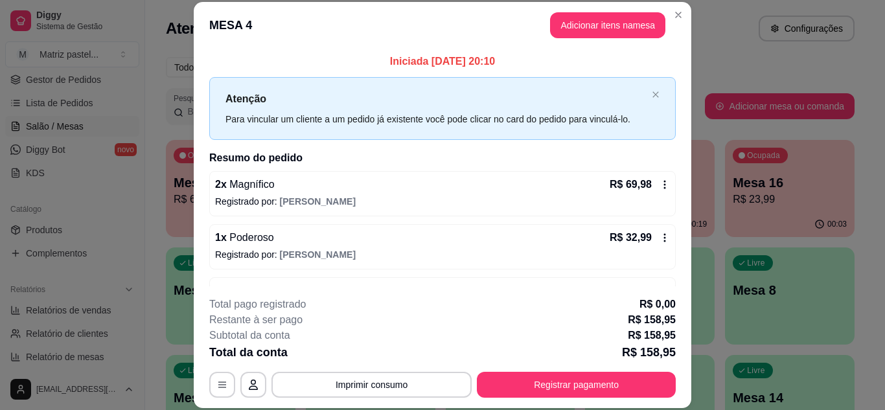
click at [601, 37] on button "Adicionar itens na mesa" at bounding box center [607, 25] width 115 height 26
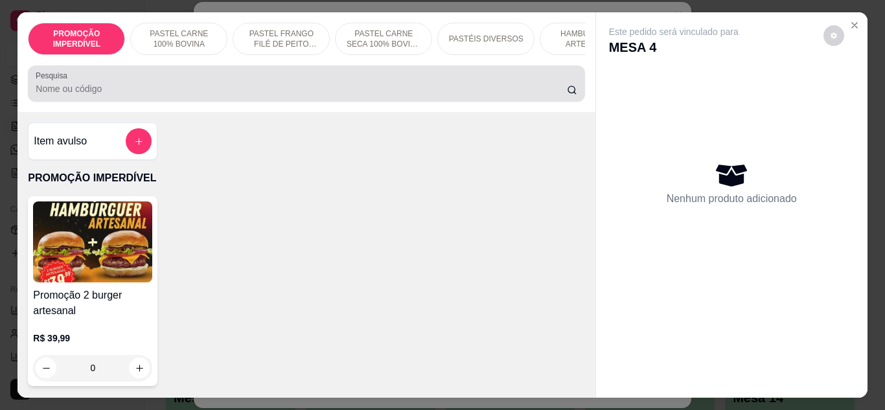
click at [317, 77] on div at bounding box center [306, 84] width 541 height 26
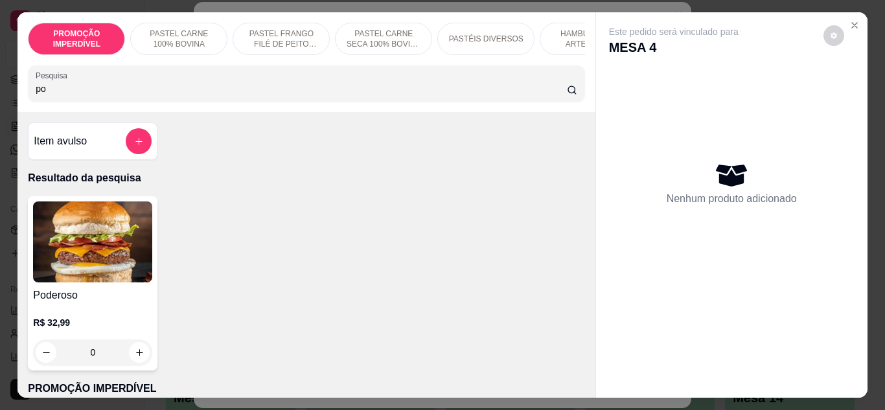
drag, startPoint x: 91, startPoint y: 93, endPoint x: 21, endPoint y: 101, distance: 71.1
click at [21, 101] on div "PROMOÇÃO IMPERDÍVEL PASTEL CARNE 100% BOVINA PASTEL FRANGO FILÉ DE PEITO DESFIA…" at bounding box center [305, 62] width 577 height 100
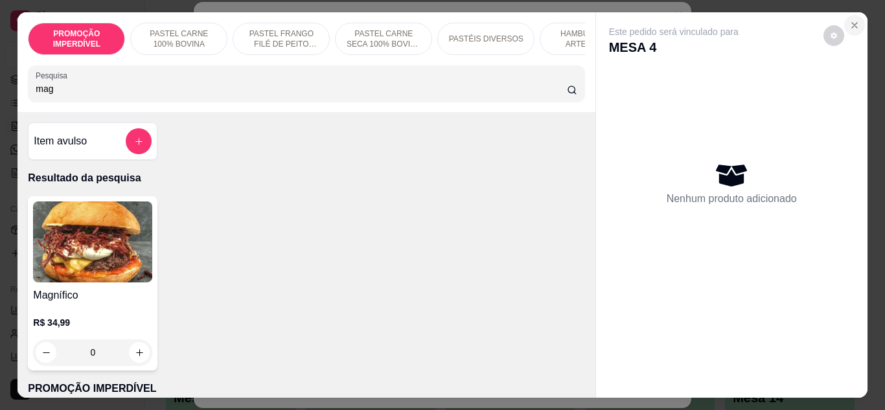
type input "mag"
click at [853, 20] on icon "Close" at bounding box center [854, 25] width 10 height 10
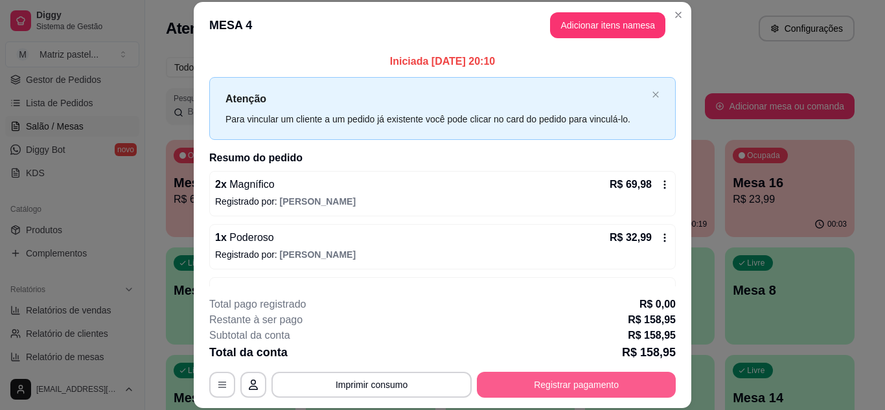
click at [531, 387] on button "Registrar pagamento" at bounding box center [576, 385] width 199 height 26
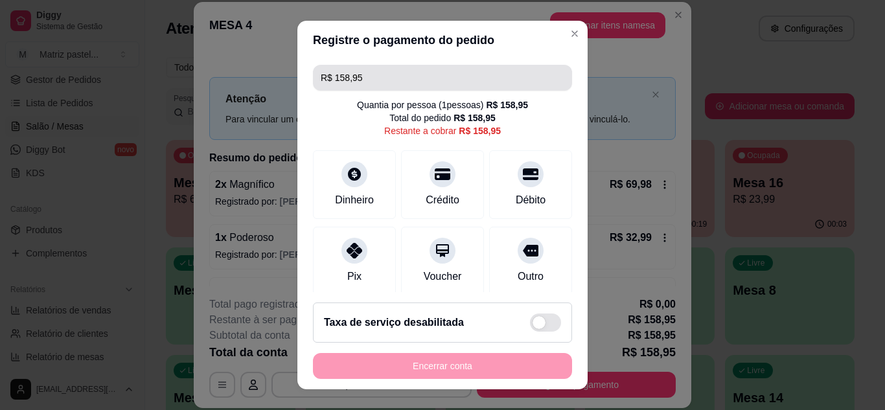
click at [400, 76] on input "R$ 158,95" at bounding box center [443, 78] width 244 height 26
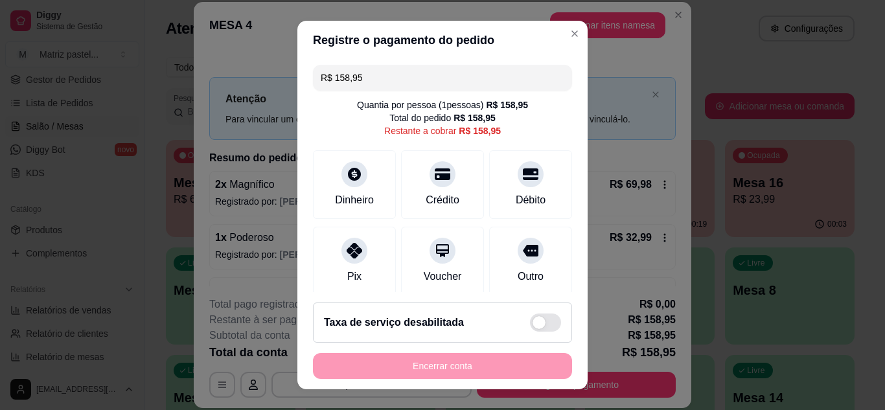
click at [400, 76] on input "R$ 158,95" at bounding box center [443, 78] width 244 height 26
click at [351, 172] on icon at bounding box center [354, 170] width 14 height 14
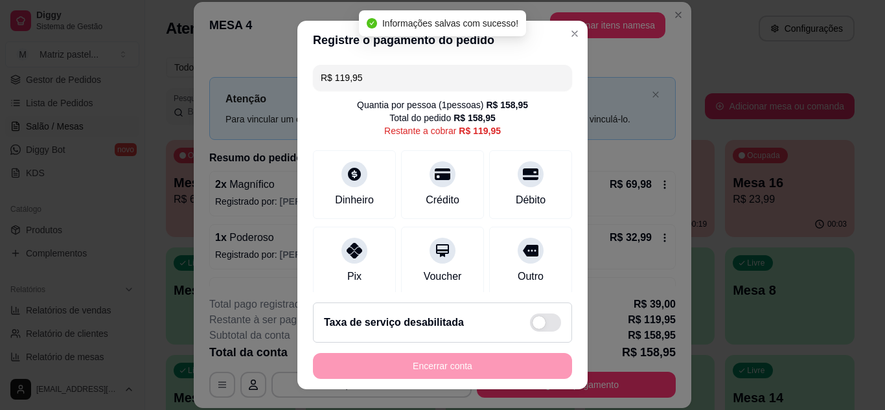
click at [371, 78] on input "R$ 119,95" at bounding box center [443, 78] width 244 height 26
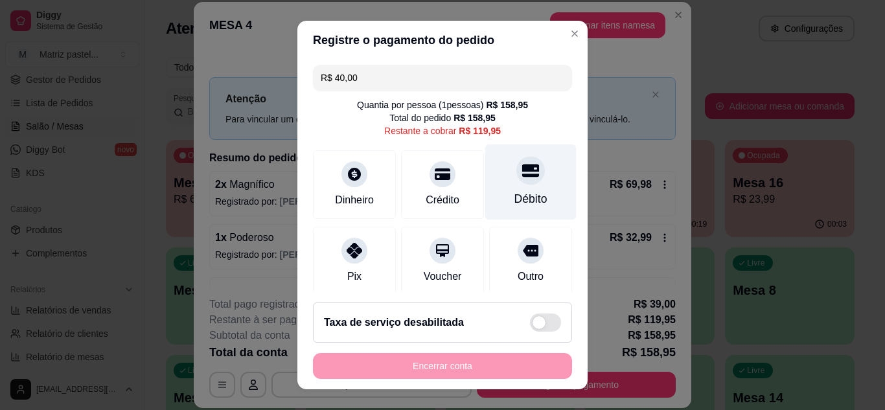
click at [514, 192] on div "Débito" at bounding box center [530, 199] width 33 height 17
click at [510, 186] on div "Débito" at bounding box center [530, 182] width 91 height 76
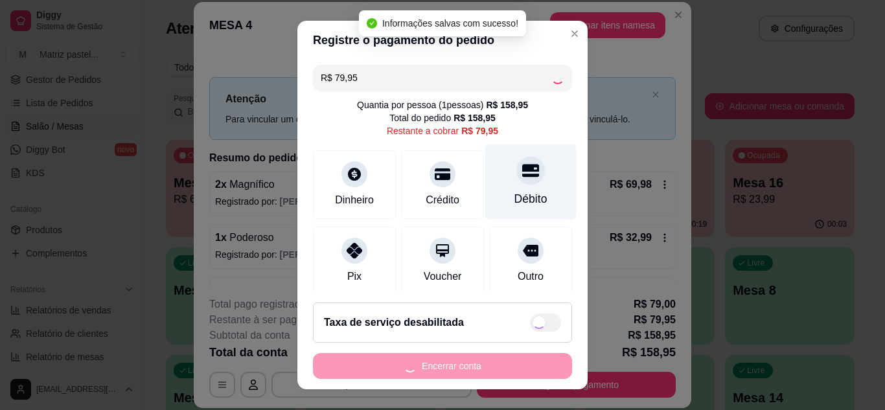
type input "R$ 0,00"
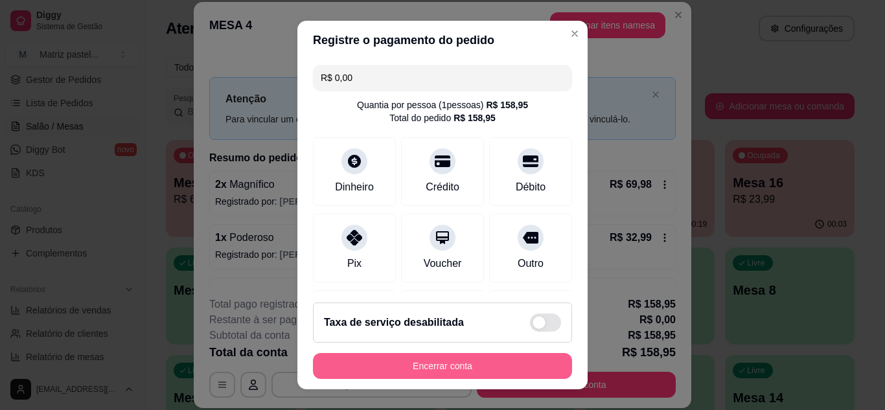
click at [473, 356] on button "Encerrar conta" at bounding box center [442, 366] width 259 height 26
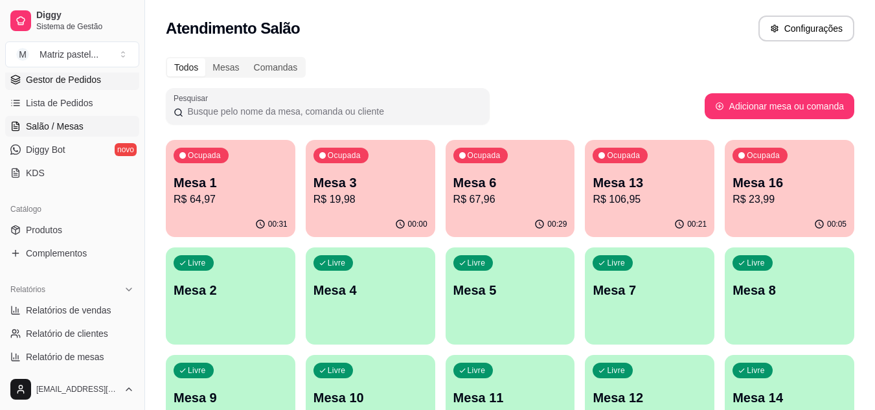
click at [71, 76] on span "Gestor de Pedidos" at bounding box center [63, 79] width 75 height 13
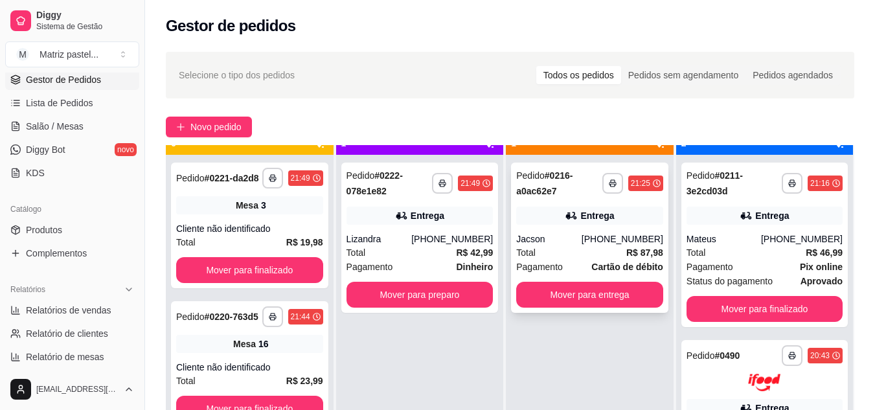
scroll to position [36, 0]
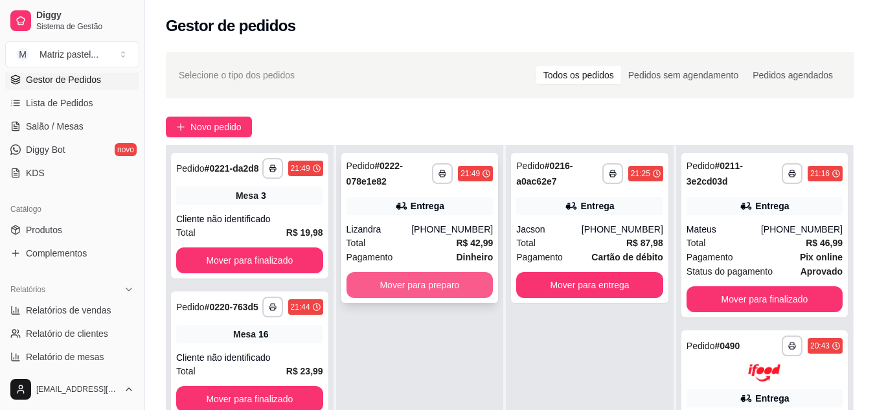
click at [456, 282] on button "Mover para preparo" at bounding box center [420, 285] width 147 height 26
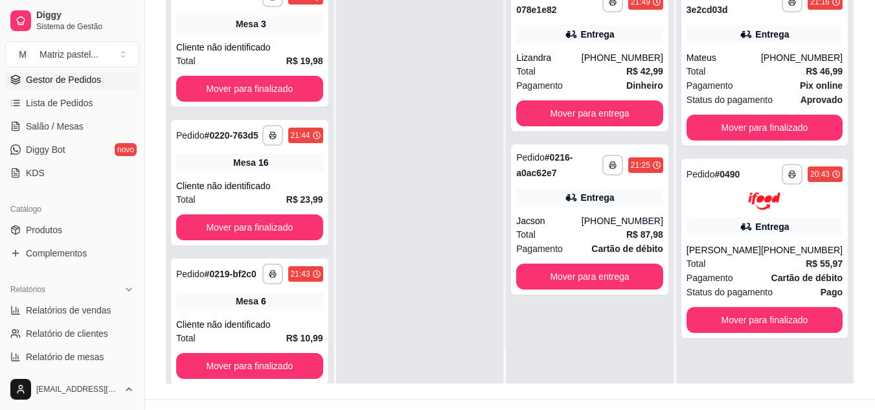
scroll to position [198, 0]
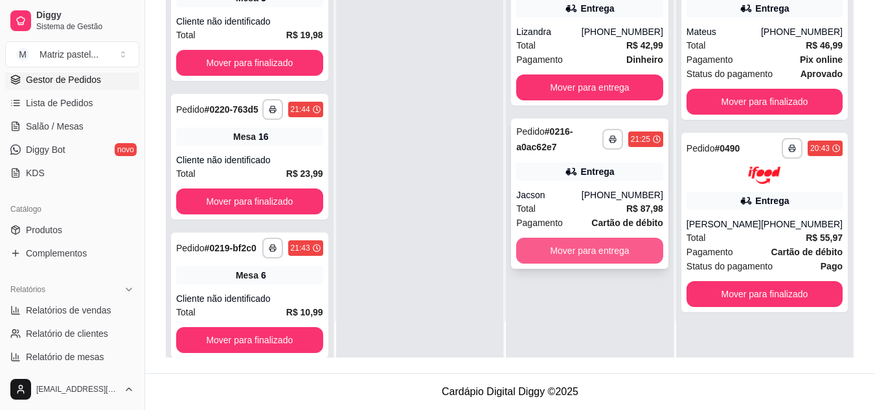
click at [590, 246] on button "Mover para entrega" at bounding box center [589, 251] width 147 height 26
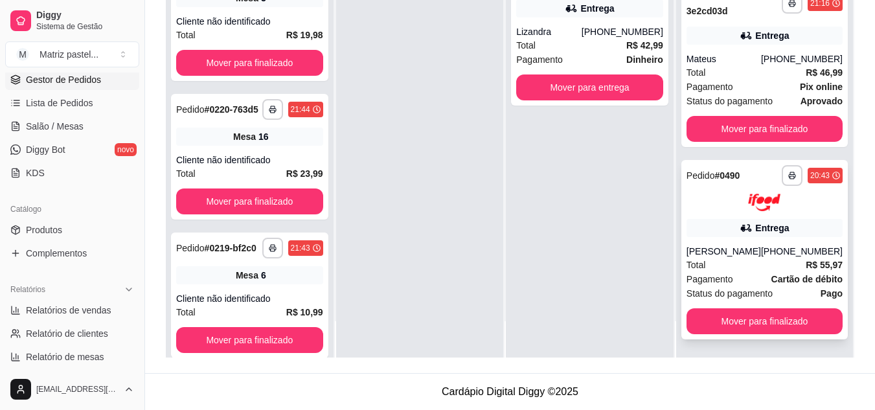
scroll to position [149, 0]
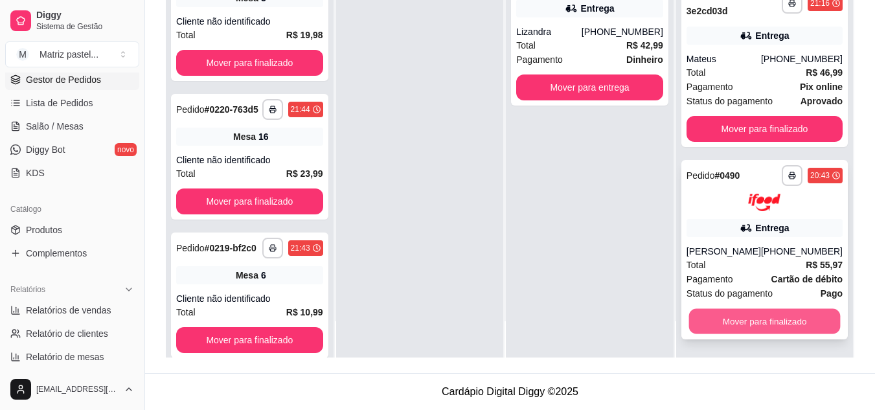
click at [707, 324] on button "Mover para finalizado" at bounding box center [765, 320] width 152 height 25
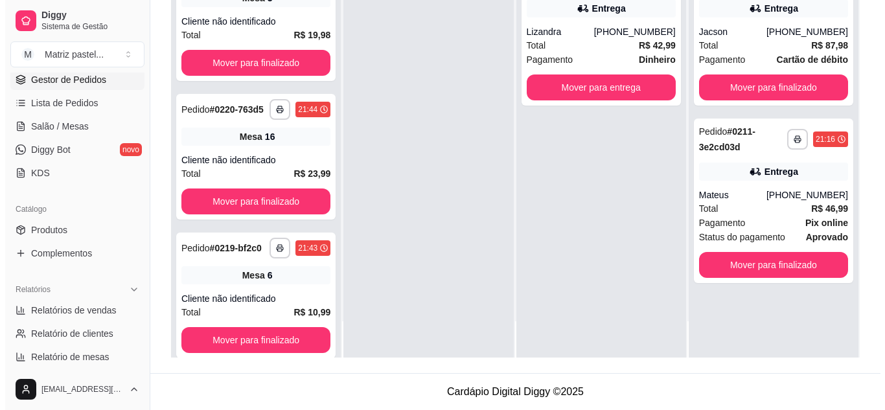
scroll to position [0, 0]
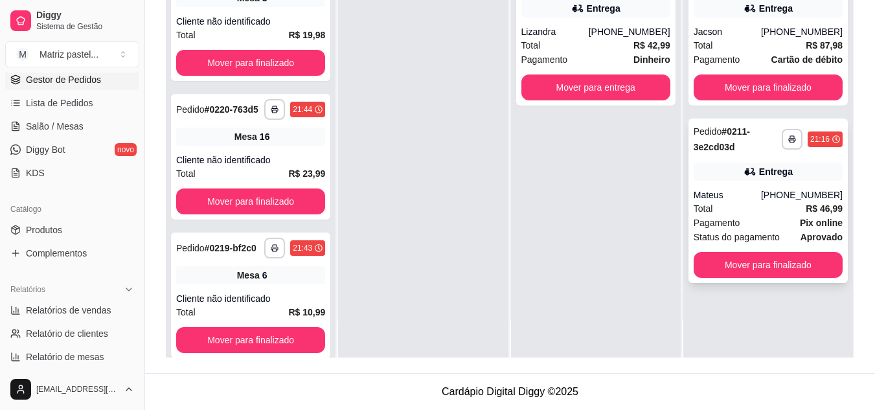
click at [779, 203] on div "Total R$ 46,99" at bounding box center [768, 209] width 149 height 14
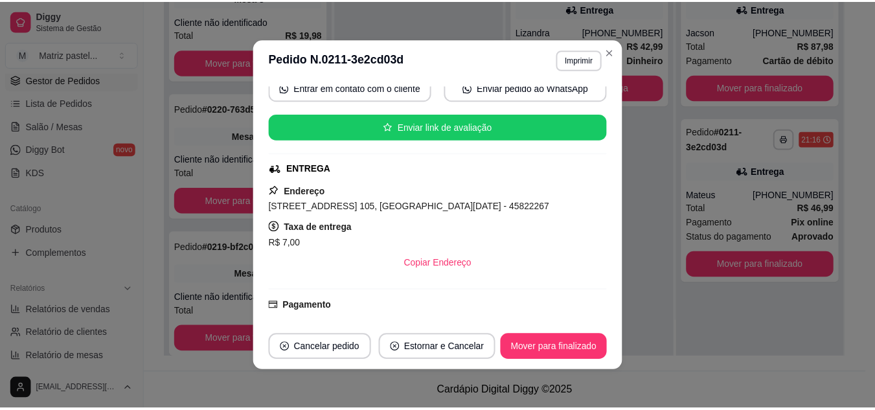
scroll to position [131, 0]
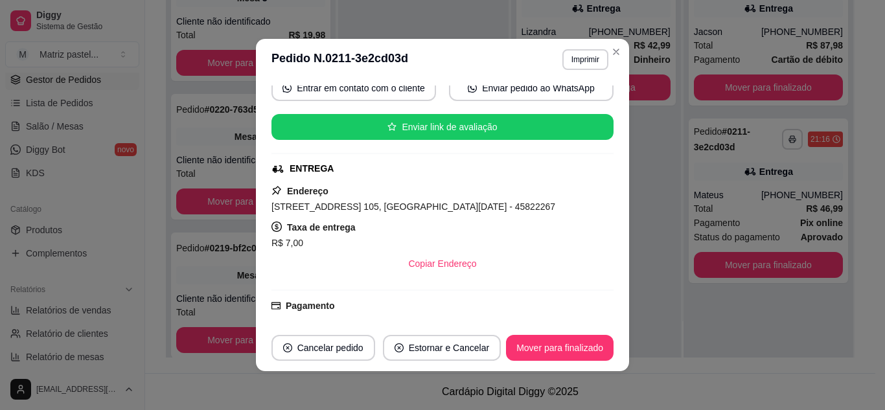
click at [606, 41] on header "**********" at bounding box center [442, 59] width 373 height 41
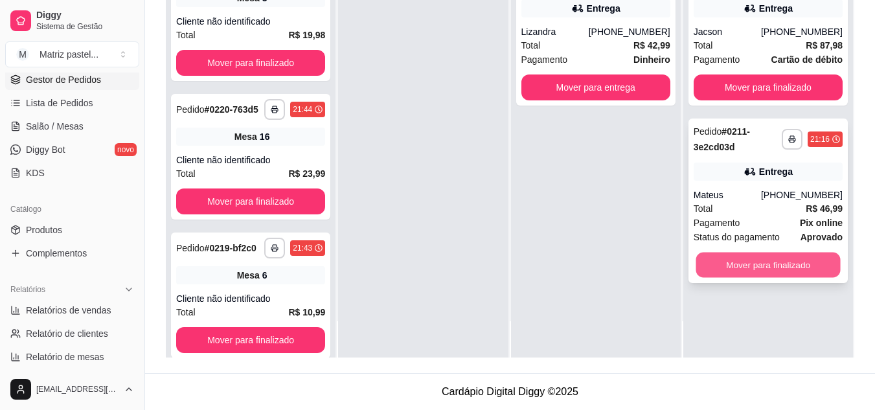
click at [736, 273] on button "Mover para finalizado" at bounding box center [768, 265] width 144 height 25
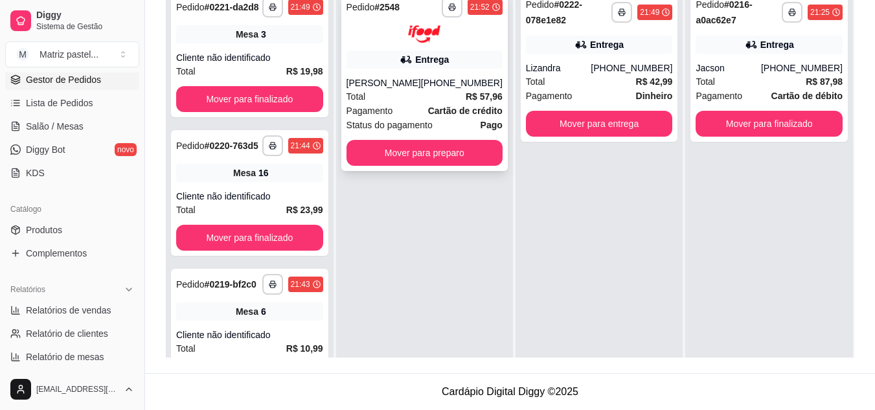
scroll to position [133, 0]
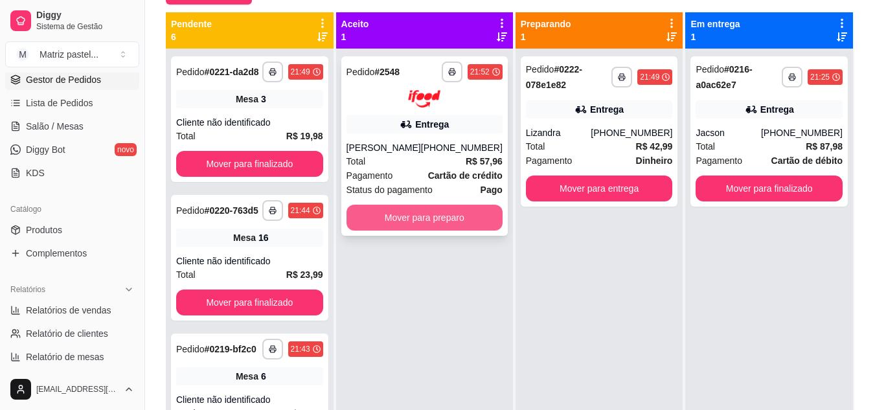
click at [417, 217] on button "Mover para preparo" at bounding box center [425, 218] width 156 height 26
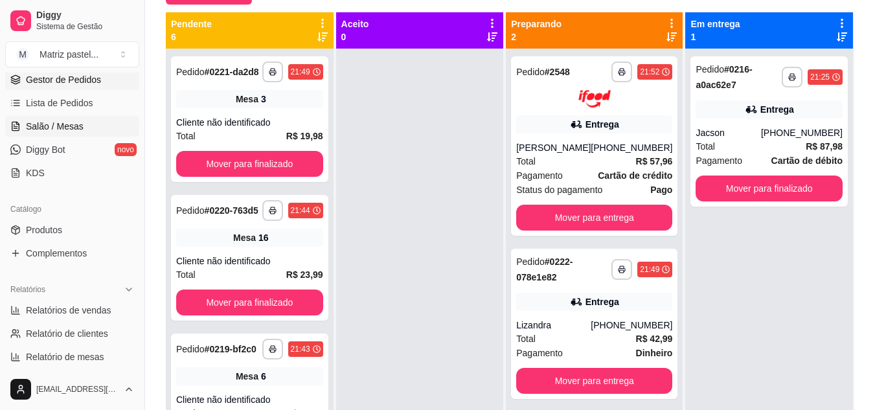
click at [84, 124] on link "Salão / Mesas" at bounding box center [72, 126] width 134 height 21
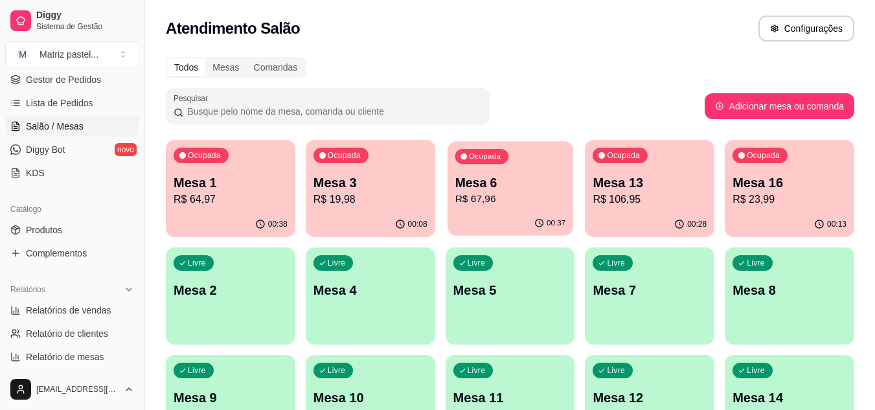
click at [508, 201] on p "R$ 67,96" at bounding box center [510, 199] width 111 height 15
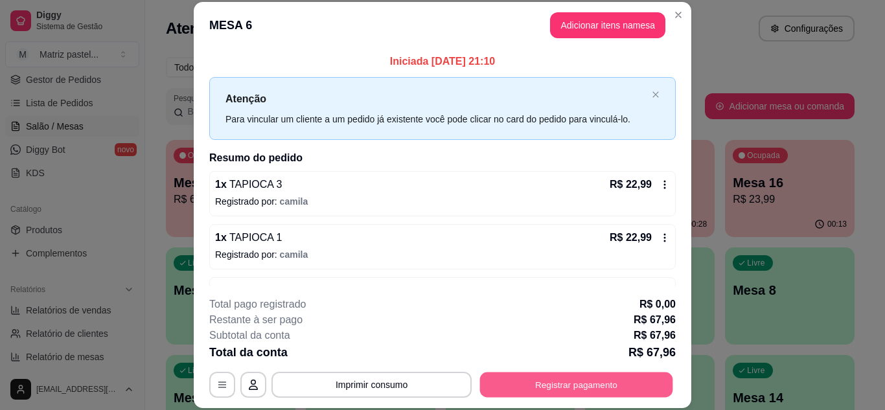
click at [608, 382] on button "Registrar pagamento" at bounding box center [576, 384] width 193 height 25
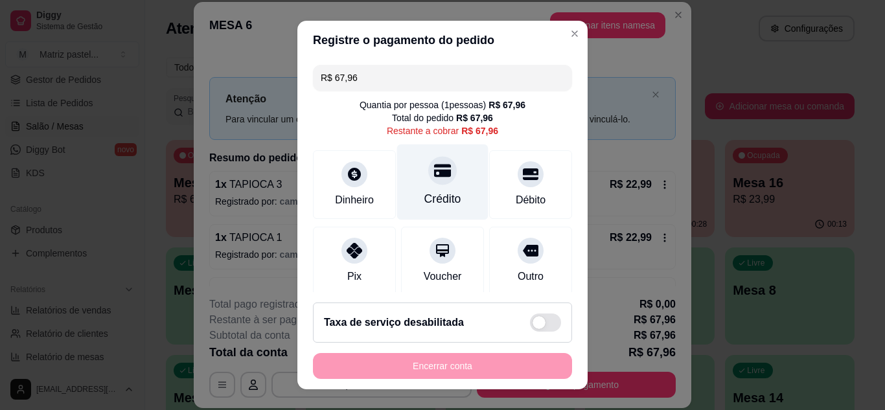
click at [439, 181] on div "Crédito" at bounding box center [442, 182] width 91 height 76
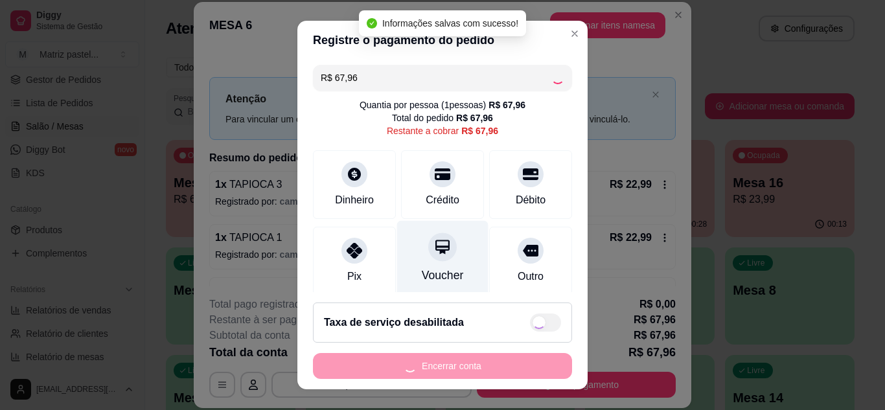
type input "R$ 0,00"
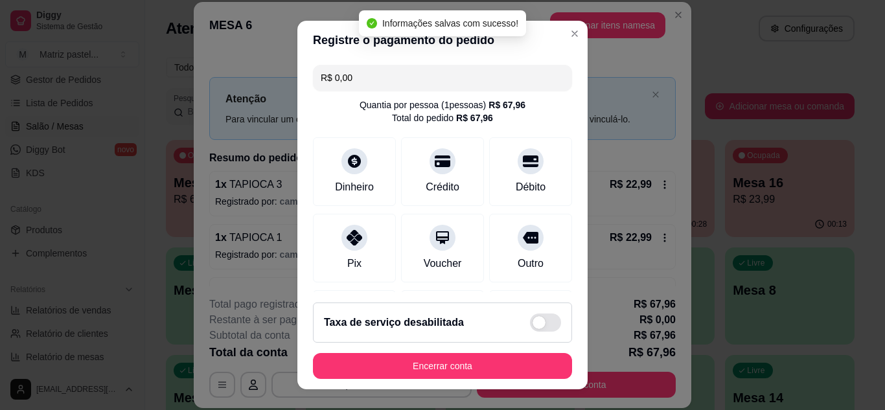
click at [454, 350] on footer "Taxa de serviço desabilitada Encerrar conta" at bounding box center [442, 340] width 290 height 97
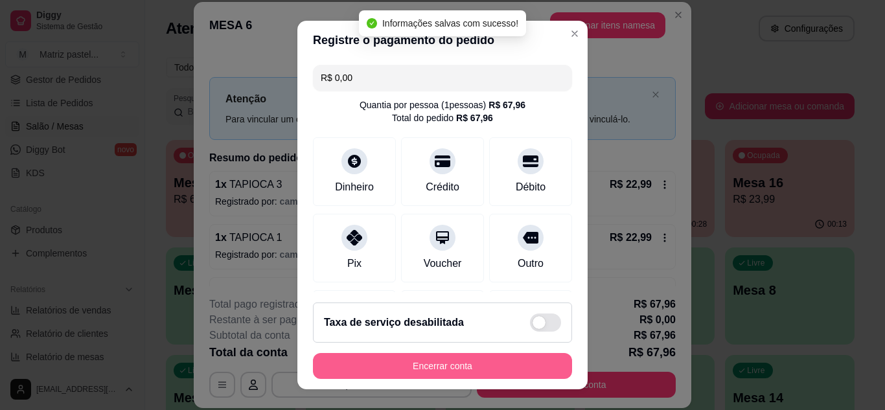
click at [465, 361] on button "Encerrar conta" at bounding box center [442, 366] width 259 height 26
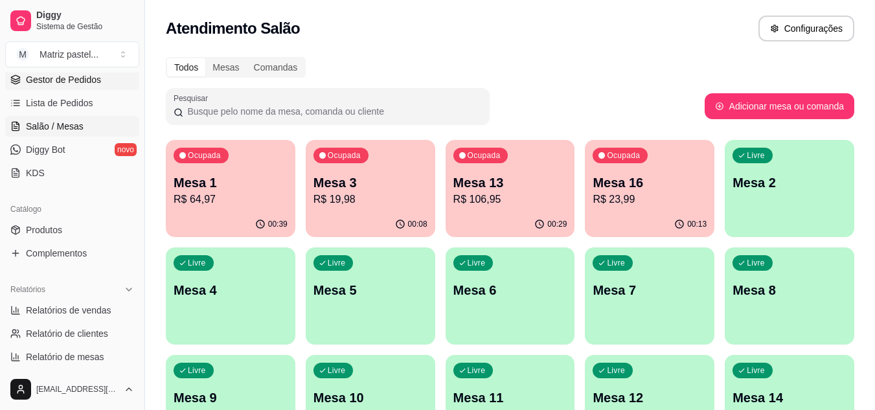
click at [81, 78] on span "Gestor de Pedidos" at bounding box center [63, 79] width 75 height 13
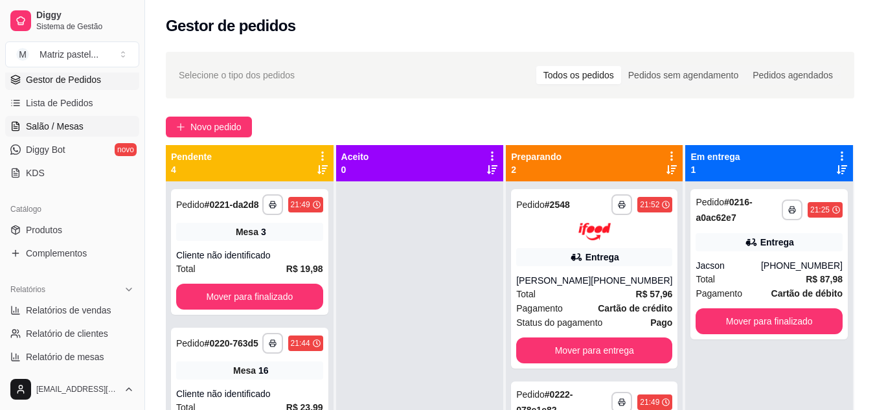
click at [52, 124] on span "Salão / Mesas" at bounding box center [55, 126] width 58 height 13
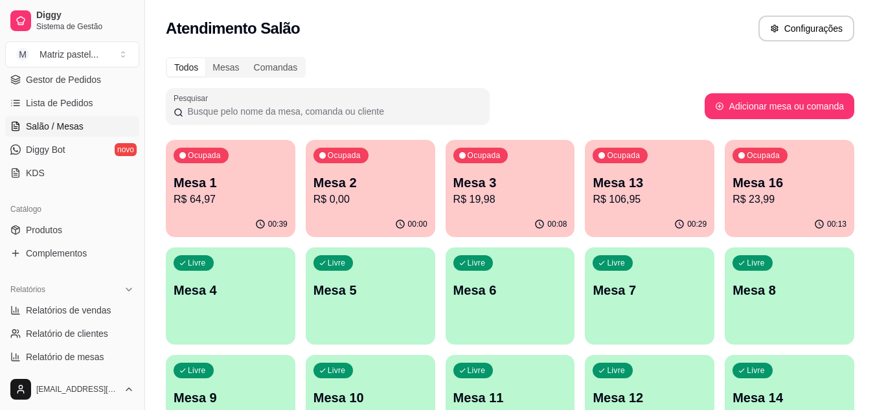
scroll to position [130, 0]
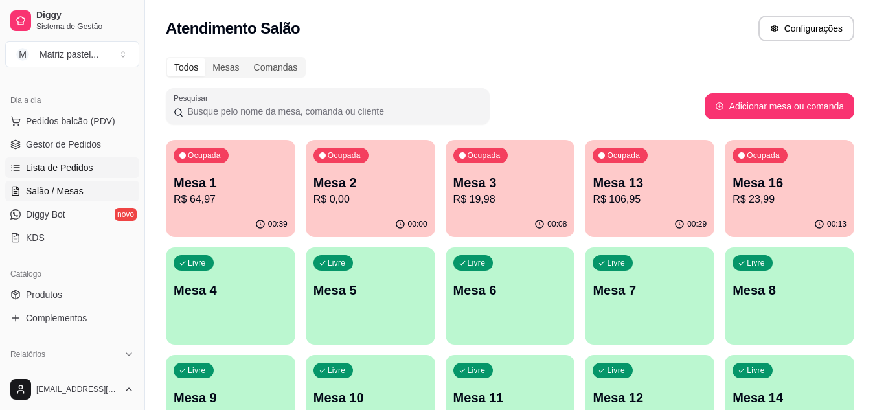
click at [67, 165] on span "Lista de Pedidos" at bounding box center [59, 167] width 67 height 13
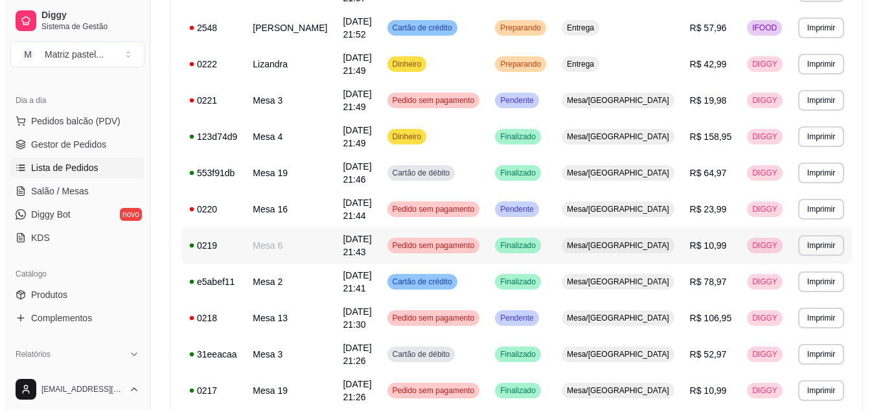
scroll to position [194, 0]
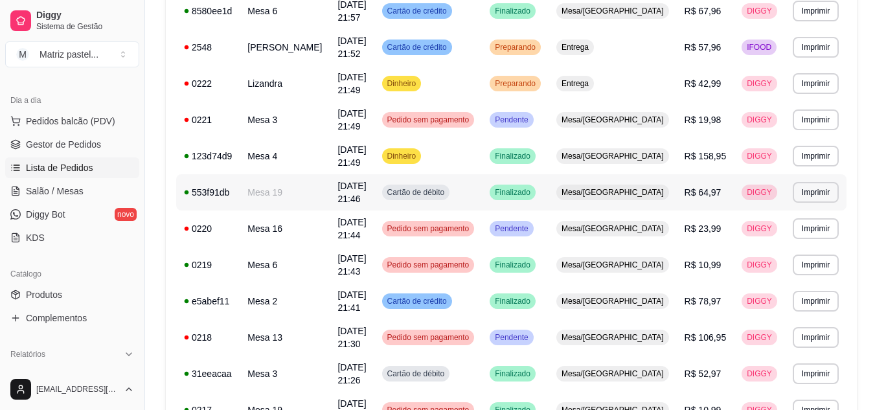
click at [366, 181] on span "[DATE] 21:46" at bounding box center [352, 192] width 29 height 23
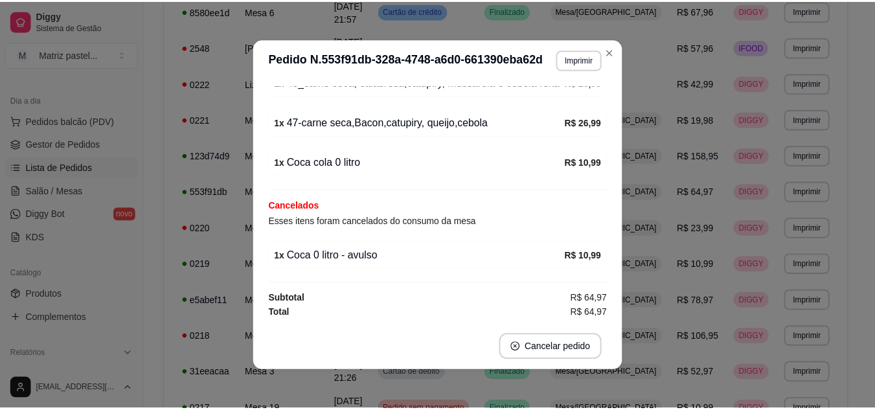
scroll to position [235, 0]
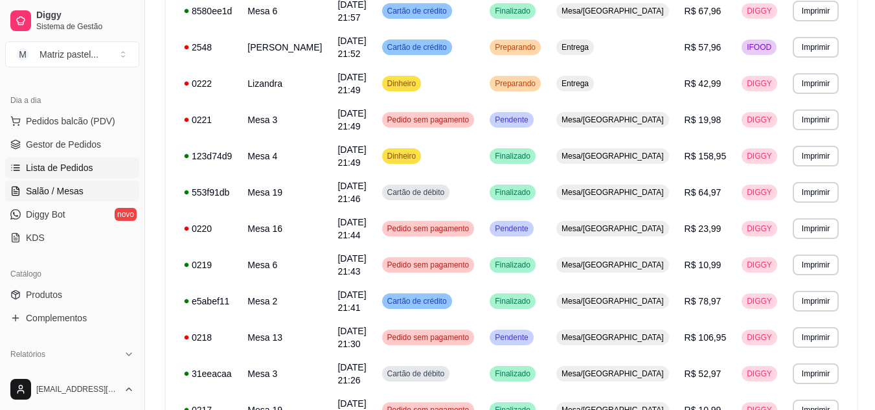
click at [77, 192] on span "Salão / Mesas" at bounding box center [55, 191] width 58 height 13
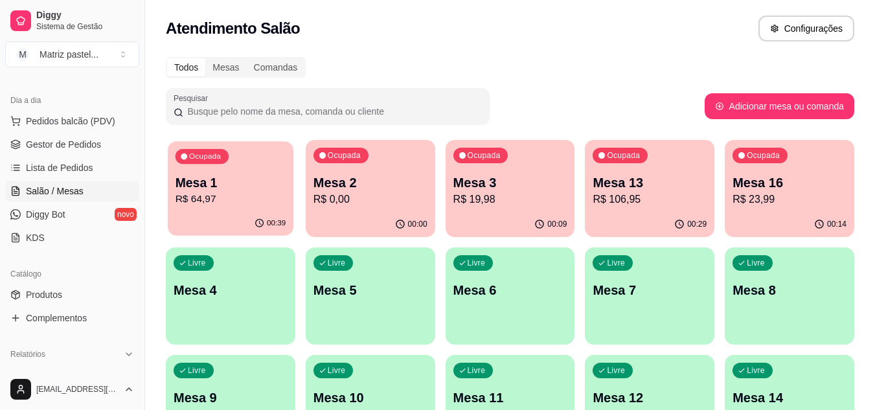
click at [224, 194] on p "R$ 64,97" at bounding box center [231, 199] width 111 height 15
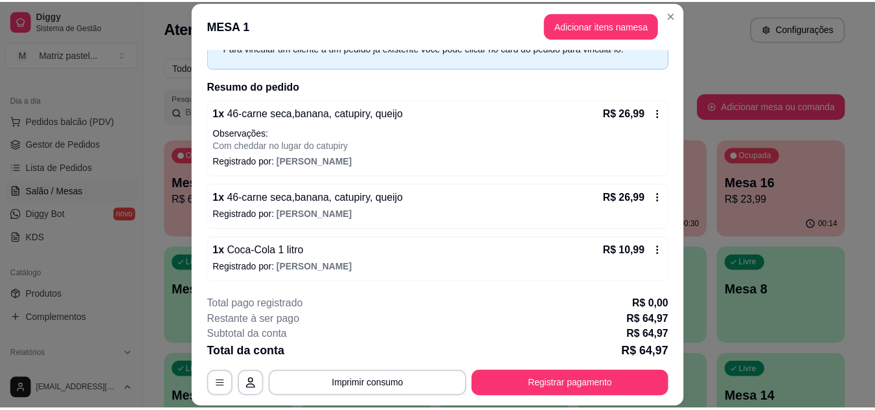
scroll to position [73, 0]
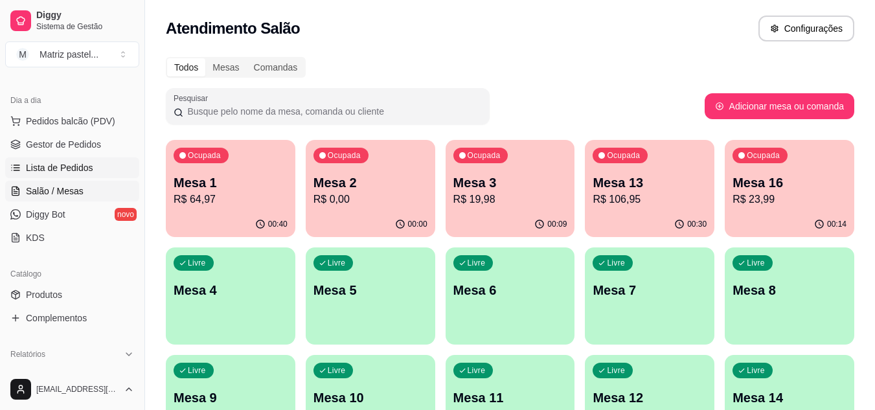
click at [55, 162] on span "Lista de Pedidos" at bounding box center [59, 167] width 67 height 13
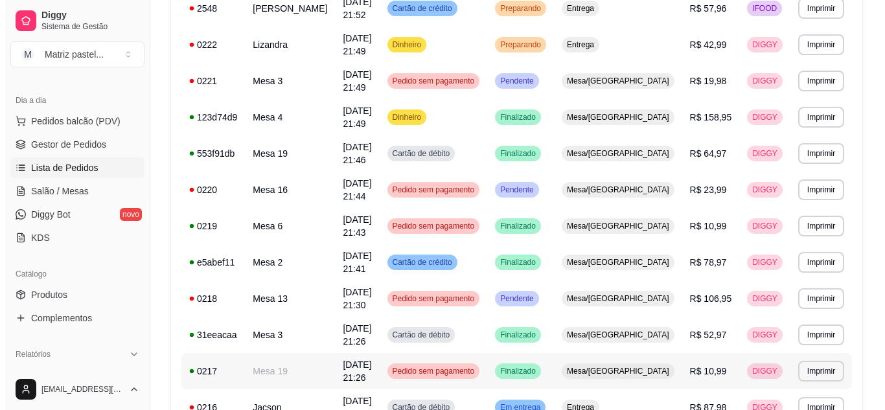
scroll to position [194, 0]
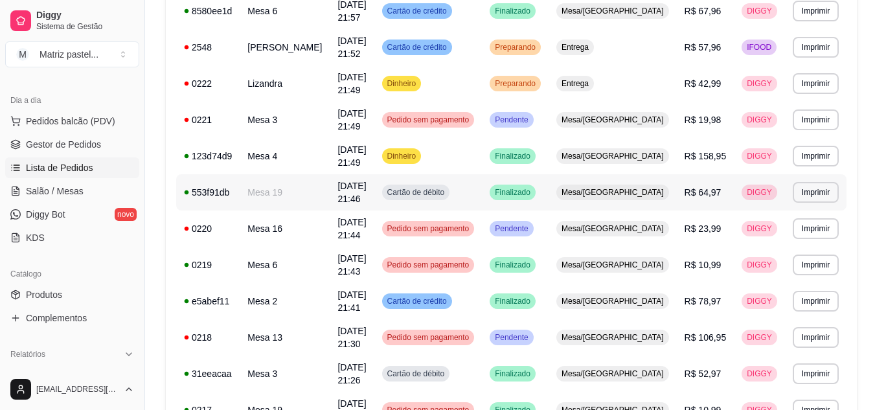
click at [305, 174] on td "Mesa 19" at bounding box center [285, 192] width 90 height 36
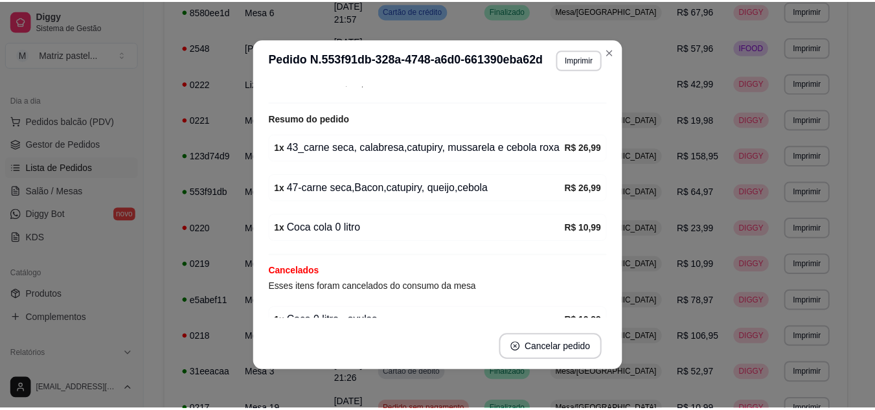
scroll to position [235, 0]
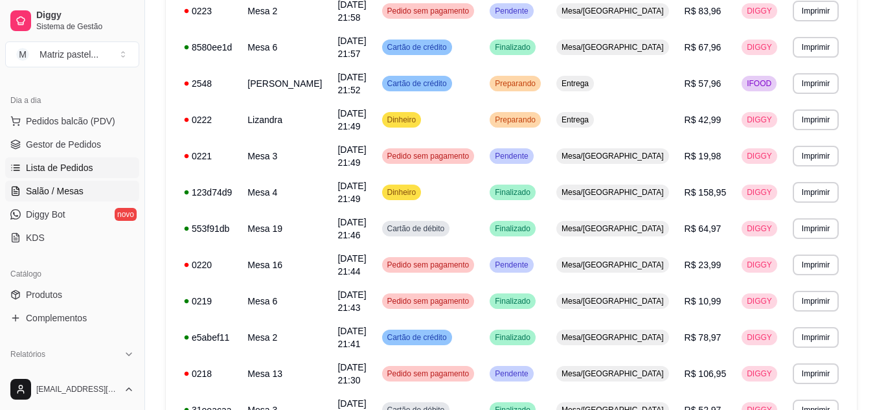
click at [63, 193] on span "Salão / Mesas" at bounding box center [55, 191] width 58 height 13
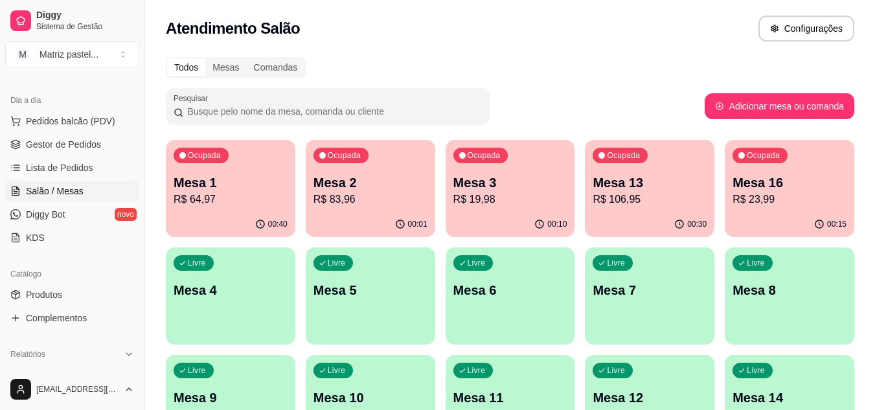
click at [249, 206] on p "R$ 64,97" at bounding box center [231, 200] width 114 height 16
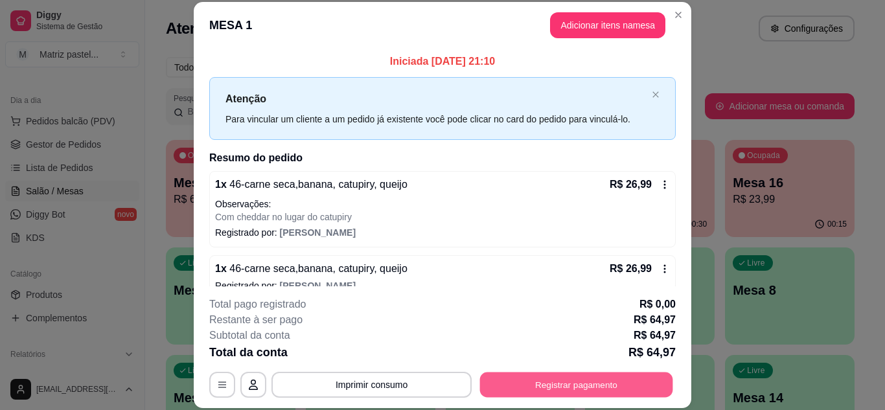
click at [613, 393] on button "Registrar pagamento" at bounding box center [576, 384] width 193 height 25
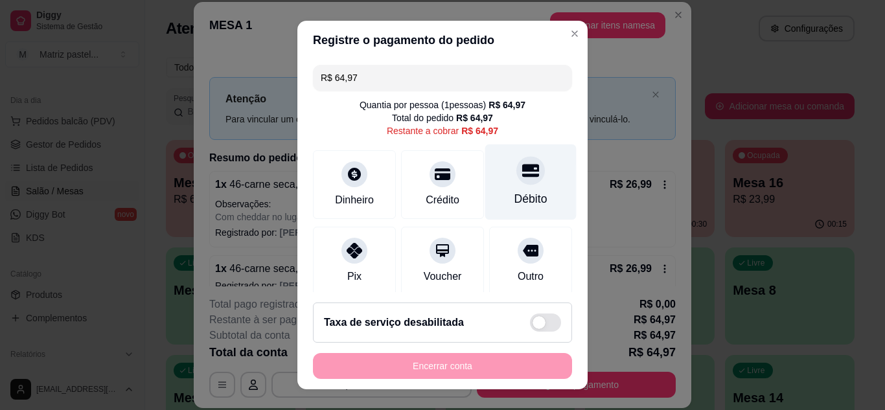
click at [498, 189] on div "Débito" at bounding box center [530, 182] width 91 height 76
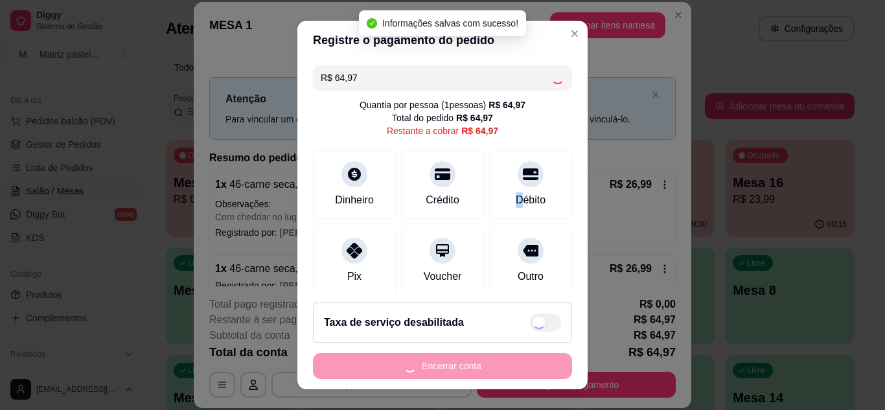
type input "R$ 0,00"
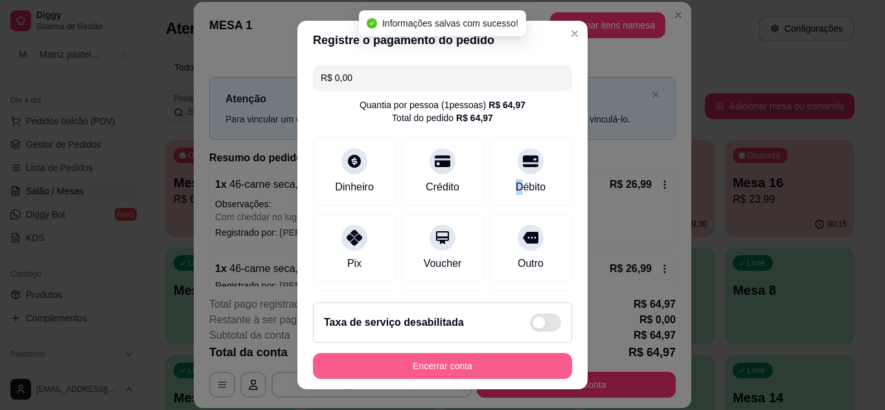
click at [450, 365] on button "Encerrar conta" at bounding box center [442, 366] width 259 height 26
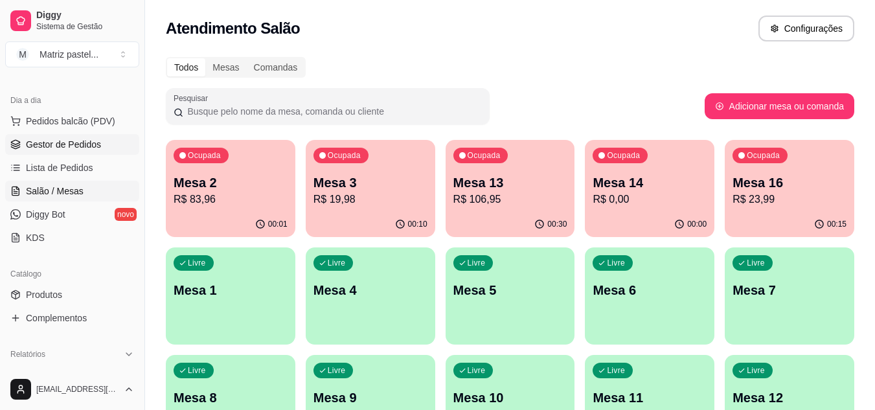
click at [53, 150] on span "Gestor de Pedidos" at bounding box center [63, 144] width 75 height 13
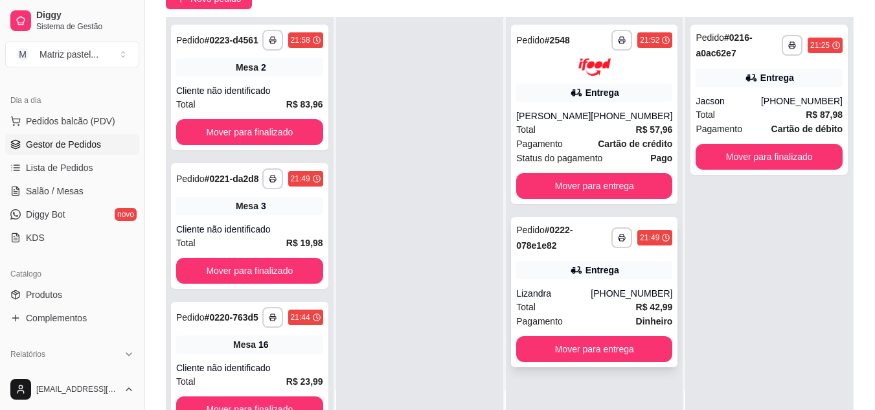
scroll to position [130, 0]
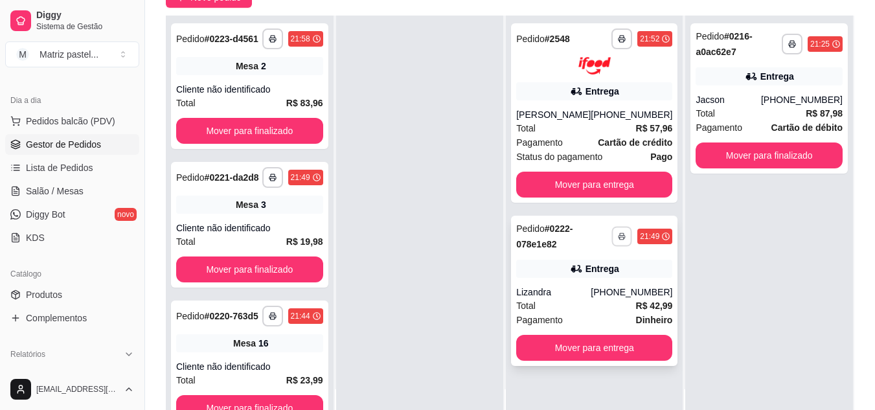
click at [619, 237] on icon "button" at bounding box center [622, 236] width 6 height 3
click at [584, 278] on button "IMPRESSORA" at bounding box center [578, 281] width 94 height 21
click at [616, 43] on button "button" at bounding box center [622, 39] width 21 height 21
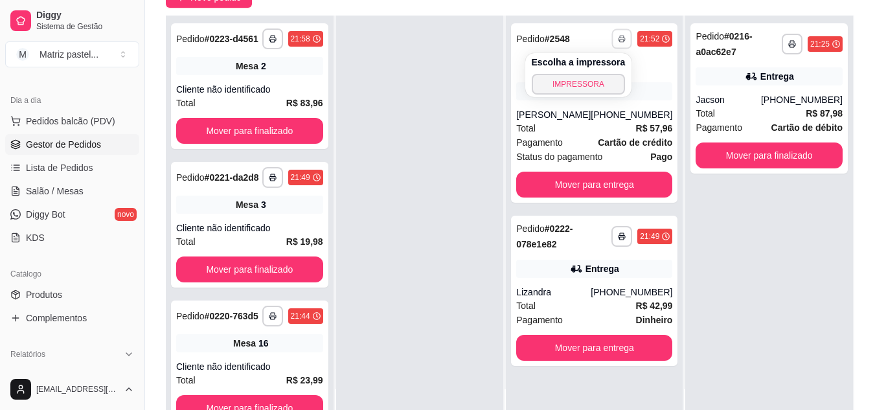
click at [599, 91] on button "IMPRESSORA" at bounding box center [579, 84] width 94 height 21
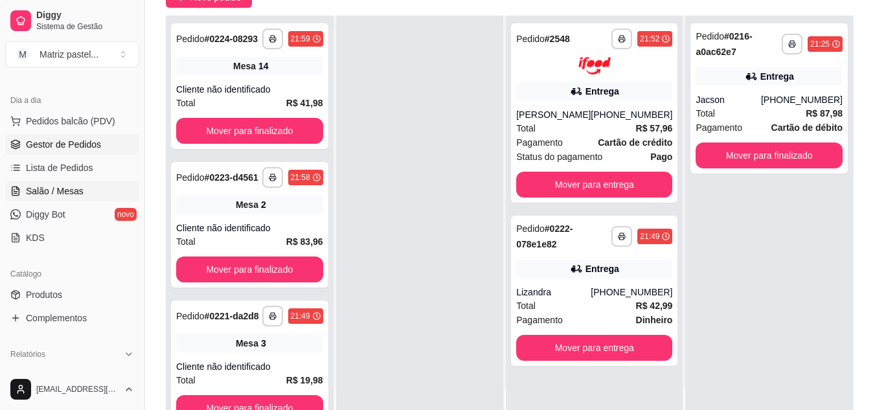
click at [74, 187] on span "Salão / Mesas" at bounding box center [55, 191] width 58 height 13
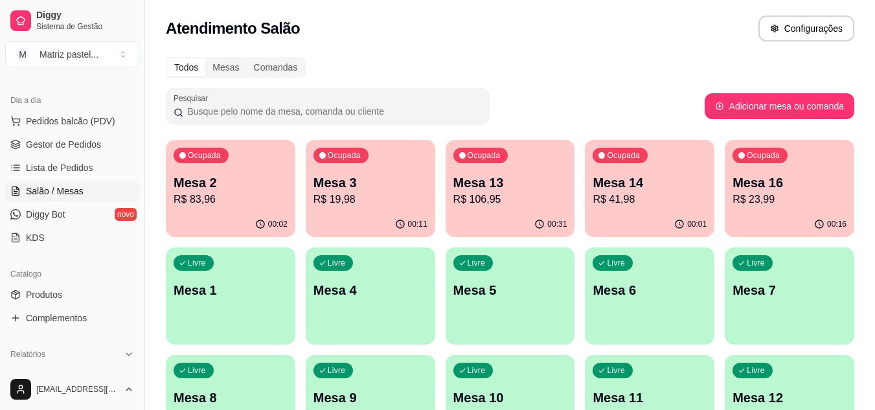
click at [496, 205] on p "R$ 106,95" at bounding box center [511, 200] width 114 height 16
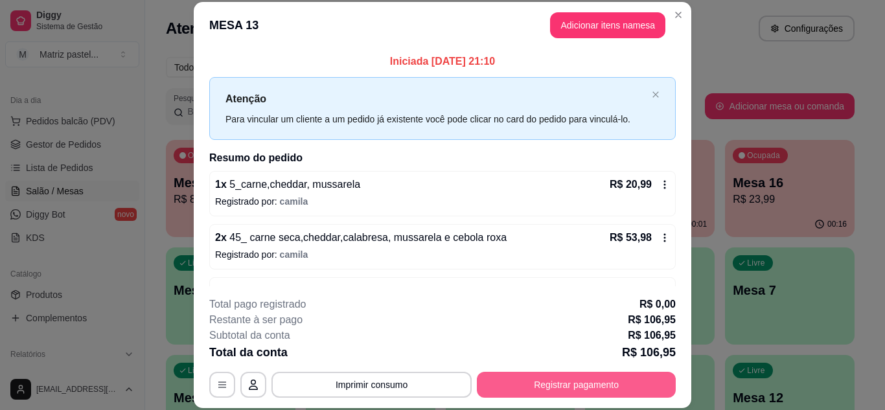
click at [564, 380] on button "Registrar pagamento" at bounding box center [576, 385] width 199 height 26
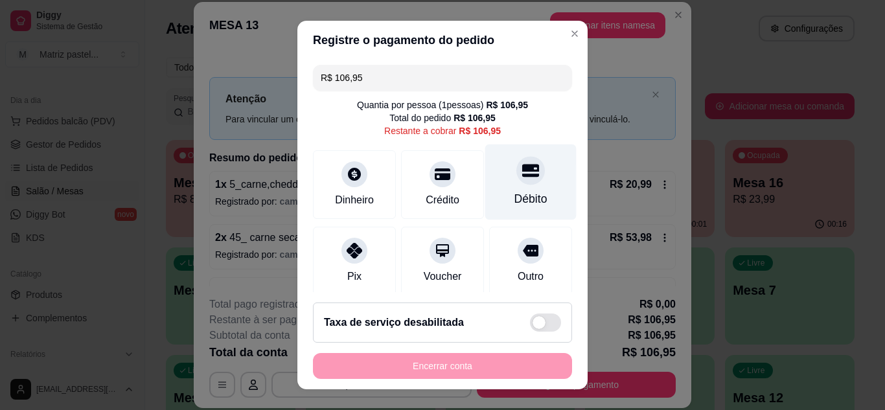
click at [524, 174] on div at bounding box center [530, 170] width 29 height 29
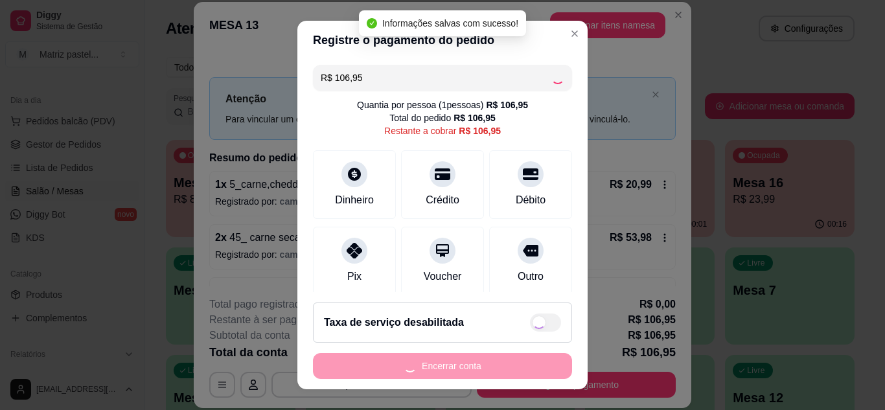
type input "R$ 0,00"
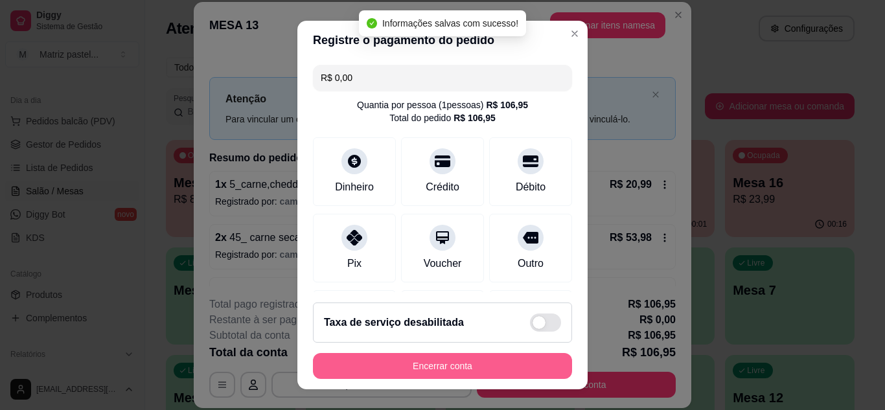
click at [437, 356] on button "Encerrar conta" at bounding box center [442, 366] width 259 height 26
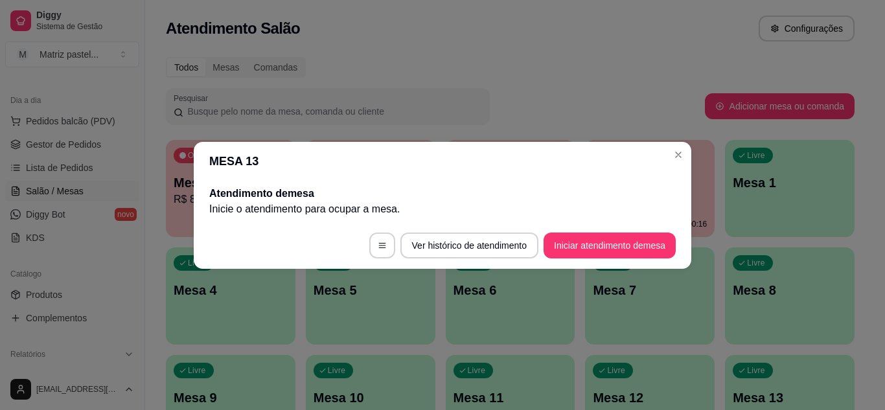
click at [661, 154] on header "MESA 13" at bounding box center [443, 161] width 498 height 39
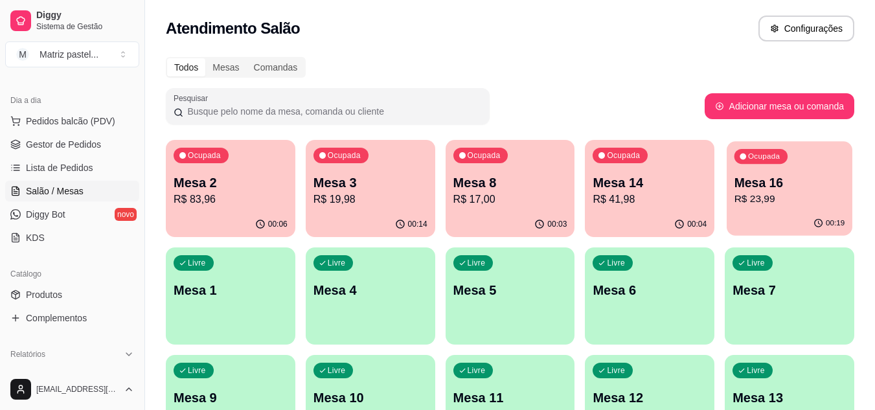
click at [756, 170] on div "Ocupada Mesa 16 R$ 23,99" at bounding box center [790, 176] width 126 height 70
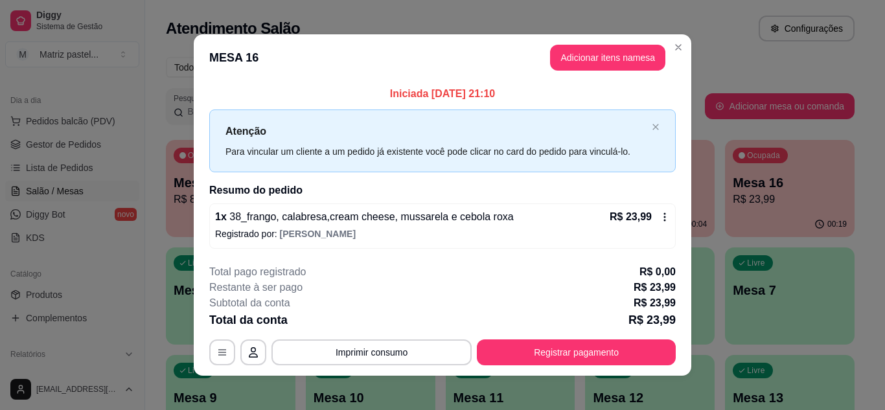
click at [564, 366] on footer "**********" at bounding box center [443, 315] width 498 height 122
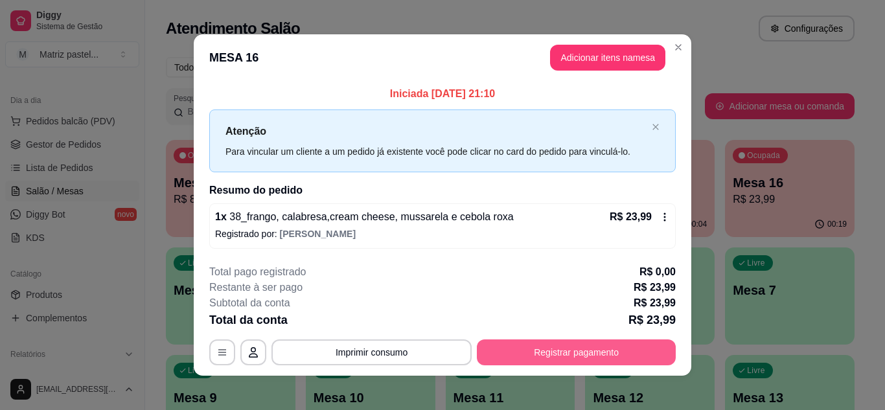
click at [560, 359] on button "Registrar pagamento" at bounding box center [576, 353] width 199 height 26
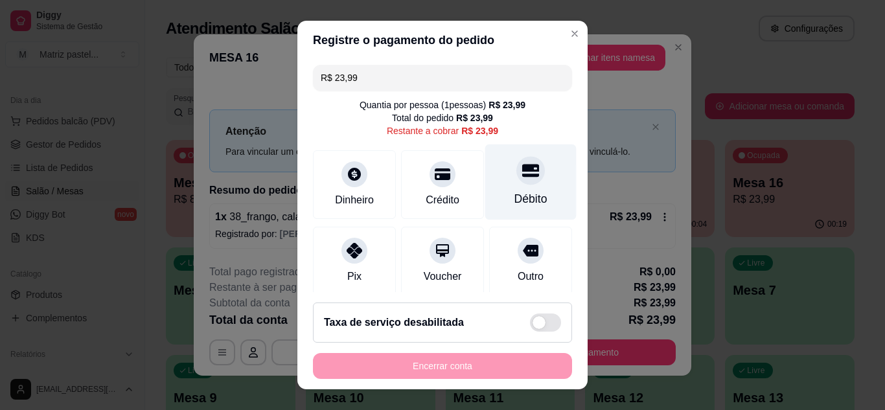
click at [514, 198] on div "Débito" at bounding box center [530, 199] width 33 height 17
type input "R$ 0,00"
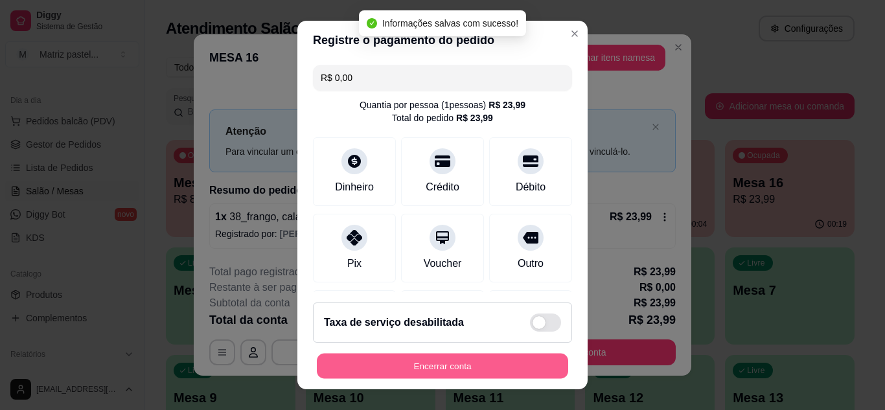
click at [458, 360] on button "Encerrar conta" at bounding box center [442, 366] width 251 height 25
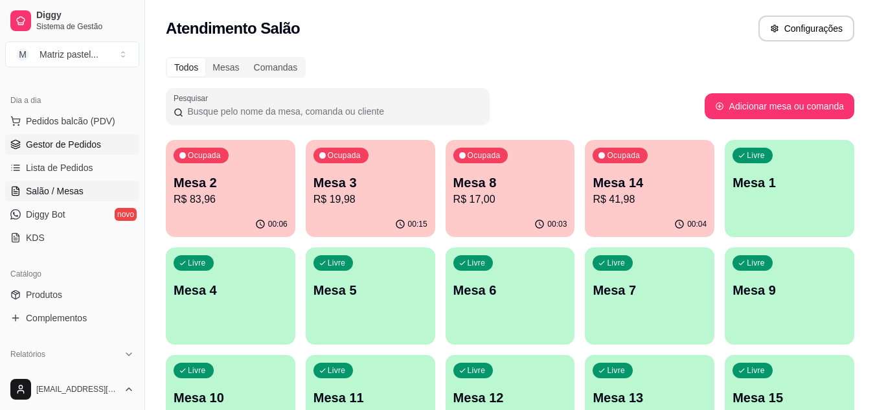
click at [46, 141] on span "Gestor de Pedidos" at bounding box center [63, 144] width 75 height 13
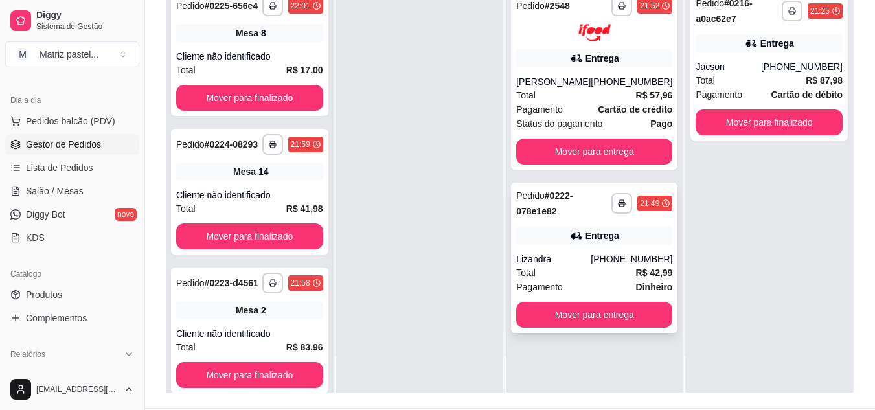
scroll to position [194, 0]
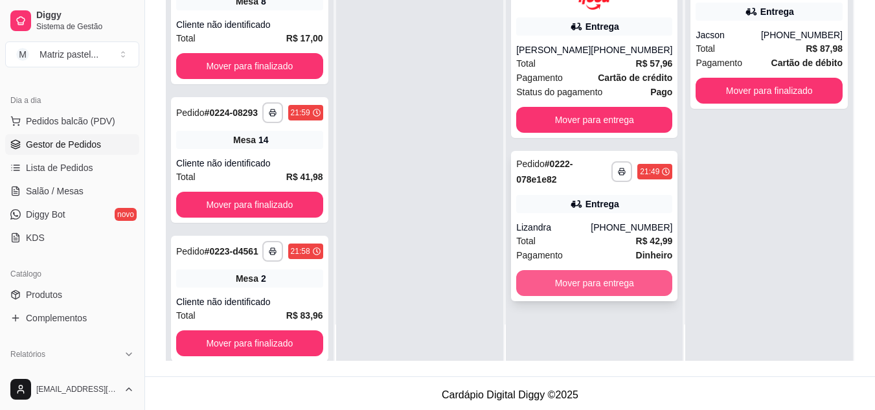
click at [556, 287] on button "Mover para entrega" at bounding box center [594, 283] width 156 height 26
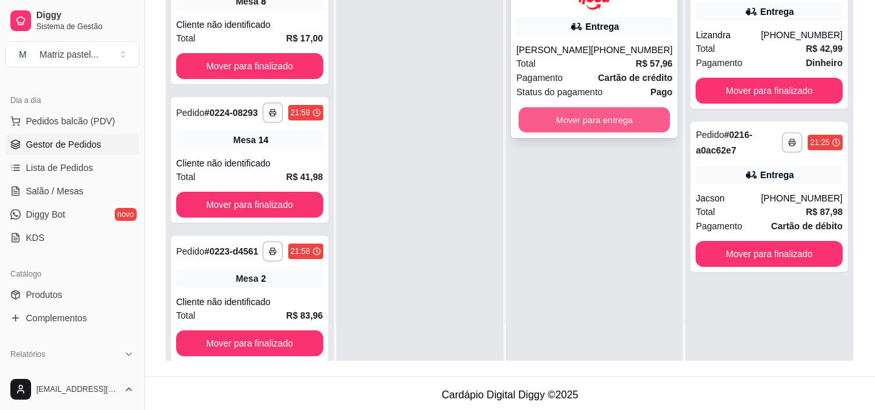
click at [566, 117] on button "Mover para entrega" at bounding box center [595, 119] width 152 height 25
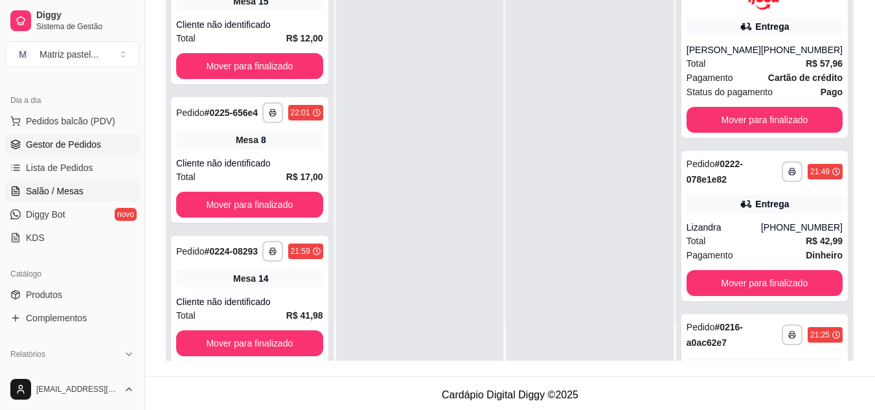
click at [76, 183] on link "Salão / Mesas" at bounding box center [72, 191] width 134 height 21
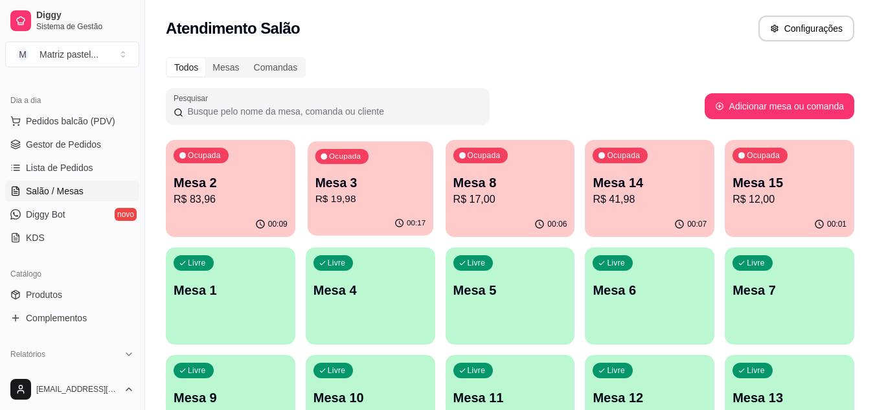
click at [352, 194] on p "R$ 19,98" at bounding box center [370, 199] width 111 height 15
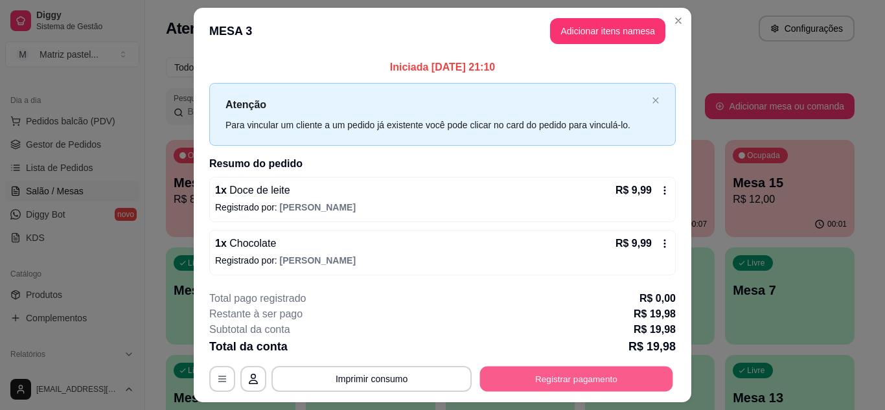
click at [506, 372] on button "Registrar pagamento" at bounding box center [576, 379] width 193 height 25
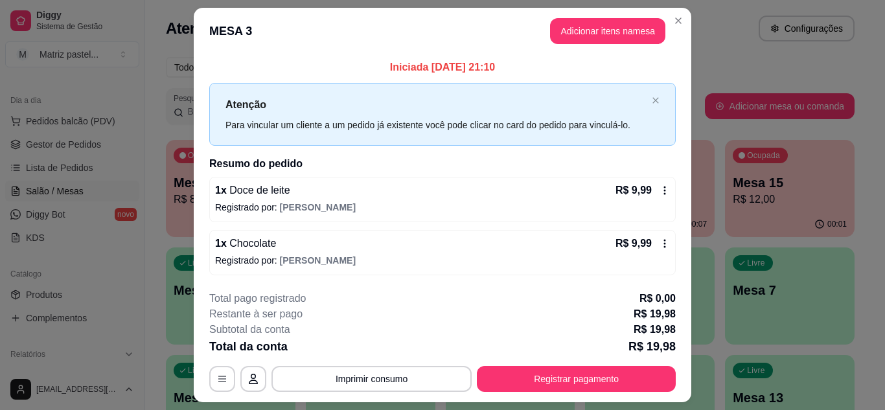
click at [511, 189] on div "Débito" at bounding box center [530, 182] width 91 height 76
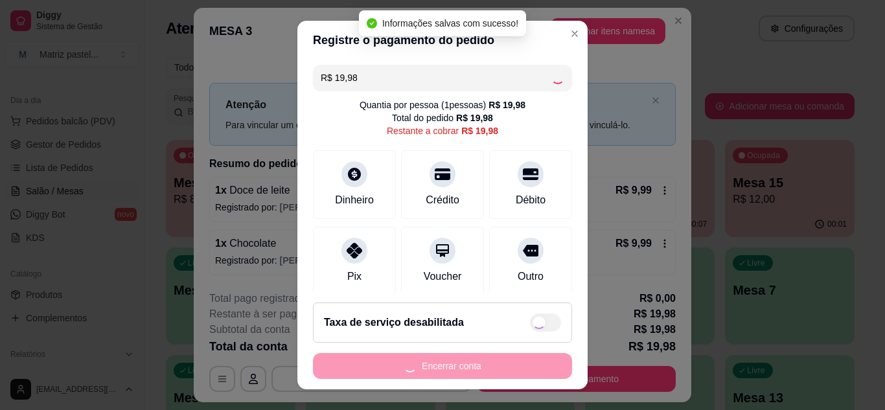
type input "R$ 0,00"
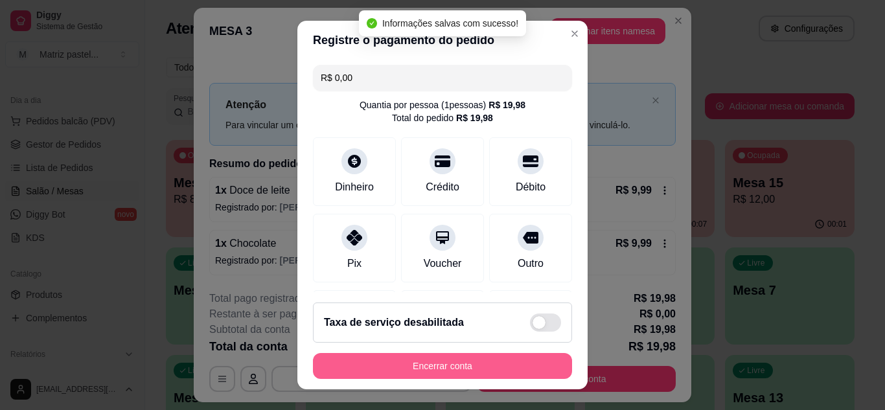
click at [461, 364] on button "Encerrar conta" at bounding box center [442, 366] width 259 height 26
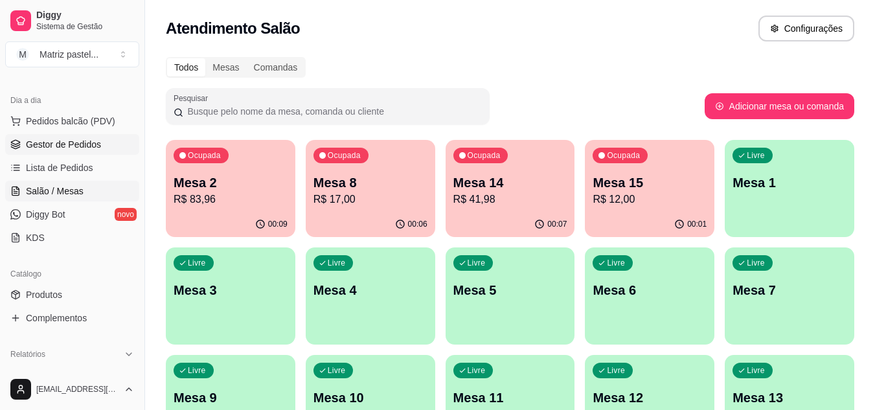
click at [54, 152] on link "Gestor de Pedidos" at bounding box center [72, 144] width 134 height 21
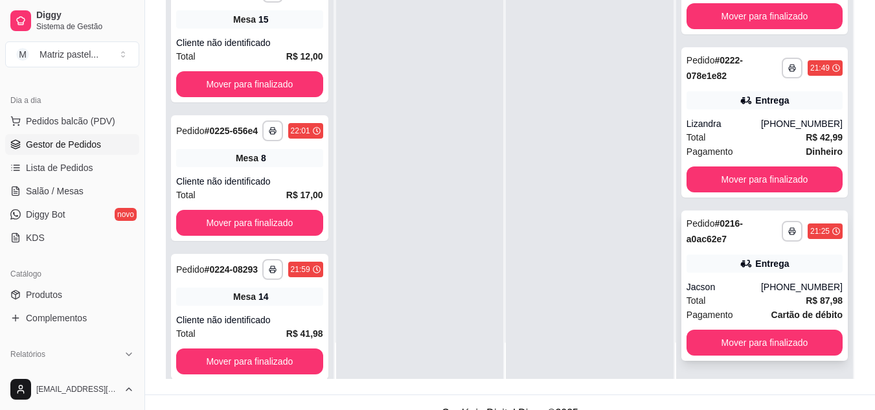
scroll to position [194, 0]
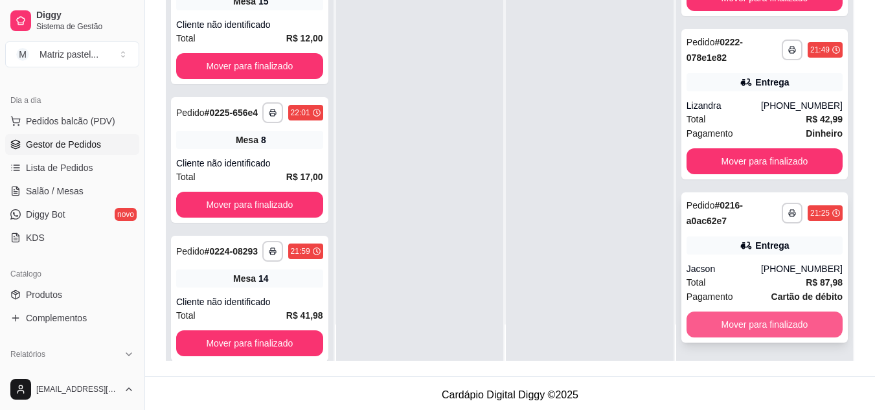
click at [760, 319] on button "Mover para finalizado" at bounding box center [765, 325] width 156 height 26
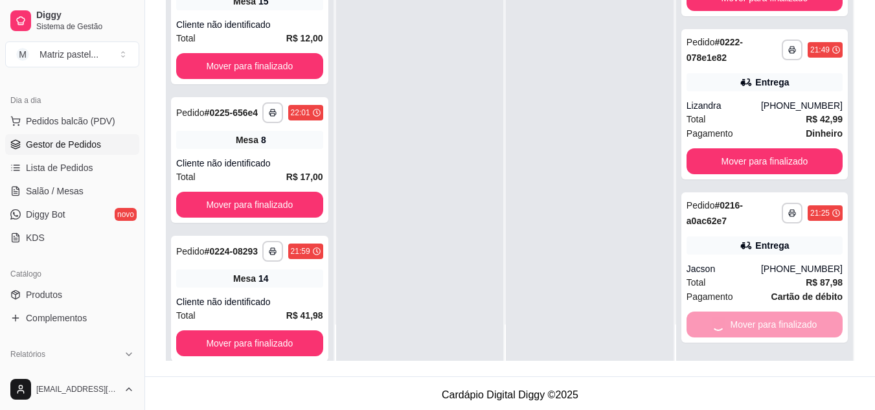
scroll to position [0, 0]
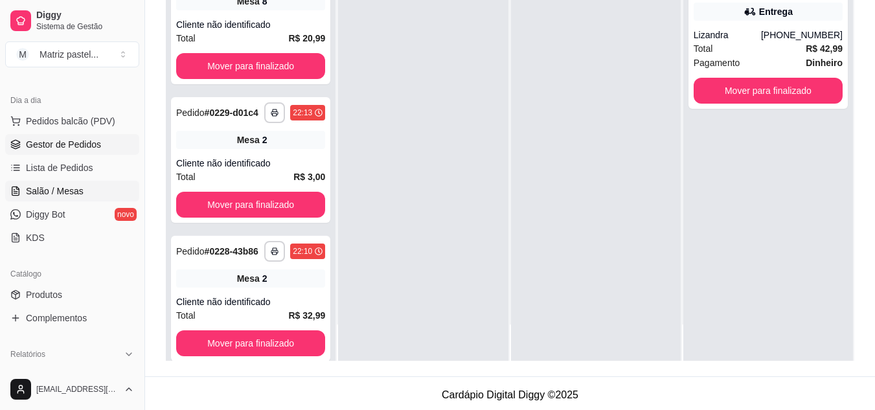
click at [78, 197] on span "Salão / Mesas" at bounding box center [55, 191] width 58 height 13
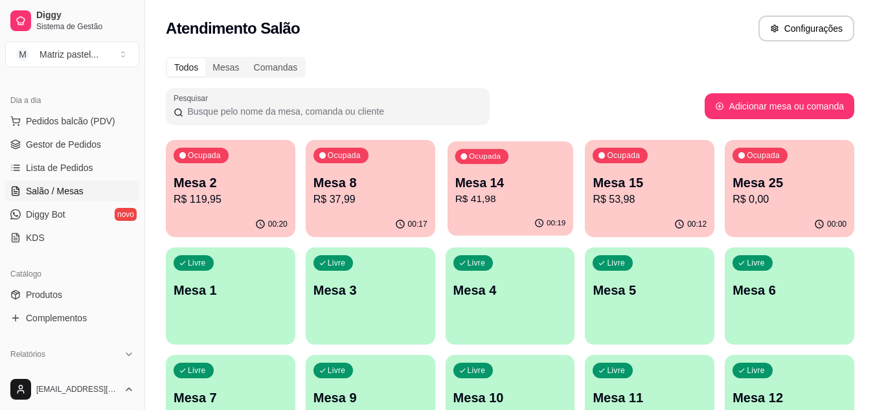
click at [536, 213] on div "00:19" at bounding box center [511, 223] width 126 height 25
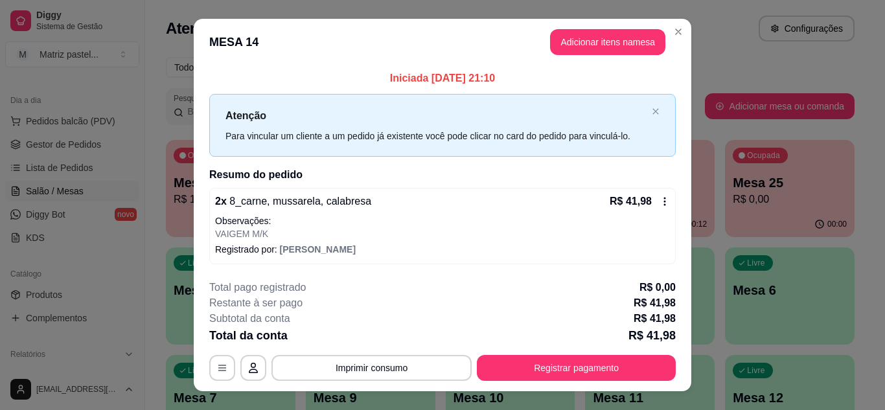
click at [554, 334] on div "Total da conta R$ 41,98" at bounding box center [442, 336] width 467 height 18
click at [563, 355] on button "Registrar pagamento" at bounding box center [576, 368] width 199 height 26
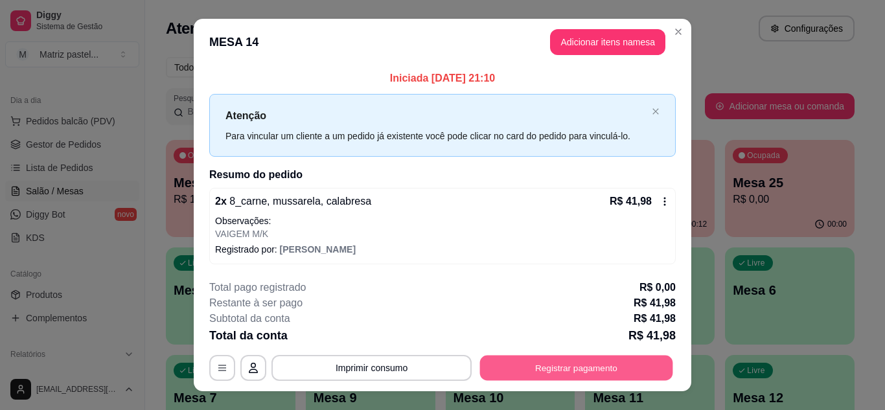
click at [558, 362] on button "Registrar pagamento" at bounding box center [576, 368] width 193 height 25
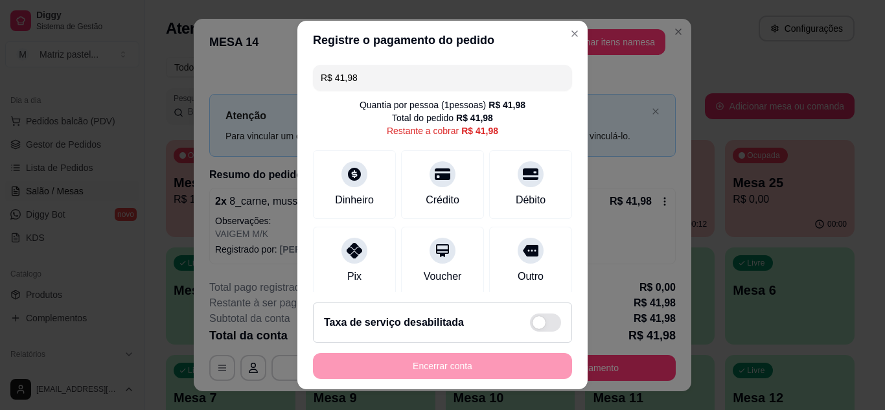
click at [372, 83] on input "R$ 41,98" at bounding box center [443, 78] width 244 height 26
click at [514, 192] on div "Débito" at bounding box center [530, 199] width 33 height 17
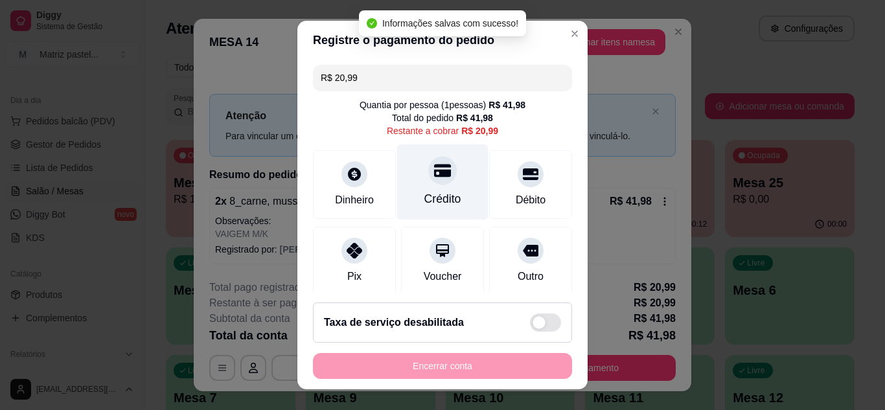
click at [444, 187] on div "Crédito" at bounding box center [442, 182] width 91 height 76
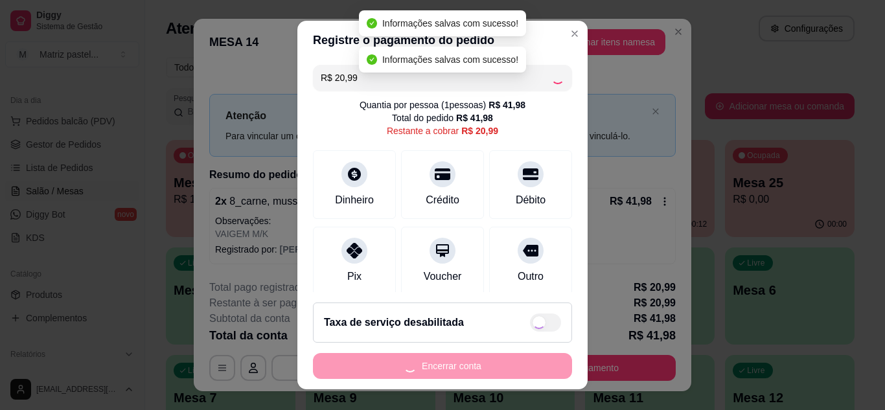
type input "R$ 0,00"
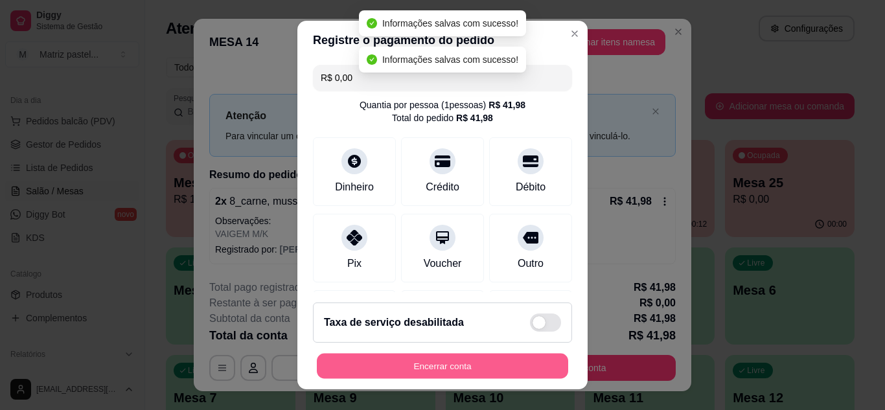
click at [465, 373] on button "Encerrar conta" at bounding box center [442, 366] width 251 height 25
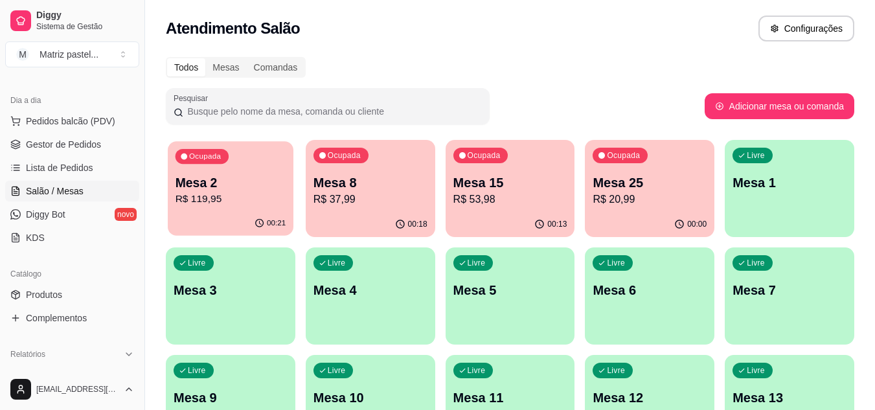
click at [260, 179] on p "Mesa 2" at bounding box center [231, 182] width 111 height 17
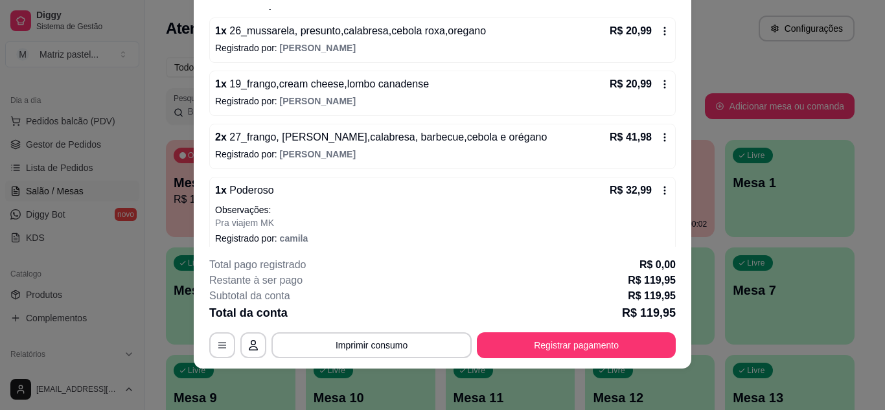
scroll to position [179, 0]
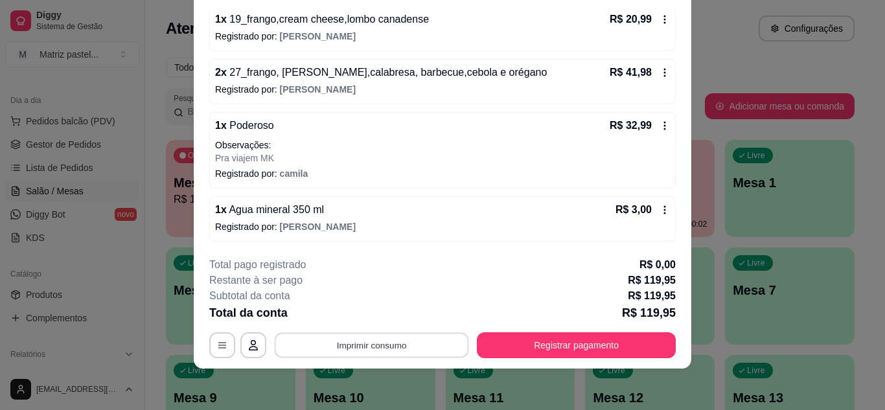
click at [347, 345] on button "Imprimir consumo" at bounding box center [372, 344] width 194 height 25
click at [382, 309] on button "IMPRESSORA" at bounding box center [370, 315] width 91 height 20
click at [559, 338] on button "Registrar pagamento" at bounding box center [576, 345] width 199 height 26
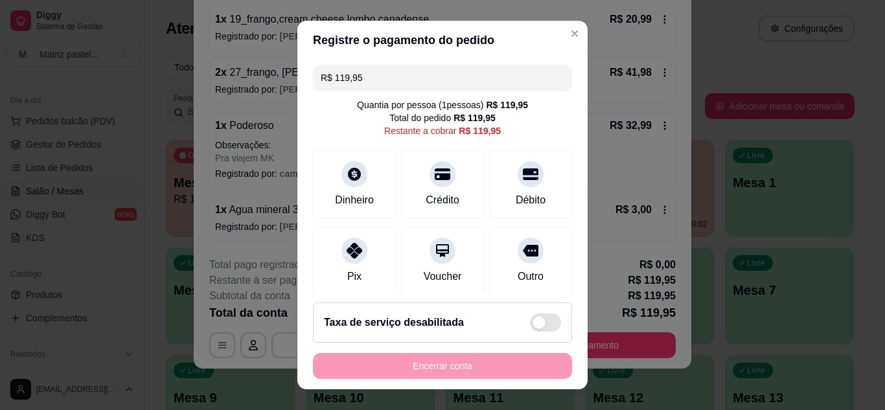
click at [449, 67] on input "R$ 119,95" at bounding box center [443, 78] width 244 height 26
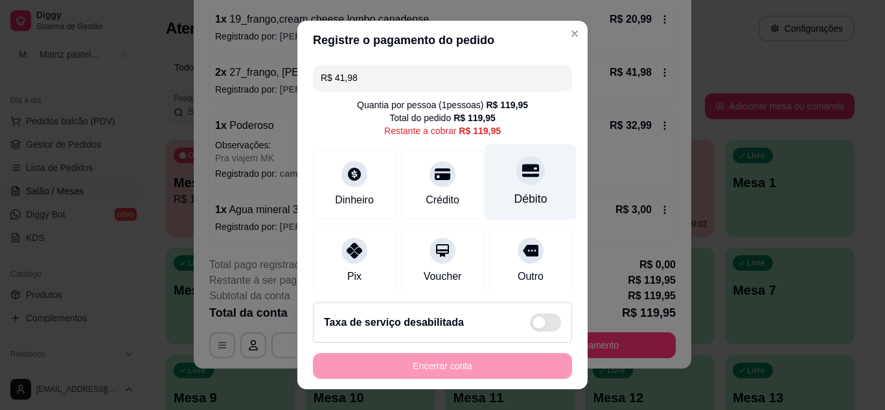
click at [516, 183] on div at bounding box center [530, 170] width 29 height 29
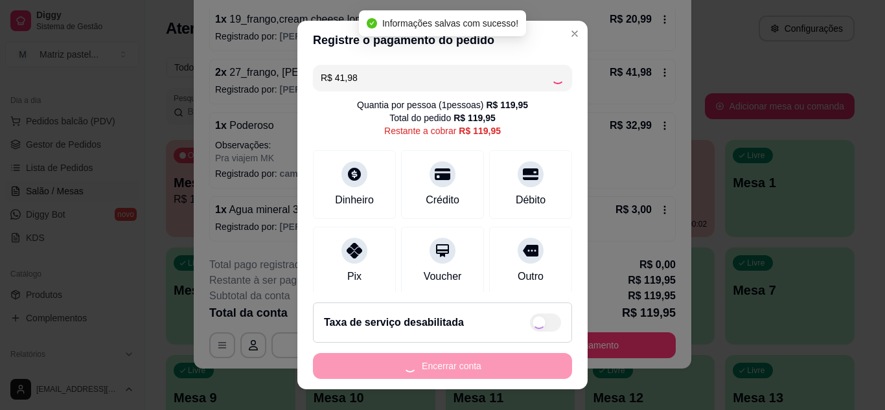
type input "R$ 77,97"
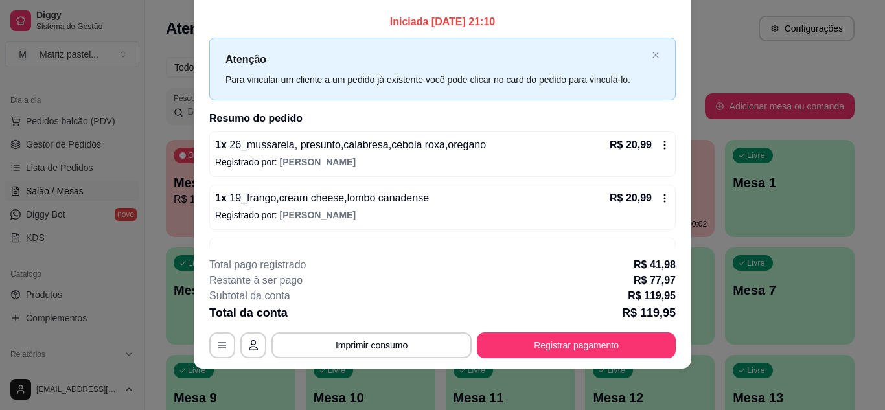
scroll to position [0, 0]
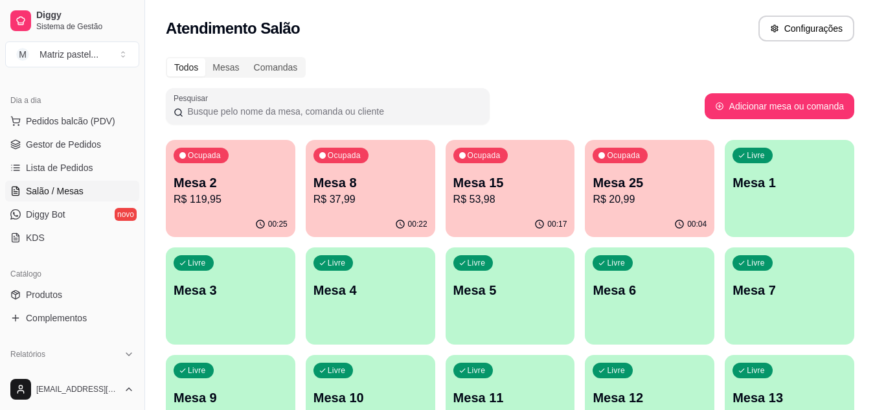
click at [674, 14] on div "Atendimento Salão Configurações" at bounding box center [510, 24] width 730 height 49
click at [89, 150] on span "Gestor de Pedidos" at bounding box center [63, 144] width 75 height 13
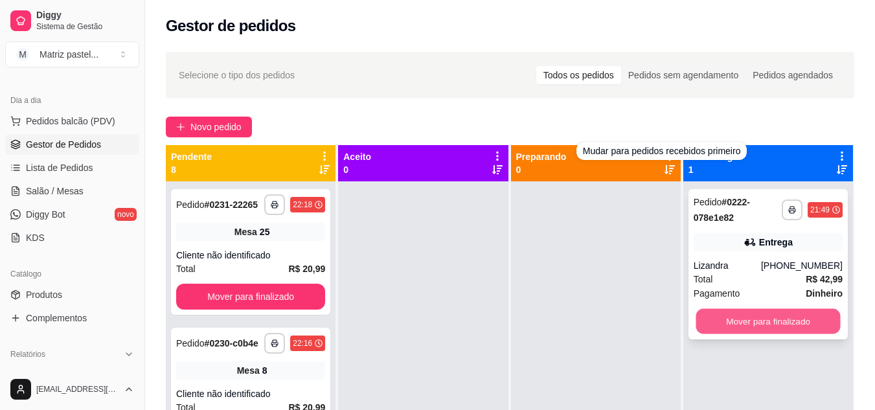
click at [752, 317] on button "Mover para finalizado" at bounding box center [768, 321] width 144 height 25
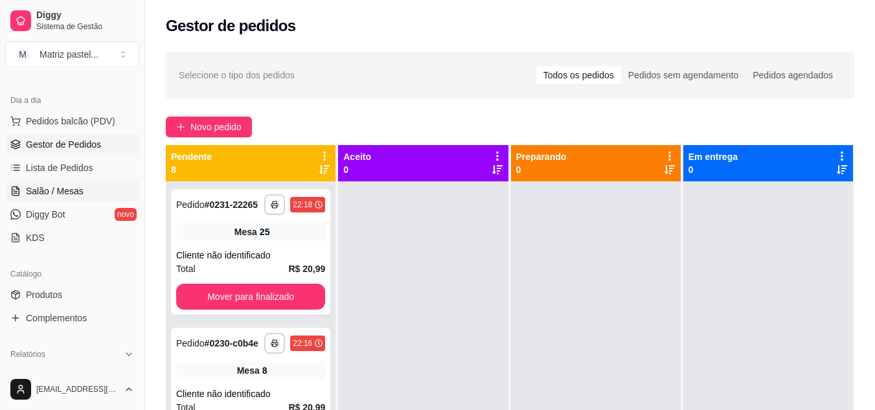
click at [66, 199] on link "Salão / Mesas" at bounding box center [72, 191] width 134 height 21
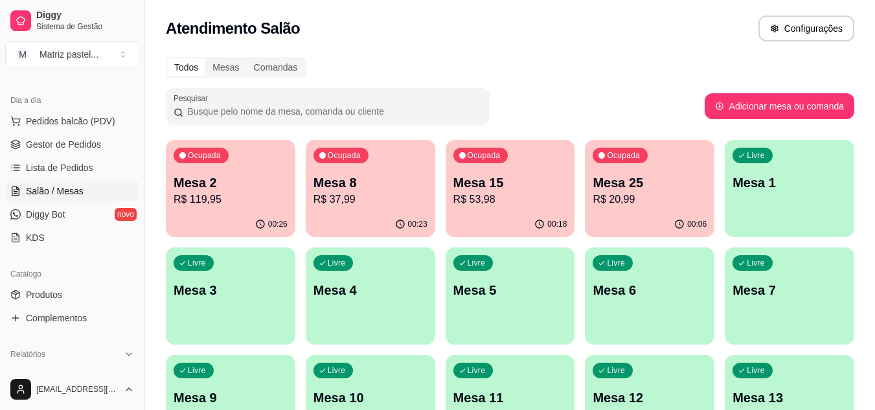
click at [207, 201] on p "R$ 119,95" at bounding box center [231, 200] width 114 height 16
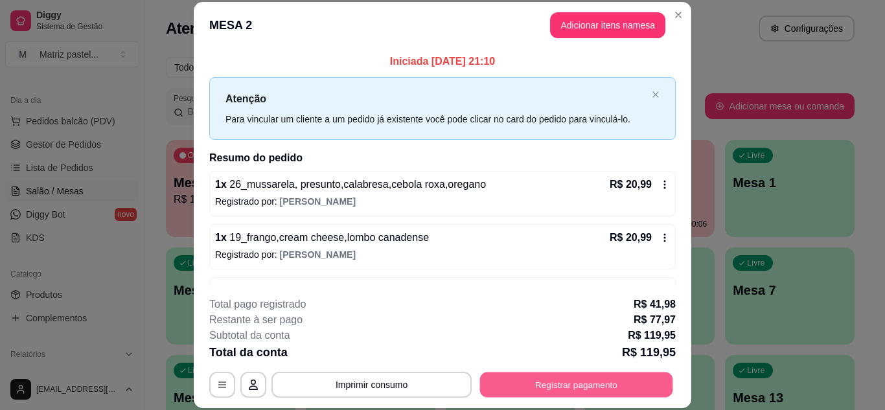
click at [573, 384] on button "Registrar pagamento" at bounding box center [576, 384] width 193 height 25
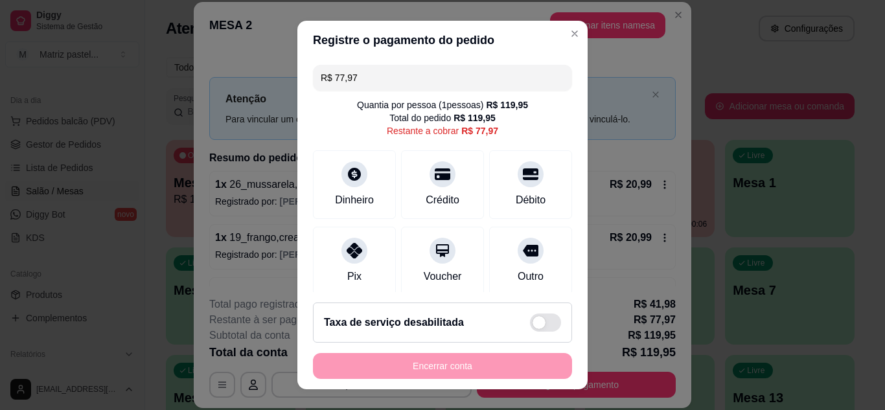
click at [426, 93] on div "R$ 77,97 Quantia por pessoa ( 1 pessoas) R$ 119,95 Total do pedido R$ 119,95 Re…" at bounding box center [442, 176] width 290 height 233
click at [426, 92] on div "R$ 77,97 Quantia por pessoa ( 1 pessoas) R$ 119,95 Total do pedido R$ 119,95 Re…" at bounding box center [442, 176] width 290 height 233
click at [431, 79] on input "R$ 77,97" at bounding box center [443, 78] width 244 height 26
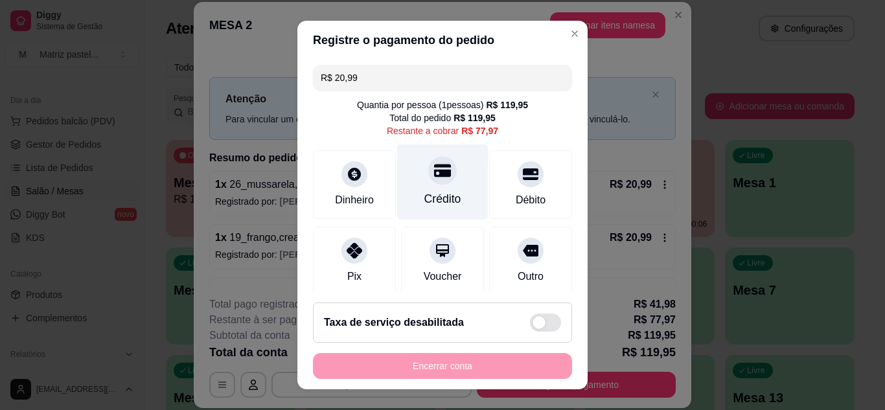
click at [437, 205] on div "Crédito" at bounding box center [442, 199] width 37 height 17
click at [424, 196] on div "Crédito" at bounding box center [442, 199] width 37 height 17
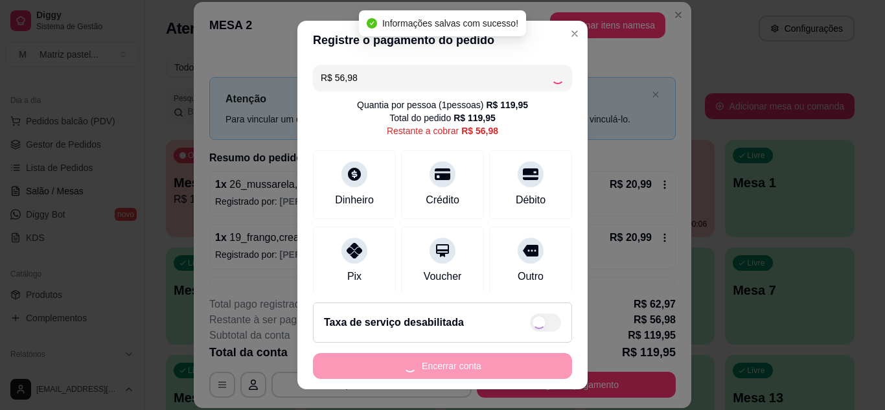
type input "R$ 0,00"
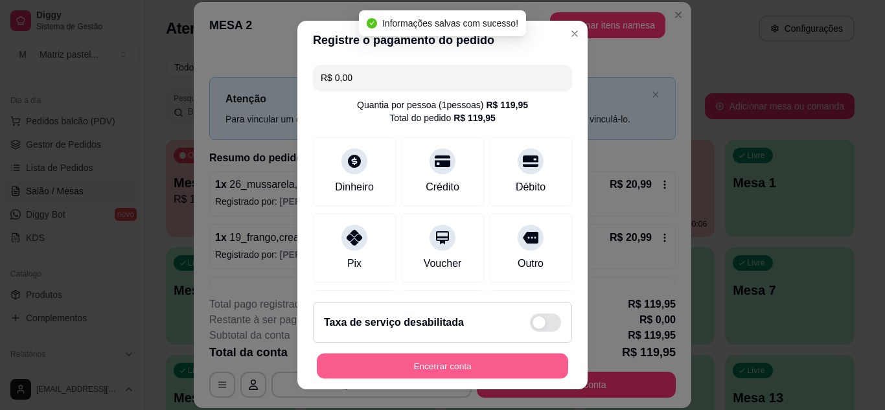
click at [395, 367] on button "Encerrar conta" at bounding box center [442, 366] width 251 height 25
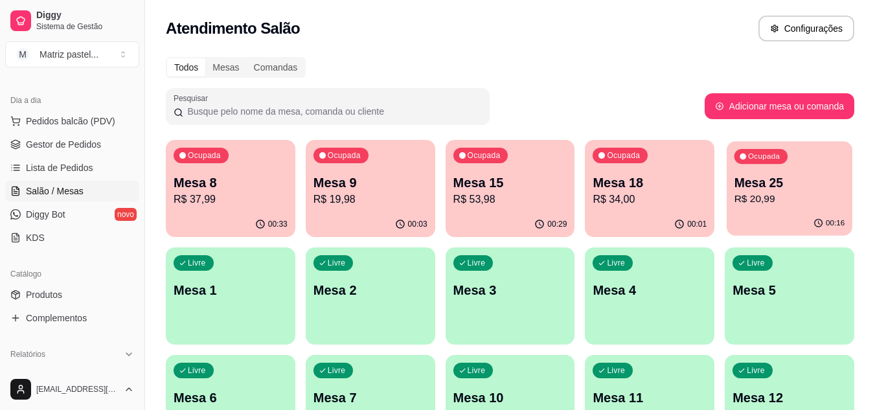
click at [772, 176] on p "Mesa 25" at bounding box center [790, 182] width 111 height 17
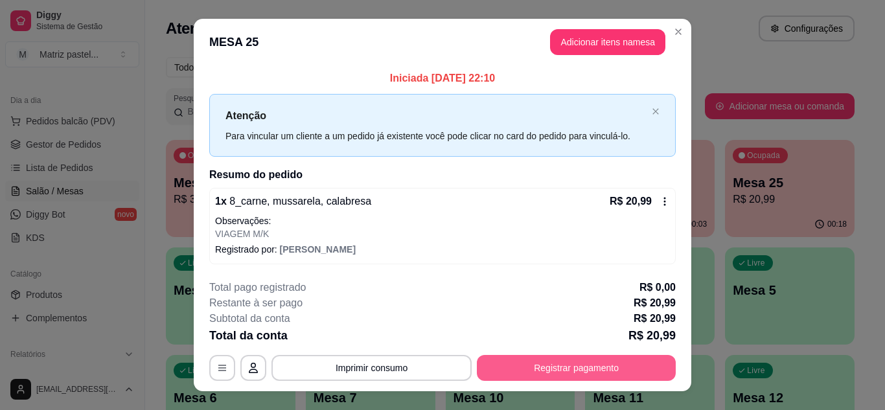
click at [540, 363] on button "Registrar pagamento" at bounding box center [576, 368] width 199 height 26
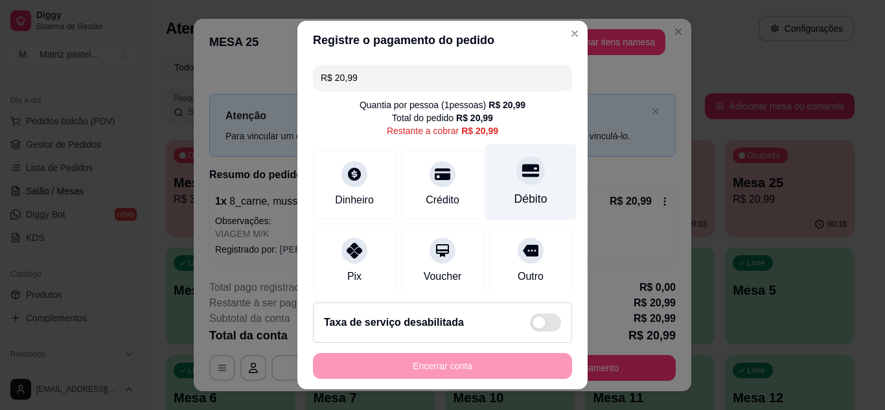
click at [516, 184] on div at bounding box center [530, 170] width 29 height 29
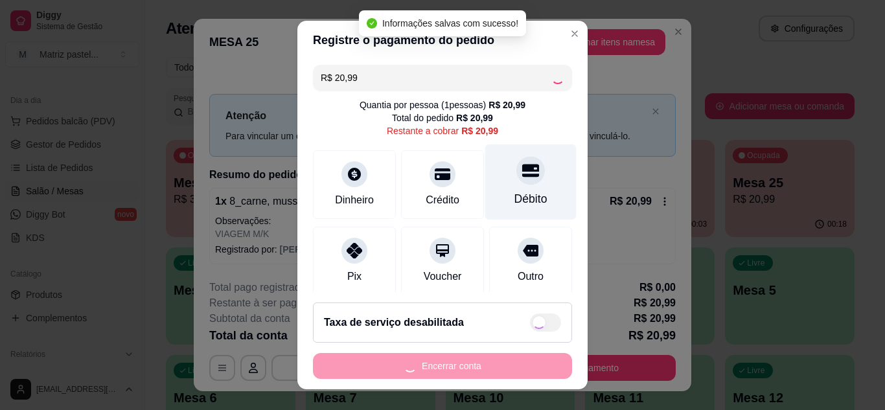
type input "R$ 0,00"
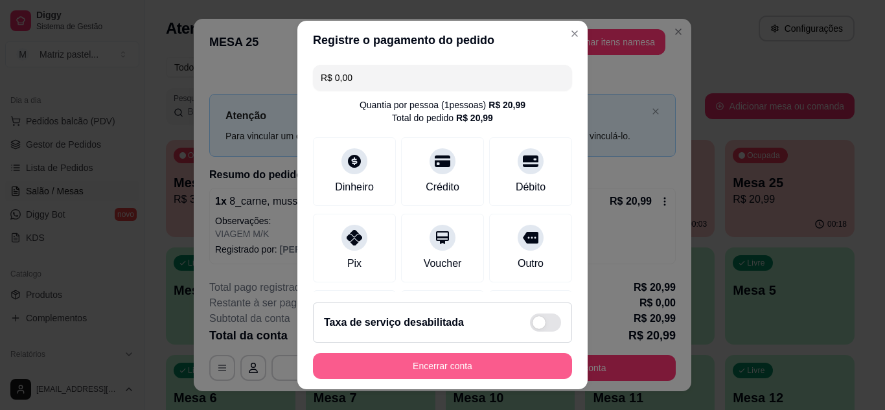
click at [504, 375] on button "Encerrar conta" at bounding box center [442, 366] width 259 height 26
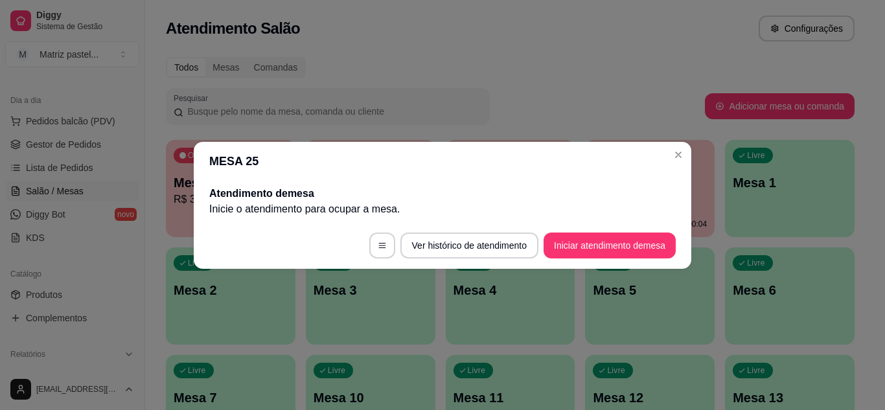
click at [689, 154] on header "MESA 25" at bounding box center [443, 161] width 498 height 39
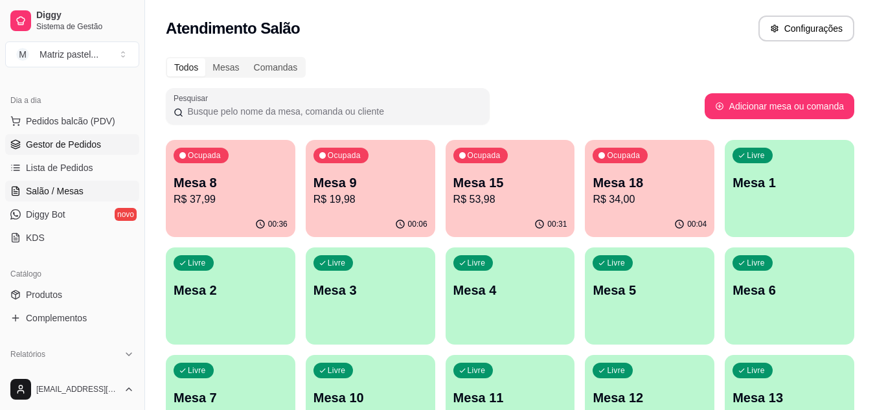
click at [87, 151] on link "Gestor de Pedidos" at bounding box center [72, 144] width 134 height 21
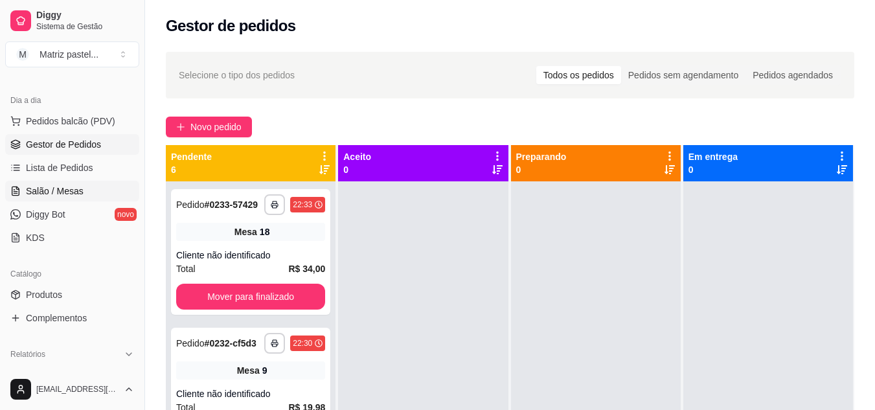
click at [80, 192] on span "Salão / Mesas" at bounding box center [55, 191] width 58 height 13
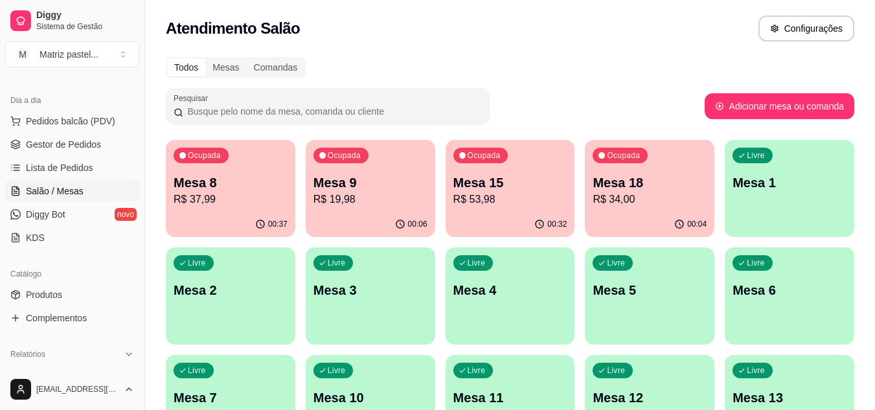
click at [540, 211] on div "Ocupada Mesa 15 R$ 53,98" at bounding box center [511, 176] width 130 height 72
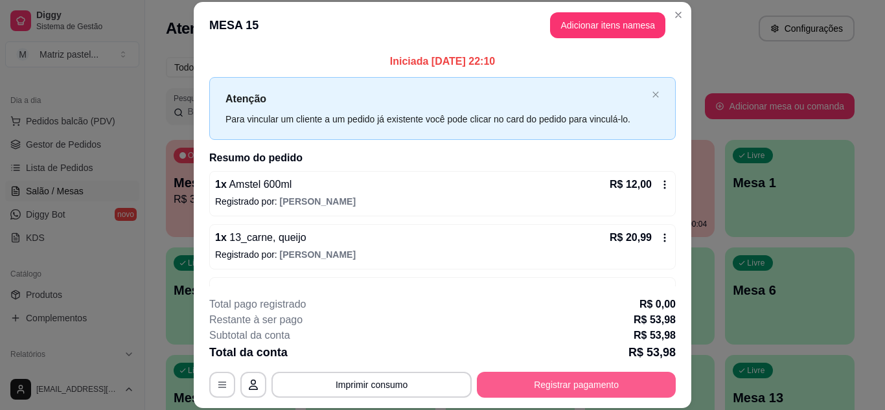
click at [549, 382] on button "Registrar pagamento" at bounding box center [576, 385] width 199 height 26
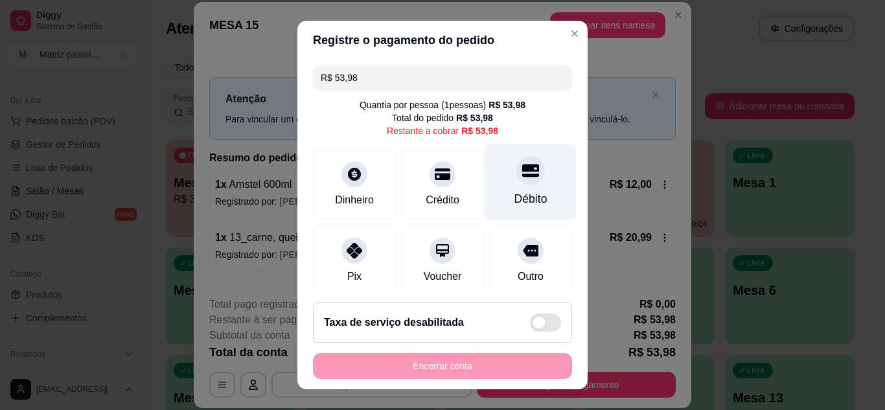
click at [522, 174] on icon at bounding box center [530, 170] width 17 height 13
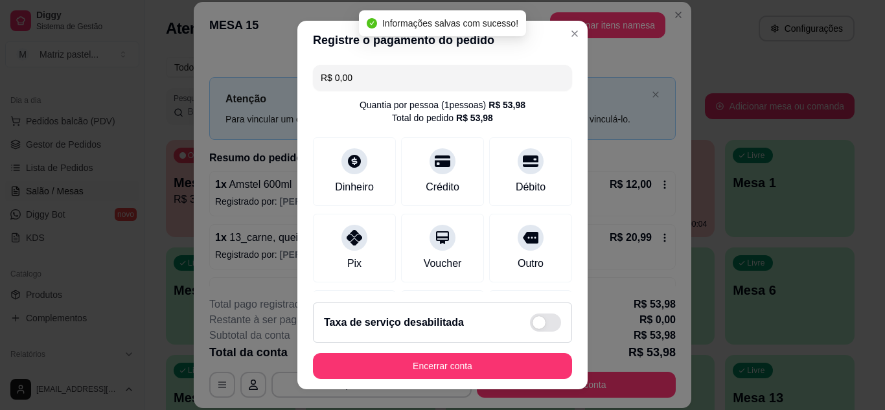
type input "R$ 0,00"
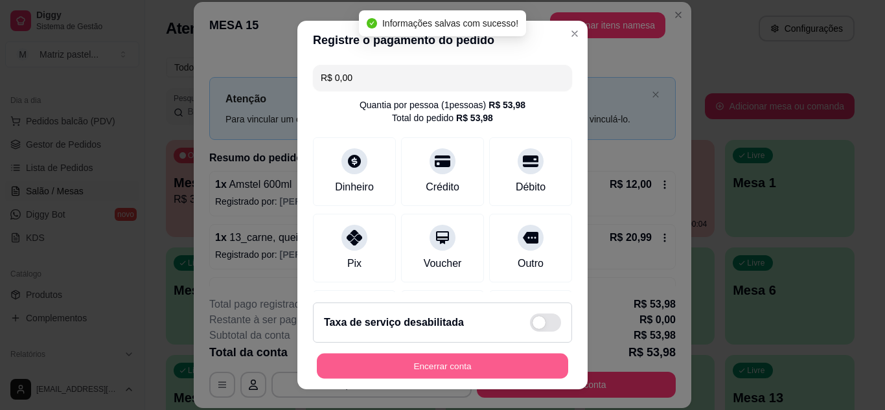
click at [451, 372] on button "Encerrar conta" at bounding box center [442, 366] width 251 height 25
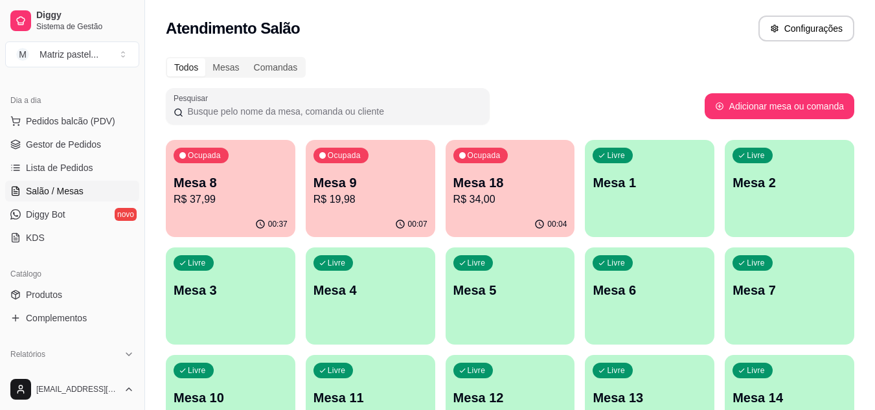
click at [264, 200] on p "R$ 37,99" at bounding box center [231, 200] width 114 height 16
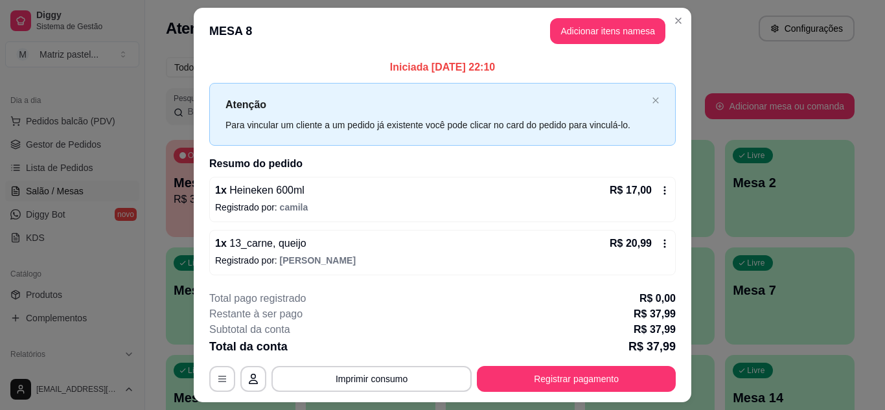
click at [548, 357] on div "**********" at bounding box center [442, 341] width 467 height 101
click at [544, 367] on button "Registrar pagamento" at bounding box center [576, 379] width 199 height 26
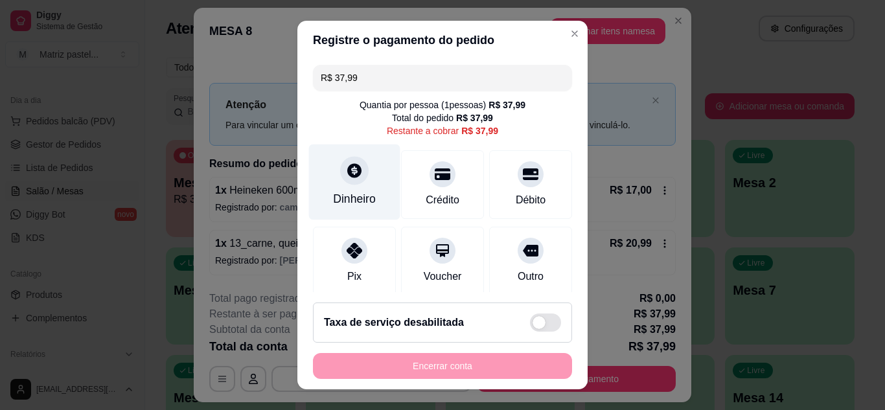
click at [335, 185] on div "Dinheiro" at bounding box center [354, 182] width 91 height 76
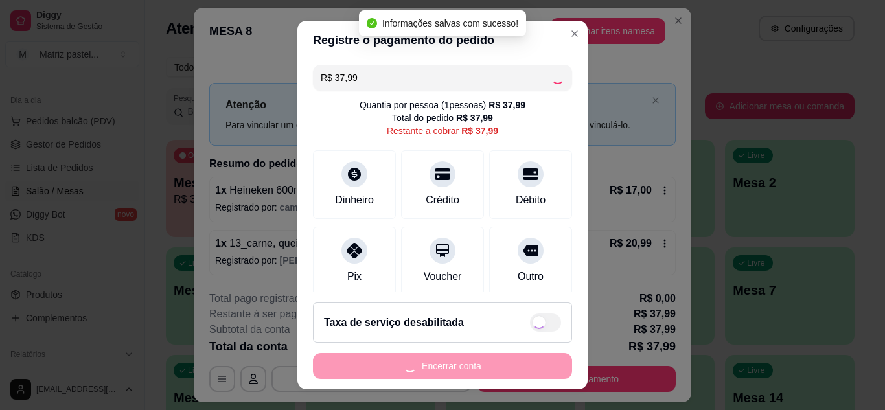
type input "R$ 0,00"
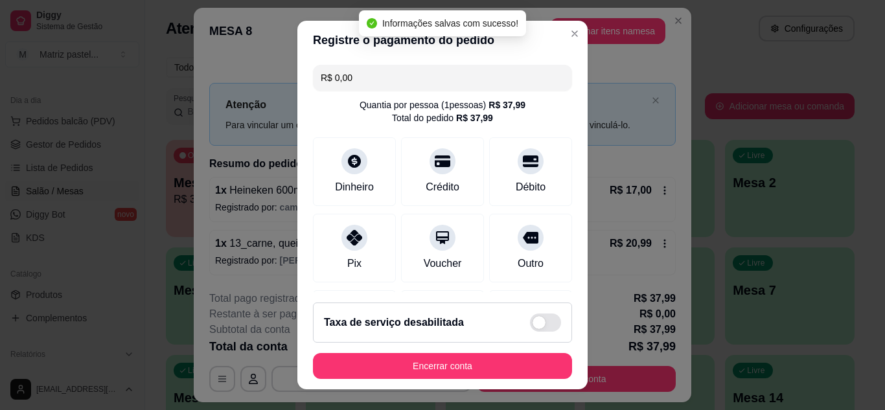
click at [496, 347] on footer "Taxa de serviço desabilitada Encerrar conta" at bounding box center [442, 340] width 290 height 97
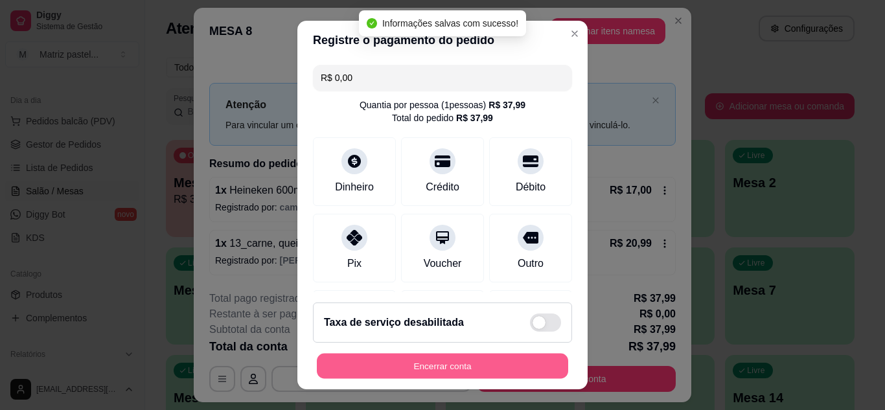
click at [500, 354] on button "Encerrar conta" at bounding box center [442, 366] width 251 height 25
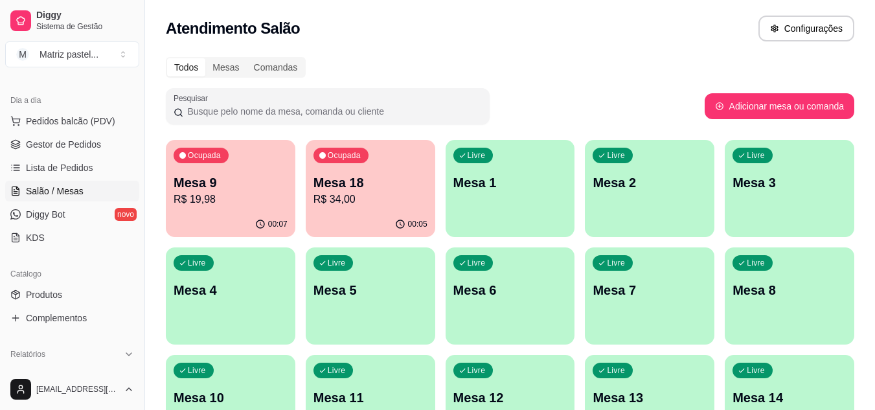
click at [370, 224] on div "00:05" at bounding box center [371, 224] width 130 height 25
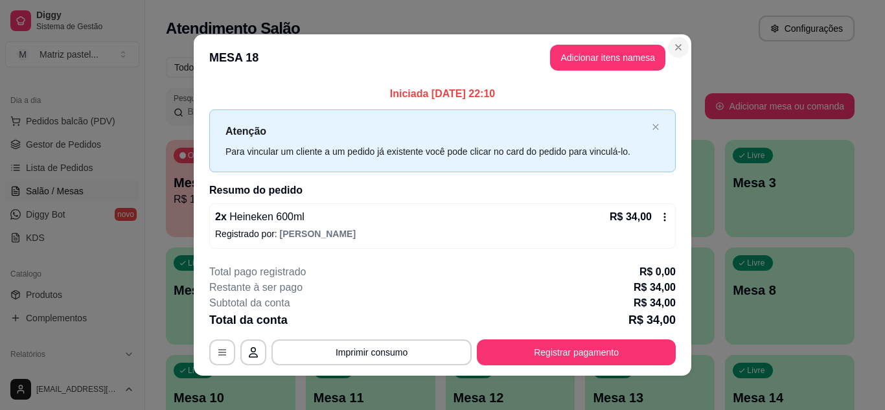
click at [684, 52] on header "MESA 18 Adicionar itens na mesa" at bounding box center [443, 57] width 498 height 47
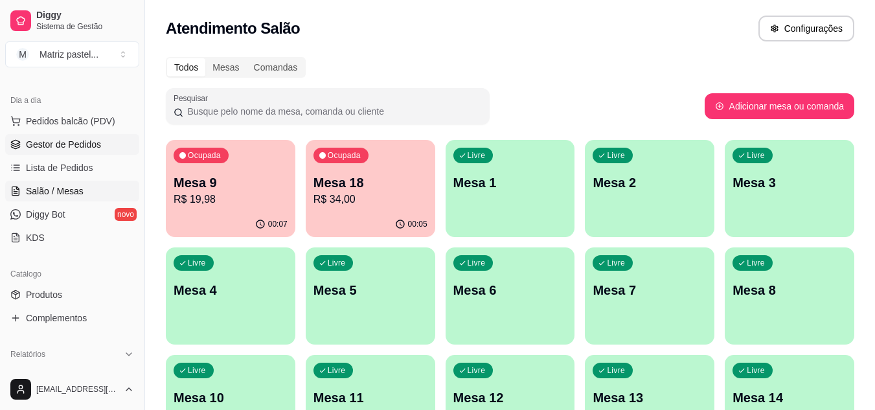
click at [67, 141] on span "Gestor de Pedidos" at bounding box center [63, 144] width 75 height 13
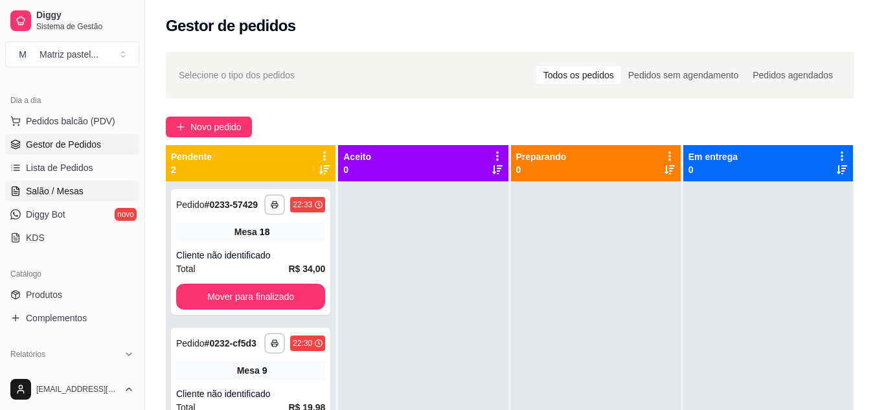
click at [40, 191] on span "Salão / Mesas" at bounding box center [55, 191] width 58 height 13
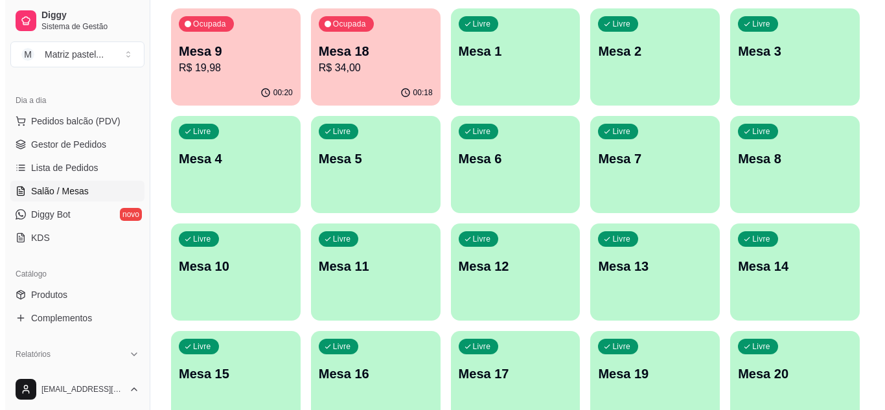
scroll to position [259, 0]
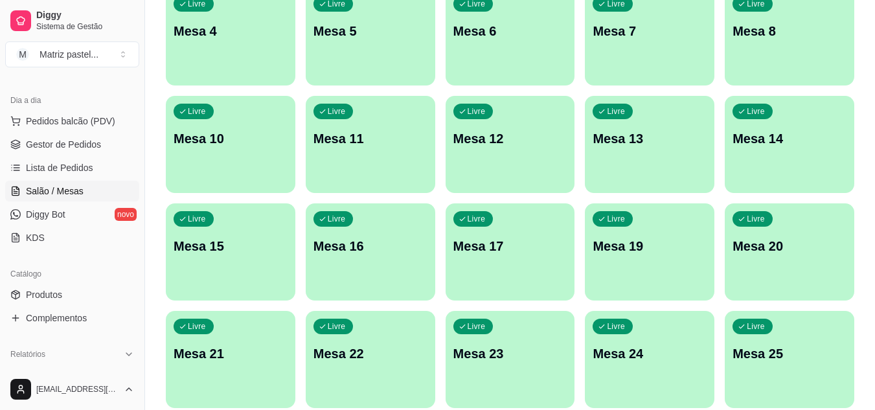
click at [785, 348] on p "Mesa 25" at bounding box center [790, 354] width 114 height 18
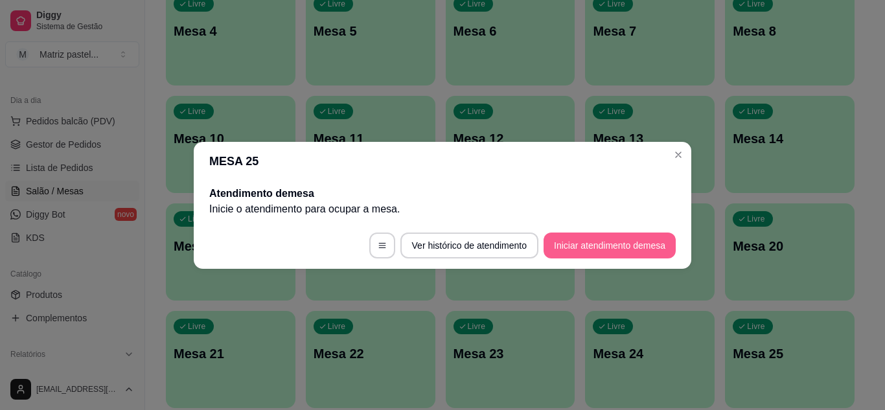
click at [629, 244] on button "Iniciar atendimento de mesa" at bounding box center [610, 246] width 132 height 26
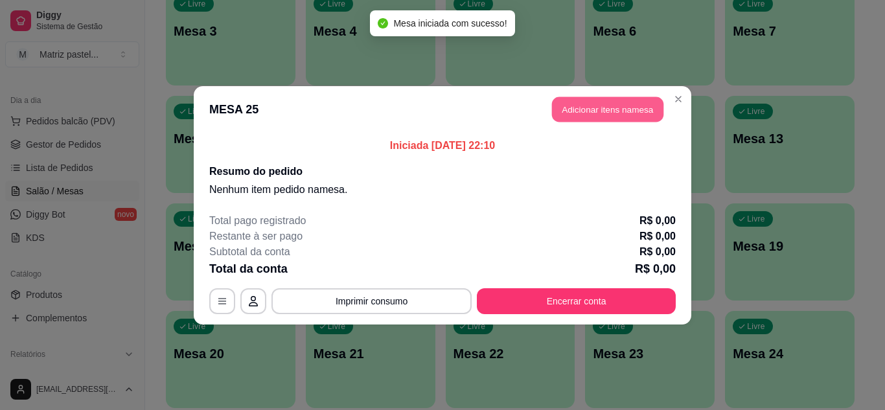
click at [564, 104] on button "Adicionar itens na mesa" at bounding box center [607, 109] width 111 height 25
click at [188, 95] on input "Pesquisa" at bounding box center [301, 88] width 531 height 13
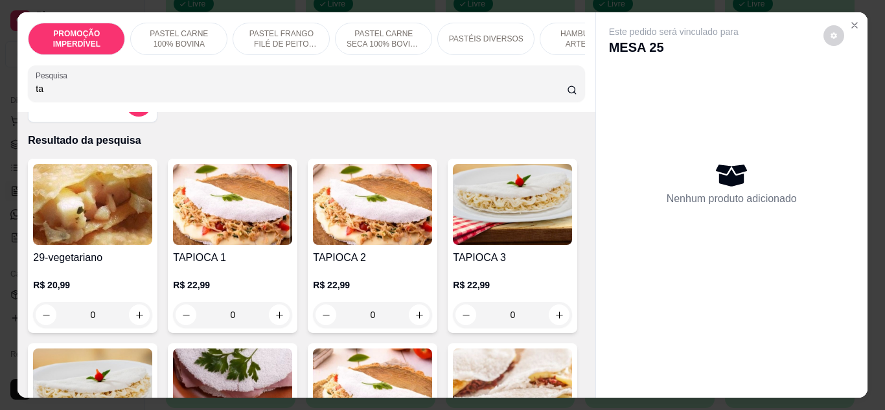
scroll to position [65, 0]
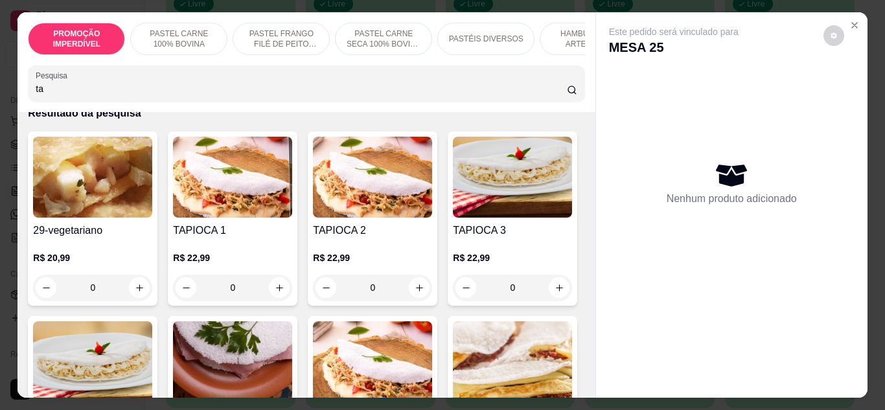
type input "ta"
click at [417, 289] on div "0" at bounding box center [372, 288] width 119 height 26
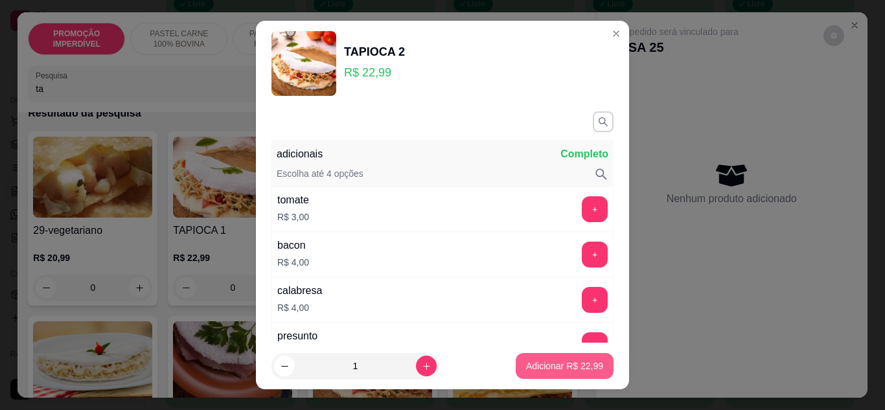
click at [527, 369] on p "Adicionar R$ 22,99" at bounding box center [564, 366] width 77 height 13
type input "1"
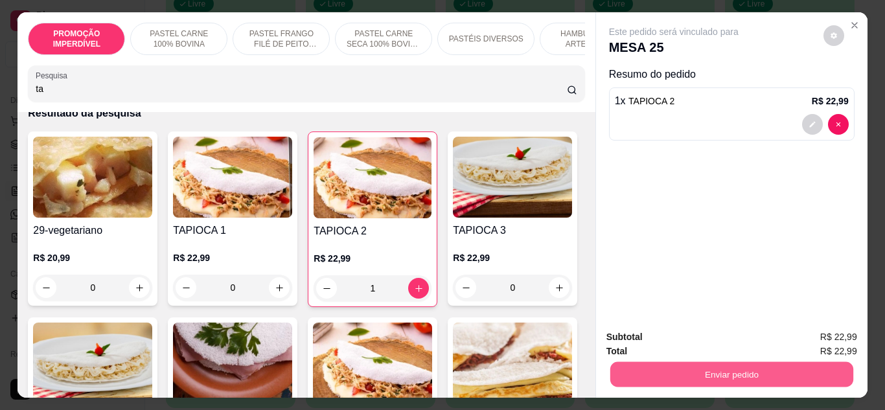
click at [713, 380] on button "Enviar pedido" at bounding box center [731, 374] width 243 height 25
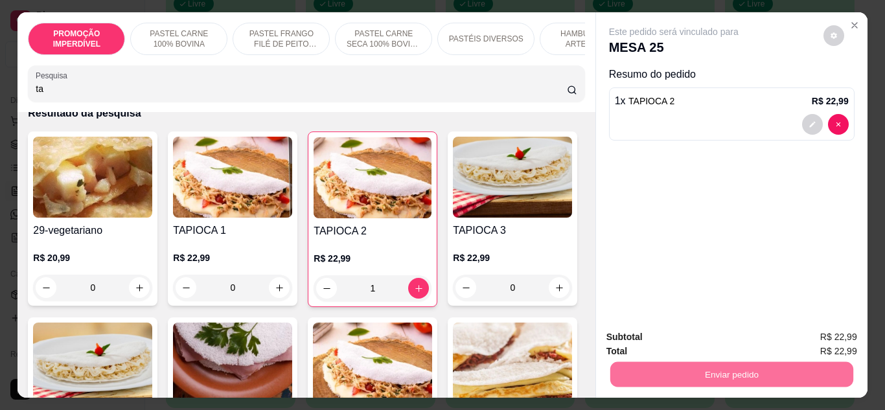
click at [808, 333] on button "Enviar pedido" at bounding box center [823, 337] width 73 height 25
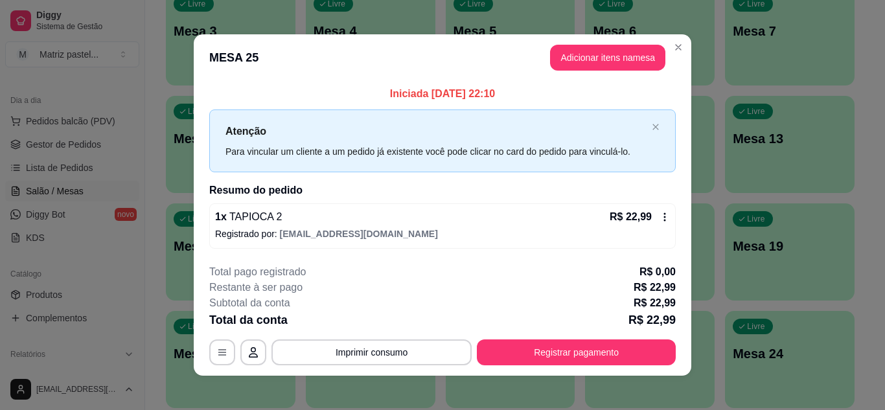
click at [579, 348] on button "Registrar pagamento" at bounding box center [576, 353] width 199 height 26
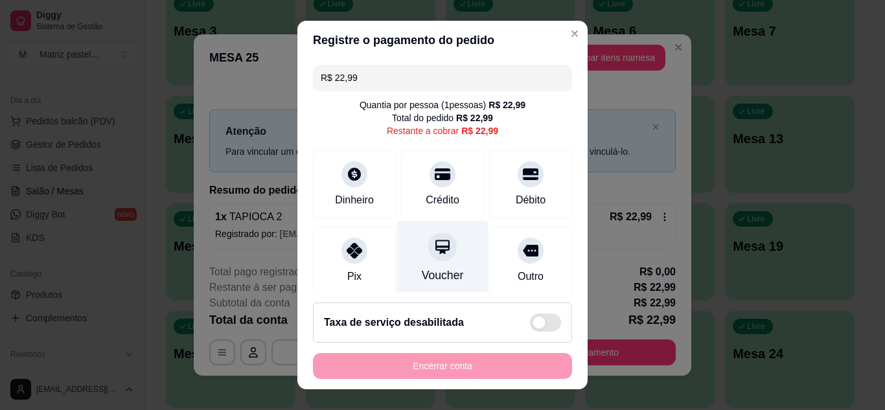
scroll to position [100, 0]
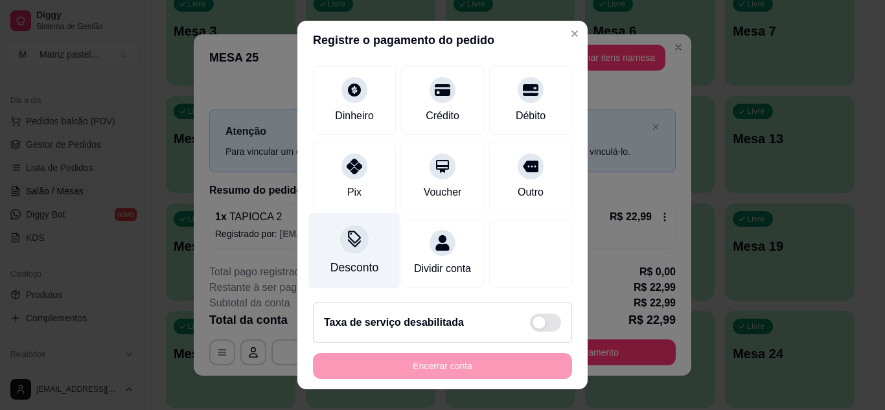
click at [345, 259] on div "Desconto" at bounding box center [354, 267] width 48 height 17
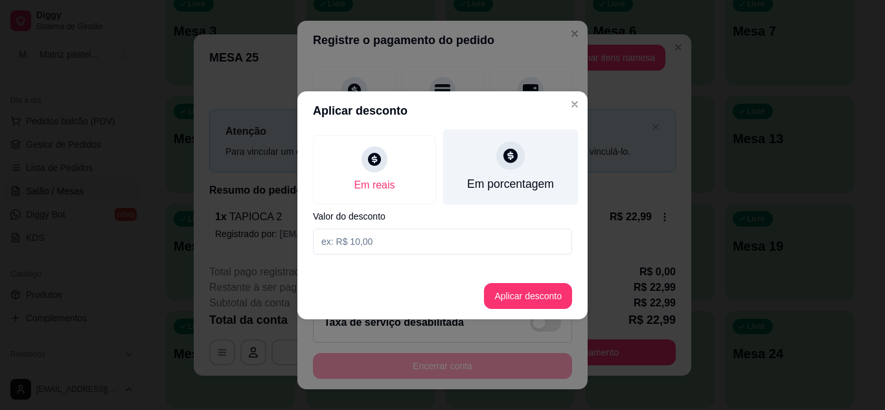
click at [530, 188] on div "Em porcentagem" at bounding box center [510, 184] width 87 height 17
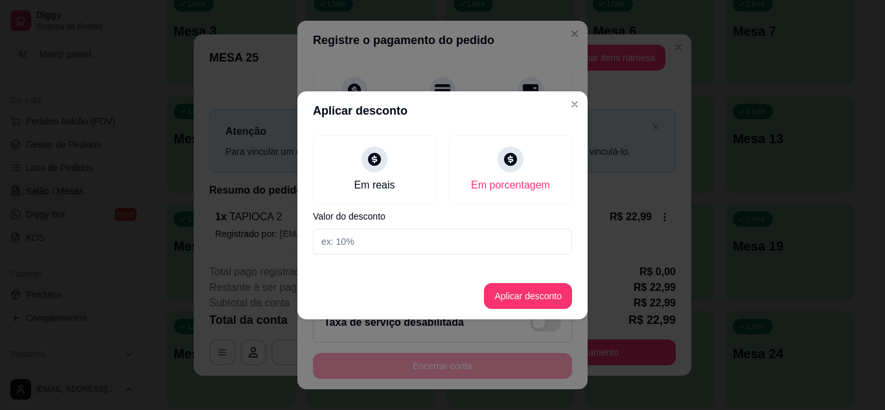
click at [434, 249] on input at bounding box center [442, 242] width 259 height 26
type input "20"
click at [508, 292] on button "Aplicar desconto" at bounding box center [528, 296] width 88 height 26
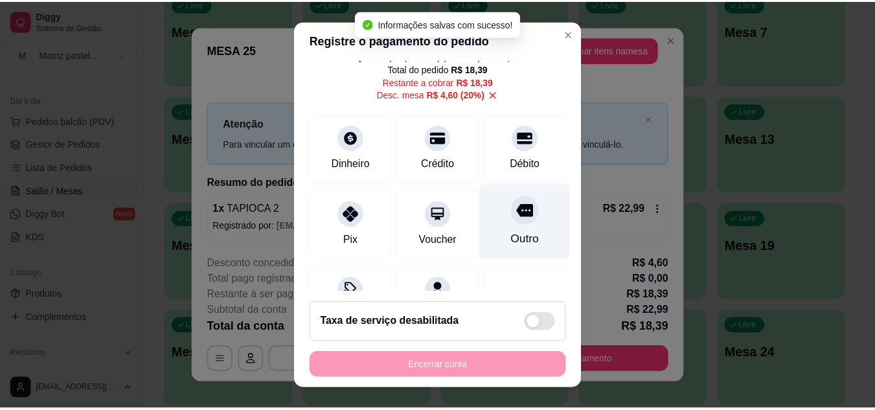
scroll to position [0, 0]
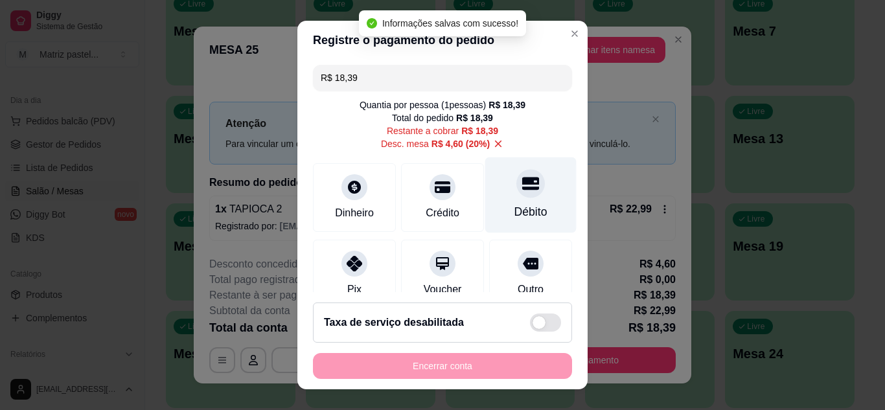
click at [505, 199] on div "Débito" at bounding box center [530, 195] width 91 height 76
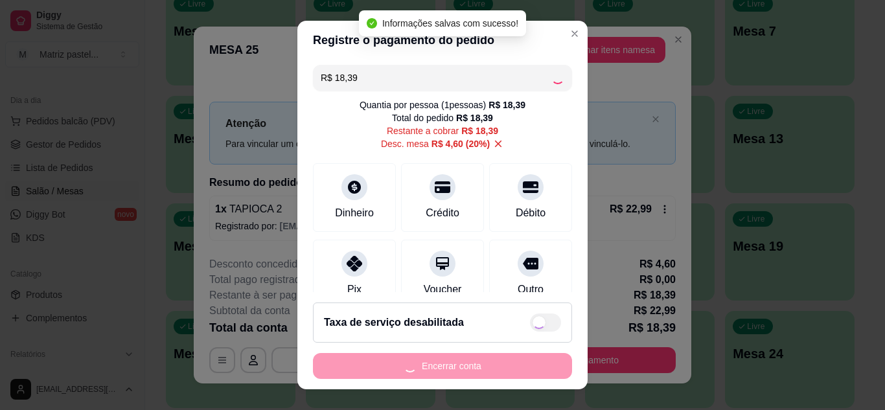
type input "R$ 0,00"
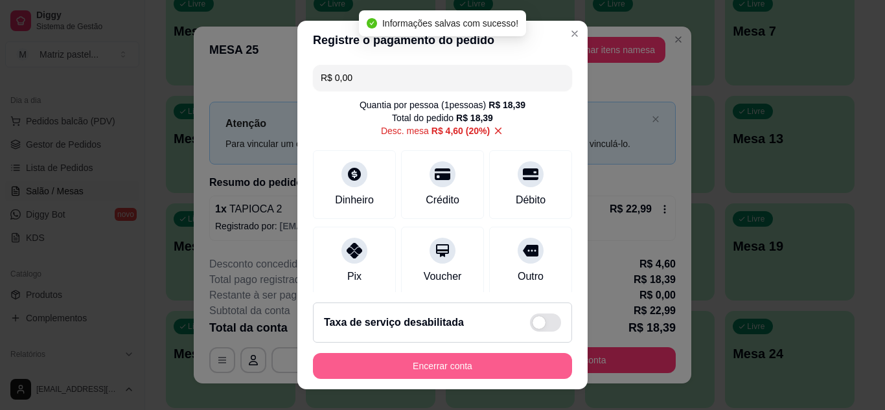
click at [478, 373] on button "Encerrar conta" at bounding box center [442, 366] width 259 height 26
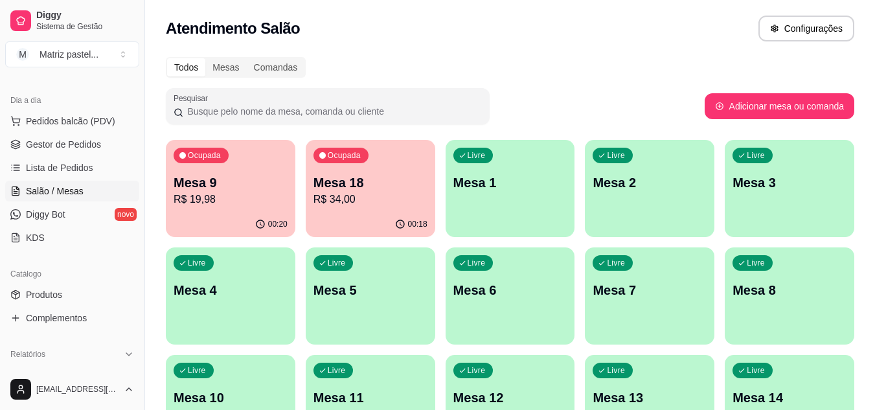
click at [208, 203] on p "R$ 19,98" at bounding box center [231, 200] width 114 height 16
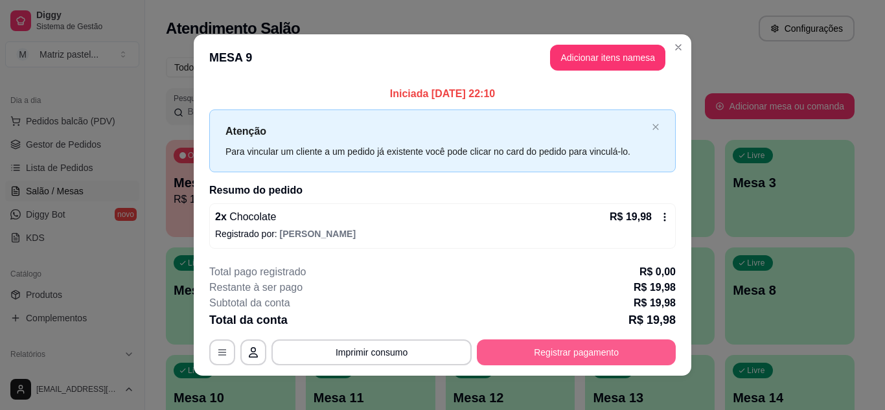
click at [608, 341] on button "Registrar pagamento" at bounding box center [576, 353] width 199 height 26
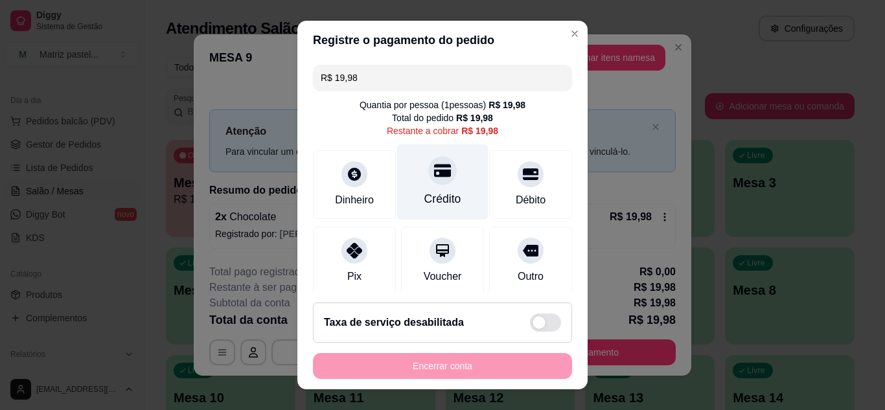
click at [447, 203] on div "Crédito" at bounding box center [442, 182] width 91 height 76
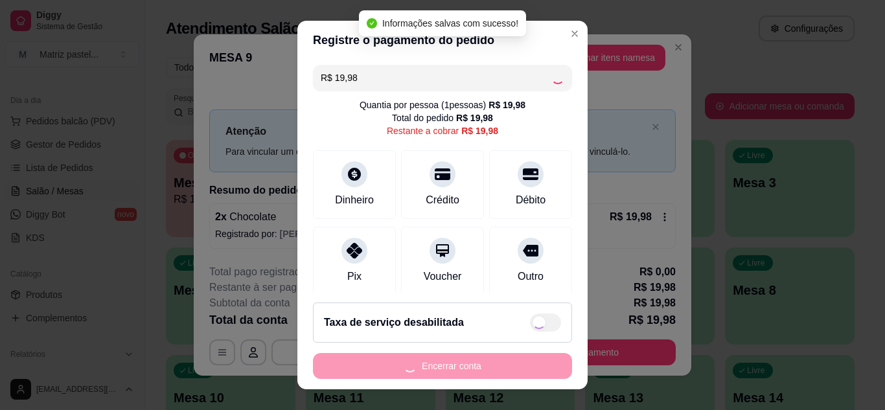
type input "R$ 0,00"
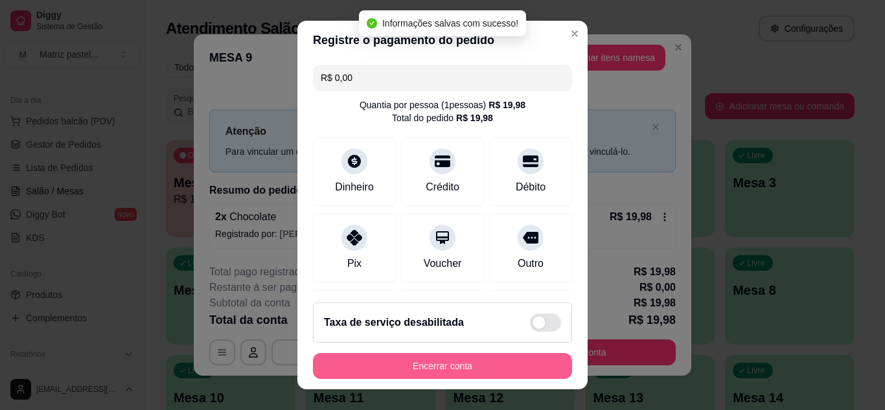
click at [428, 371] on button "Encerrar conta" at bounding box center [442, 366] width 259 height 26
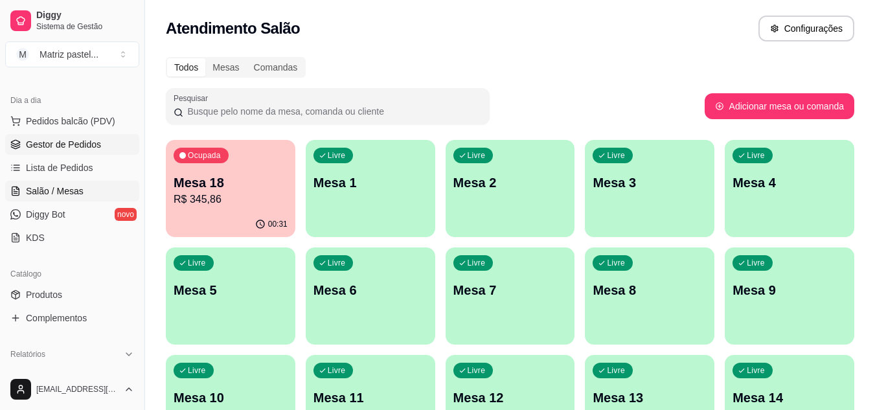
click at [72, 151] on link "Gestor de Pedidos" at bounding box center [72, 144] width 134 height 21
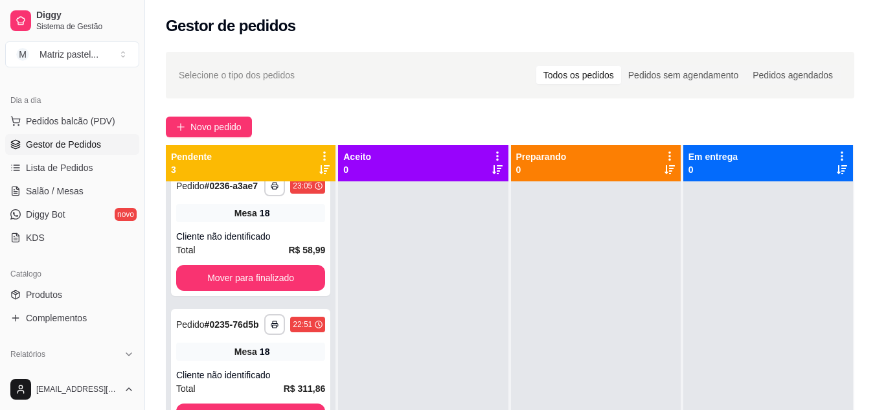
scroll to position [50, 0]
click at [71, 183] on link "Salão / Mesas" at bounding box center [72, 191] width 134 height 21
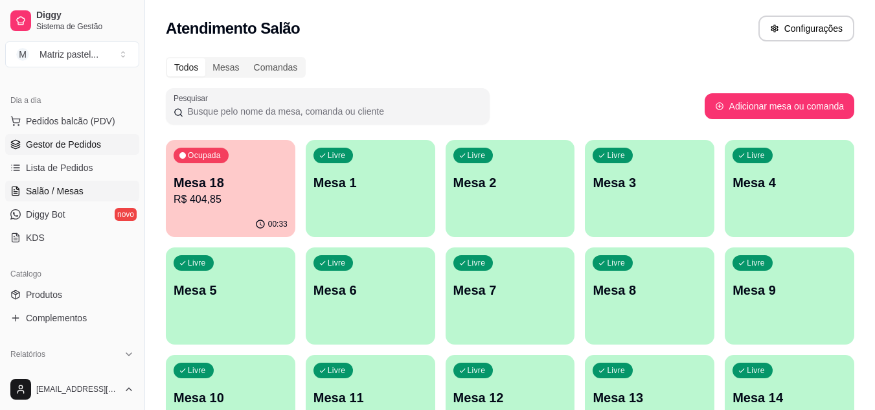
click at [51, 147] on span "Gestor de Pedidos" at bounding box center [63, 144] width 75 height 13
